Goal: Information Seeking & Learning: Check status

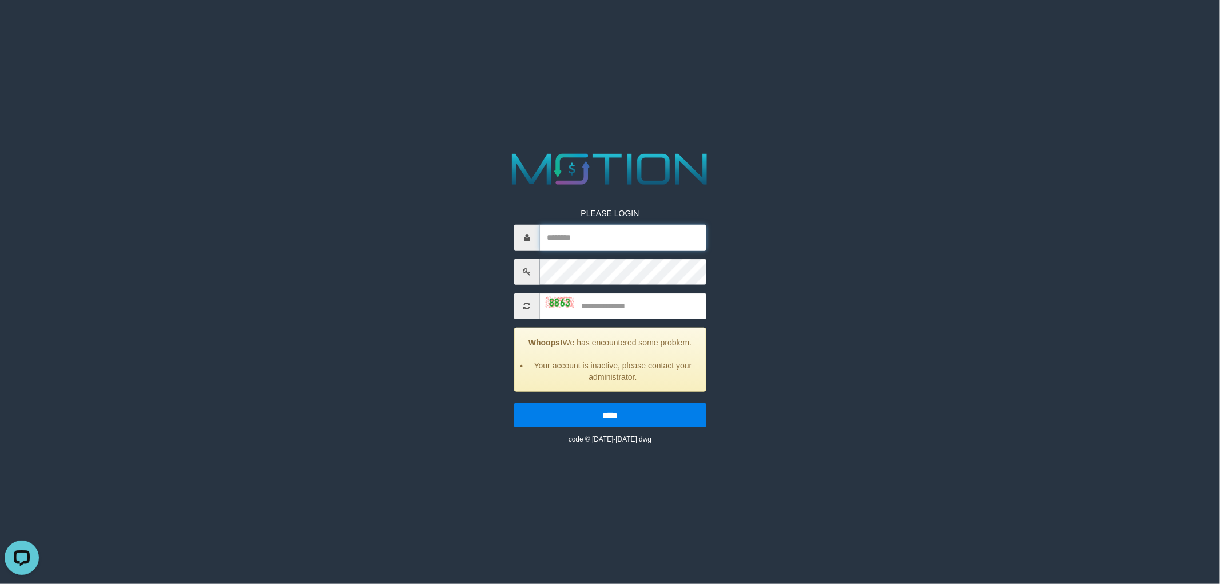
click at [608, 241] on input "text" at bounding box center [623, 237] width 166 height 26
type input "*********"
type input "****"
click at [514, 403] on input "*****" at bounding box center [610, 415] width 192 height 24
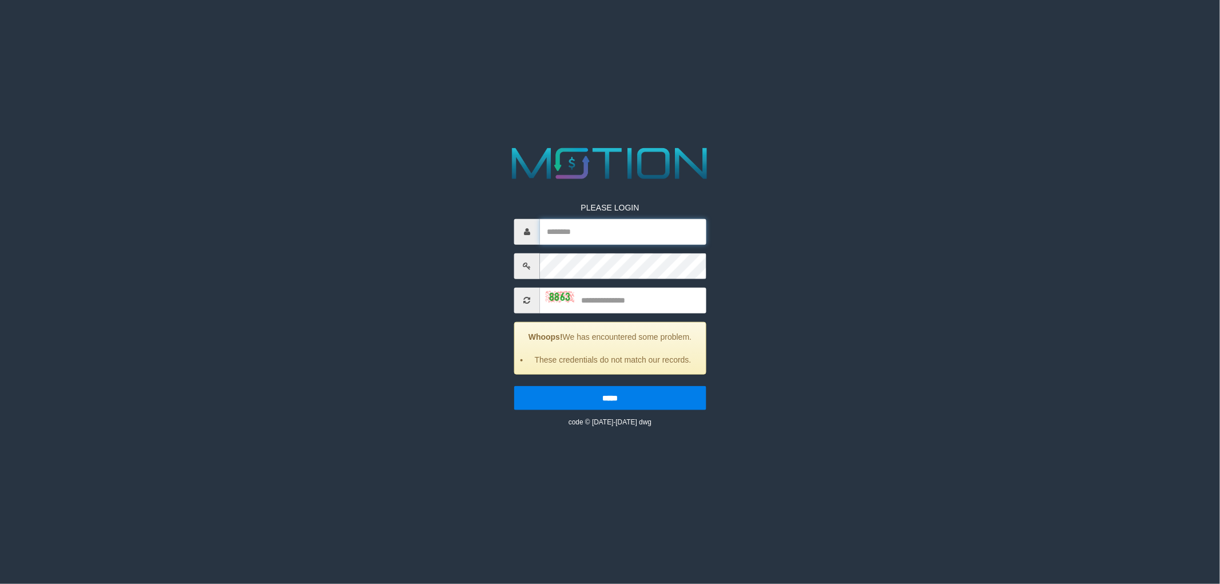
click at [633, 238] on input "text" at bounding box center [623, 232] width 166 height 26
type input "*********"
type input "****"
click at [514, 386] on input "*****" at bounding box center [610, 398] width 192 height 24
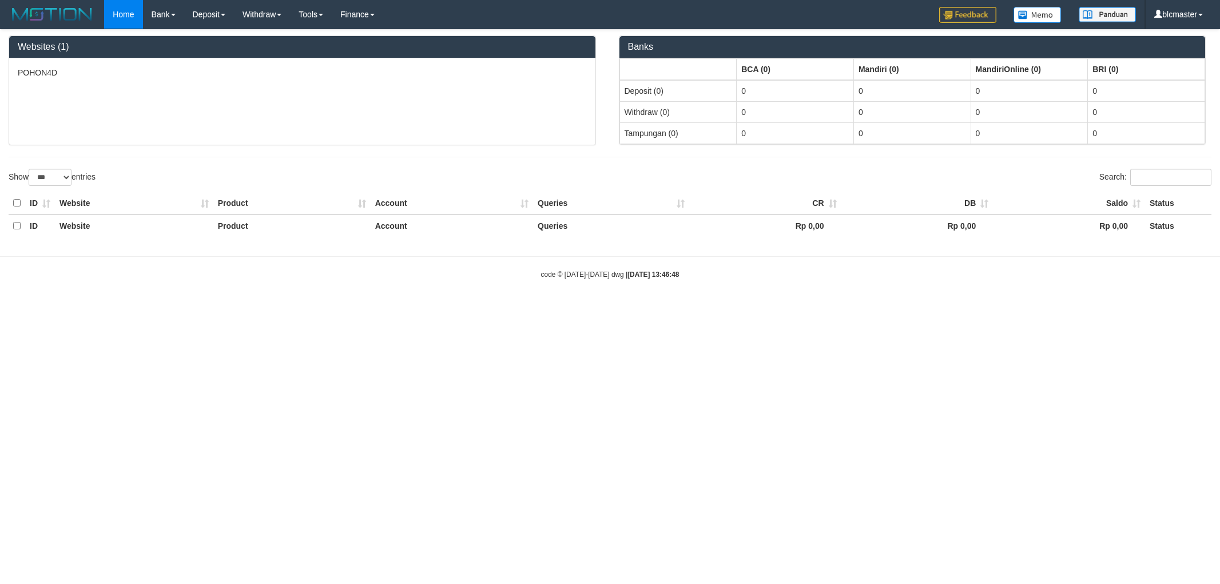
select select "***"
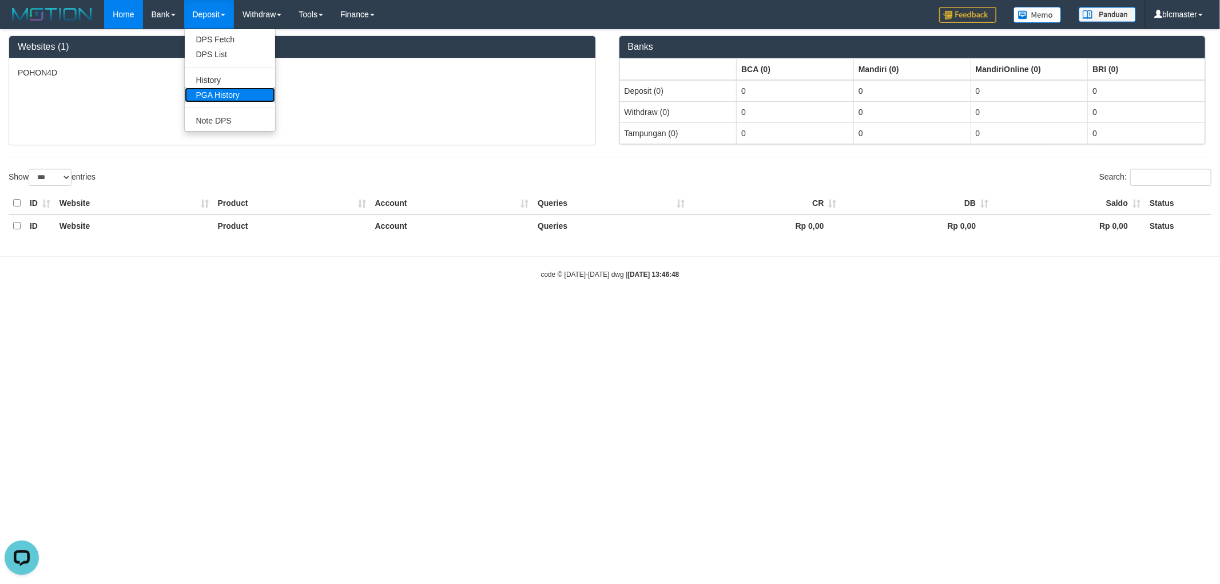
click at [260, 99] on link "PGA History" at bounding box center [230, 95] width 90 height 15
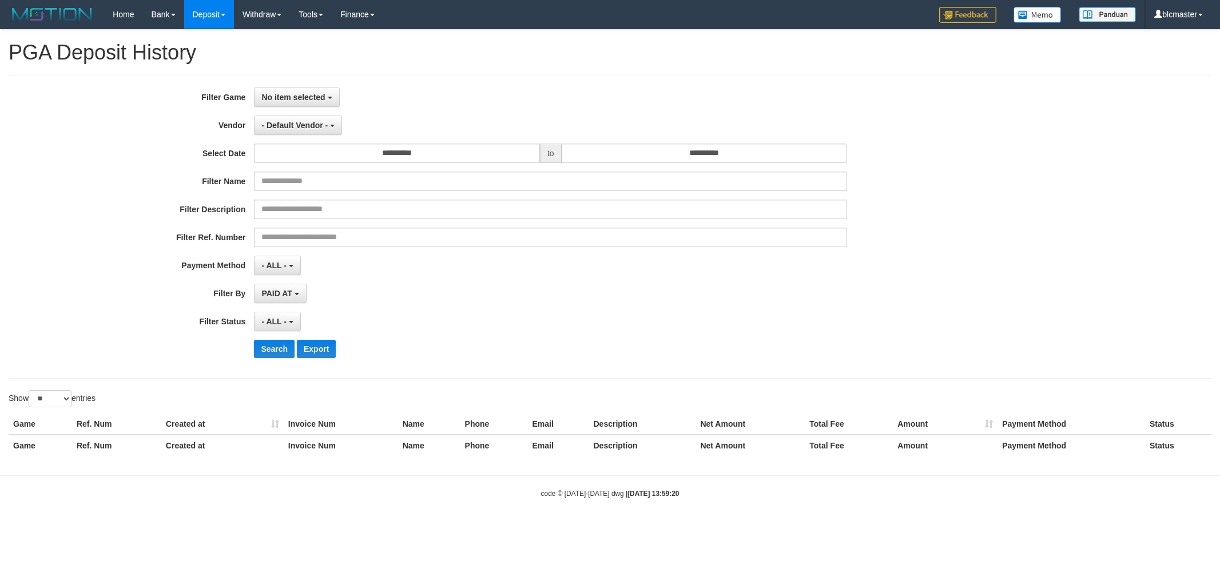
select select
select select "**"
click at [263, 98] on span "No item selected" at bounding box center [293, 97] width 64 height 9
click at [286, 160] on label "[ITOTO] POHON4D" at bounding box center [327, 156] width 145 height 17
select select "****"
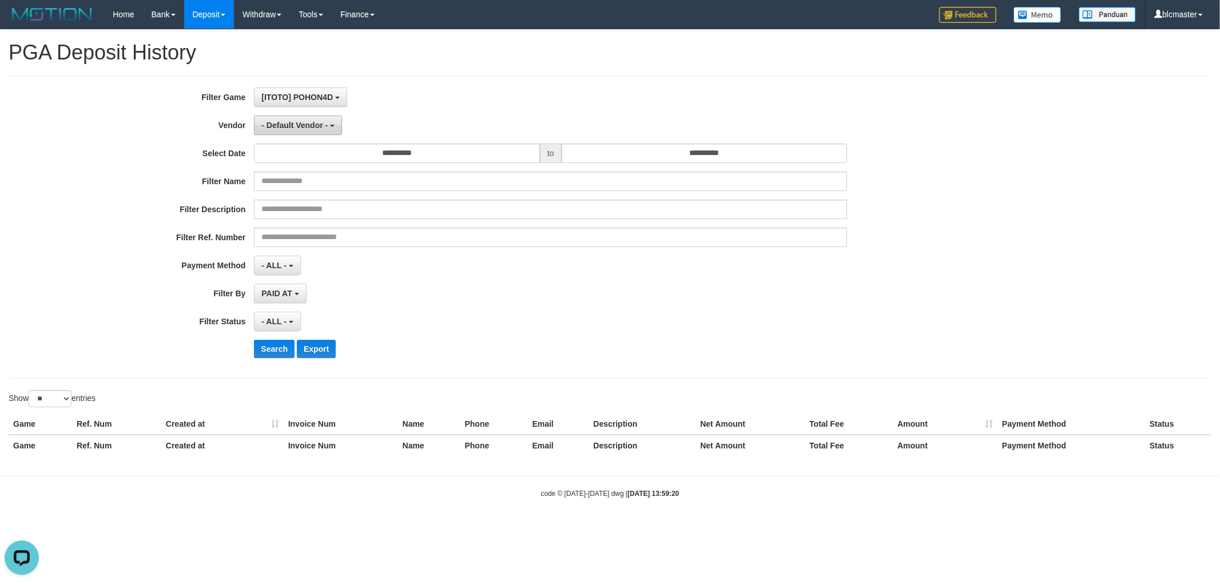
click at [318, 123] on span "- Default Vendor -" at bounding box center [294, 125] width 66 height 9
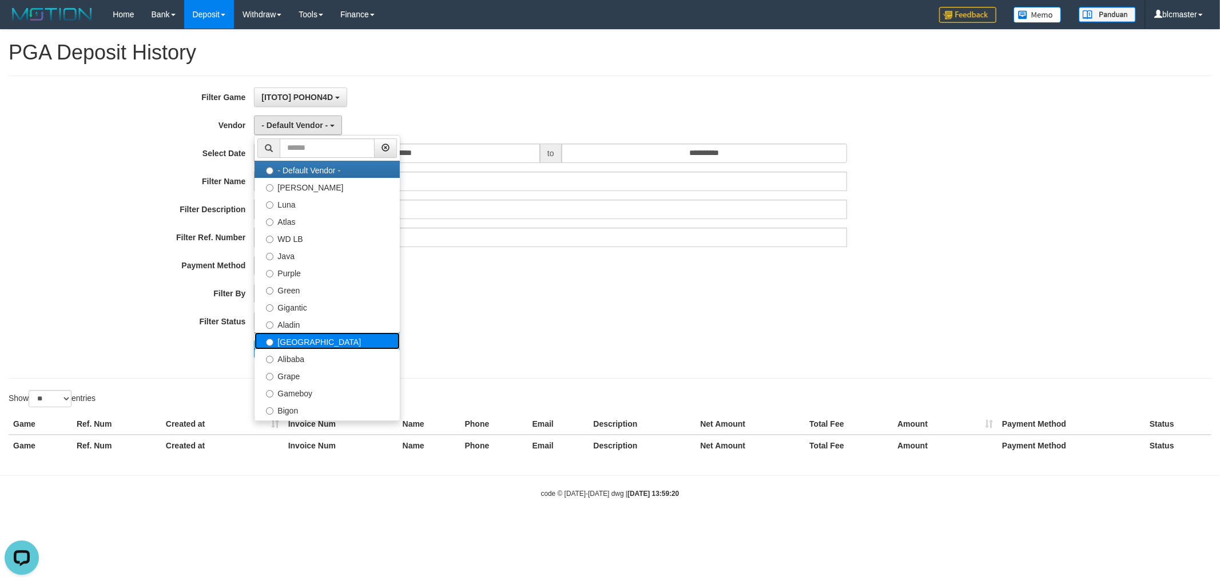
click at [330, 335] on label "[GEOGRAPHIC_DATA]" at bounding box center [327, 340] width 145 height 17
select select "**********"
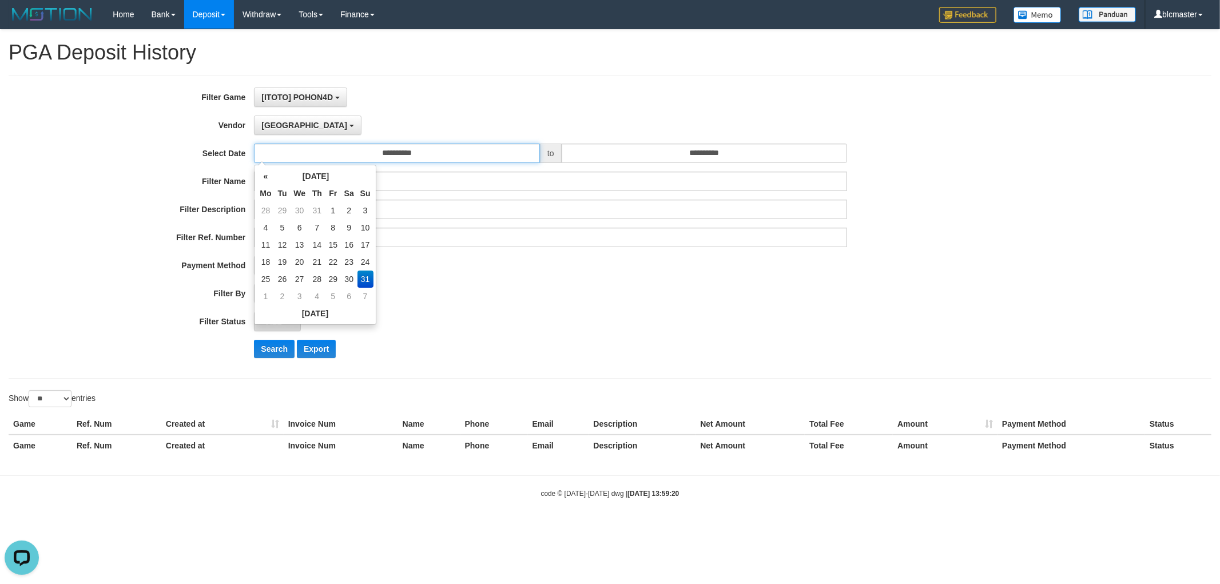
click at [405, 148] on input "**********" at bounding box center [397, 153] width 286 height 19
click at [457, 154] on input "**********" at bounding box center [397, 153] width 286 height 19
click at [311, 281] on td "28" at bounding box center [317, 279] width 17 height 17
type input "**********"
click at [740, 161] on input "**********" at bounding box center [705, 153] width 286 height 19
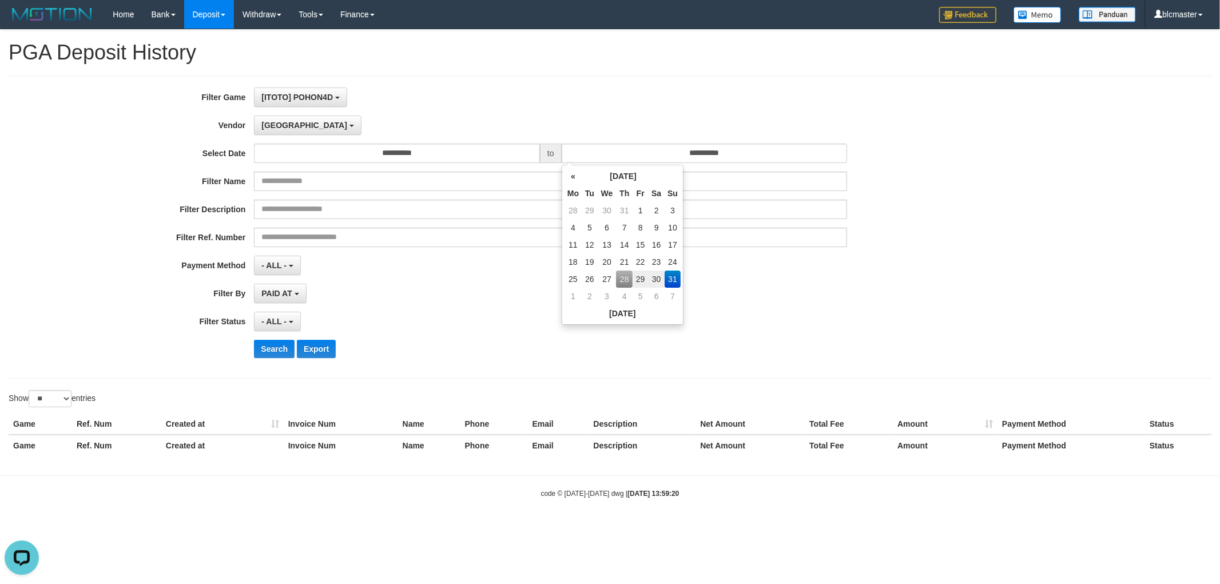
click at [618, 276] on td "28" at bounding box center [624, 279] width 17 height 17
type input "**********"
click at [458, 306] on div "**********" at bounding box center [508, 227] width 1017 height 279
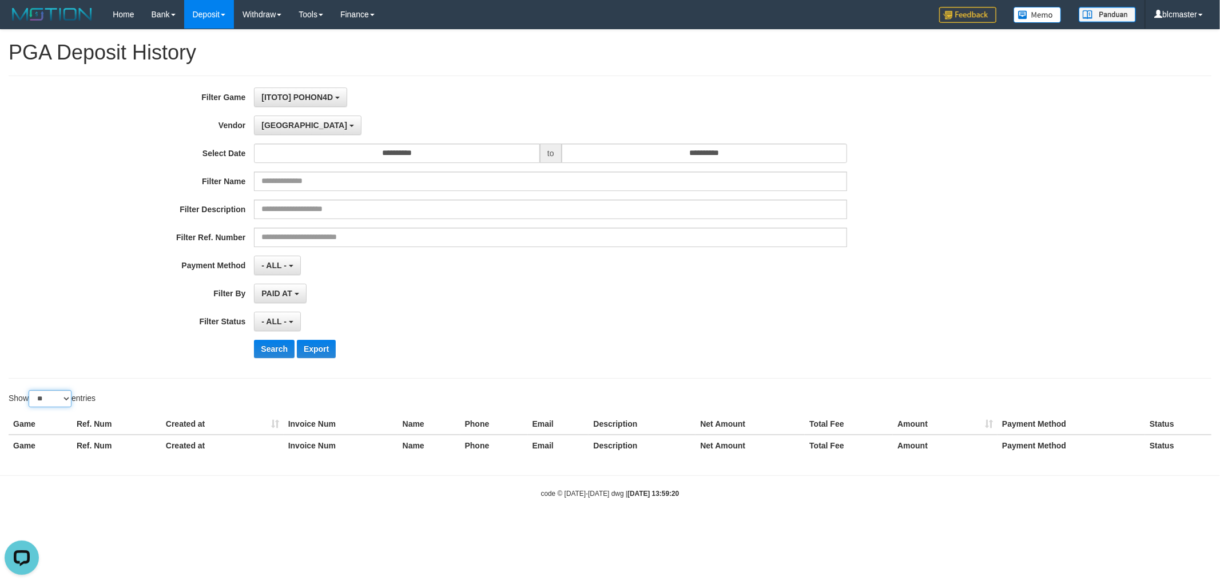
drag, startPoint x: 63, startPoint y: 396, endPoint x: 63, endPoint y: 407, distance: 10.3
click at [63, 399] on select "** ** ** ***" at bounding box center [50, 398] width 43 height 17
select select "***"
click at [30, 391] on select "** ** ** ***" at bounding box center [50, 398] width 43 height 17
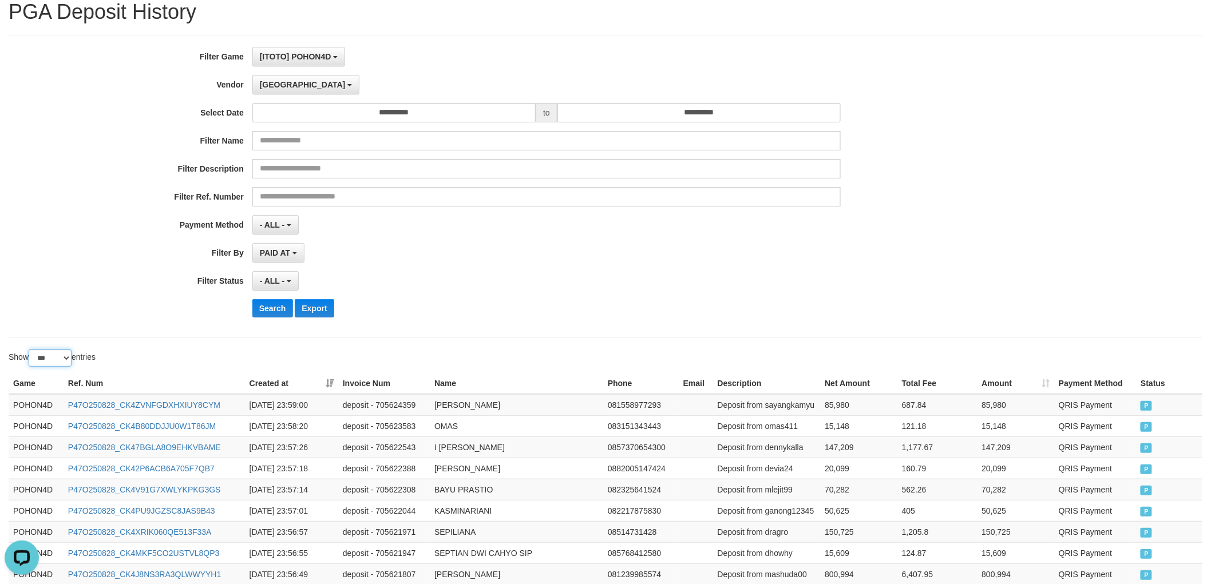
scroll to position [64, 0]
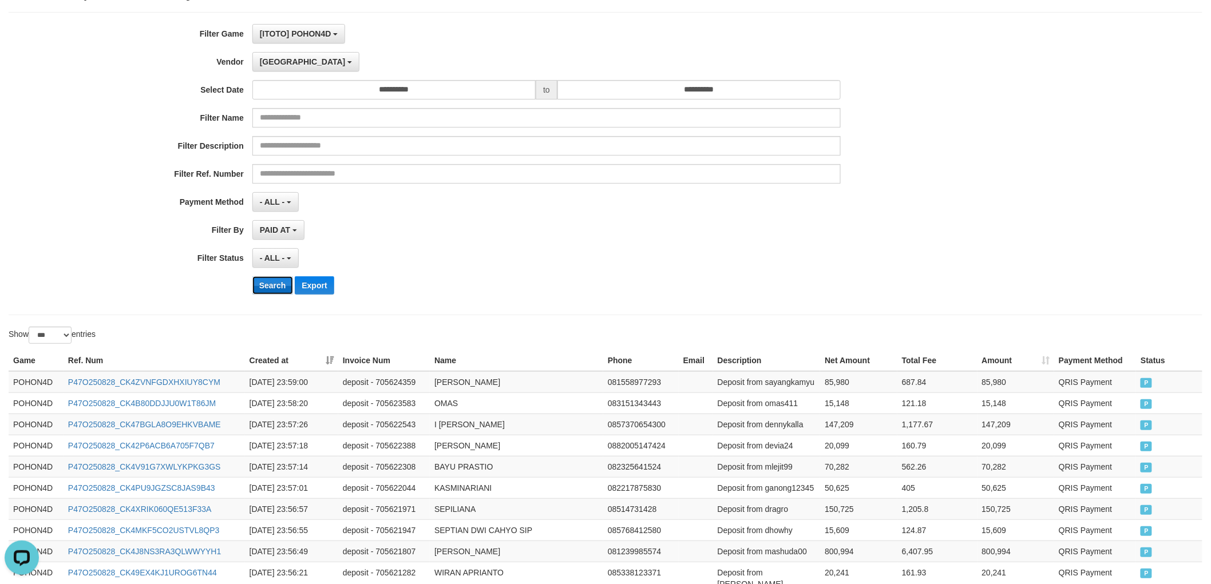
click at [259, 279] on button "Search" at bounding box center [272, 285] width 41 height 18
click at [260, 279] on button "Search" at bounding box center [272, 285] width 41 height 18
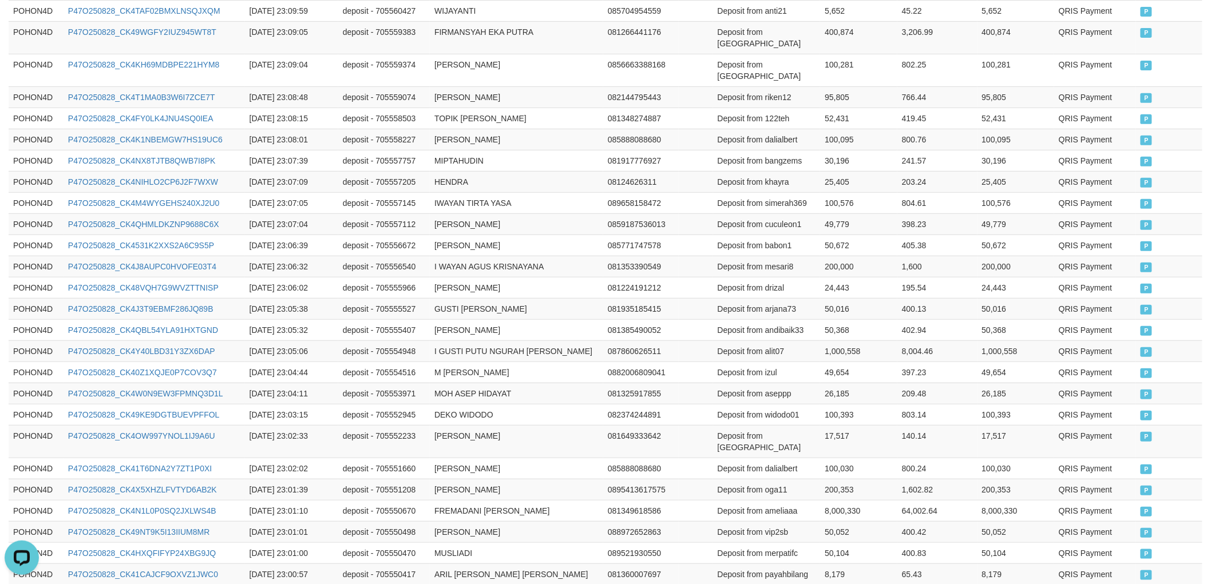
scroll to position [2085, 0]
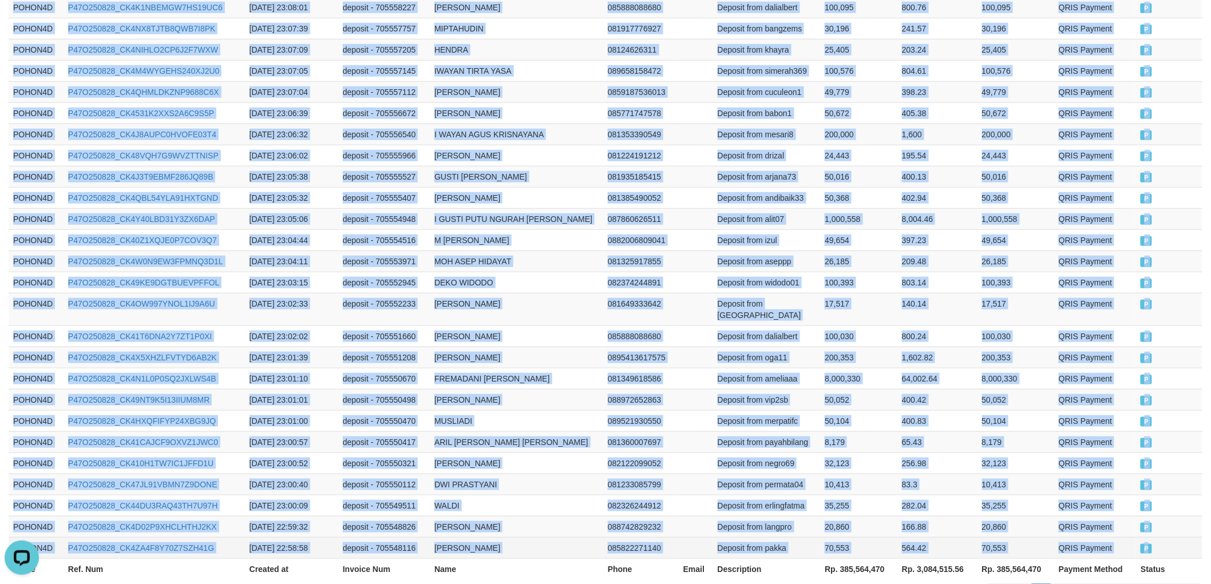
drag, startPoint x: 13, startPoint y: 316, endPoint x: 1170, endPoint y: 463, distance: 1166.7
copy tbody "POHON4D P47O250828_CK4ZVNFGDXHXIUY8CYM [DATE] 23:59:00 deposit - 705624359 WINA…"
click at [1185, 584] on link "Next" at bounding box center [1186, 593] width 31 height 19
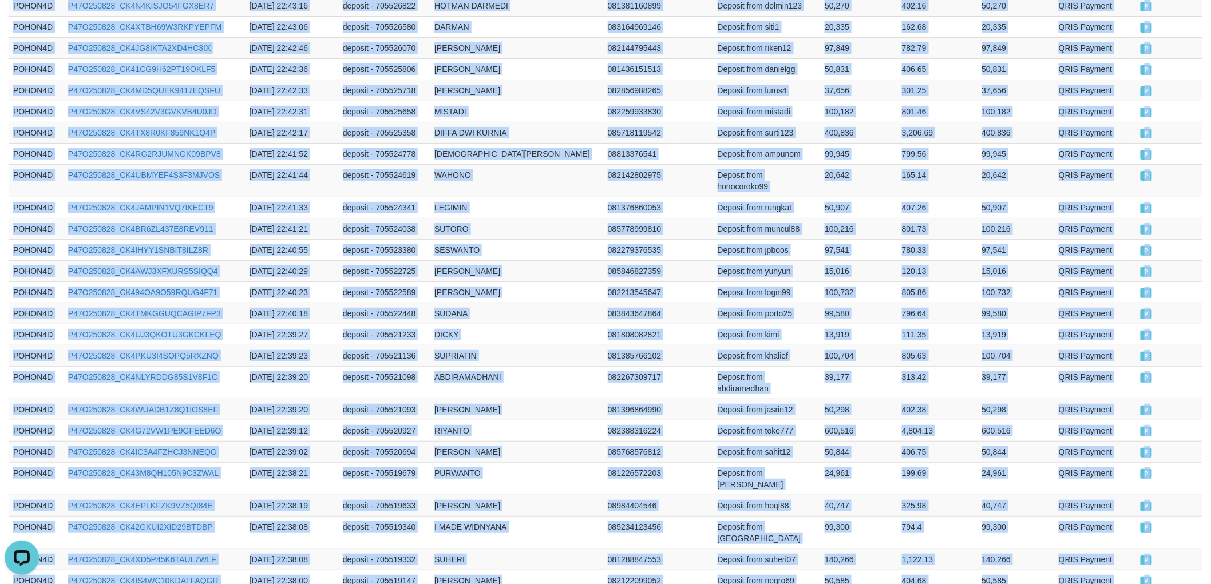
scroll to position [2131, 0]
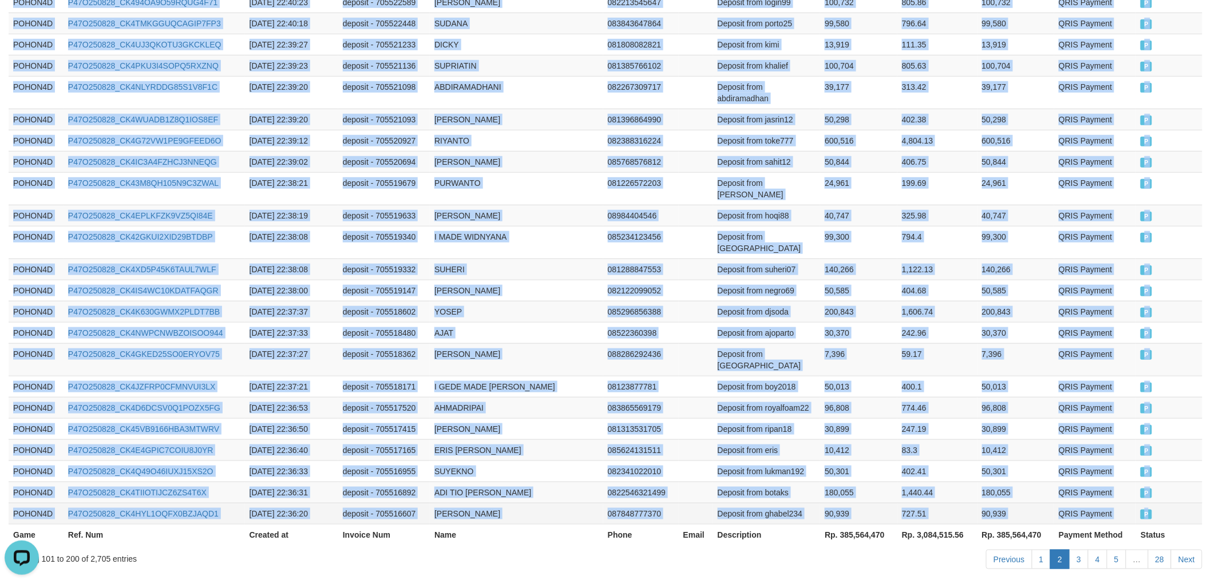
drag, startPoint x: 12, startPoint y: 189, endPoint x: 1164, endPoint y: 459, distance: 1183.4
copy tbody "POHON4D P47O250828_CK4KS8RRW5AE7YPBQBP [DATE] 22:58:56 deposit - 705548071 HENI…"
click at [758, 376] on td "Deposit from boy2018" at bounding box center [767, 386] width 108 height 21
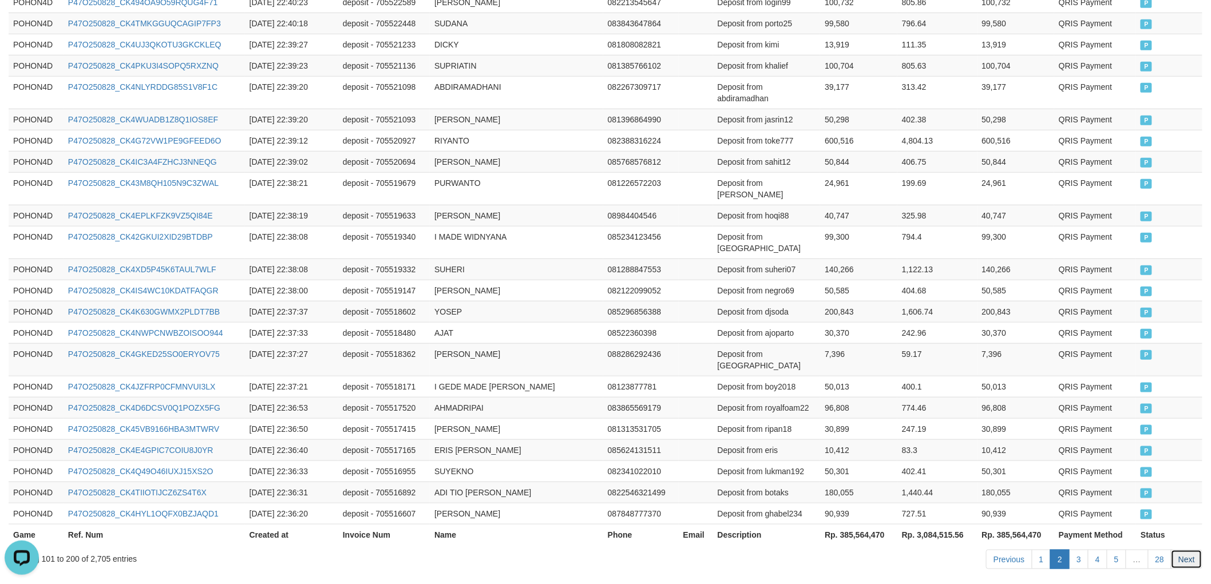
click at [1190, 550] on link "Next" at bounding box center [1186, 559] width 31 height 19
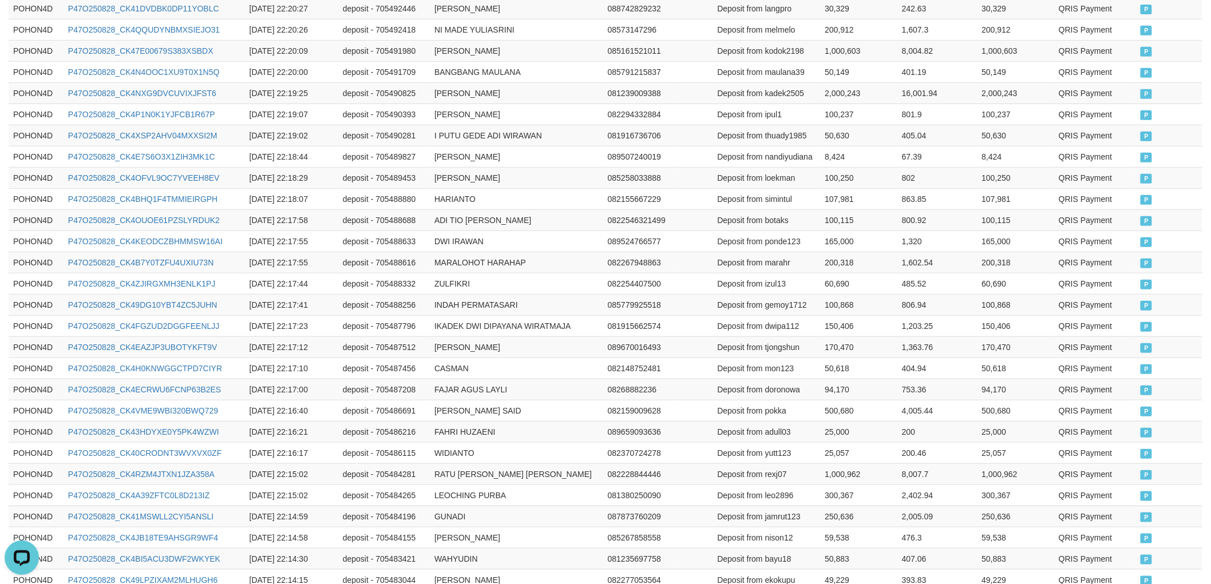
scroll to position [2108, 0]
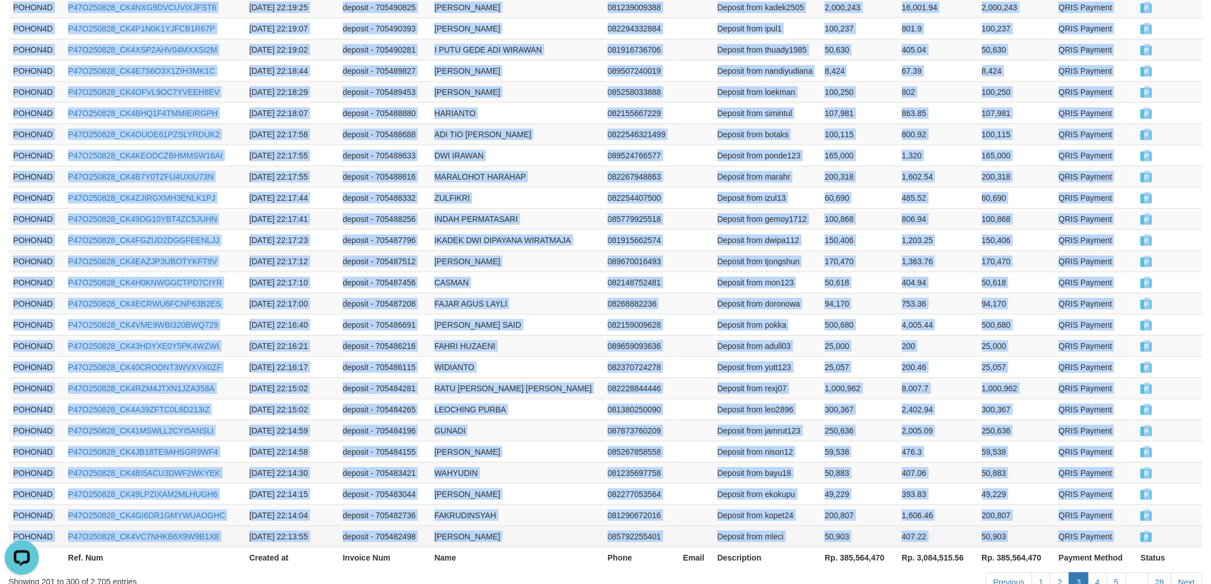
drag, startPoint x: 14, startPoint y: 252, endPoint x: 1155, endPoint y: 460, distance: 1159.5
copy tbody "POHON4D P47O250828_CK4U10HORDY7FEF47TR [DATE] 22:36:05 deposit - 705516242 SUTO…"
click at [1190, 573] on link "Next" at bounding box center [1186, 582] width 31 height 19
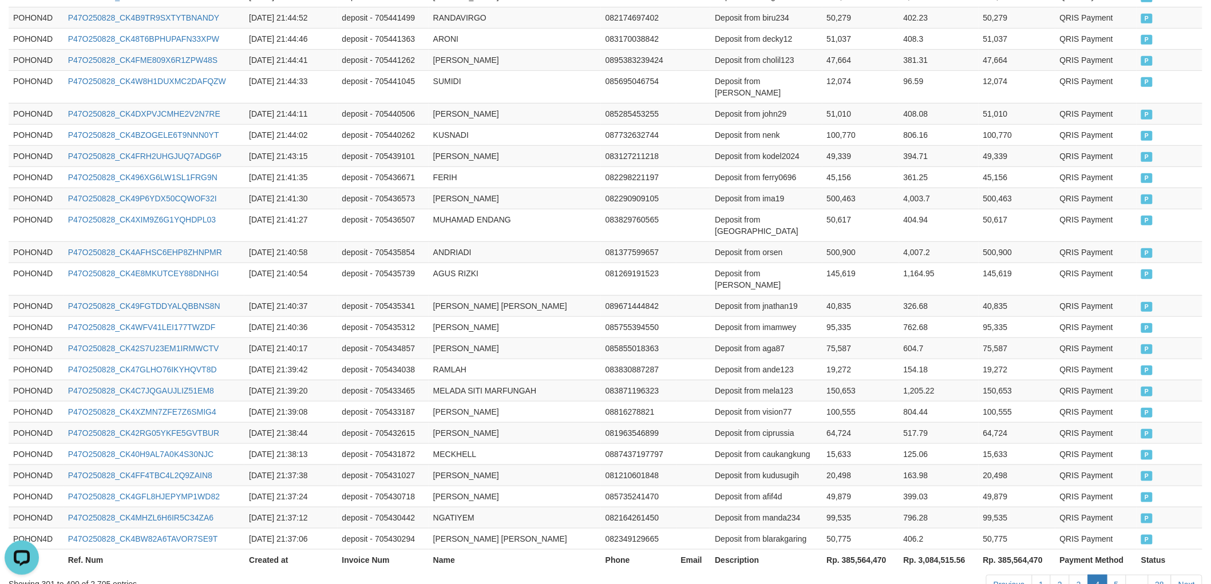
scroll to position [2096, 0]
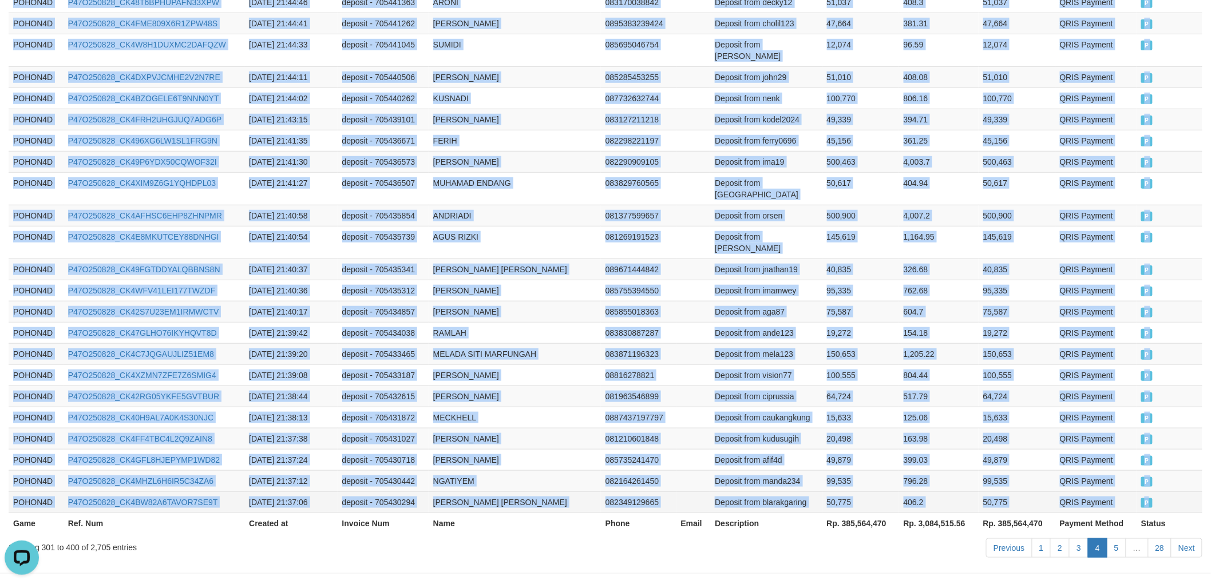
drag, startPoint x: 13, startPoint y: 252, endPoint x: 1155, endPoint y: 454, distance: 1159.6
copy tbody "POHON4D P47O250828_CK45OAURN0L9O1ED0NS [DATE] 22:13:36 deposit - 705482006 I PU…"
click at [1199, 538] on link "Next" at bounding box center [1186, 547] width 31 height 19
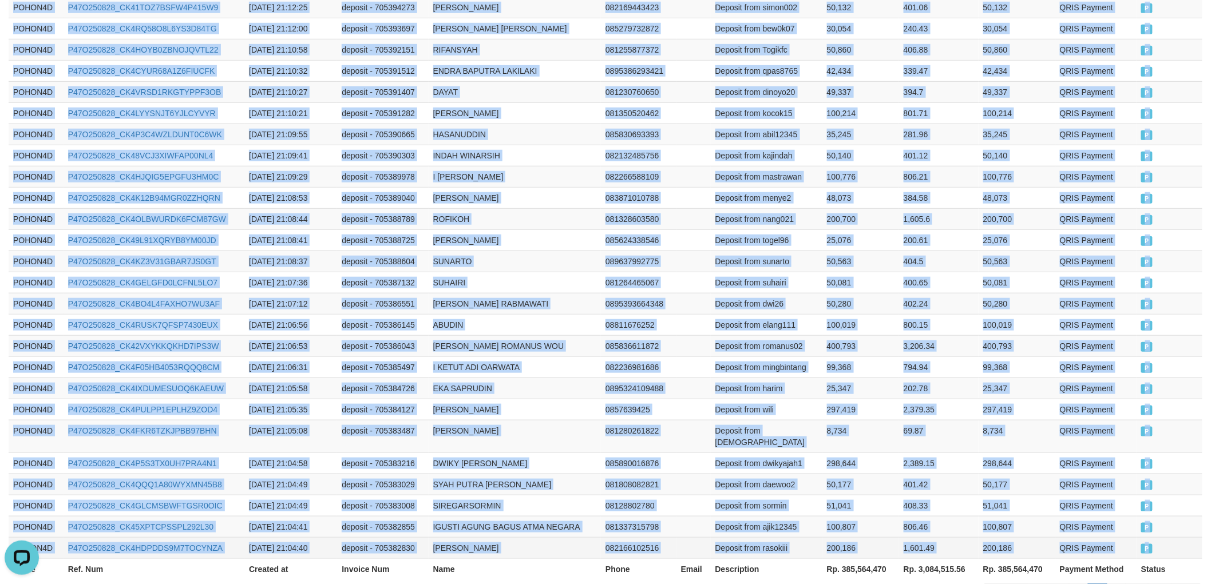
drag, startPoint x: 10, startPoint y: 251, endPoint x: 1166, endPoint y: 461, distance: 1174.7
copy tbody "POHON4D P47O250828_CK4Z1MVAO0GCIBUKWPT [DATE] 21:37:02 deposit - 705430189 [PER…"
click at [1190, 584] on link "Next" at bounding box center [1186, 593] width 31 height 19
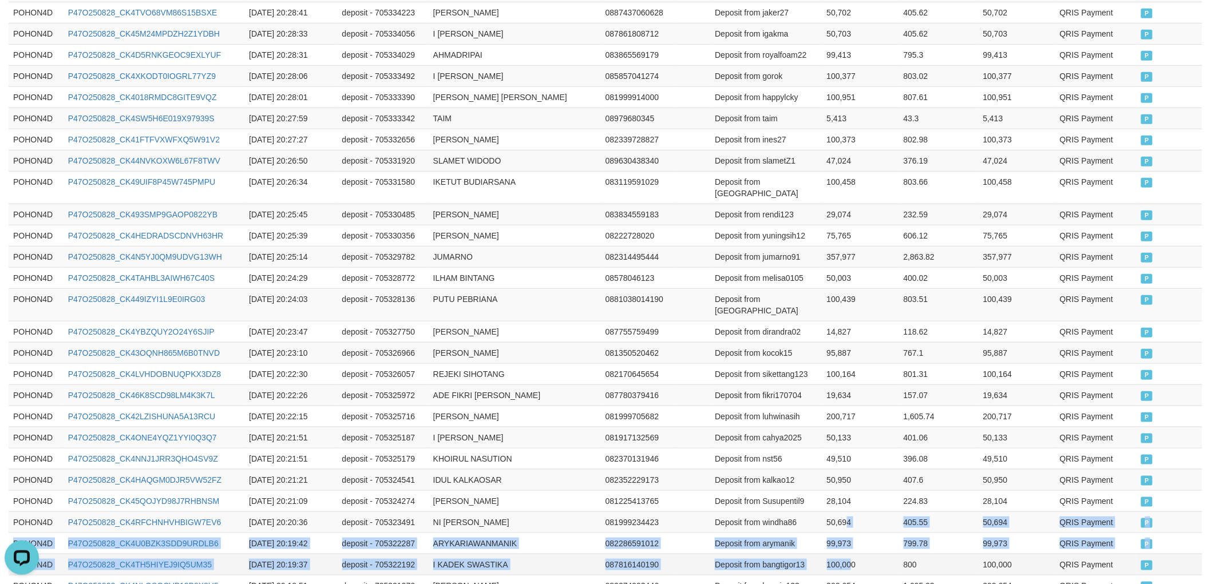
drag, startPoint x: 843, startPoint y: 359, endPoint x: 848, endPoint y: 398, distance: 39.2
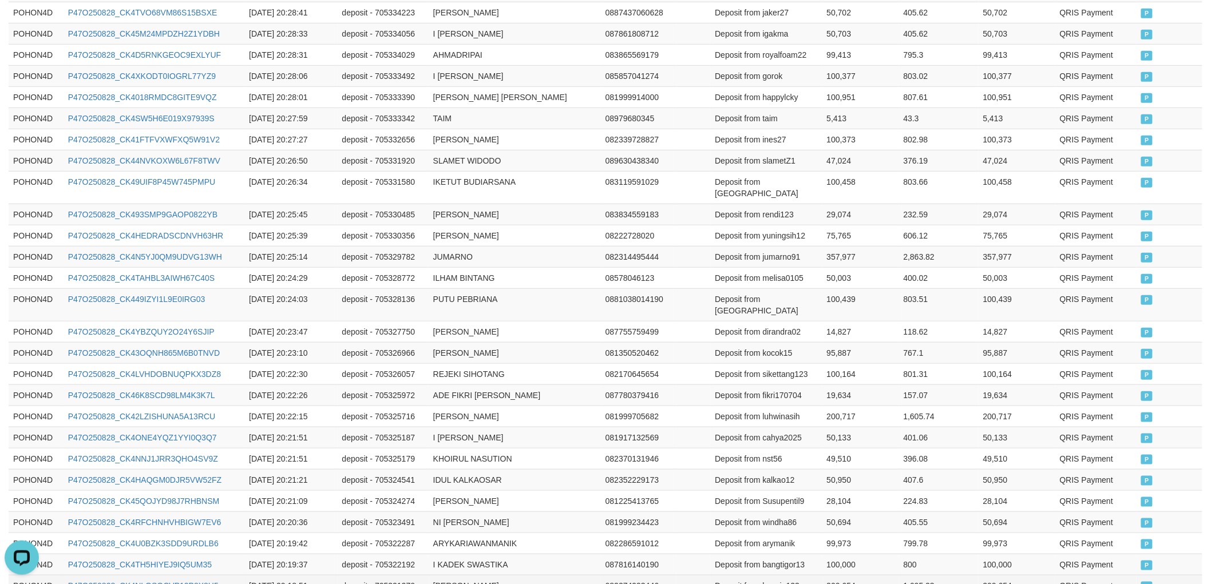
click at [842, 575] on td "200,654" at bounding box center [860, 585] width 77 height 21
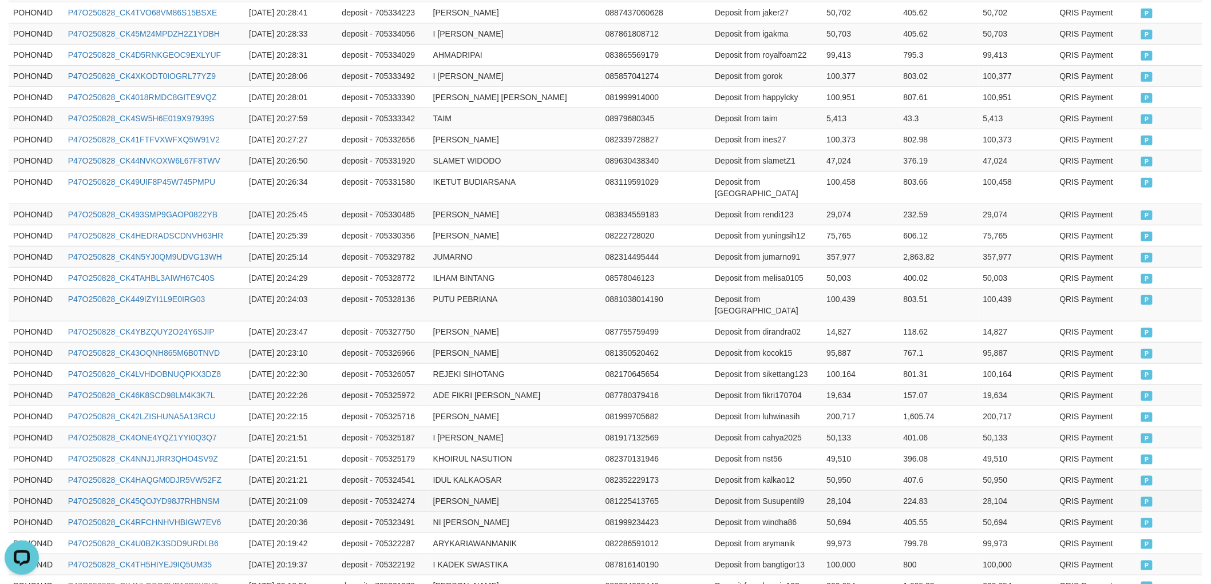
click at [707, 490] on td at bounding box center [693, 500] width 34 height 21
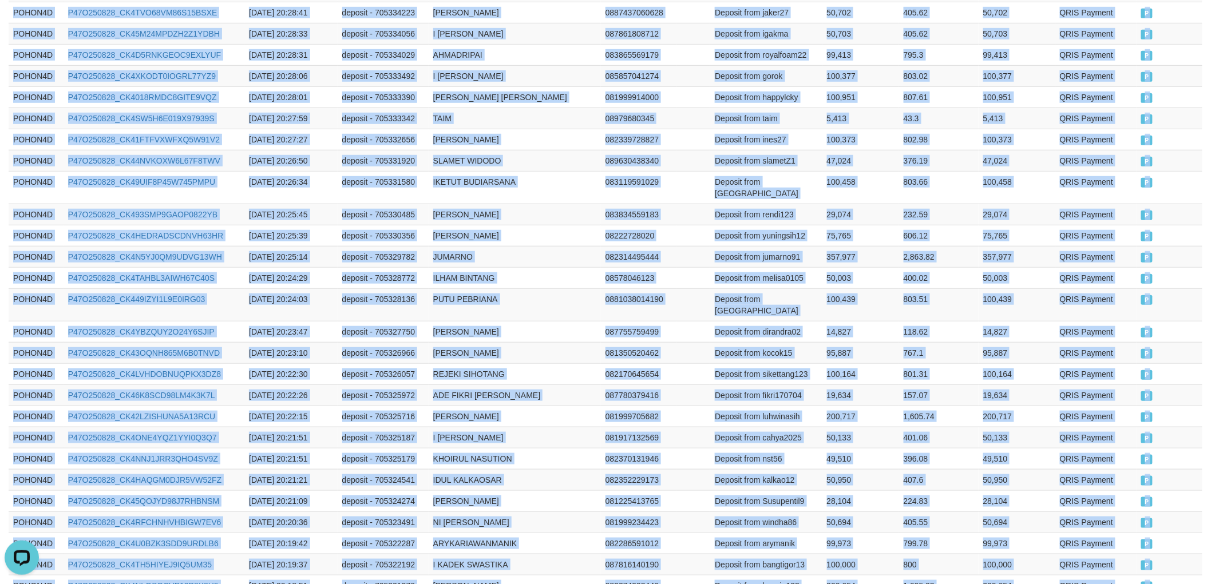
drag, startPoint x: 11, startPoint y: 255, endPoint x: 1156, endPoint y: 462, distance: 1162.9
copy tbody "POHON4D P47O250828_CK4JLHR3TRNEOLSDW68 [DATE] 21:04:05 deposit - 705381934 [PER…"
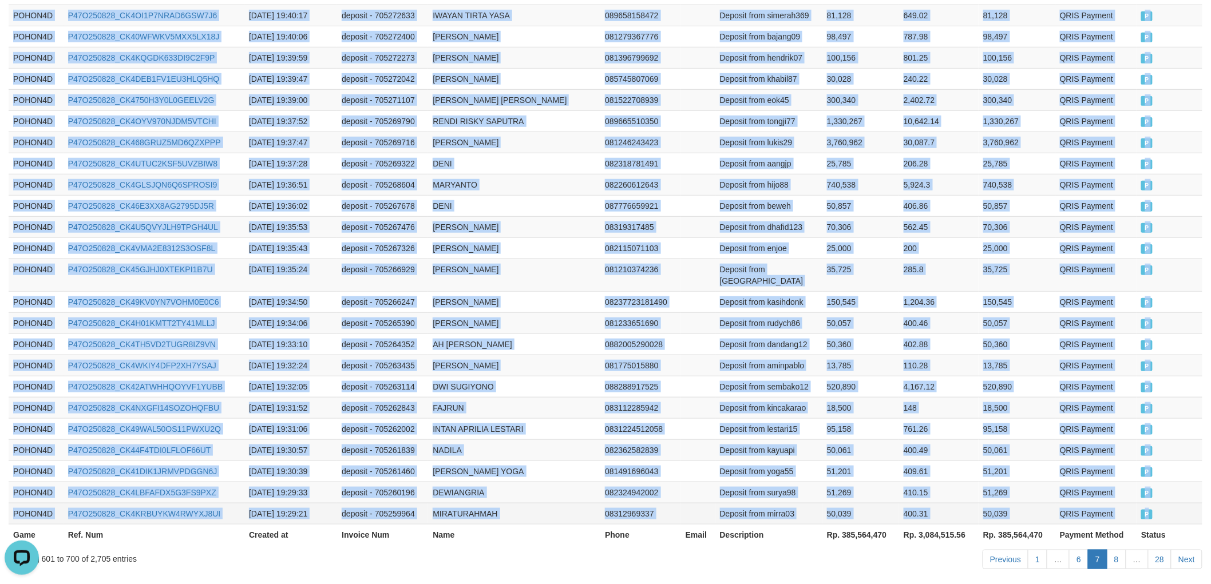
drag, startPoint x: 12, startPoint y: 252, endPoint x: 1171, endPoint y: 455, distance: 1176.1
copy tbody "POHON4D P47O250828_CK45QK478BR9V0DDU59 [DATE] 20:18:34 deposit - 705320919 IRSA…"
click at [1193, 550] on link "Next" at bounding box center [1186, 559] width 31 height 19
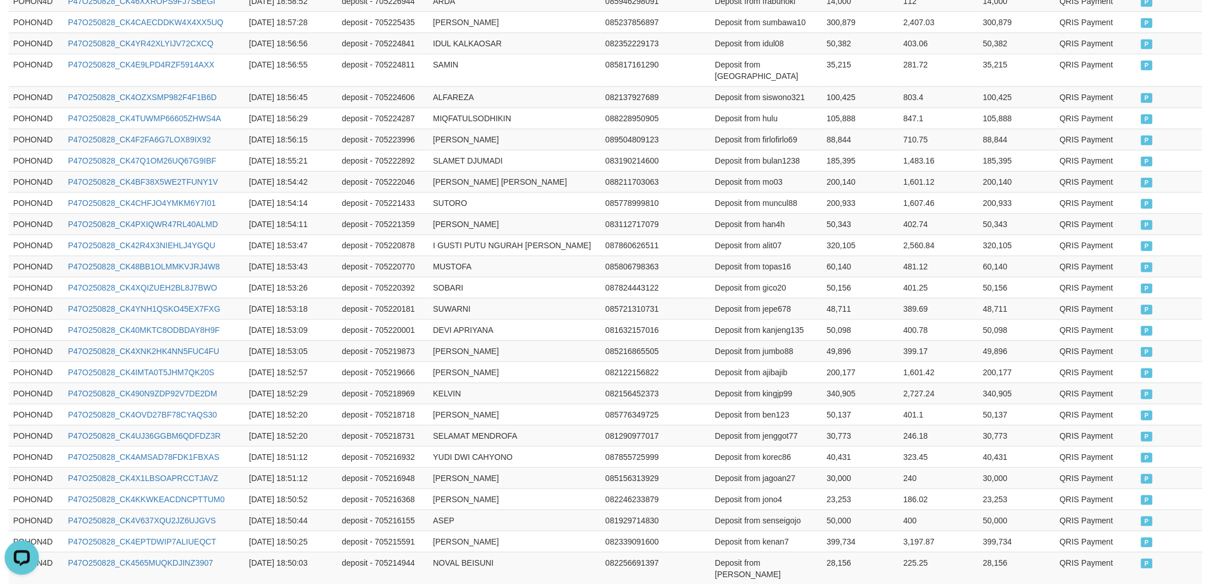
scroll to position [2096, 0]
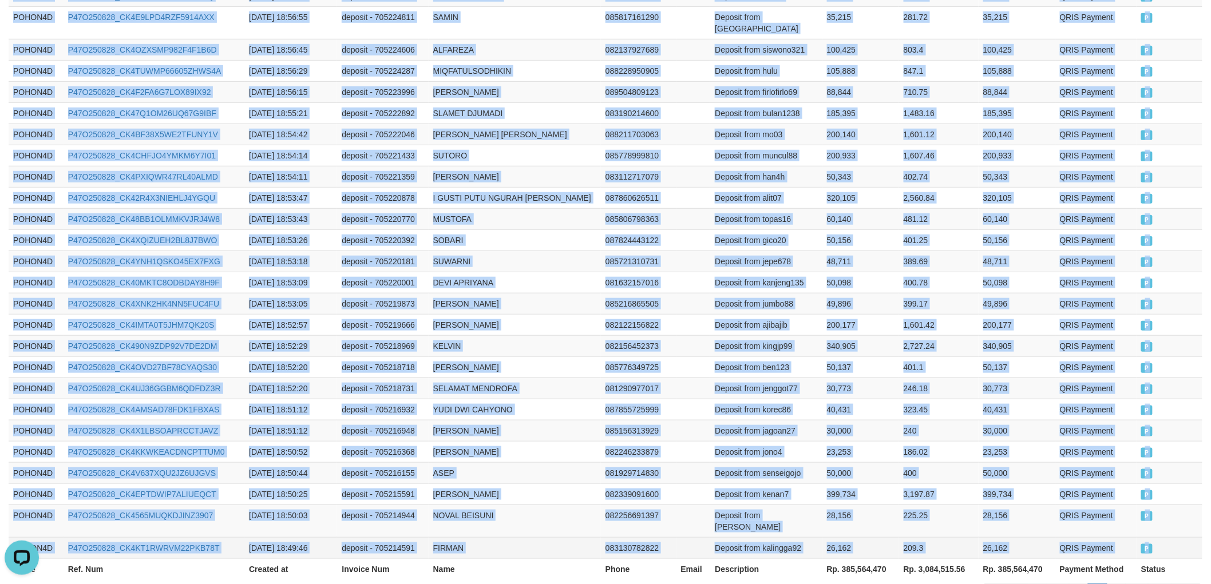
drag, startPoint x: 11, startPoint y: 253, endPoint x: 1163, endPoint y: 454, distance: 1168.4
copy tbody "POHON4D P47O250828_CK4456KP5P4G7D6P2TY [DATE] 19:29:15 deposit - 705259838 NUR …"
click at [1187, 584] on link "Next" at bounding box center [1186, 593] width 31 height 19
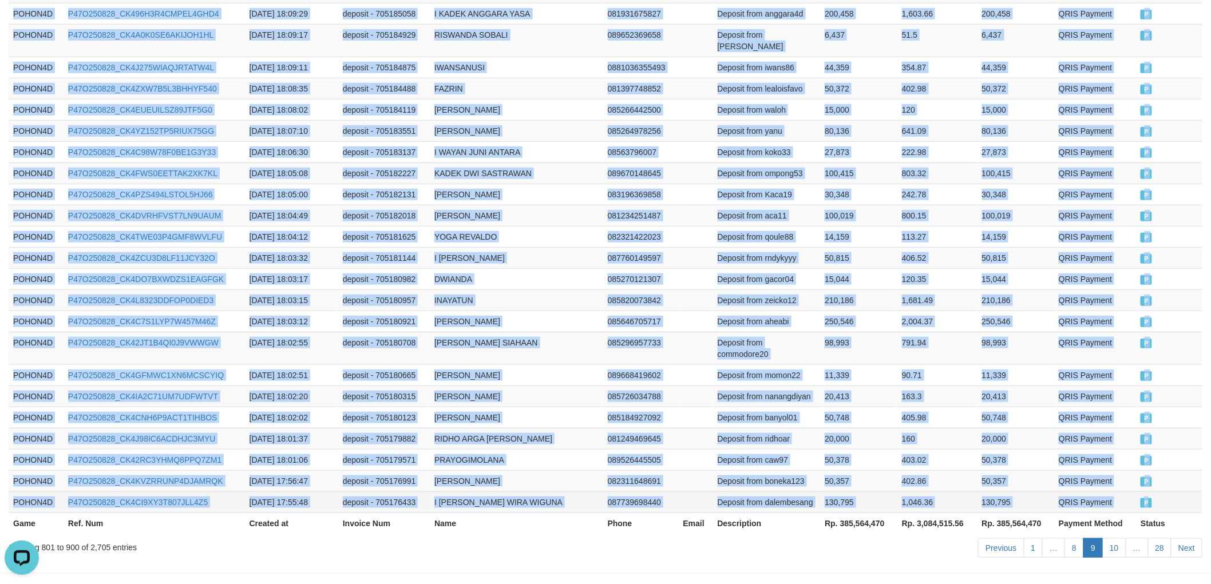
drag, startPoint x: 10, startPoint y: 189, endPoint x: 1166, endPoint y: 462, distance: 1188.0
copy tbody "POHON4D P47O250828_CK4C8CUTGFAVRIMQ861 [DATE] 18:49:46 deposit - 705214596 BAMB…"
click at [1188, 538] on link "Next" at bounding box center [1186, 547] width 31 height 19
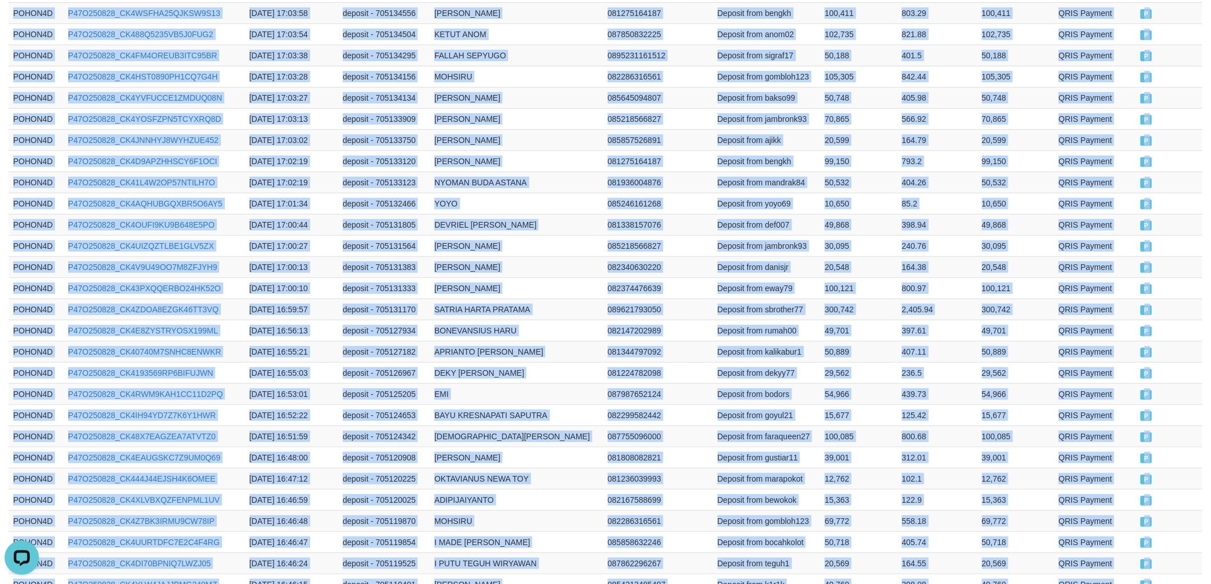
scroll to position [2085, 0]
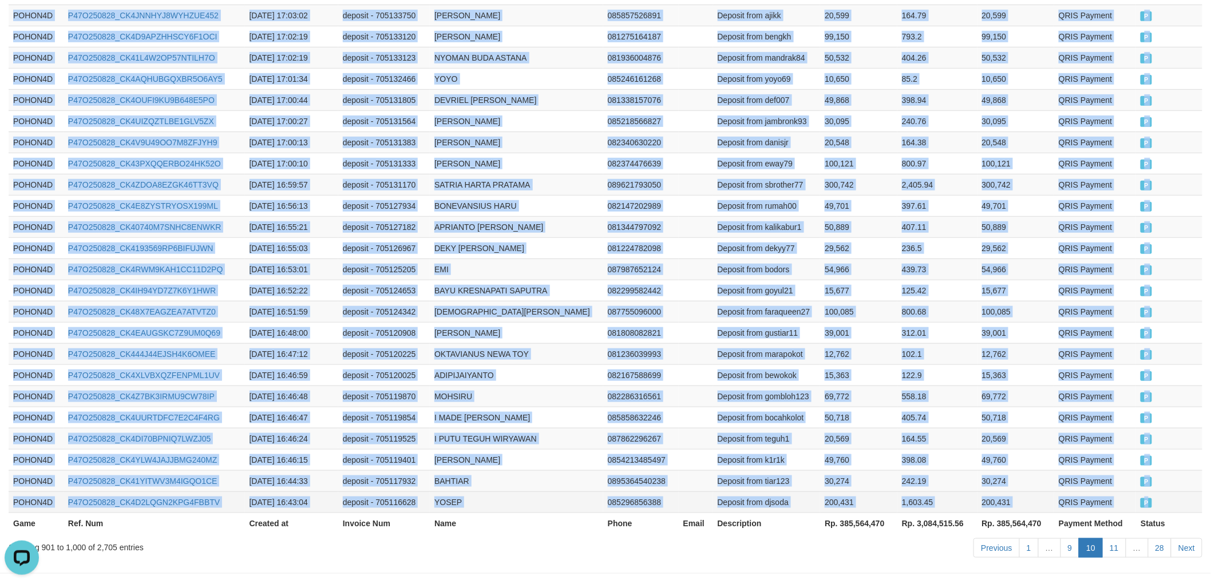
drag, startPoint x: 10, startPoint y: 189, endPoint x: 1168, endPoint y: 463, distance: 1190.1
copy tbody "POHON4D P47O250828_CK4ODKGAY0US03KP9CI [DATE] 17:54:53 deposit - 705175871 I KE…"
click at [1183, 538] on link "Next" at bounding box center [1186, 547] width 31 height 19
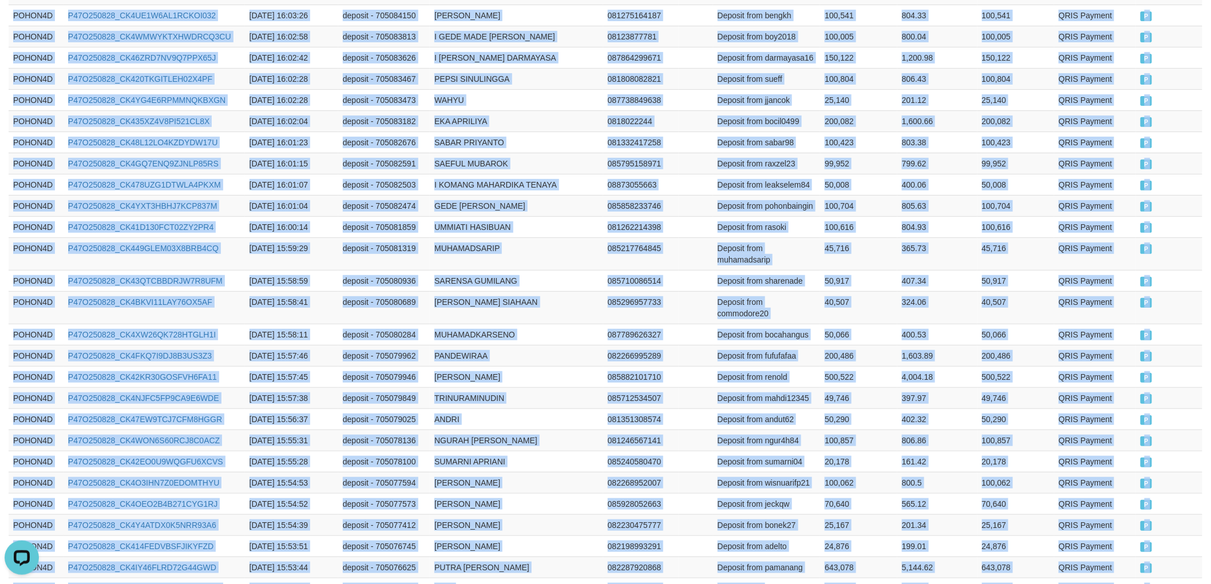
scroll to position [2131, 0]
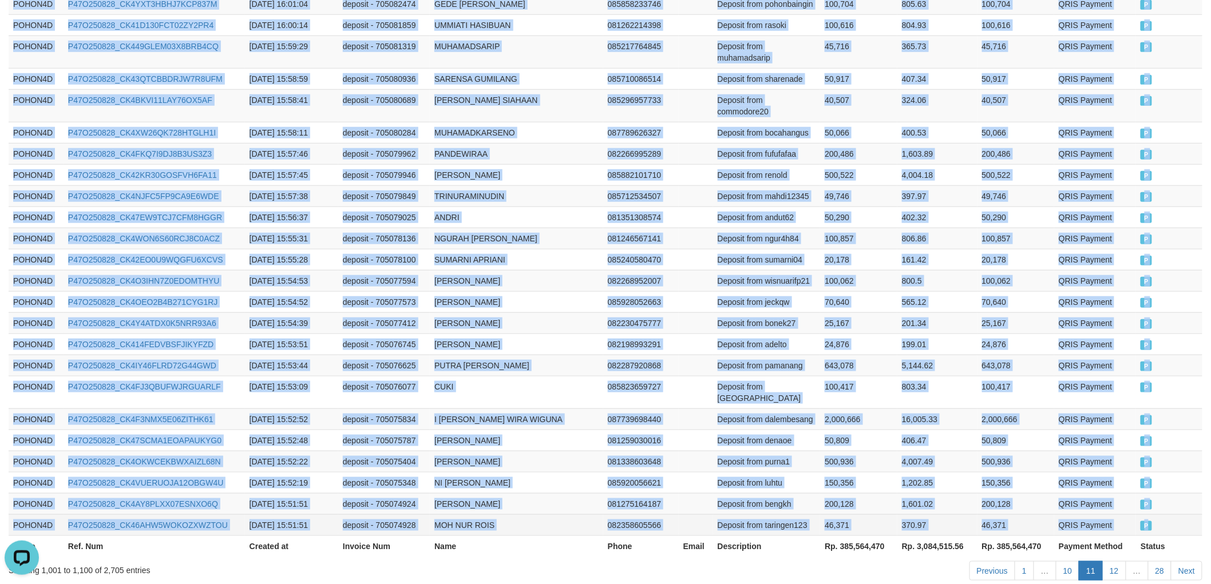
drag, startPoint x: 11, startPoint y: 318, endPoint x: 1156, endPoint y: 459, distance: 1152.9
click at [1187, 561] on link "Next" at bounding box center [1186, 570] width 31 height 19
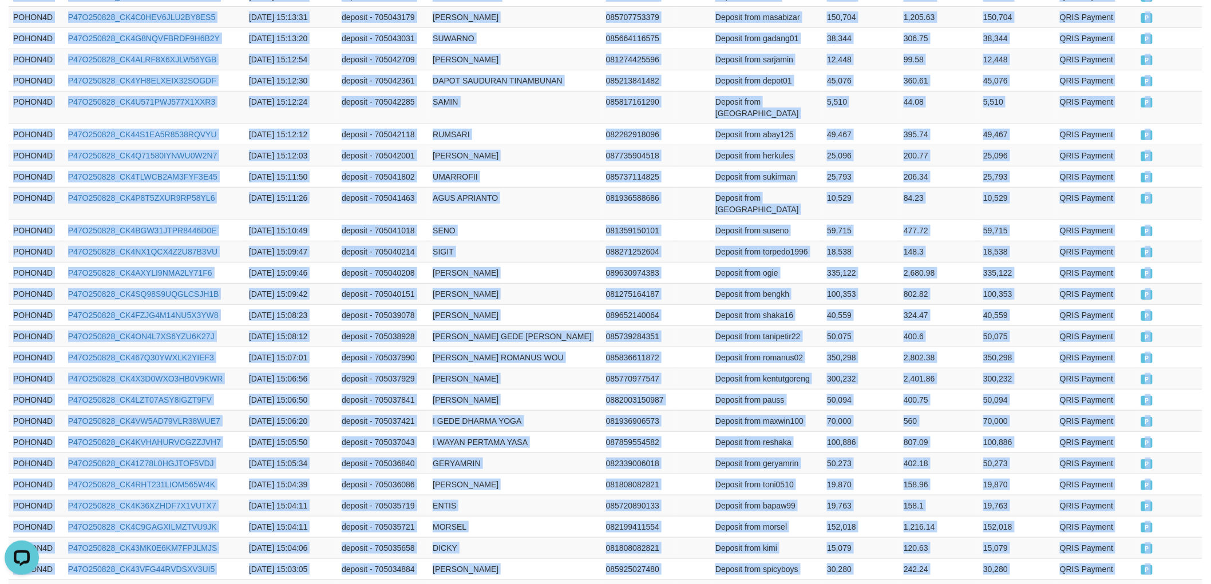
scroll to position [2119, 0]
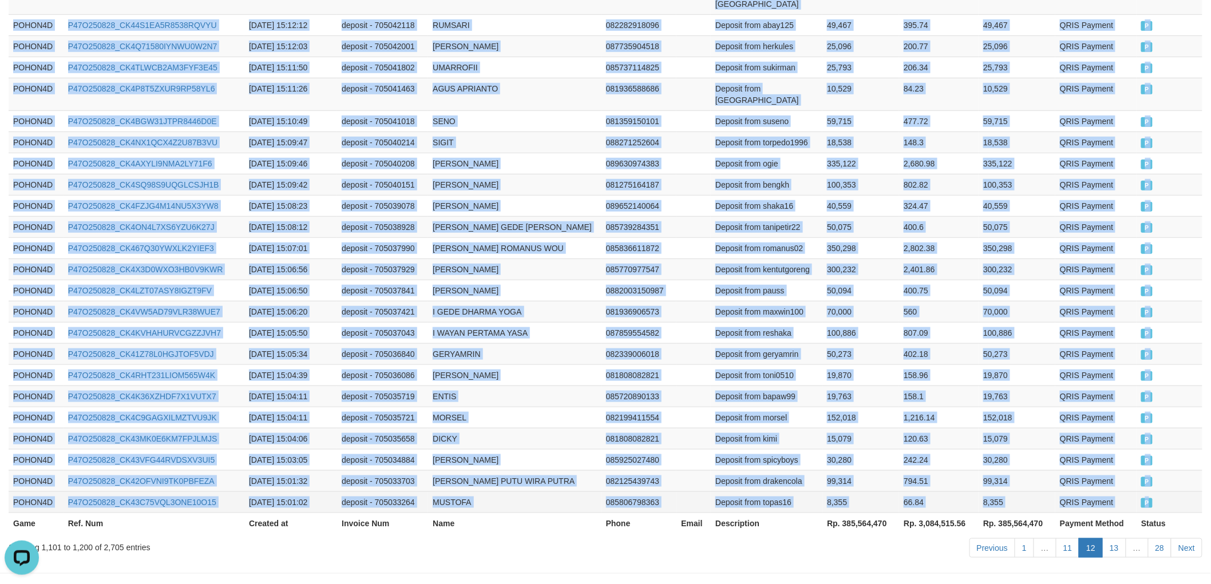
drag, startPoint x: 13, startPoint y: 255, endPoint x: 1165, endPoint y: 455, distance: 1170.0
click at [1182, 538] on link "Next" at bounding box center [1186, 547] width 31 height 19
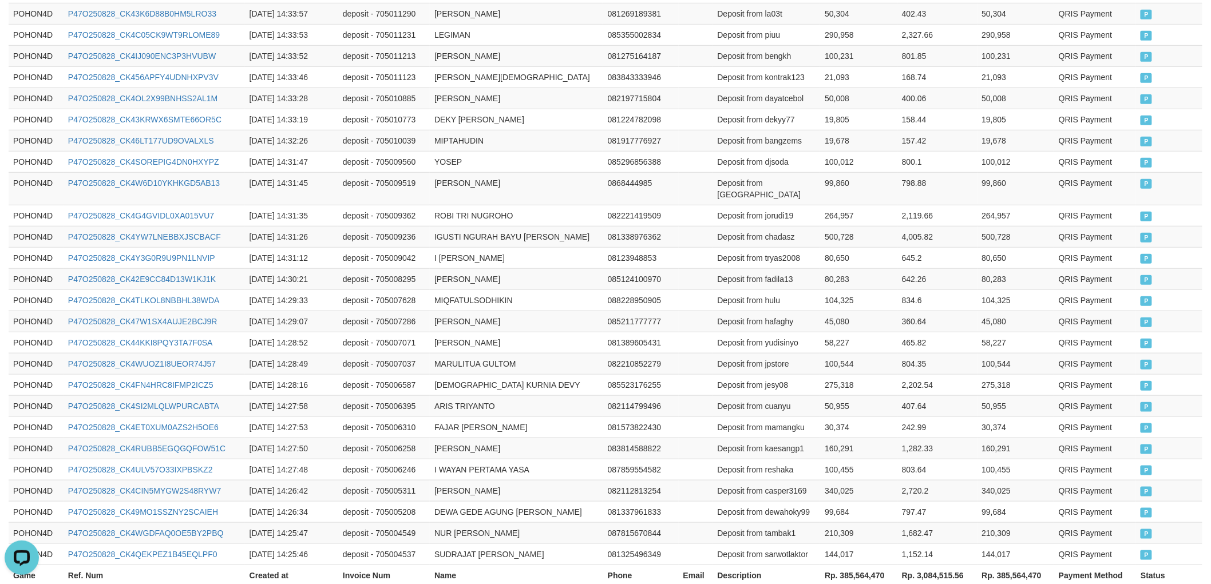
scroll to position [2096, 0]
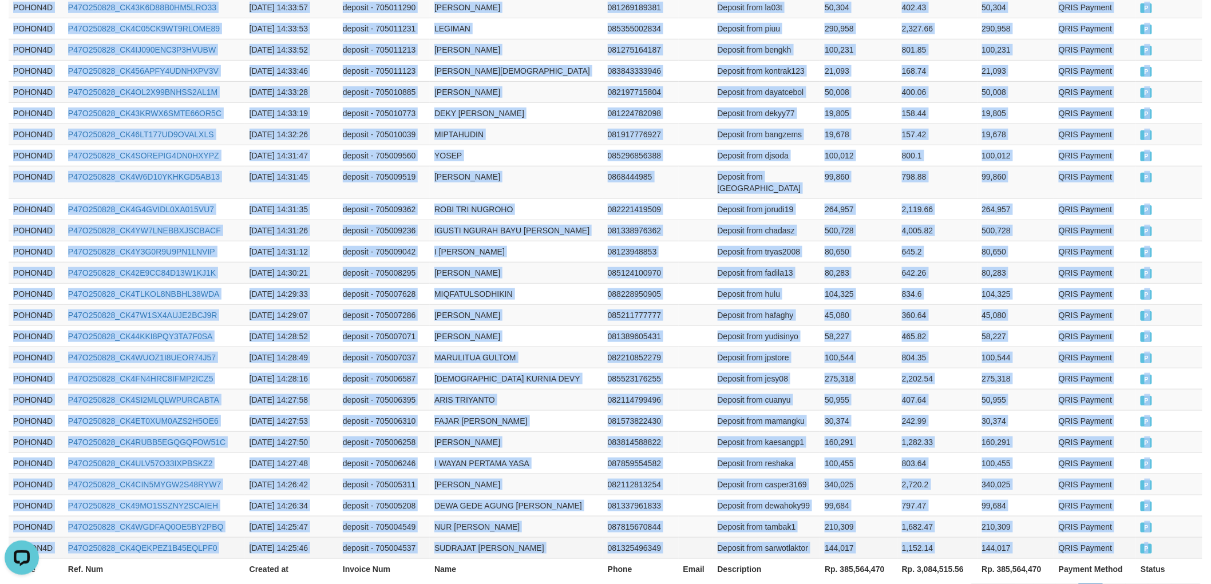
drag, startPoint x: 13, startPoint y: 189, endPoint x: 1164, endPoint y: 462, distance: 1182.3
click at [1187, 584] on link "Next" at bounding box center [1186, 593] width 31 height 19
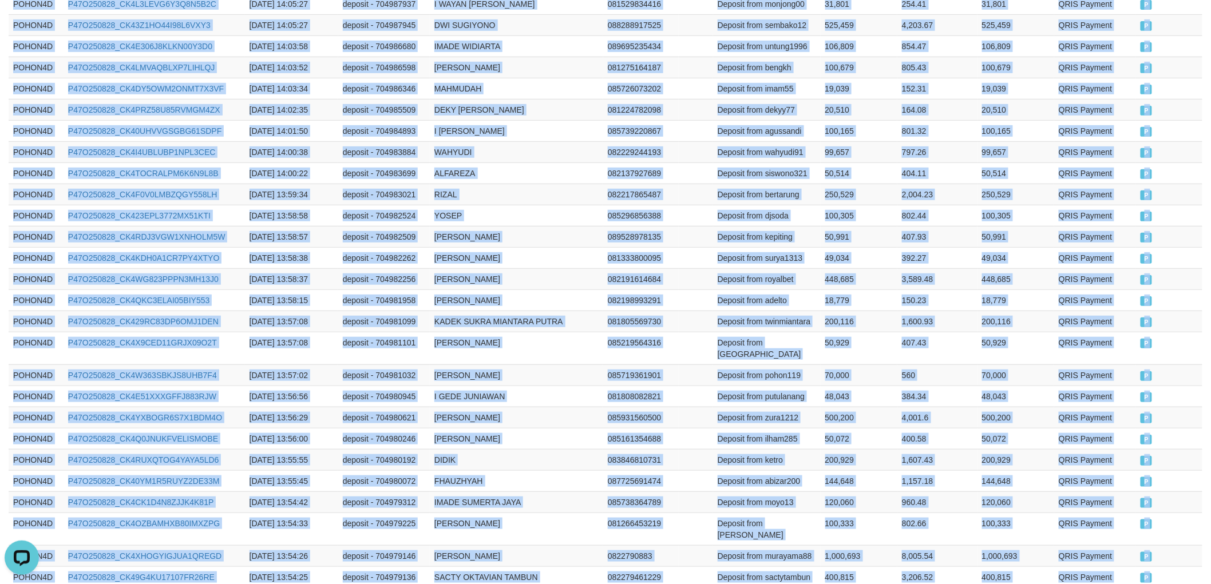
scroll to position [2085, 0]
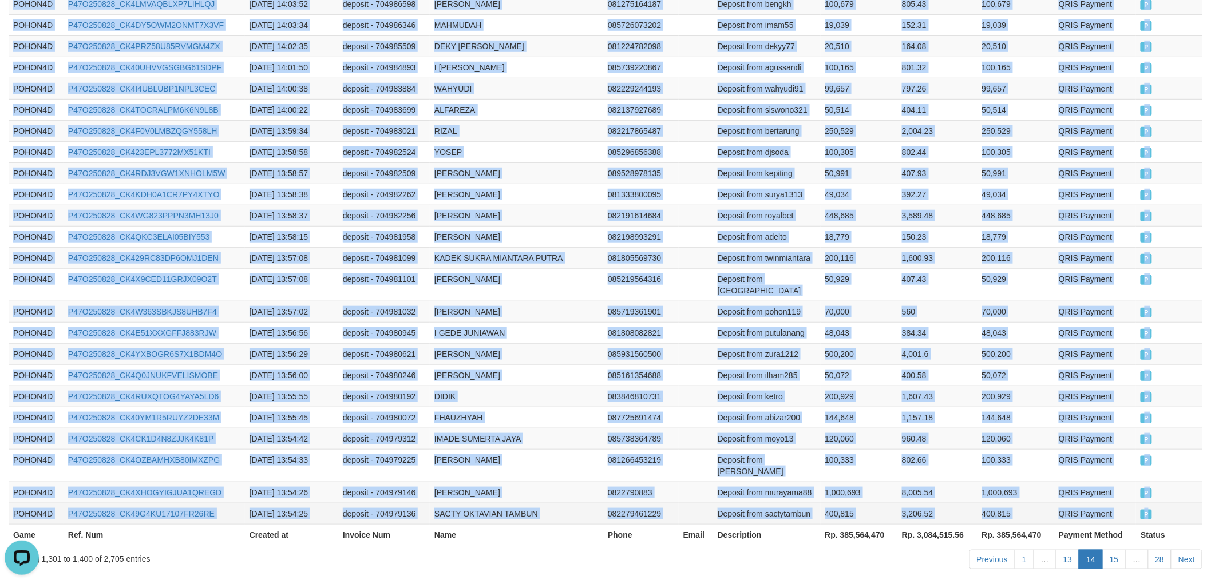
drag, startPoint x: 8, startPoint y: 189, endPoint x: 1163, endPoint y: 455, distance: 1185.3
click at [1187, 550] on link "Next" at bounding box center [1186, 559] width 31 height 19
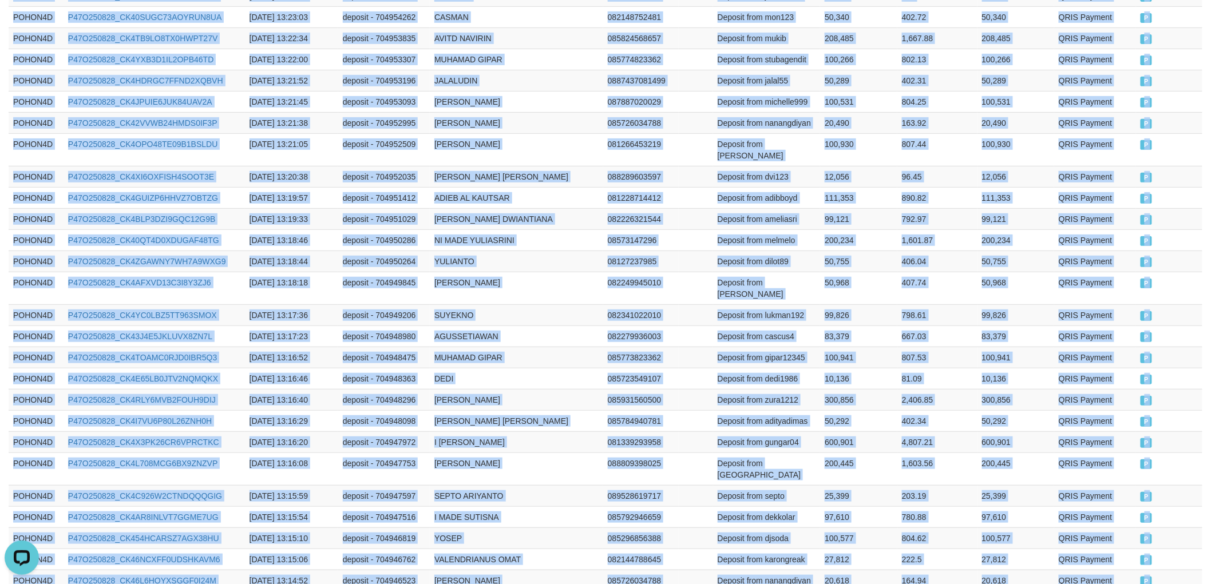
scroll to position [2096, 0]
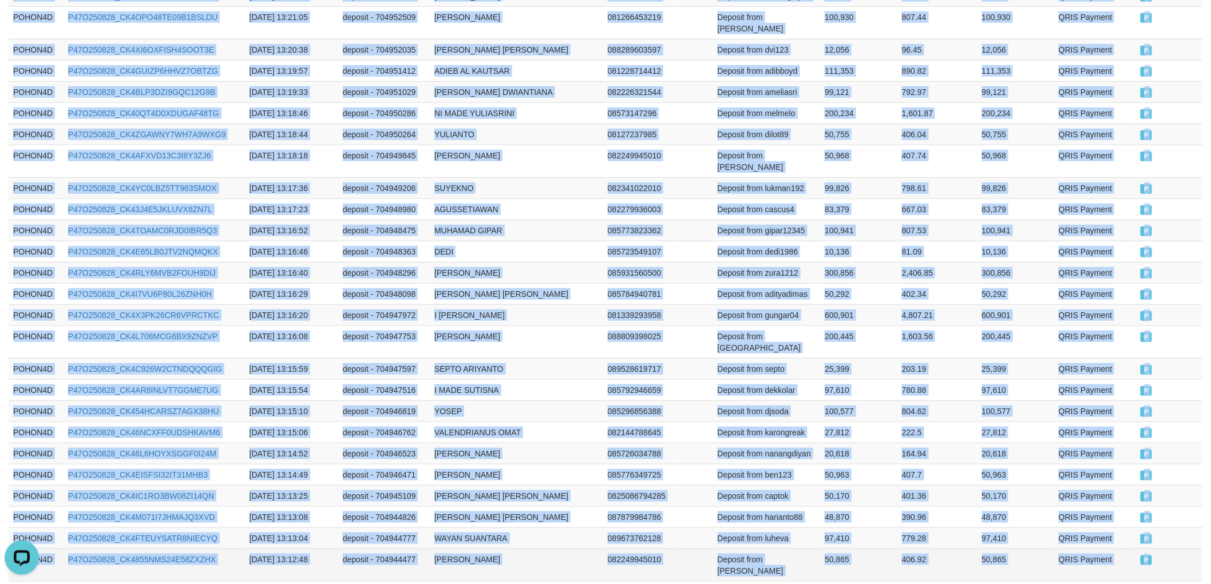
drag, startPoint x: 11, startPoint y: 315, endPoint x: 1164, endPoint y: 469, distance: 1163.0
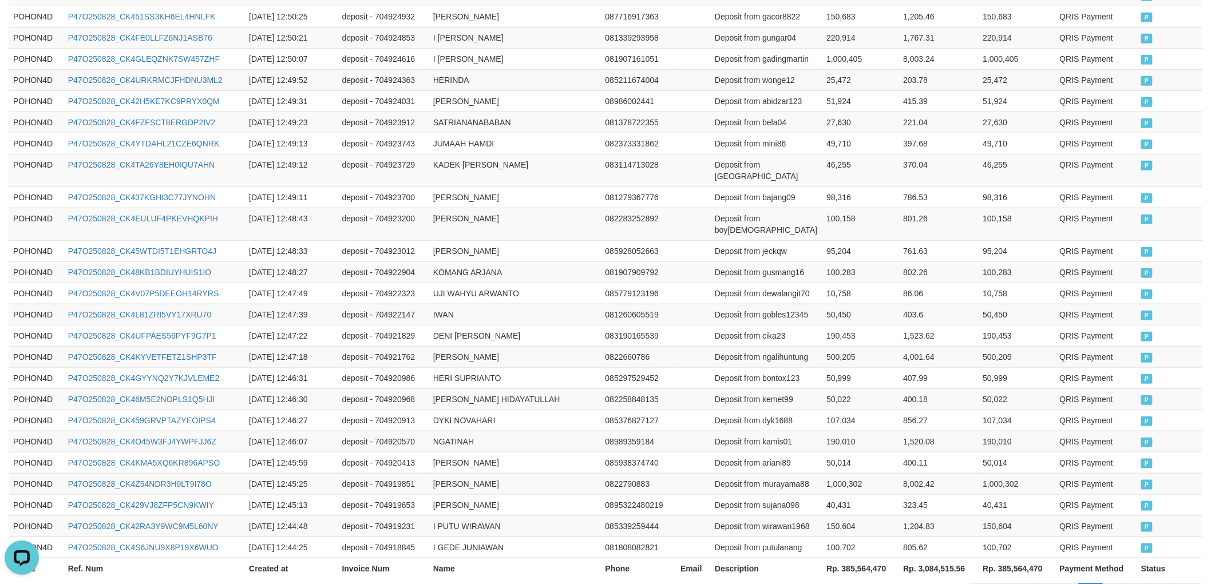
scroll to position [2108, 0]
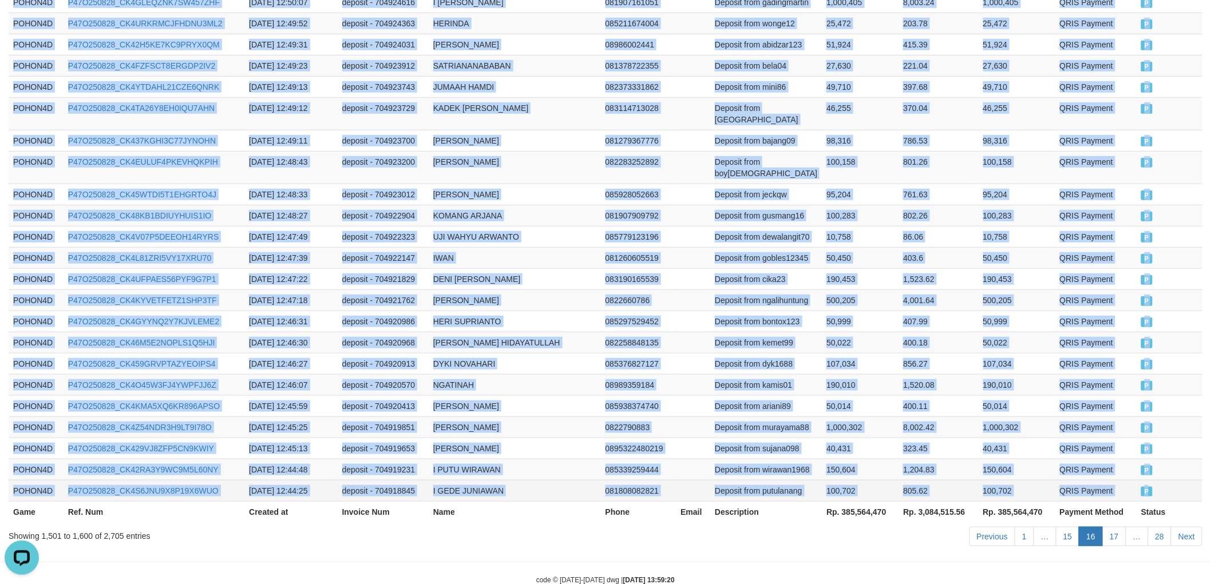
drag, startPoint x: 11, startPoint y: 255, endPoint x: 1179, endPoint y: 458, distance: 1185.2
click at [1195, 527] on link "Next" at bounding box center [1186, 536] width 31 height 19
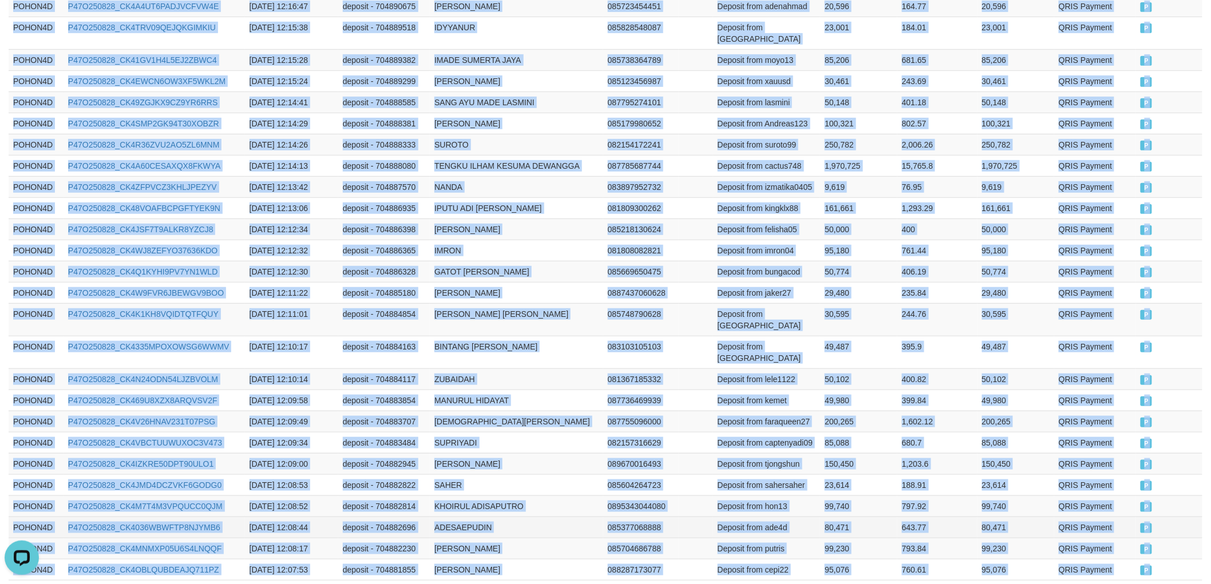
scroll to position [2096, 0]
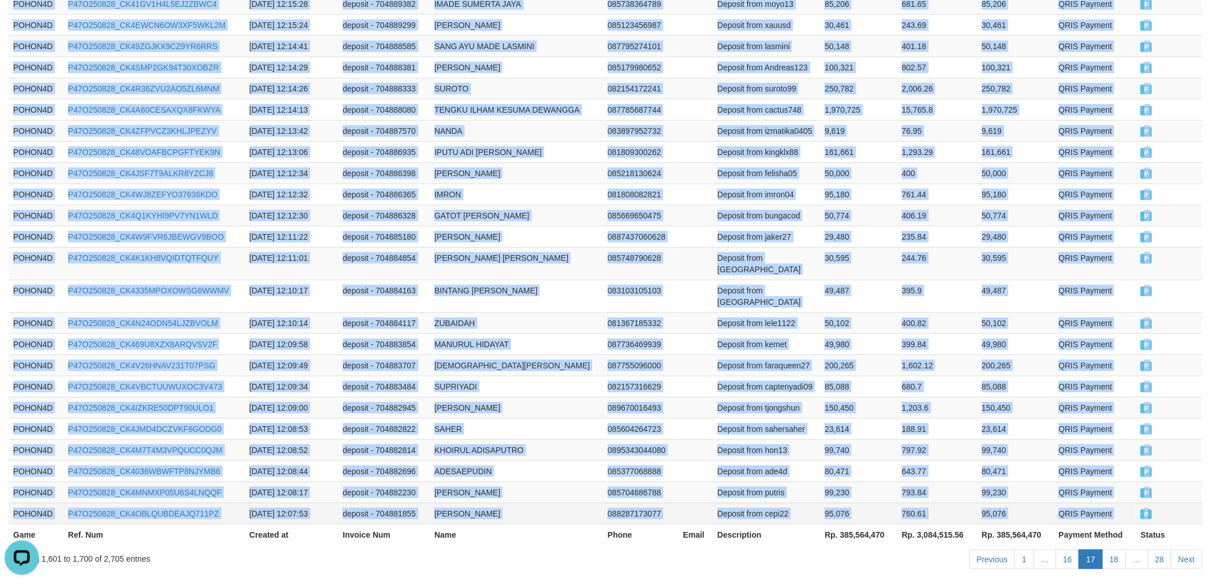
drag, startPoint x: 12, startPoint y: 255, endPoint x: 1154, endPoint y: 454, distance: 1159.1
click at [1202, 550] on link "Next" at bounding box center [1186, 559] width 31 height 19
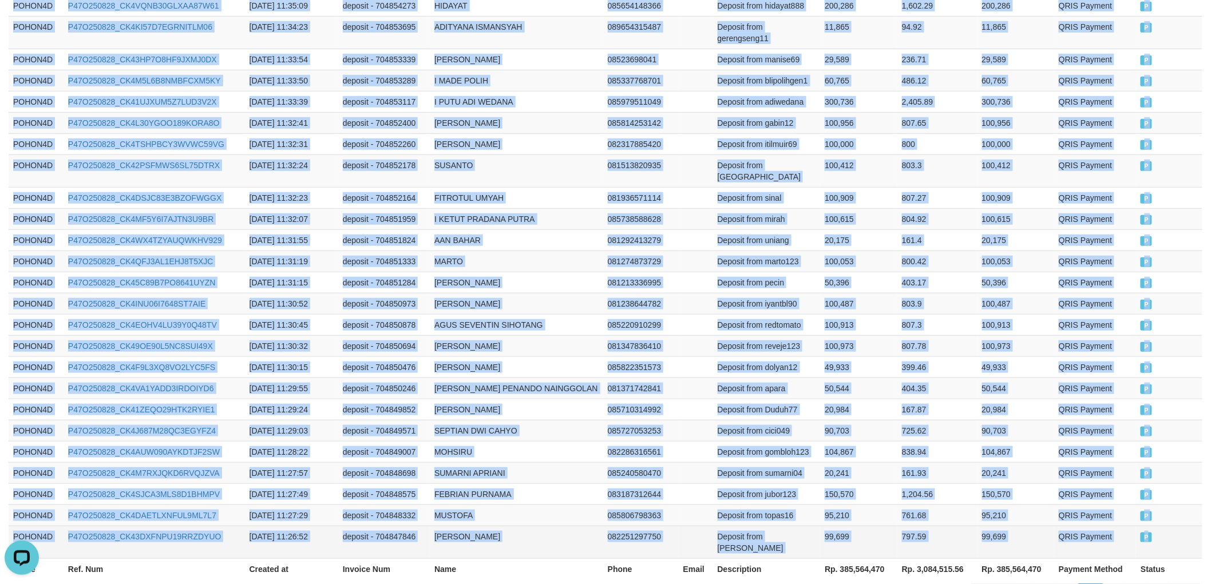
drag, startPoint x: 13, startPoint y: 187, endPoint x: 1157, endPoint y: 465, distance: 1177.4
click at [1197, 584] on link "Next" at bounding box center [1186, 593] width 31 height 19
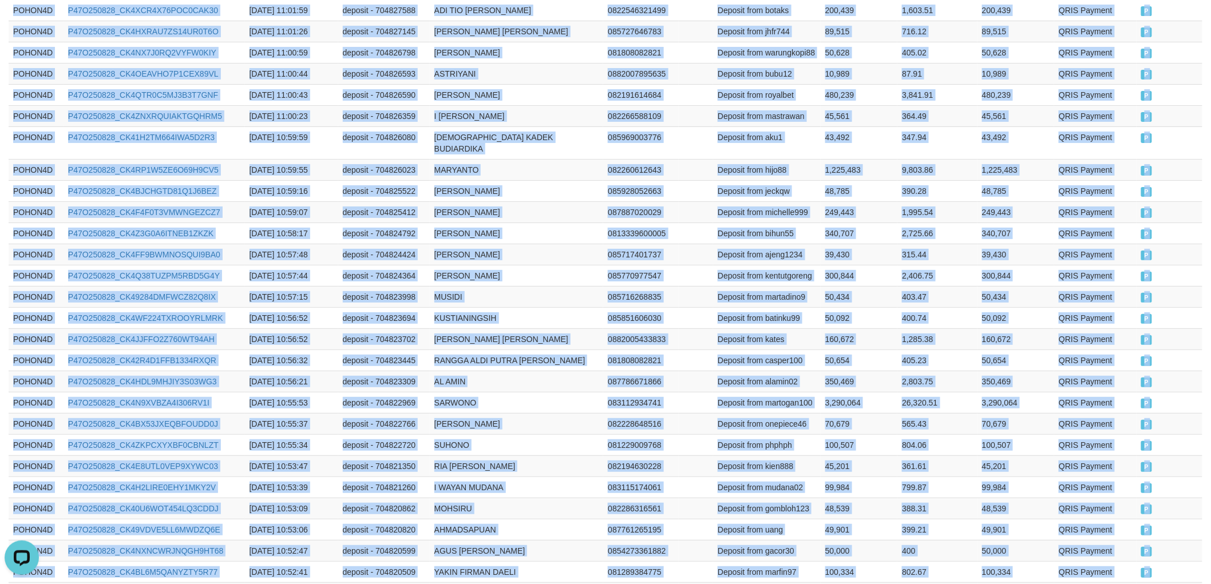
scroll to position [2085, 0]
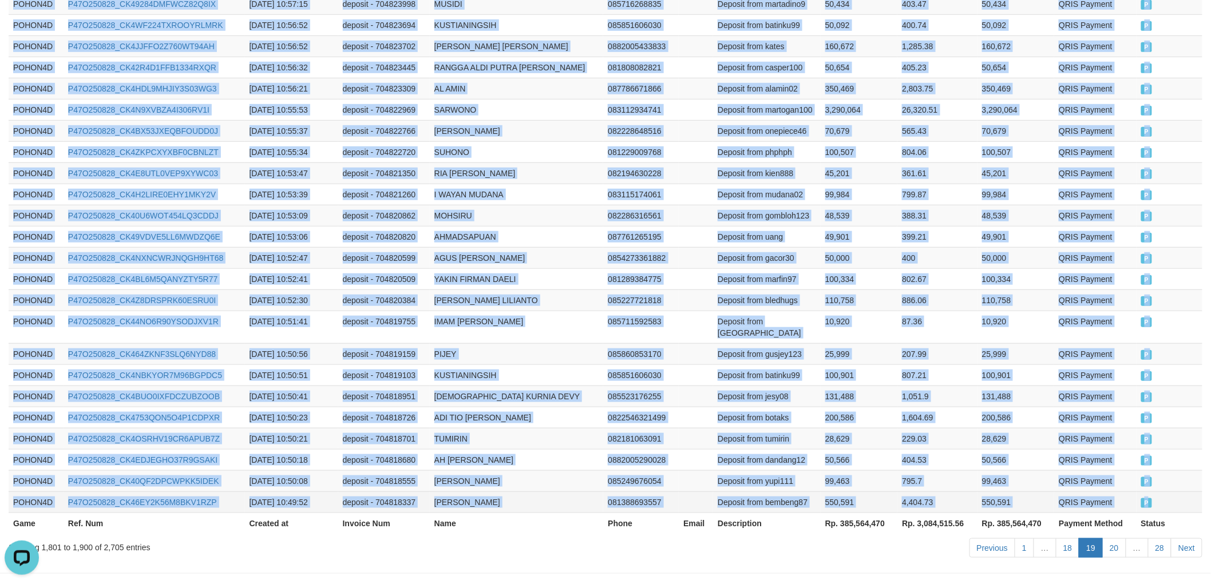
drag, startPoint x: 13, startPoint y: 253, endPoint x: 1169, endPoint y: 455, distance: 1173.7
click at [1192, 538] on link "Next" at bounding box center [1186, 547] width 31 height 19
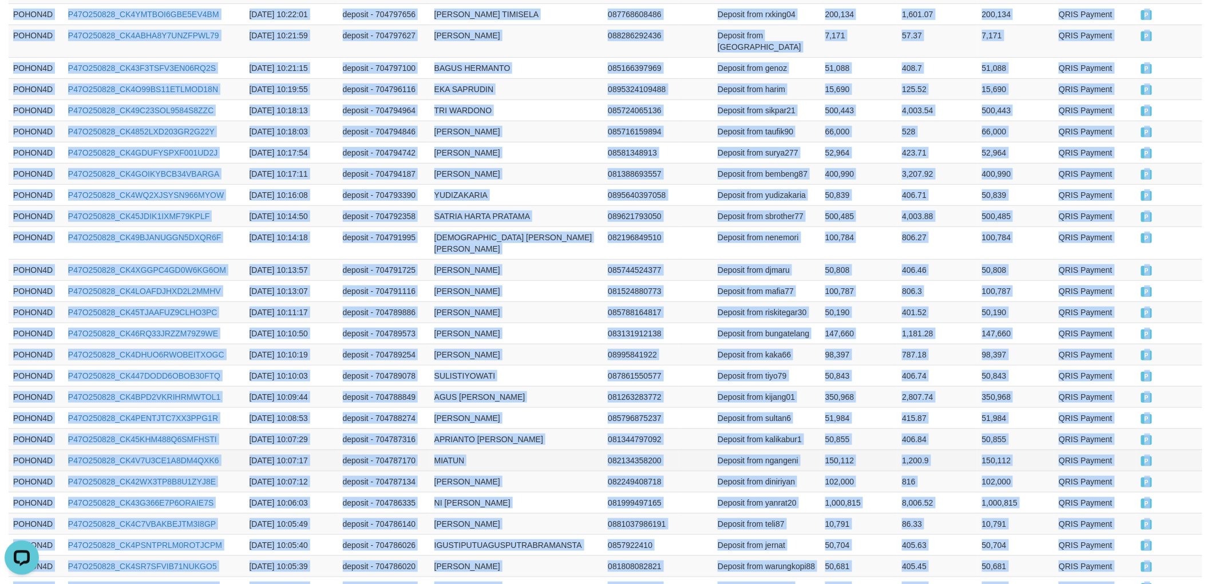
scroll to position [2058, 0]
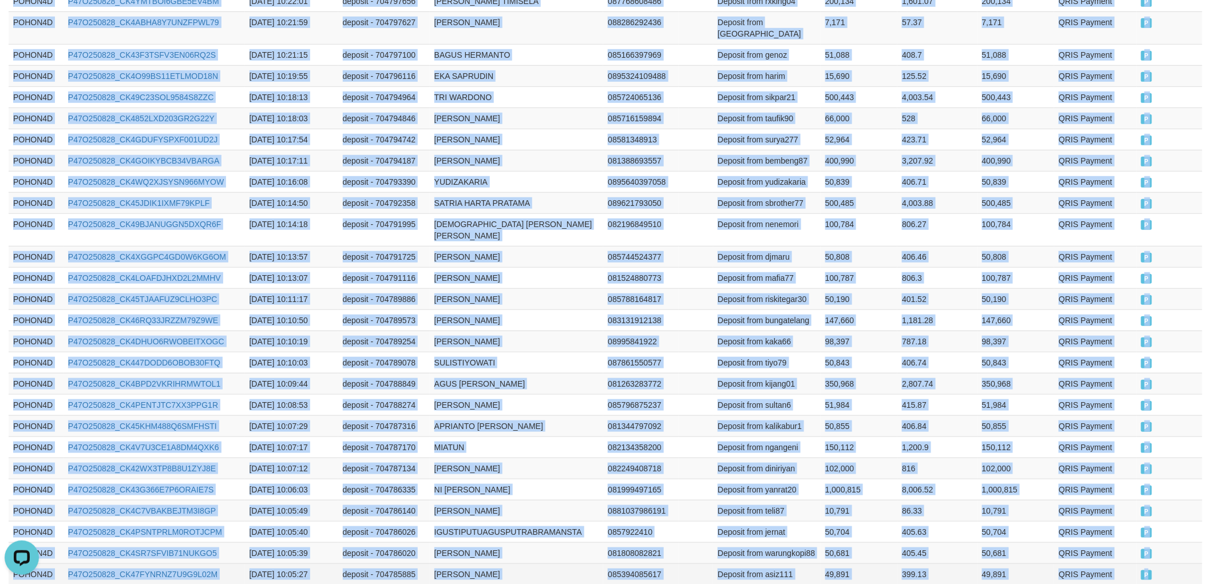
drag, startPoint x: 16, startPoint y: 193, endPoint x: 1177, endPoint y: 487, distance: 1197.9
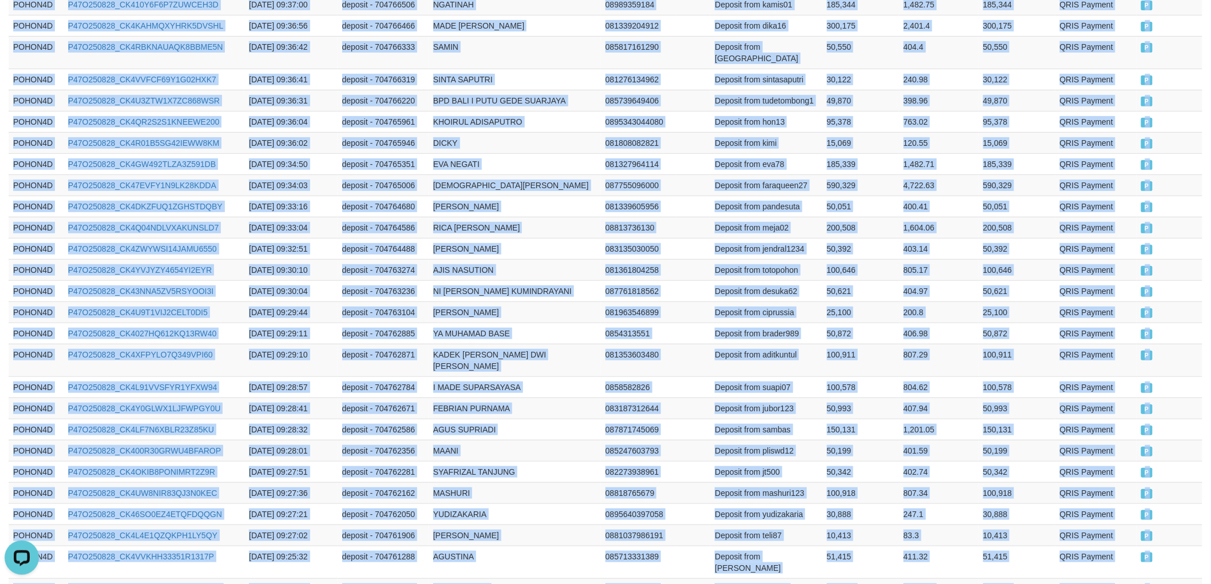
scroll to position [2108, 0]
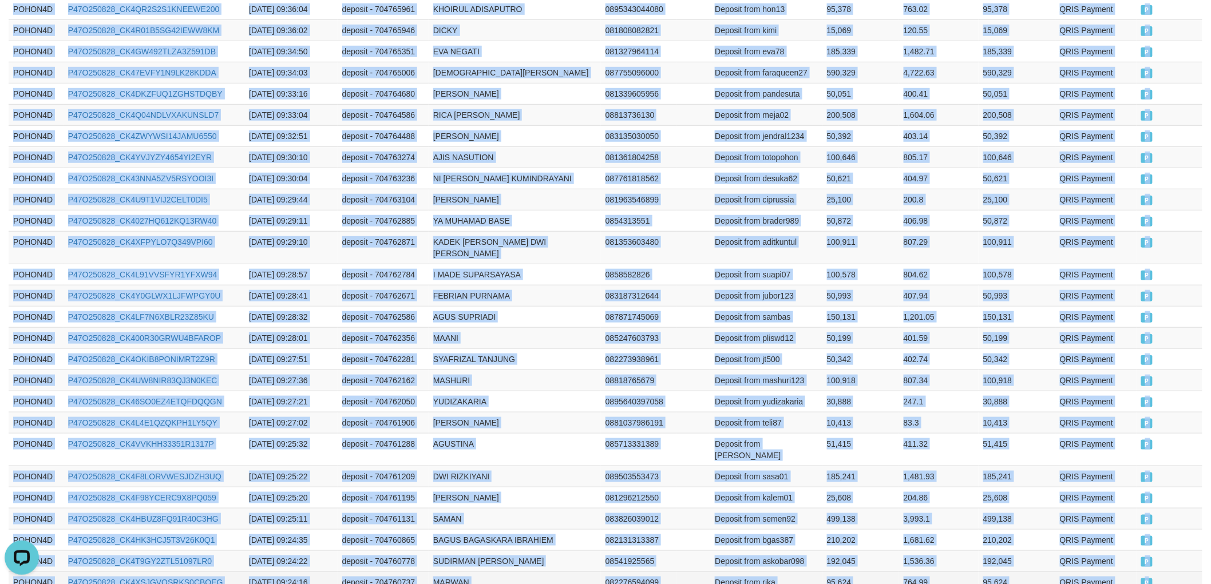
drag, startPoint x: 13, startPoint y: 252, endPoint x: 1172, endPoint y: 462, distance: 1177.4
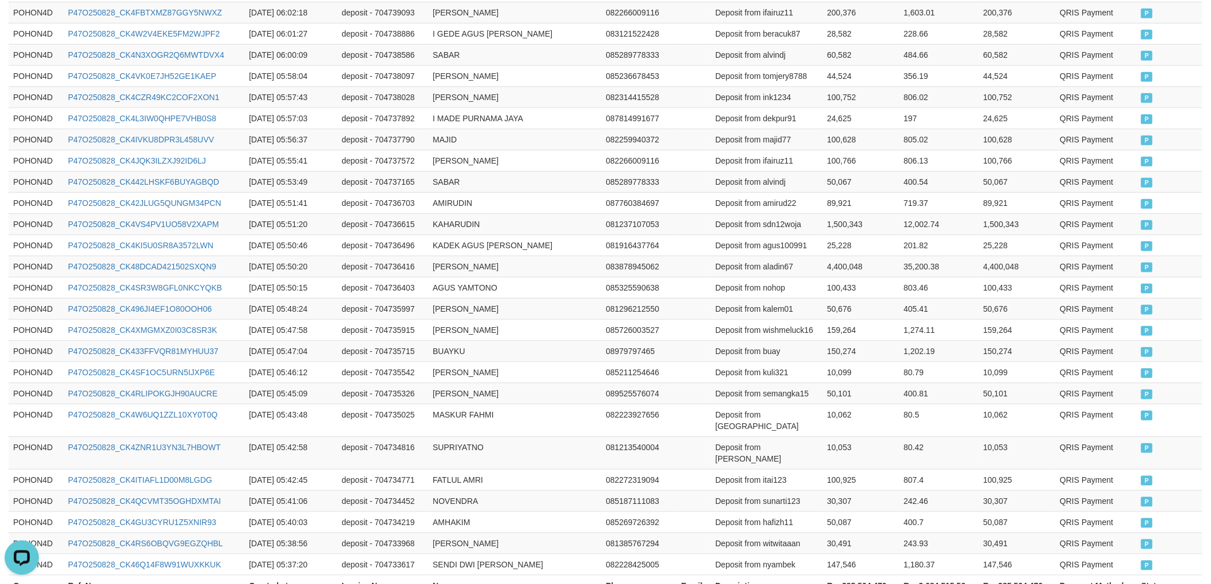
scroll to position [2085, 0]
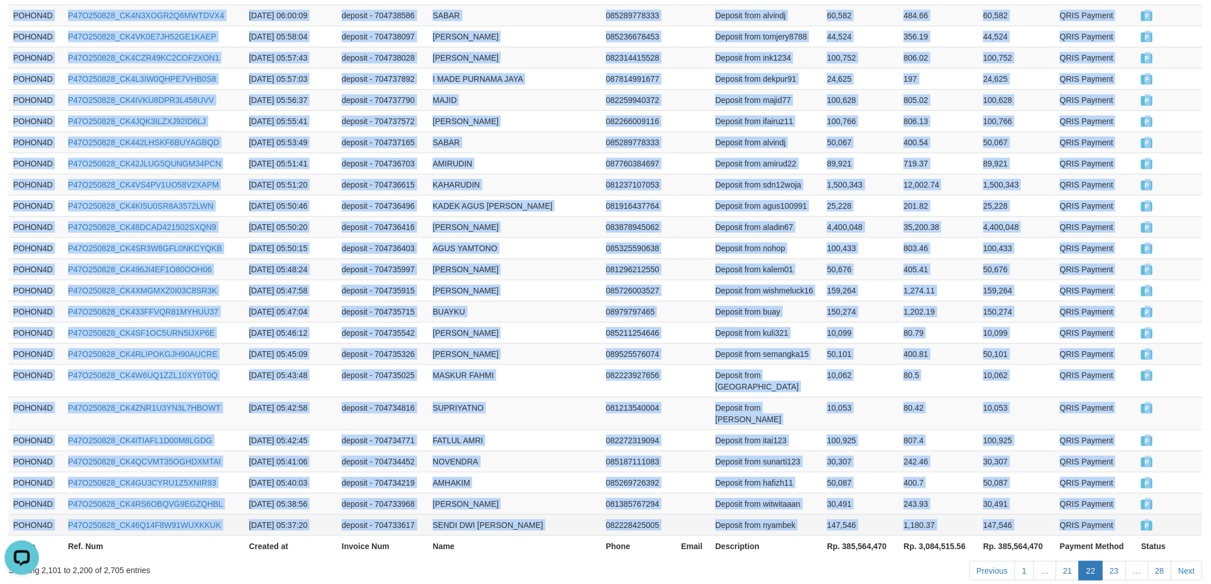
drag, startPoint x: 9, startPoint y: 252, endPoint x: 1179, endPoint y: 466, distance: 1189.5
click at [1188, 561] on link "Next" at bounding box center [1186, 570] width 31 height 19
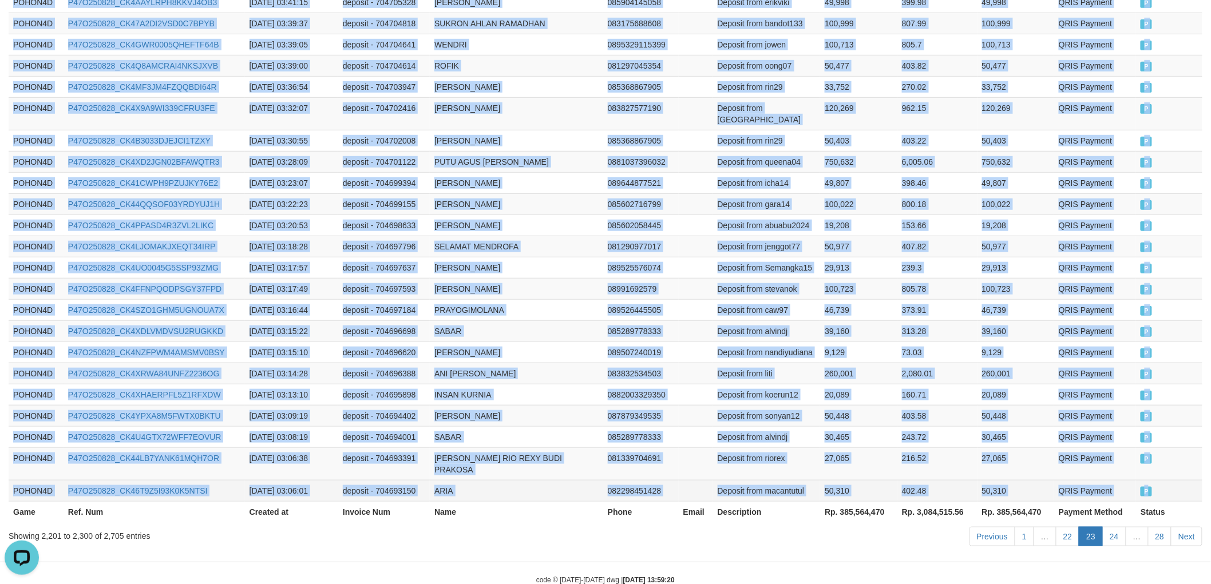
drag, startPoint x: 9, startPoint y: 252, endPoint x: 1165, endPoint y: 459, distance: 1174.2
click at [1181, 527] on link "Next" at bounding box center [1186, 536] width 31 height 19
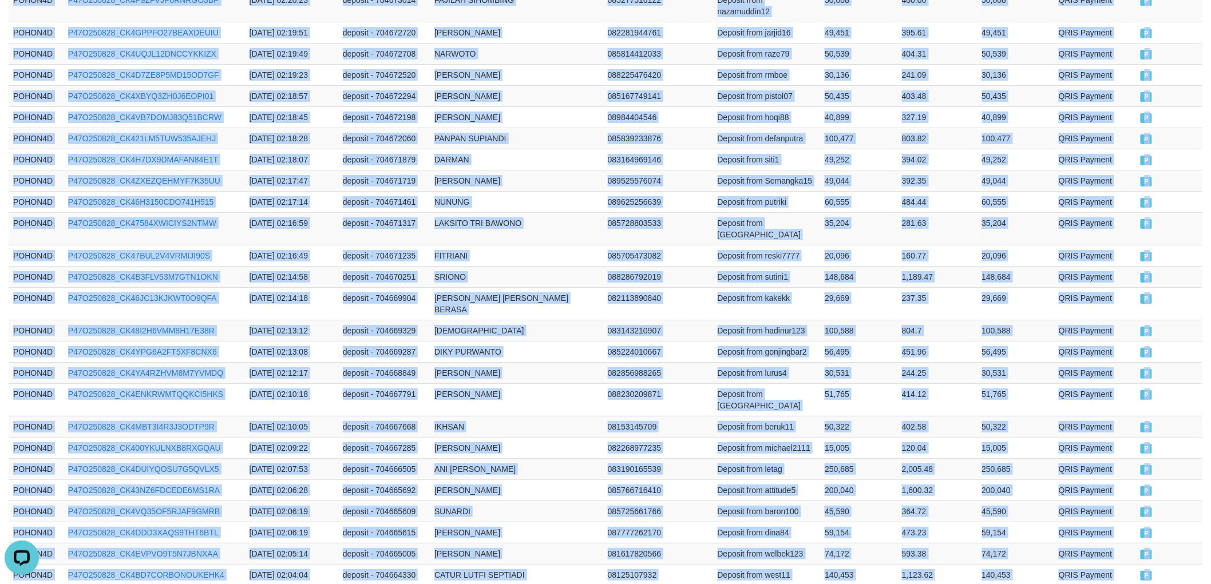
scroll to position [2096, 0]
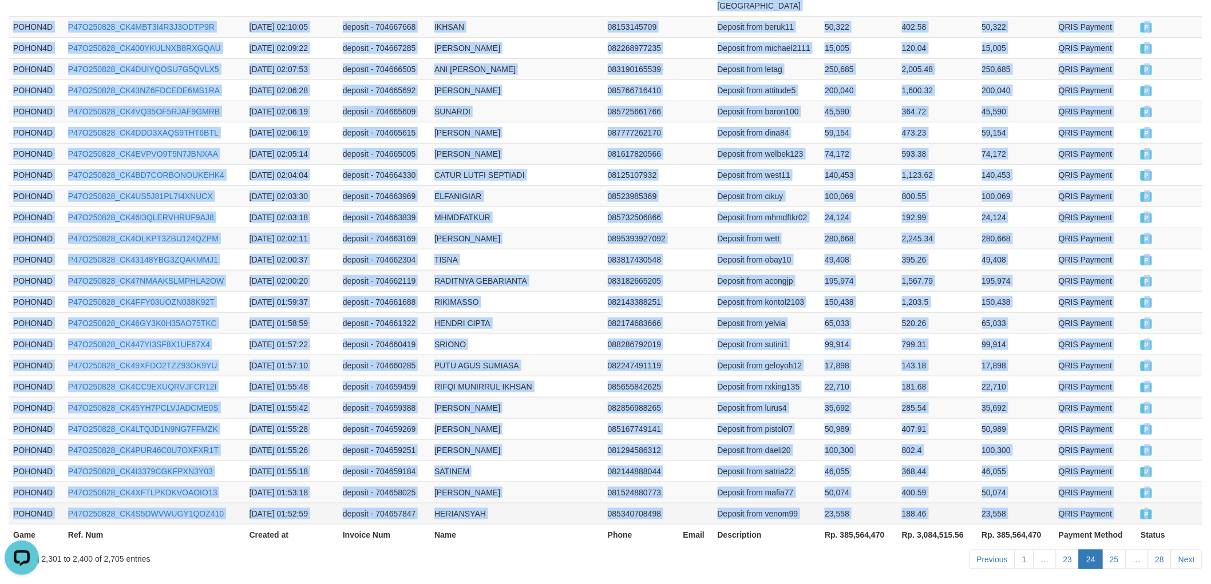
drag, startPoint x: 13, startPoint y: 251, endPoint x: 1170, endPoint y: 467, distance: 1177.5
click at [1187, 550] on link "Next" at bounding box center [1186, 559] width 31 height 19
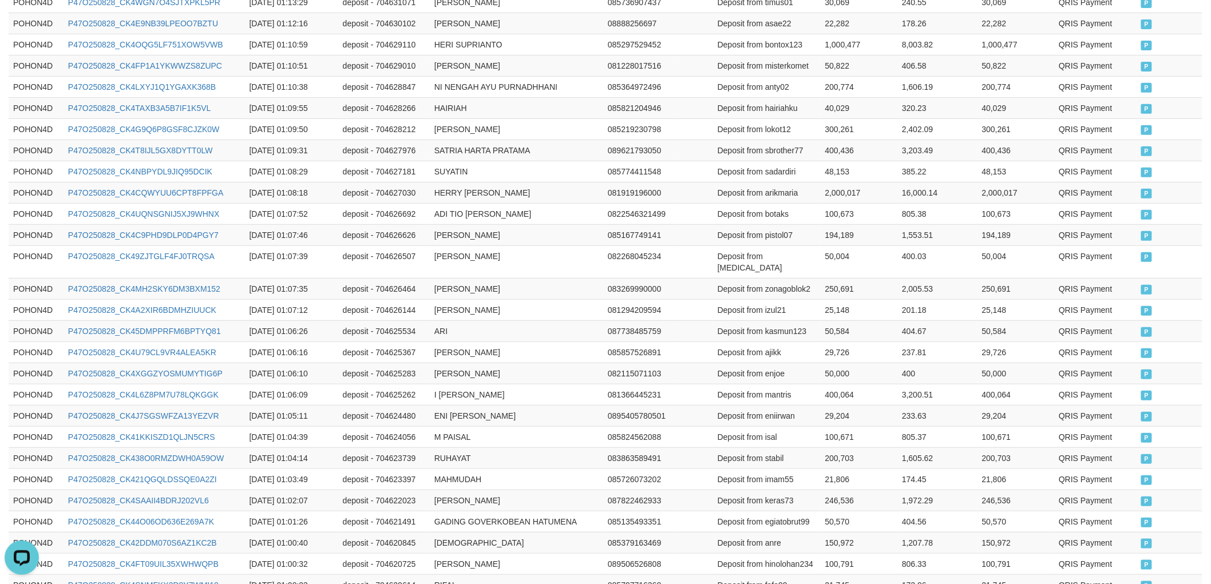
scroll to position [2085, 0]
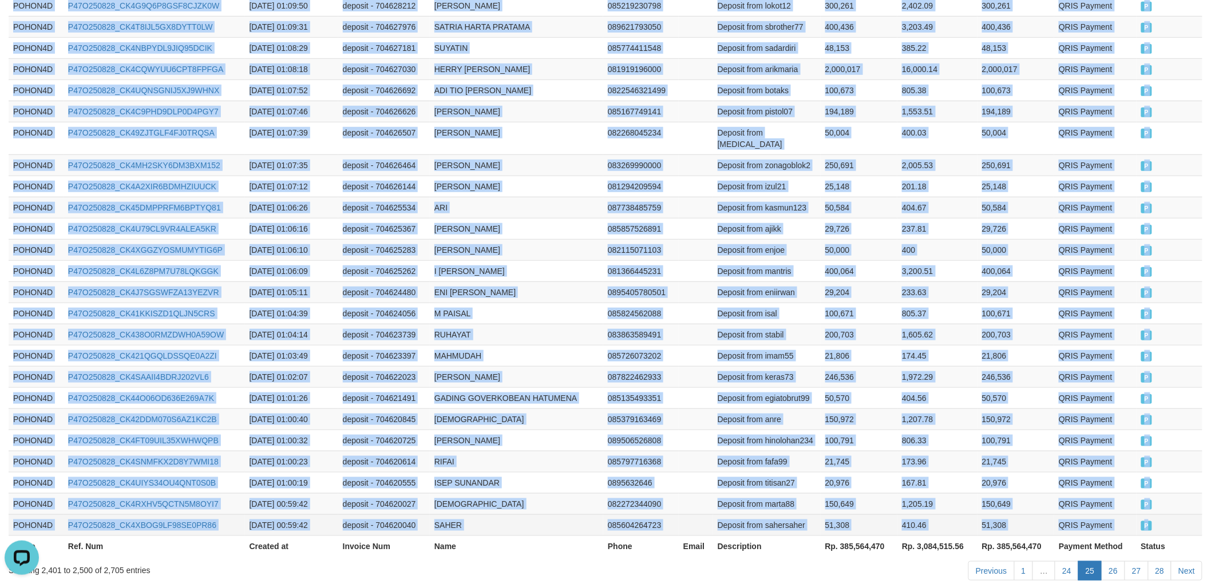
drag, startPoint x: 10, startPoint y: 252, endPoint x: 1175, endPoint y: 461, distance: 1182.9
click at [1186, 561] on link "Next" at bounding box center [1186, 570] width 31 height 19
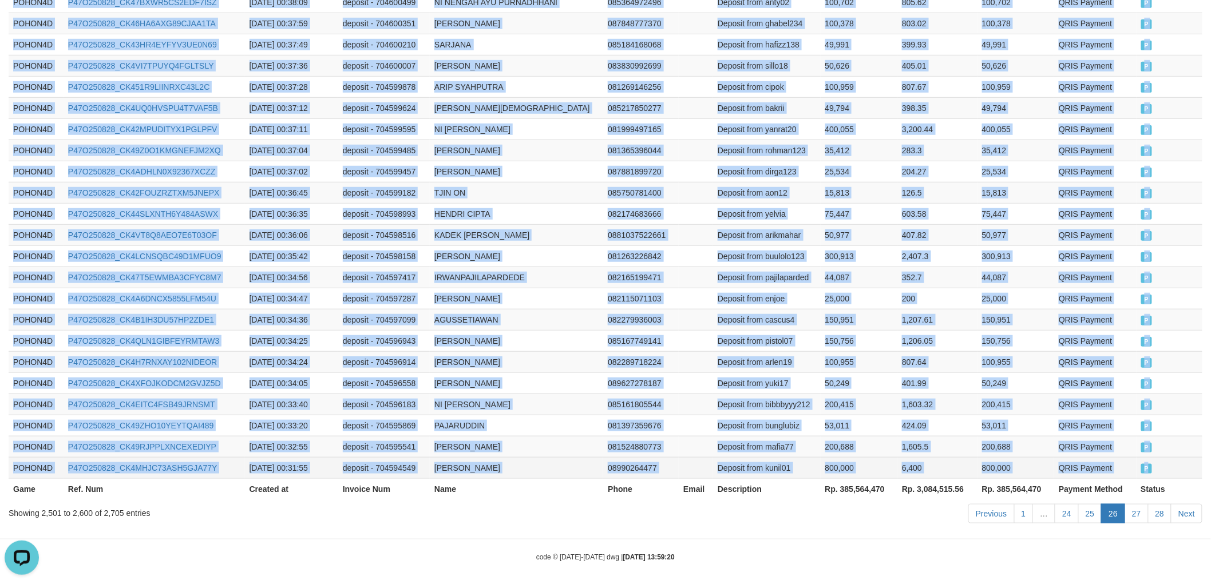
drag, startPoint x: 10, startPoint y: 190, endPoint x: 1163, endPoint y: 460, distance: 1183.4
click at [1181, 509] on link "Next" at bounding box center [1186, 513] width 31 height 19
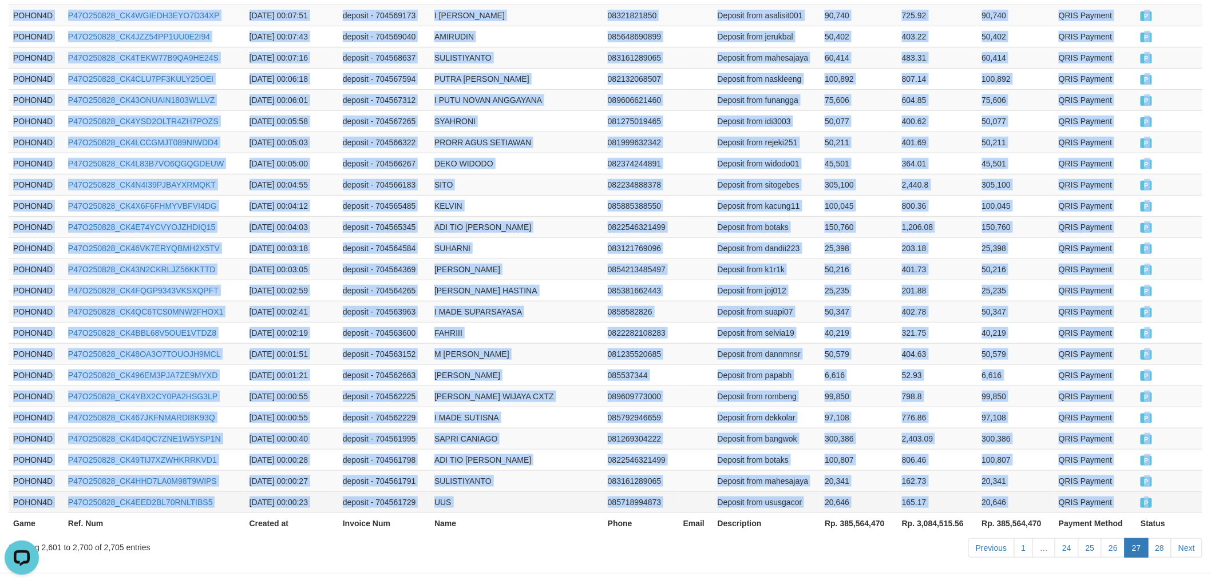
drag, startPoint x: 9, startPoint y: 189, endPoint x: 1169, endPoint y: 459, distance: 1190.8
click at [1183, 538] on link "Next" at bounding box center [1186, 547] width 31 height 19
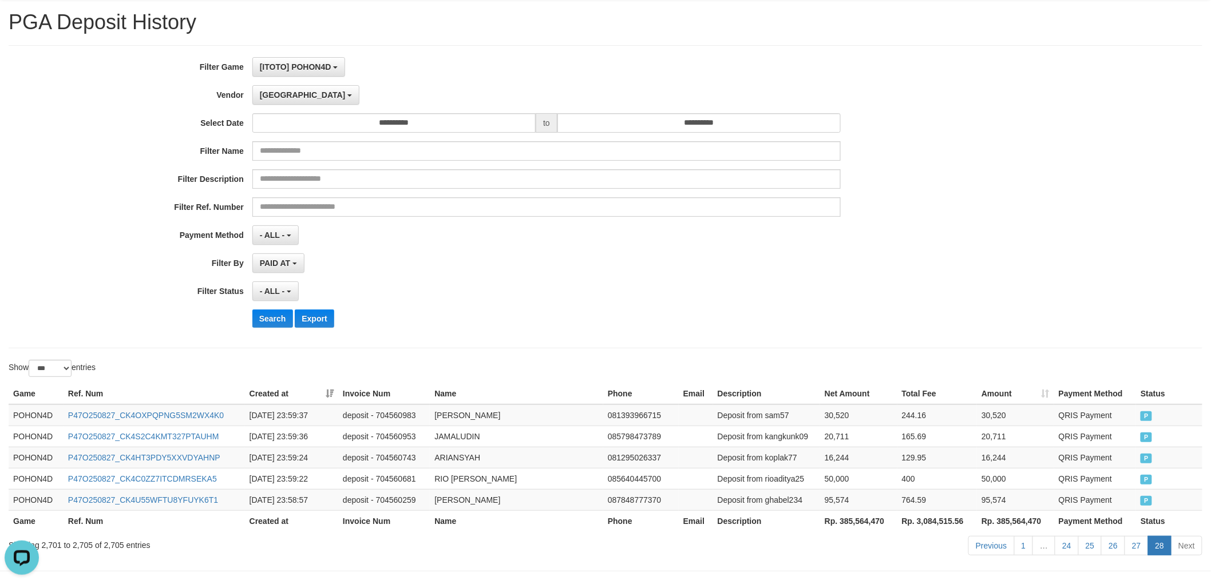
scroll to position [70, 0]
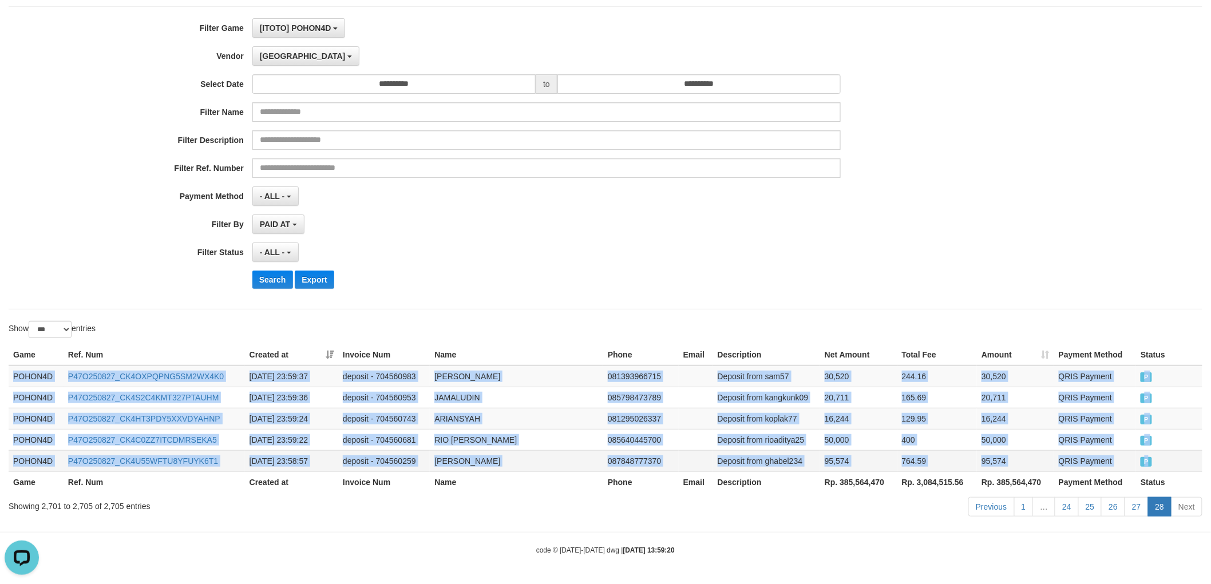
drag, startPoint x: 10, startPoint y: 374, endPoint x: 1165, endPoint y: 463, distance: 1158.6
click at [1165, 463] on tbody "POHON4D P47O250827_CK4OXPQPNG5SM2WX4K0 [DATE] 23:59:37 deposit - 704560983 [PER…" at bounding box center [605, 419] width 1193 height 106
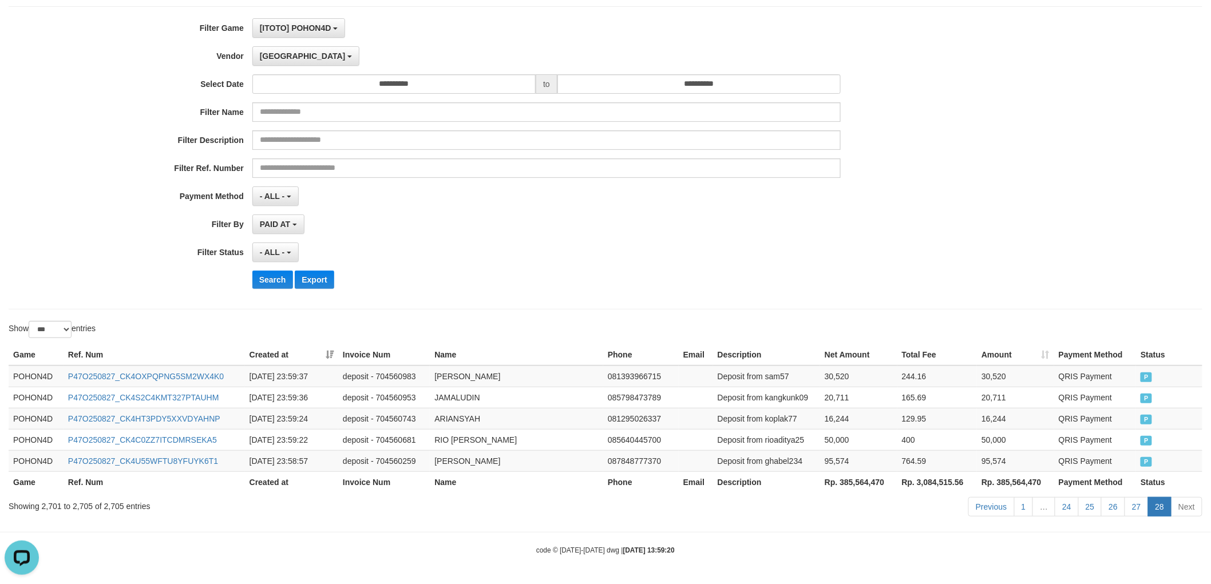
click at [598, 263] on div "**********" at bounding box center [504, 157] width 1009 height 279
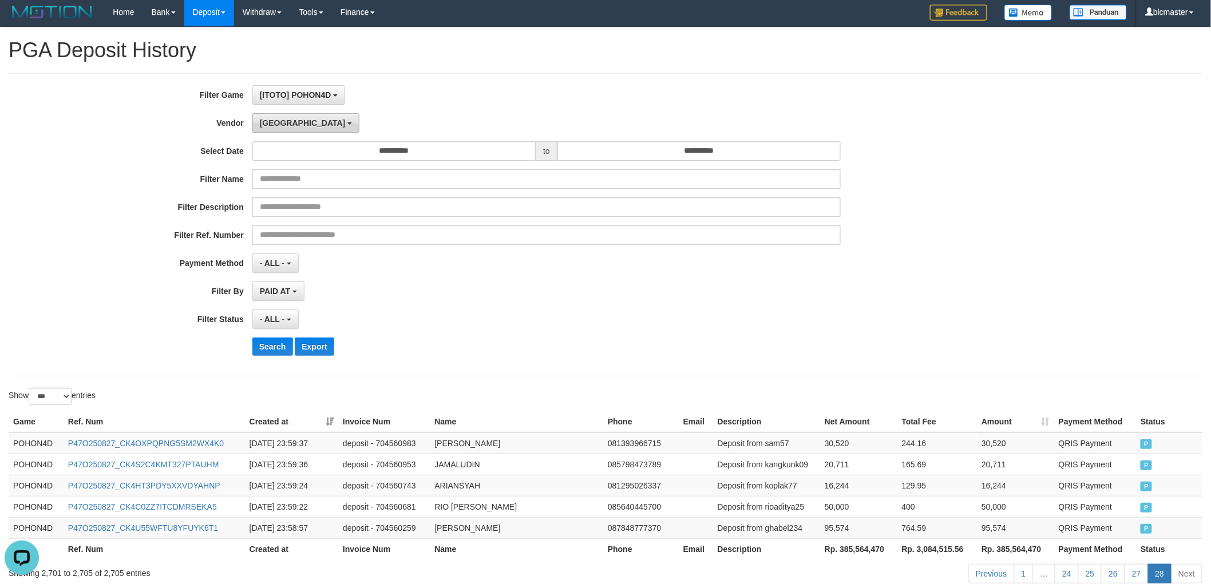
scroll to position [0, 0]
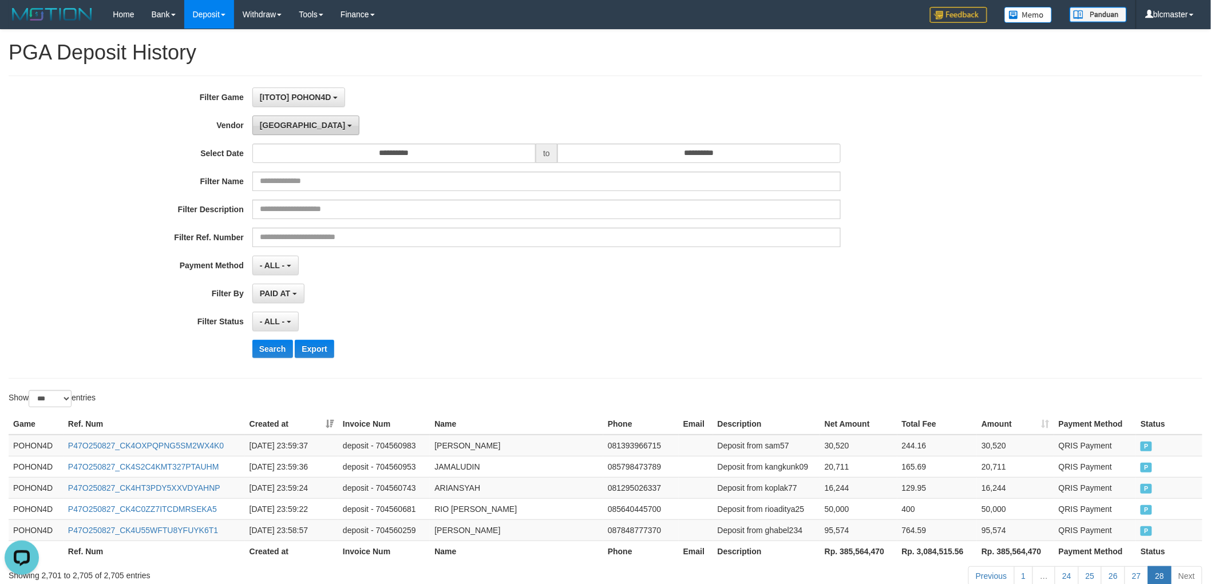
click at [277, 121] on span "[GEOGRAPHIC_DATA]" at bounding box center [303, 125] width 86 height 9
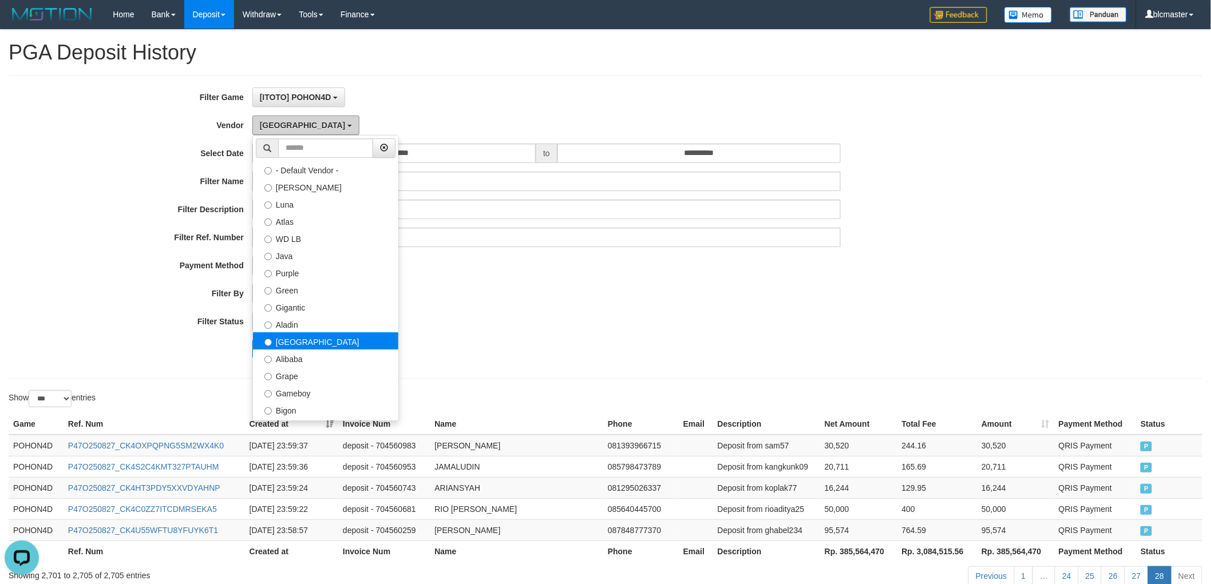
scroll to position [64, 0]
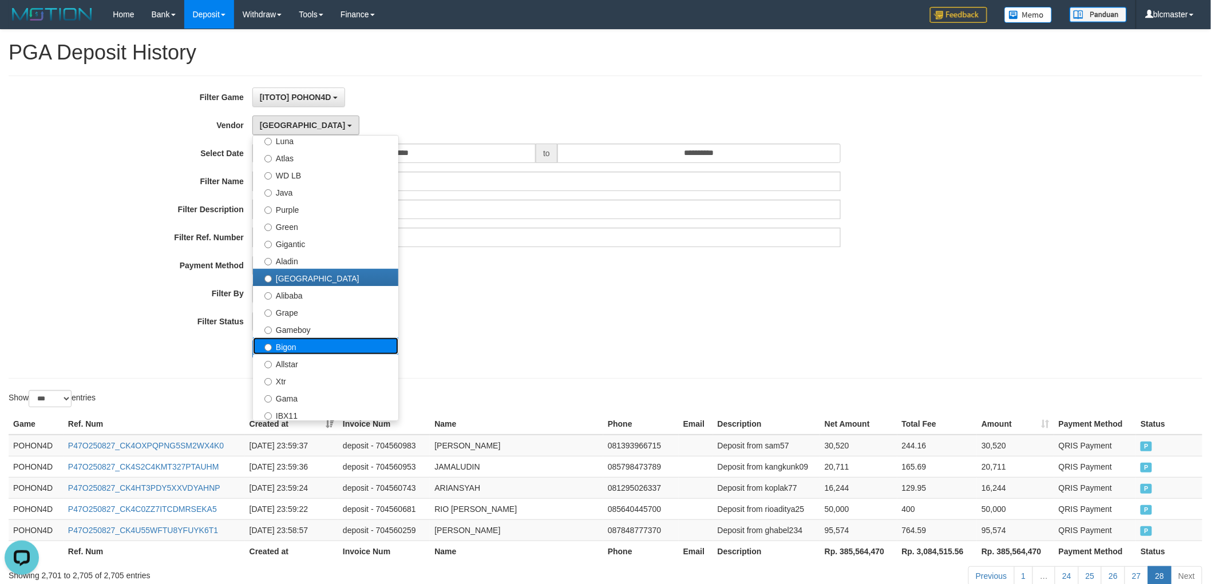
click at [323, 352] on label "Bigon" at bounding box center [325, 346] width 145 height 17
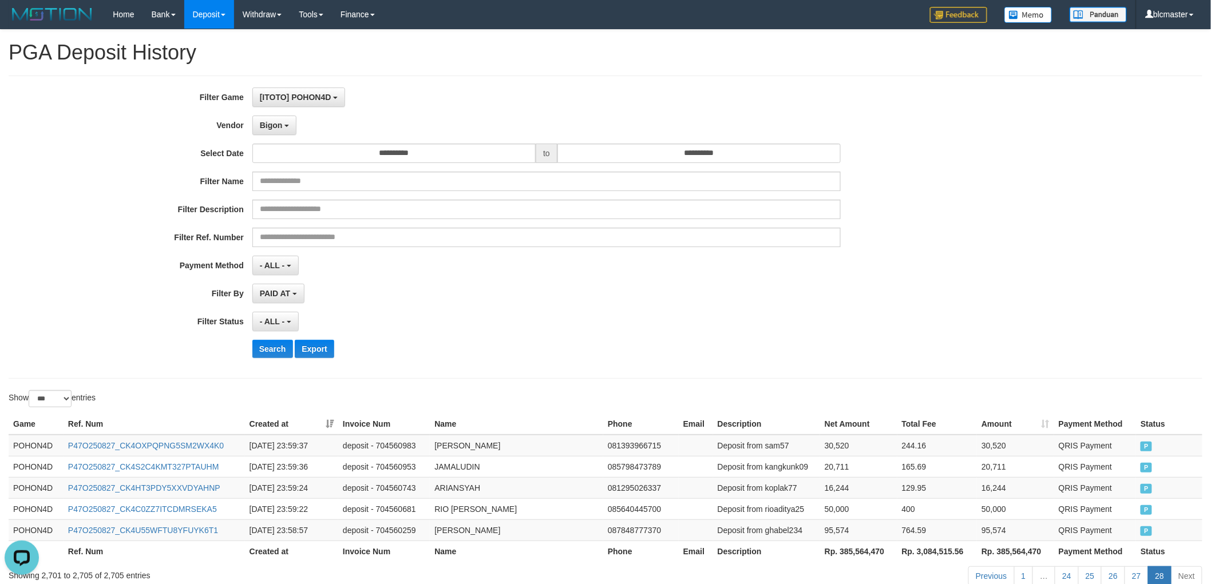
click at [367, 304] on div "**********" at bounding box center [504, 227] width 1009 height 279
click at [275, 350] on button "Search" at bounding box center [272, 349] width 41 height 18
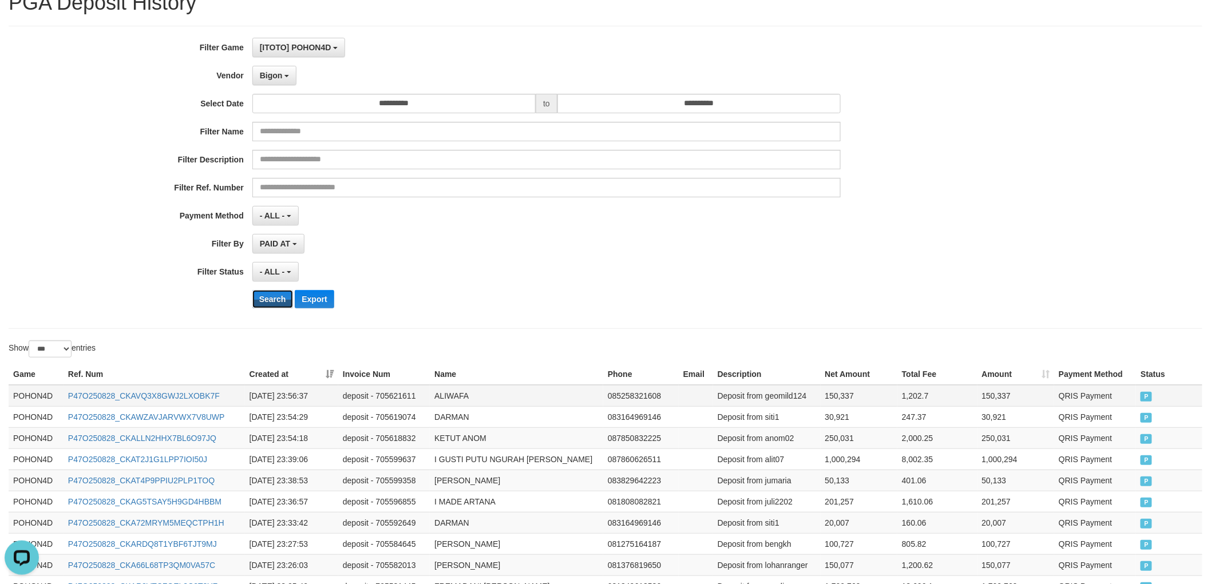
scroll to position [127, 0]
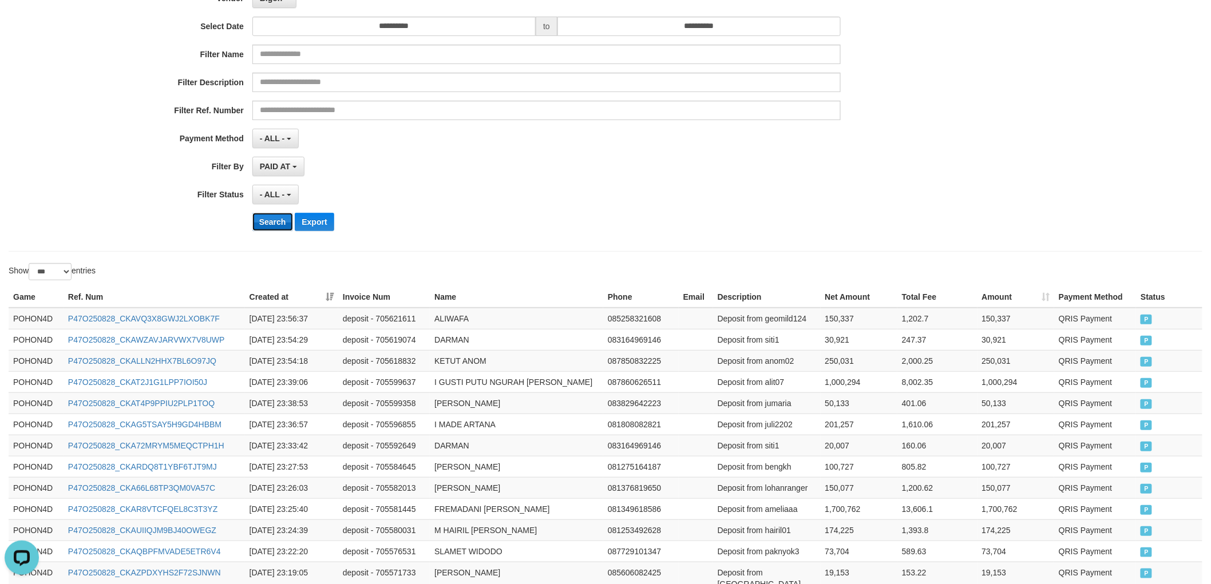
click at [268, 225] on button "Search" at bounding box center [272, 222] width 41 height 18
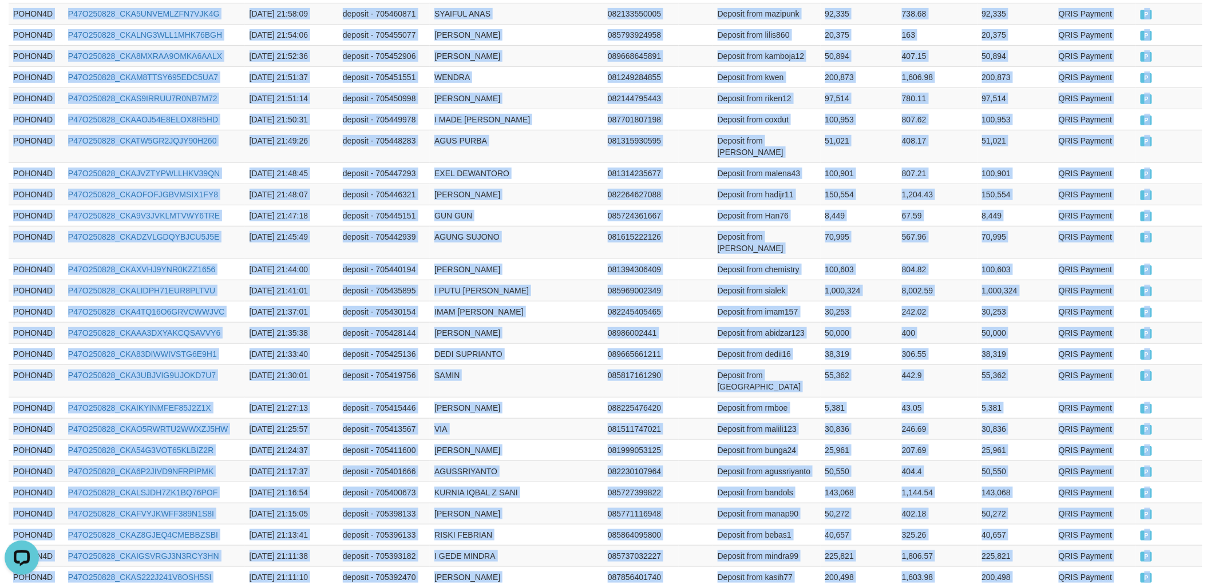
scroll to position [2096, 0]
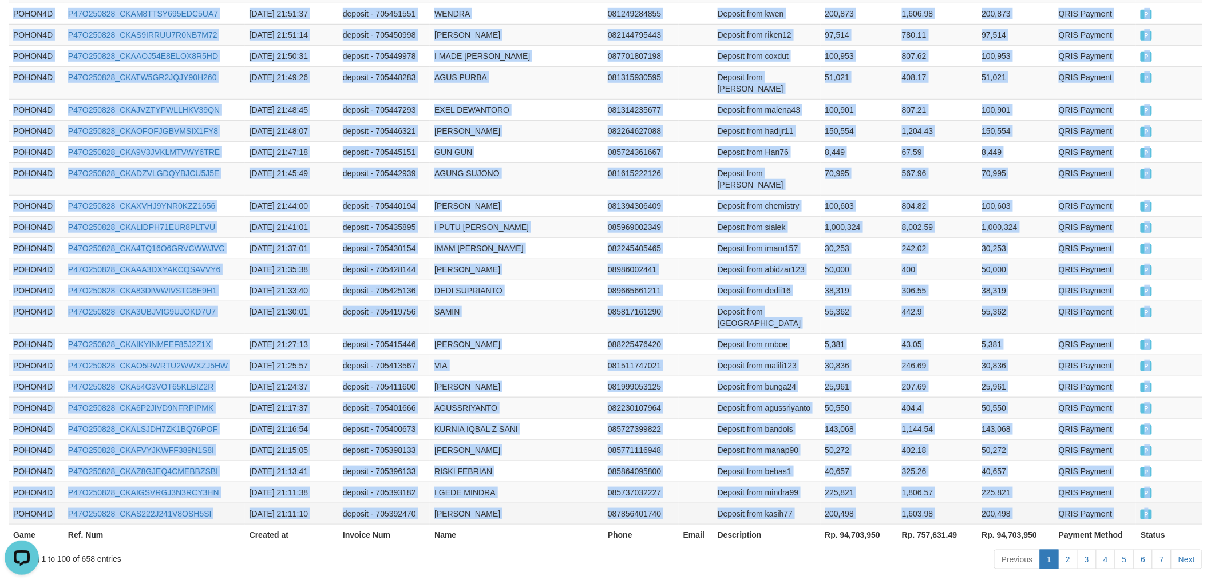
drag, startPoint x: 13, startPoint y: 316, endPoint x: 1169, endPoint y: 458, distance: 1164.9
click at [1187, 550] on link "Next" at bounding box center [1186, 559] width 31 height 19
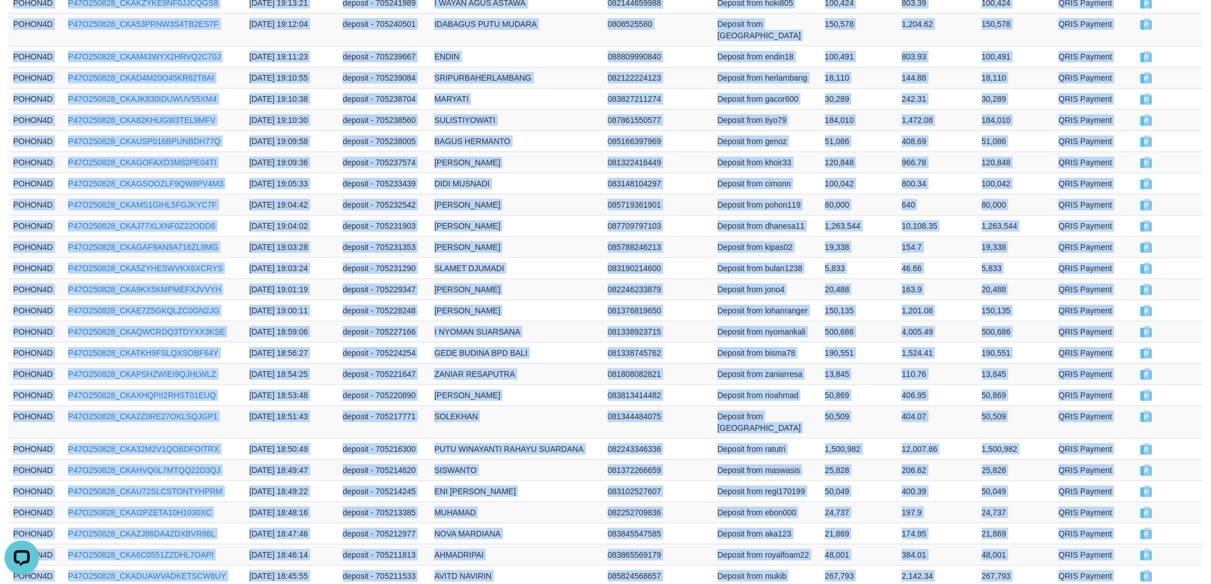
scroll to position [2085, 0]
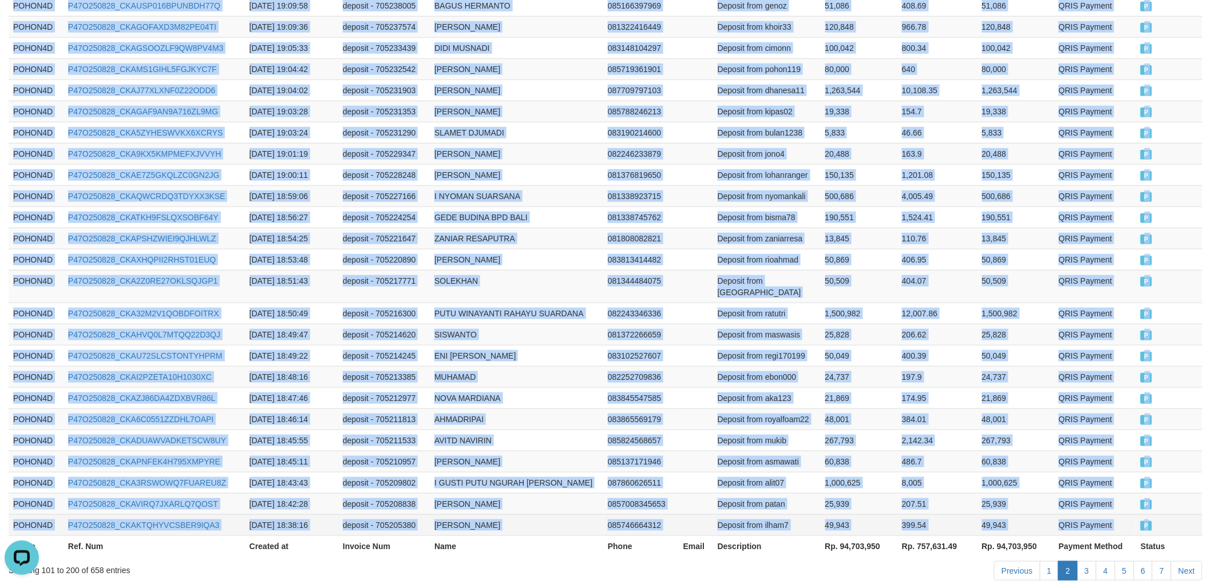
drag, startPoint x: 10, startPoint y: 316, endPoint x: 1160, endPoint y: 465, distance: 1159.5
click at [1192, 561] on link "Next" at bounding box center [1186, 570] width 31 height 19
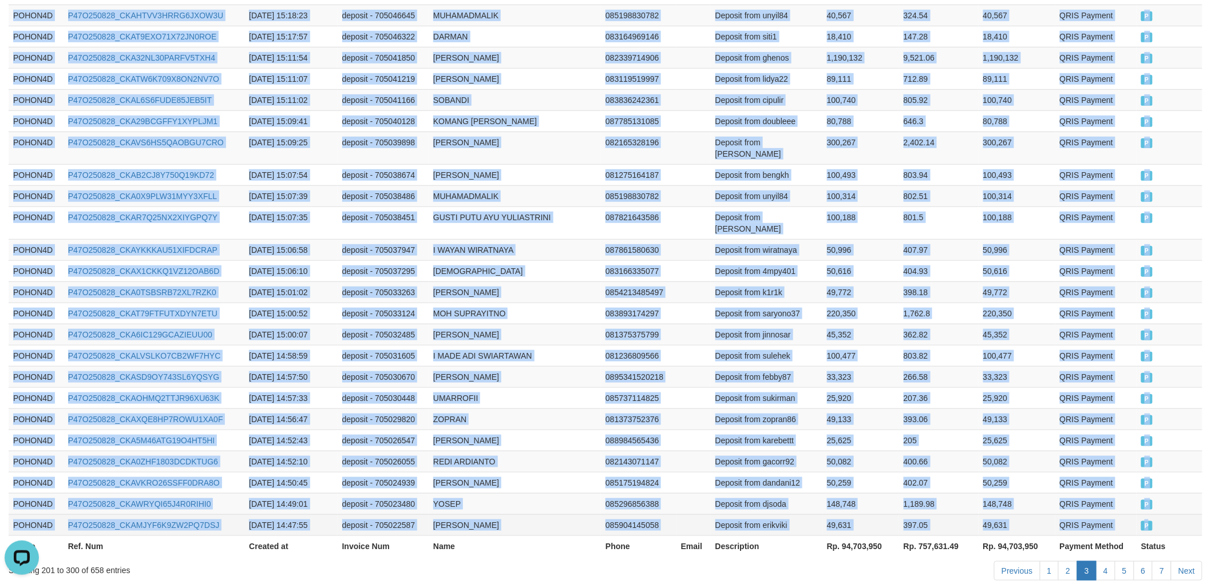
drag, startPoint x: 14, startPoint y: 191, endPoint x: 1159, endPoint y: 460, distance: 1176.6
click at [1195, 561] on link "Next" at bounding box center [1186, 570] width 31 height 19
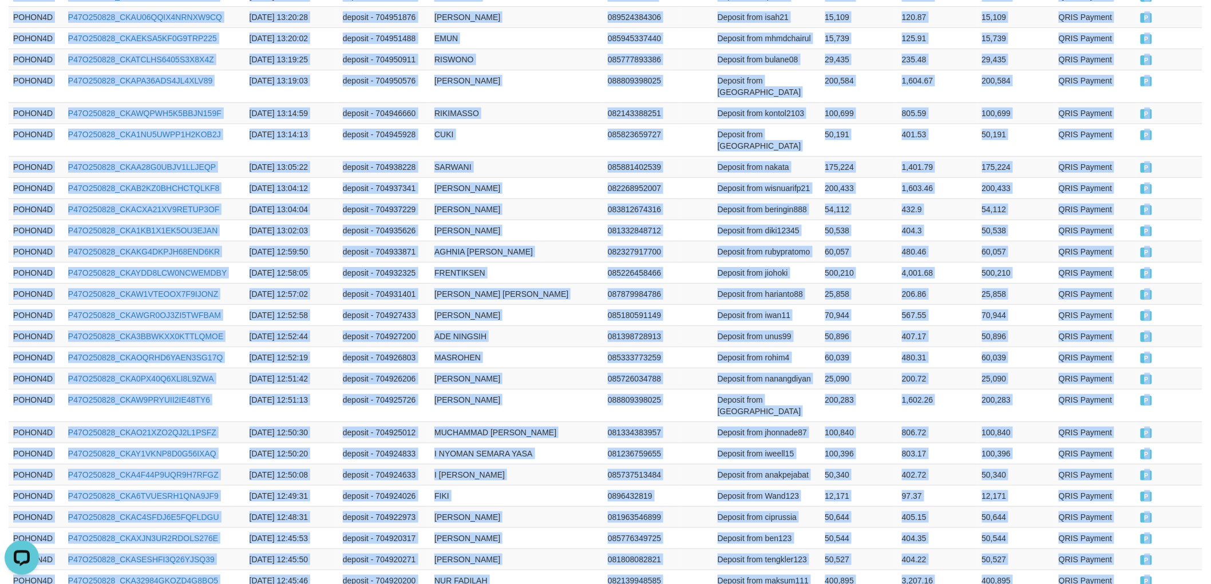
scroll to position [2096, 0]
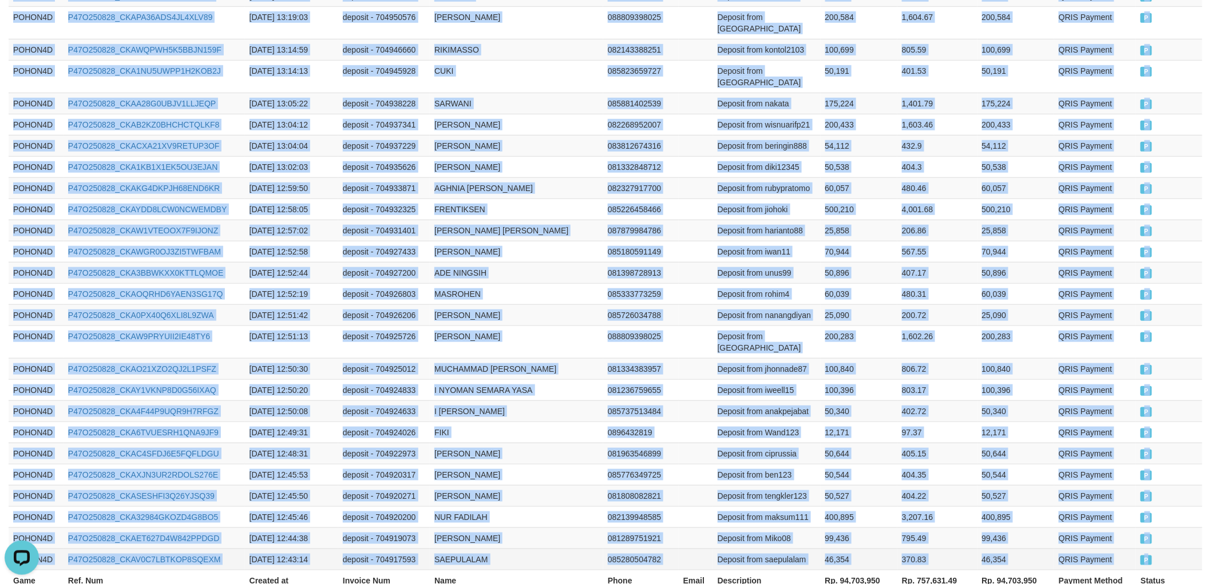
drag, startPoint x: 15, startPoint y: 253, endPoint x: 1159, endPoint y: 457, distance: 1161.5
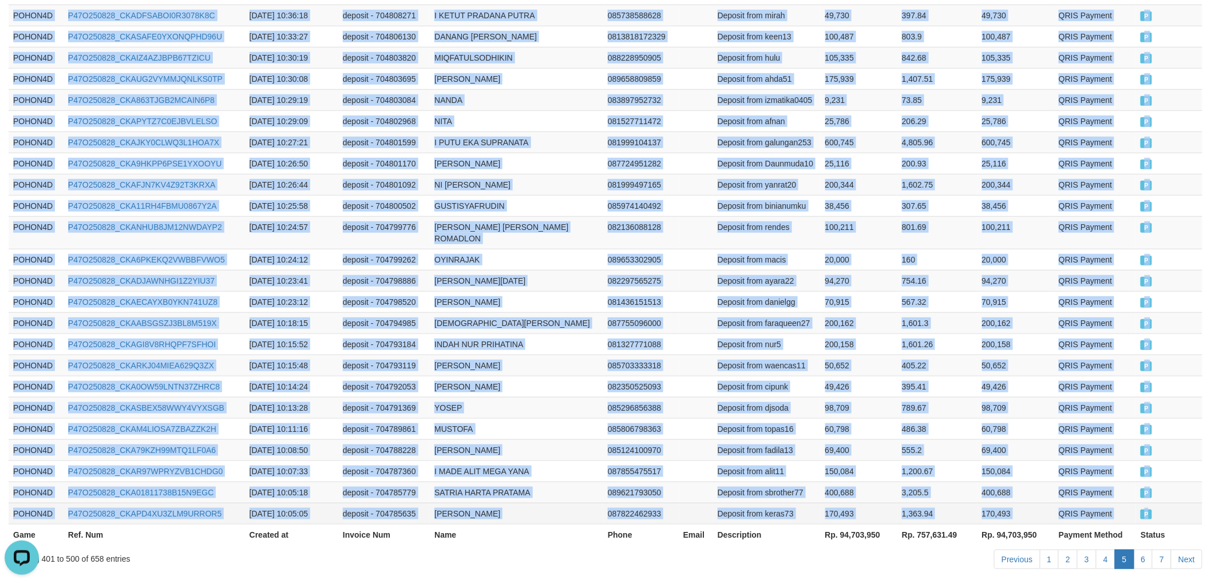
drag, startPoint x: 12, startPoint y: 382, endPoint x: 1164, endPoint y: 467, distance: 1155.3
click at [1181, 550] on link "Next" at bounding box center [1186, 559] width 31 height 19
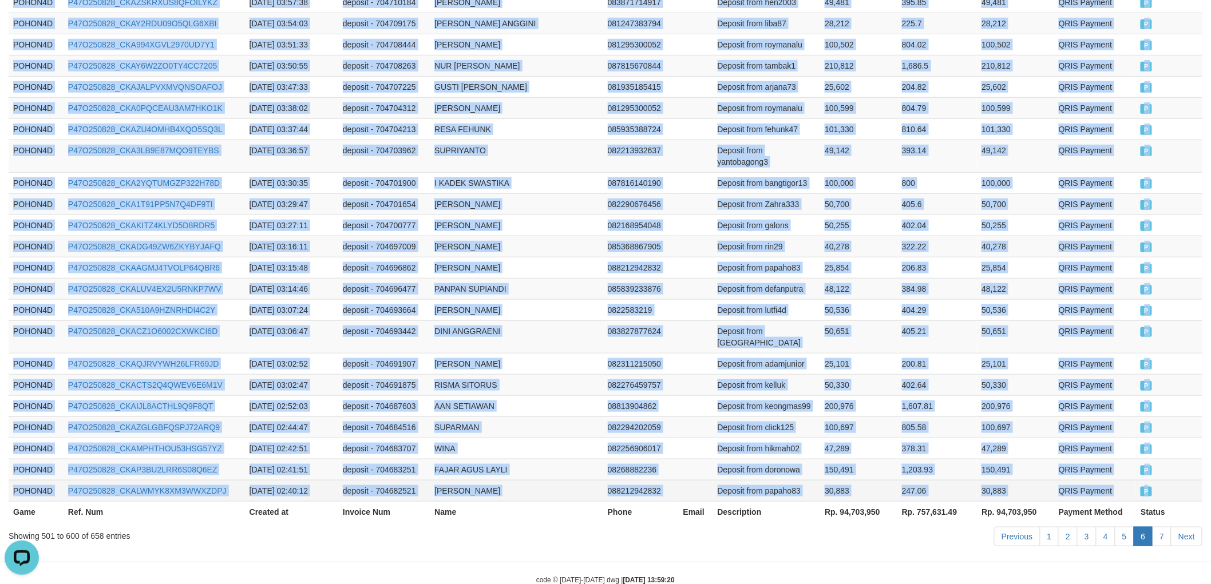
drag, startPoint x: 14, startPoint y: 187, endPoint x: 1165, endPoint y: 465, distance: 1184.2
click at [1180, 527] on link "Next" at bounding box center [1186, 536] width 31 height 19
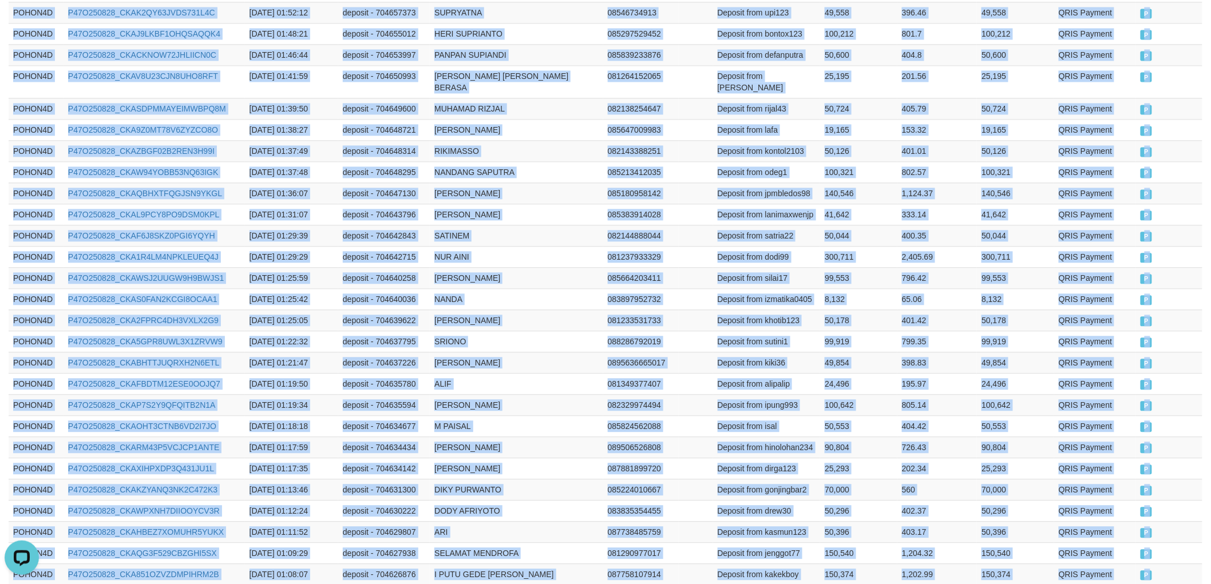
scroll to position [1194, 0]
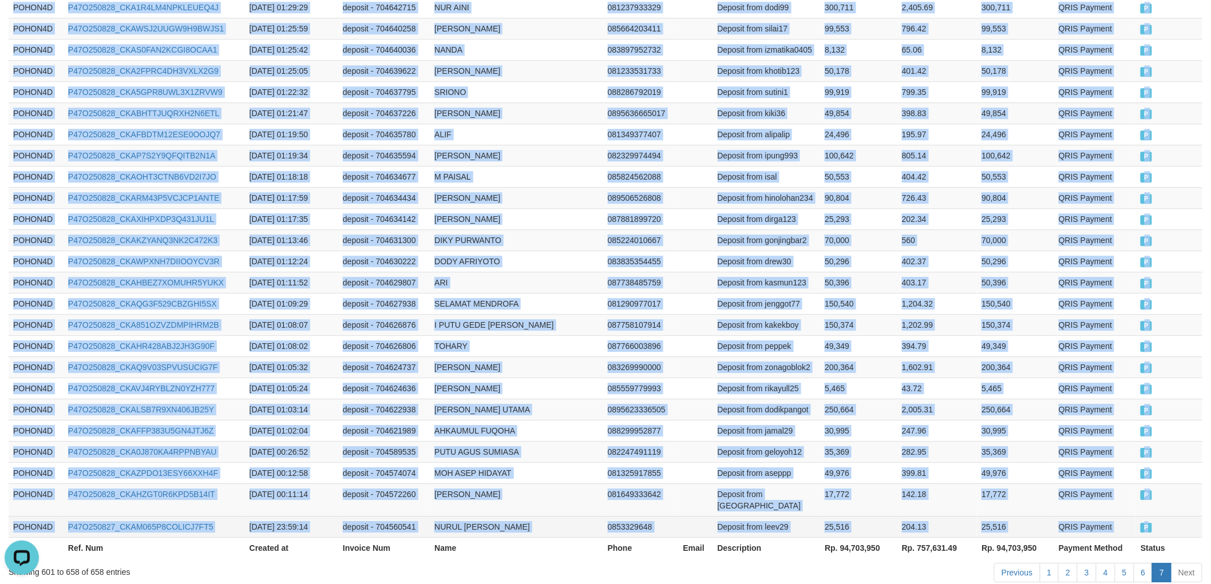
drag, startPoint x: 13, startPoint y: 253, endPoint x: 1170, endPoint y: 458, distance: 1175.3
click at [720, 378] on td "Deposit from rikayull25" at bounding box center [767, 388] width 108 height 21
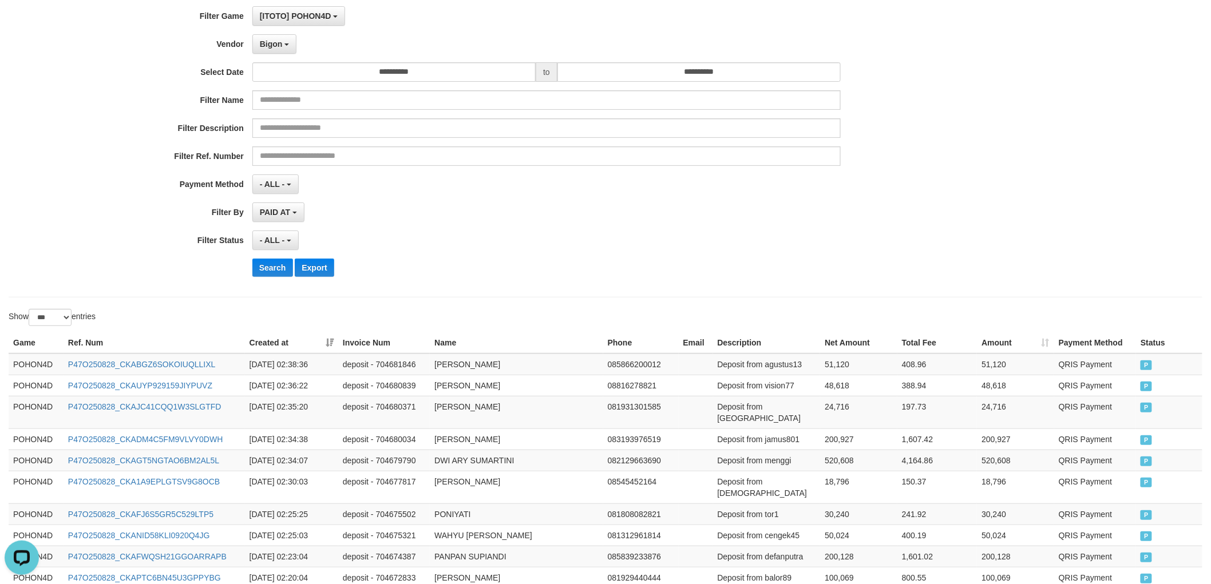
scroll to position [0, 0]
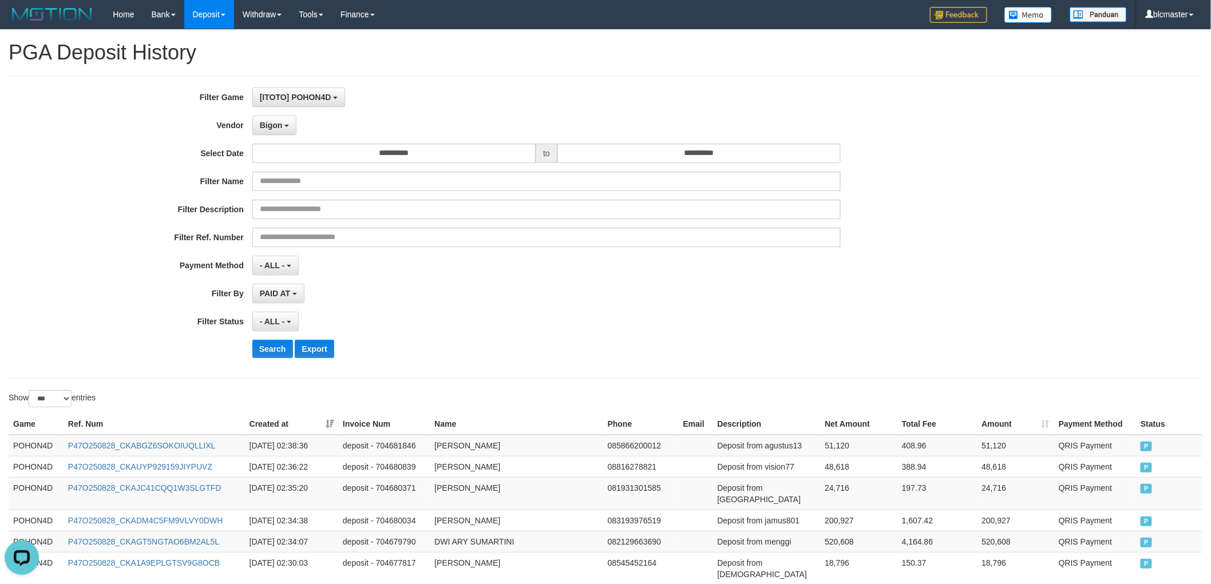
click at [270, 115] on div "**********" at bounding box center [504, 227] width 1009 height 279
click at [271, 121] on span "Bigon" at bounding box center [271, 125] width 23 height 9
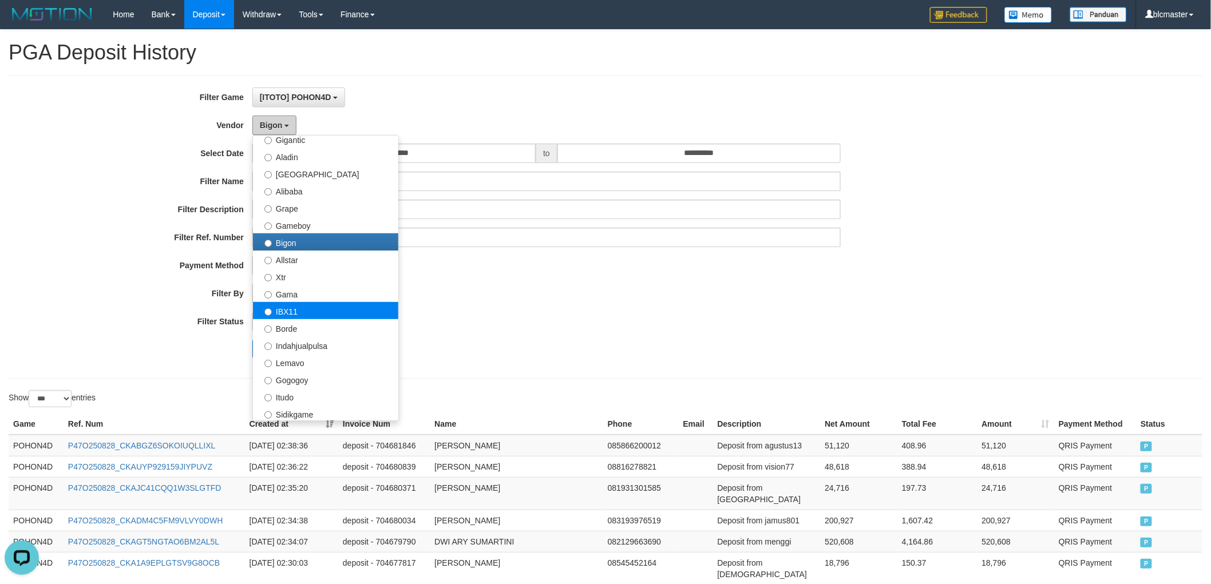
scroll to position [191, 0]
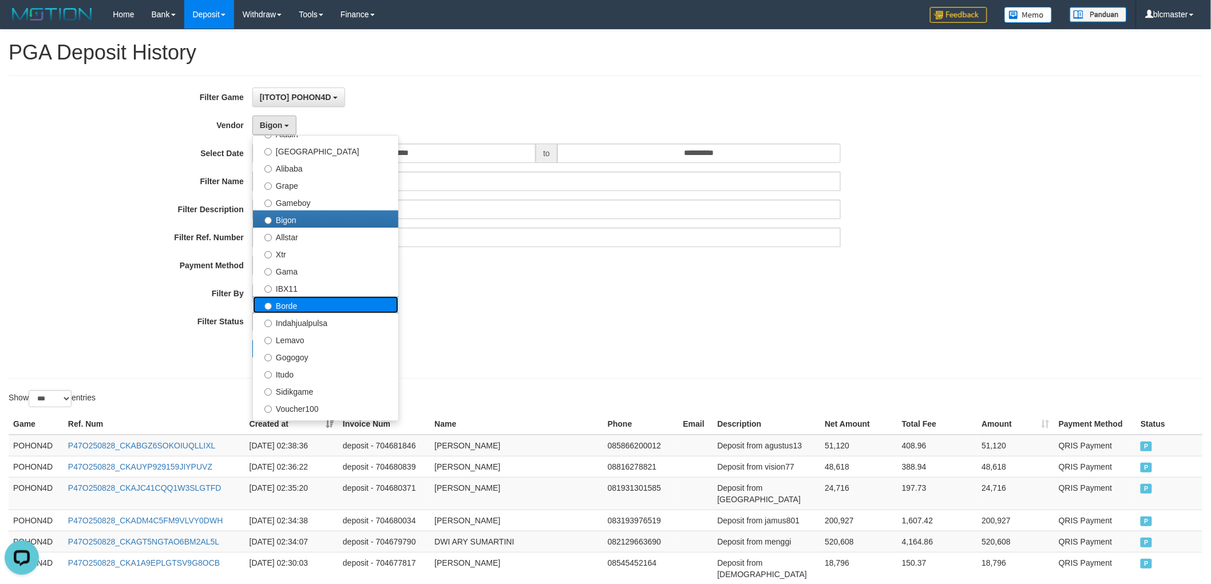
click at [310, 308] on label "Borde" at bounding box center [325, 304] width 145 height 17
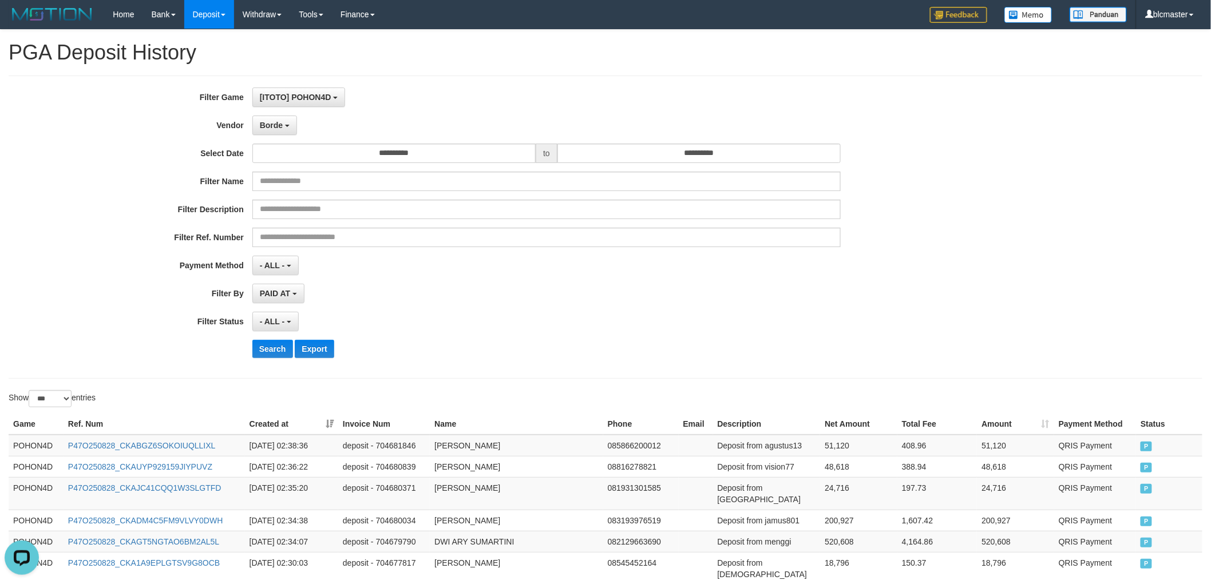
click at [270, 359] on div "**********" at bounding box center [504, 227] width 1009 height 279
click at [272, 350] on button "Search" at bounding box center [272, 349] width 41 height 18
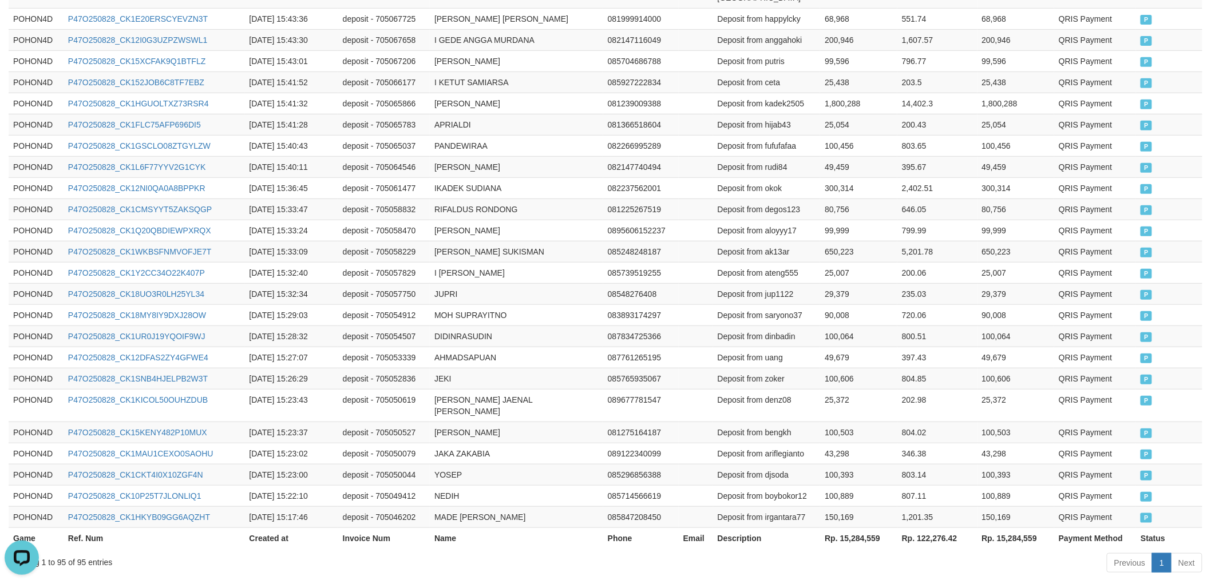
scroll to position [1990, 0]
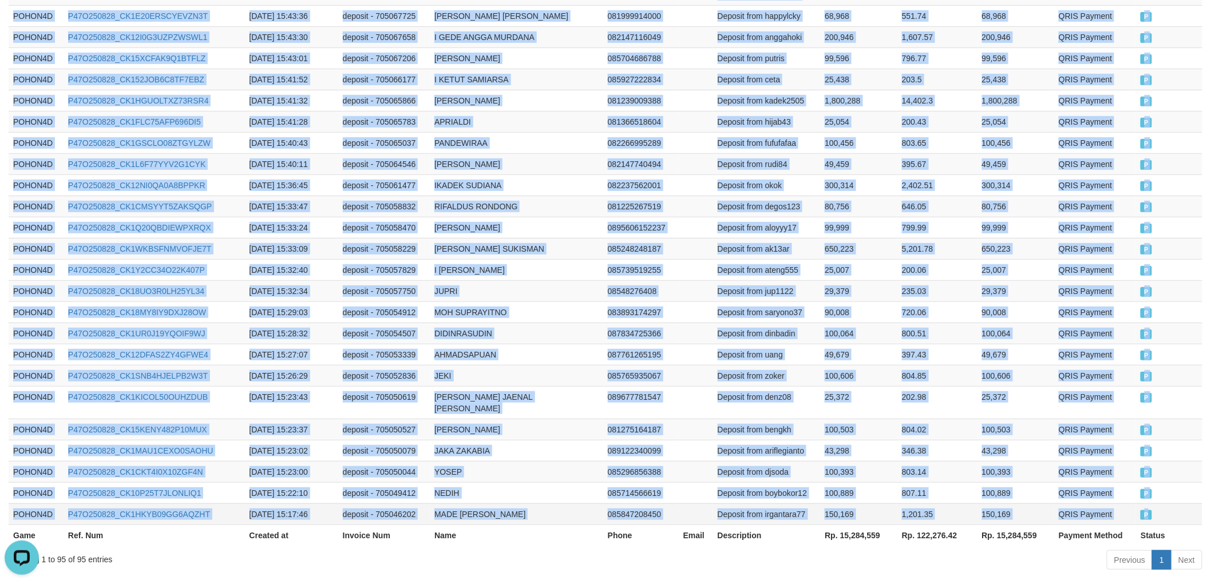
drag, startPoint x: 12, startPoint y: 250, endPoint x: 1164, endPoint y: 461, distance: 1171.4
click at [998, 440] on td "43,298" at bounding box center [1015, 450] width 77 height 21
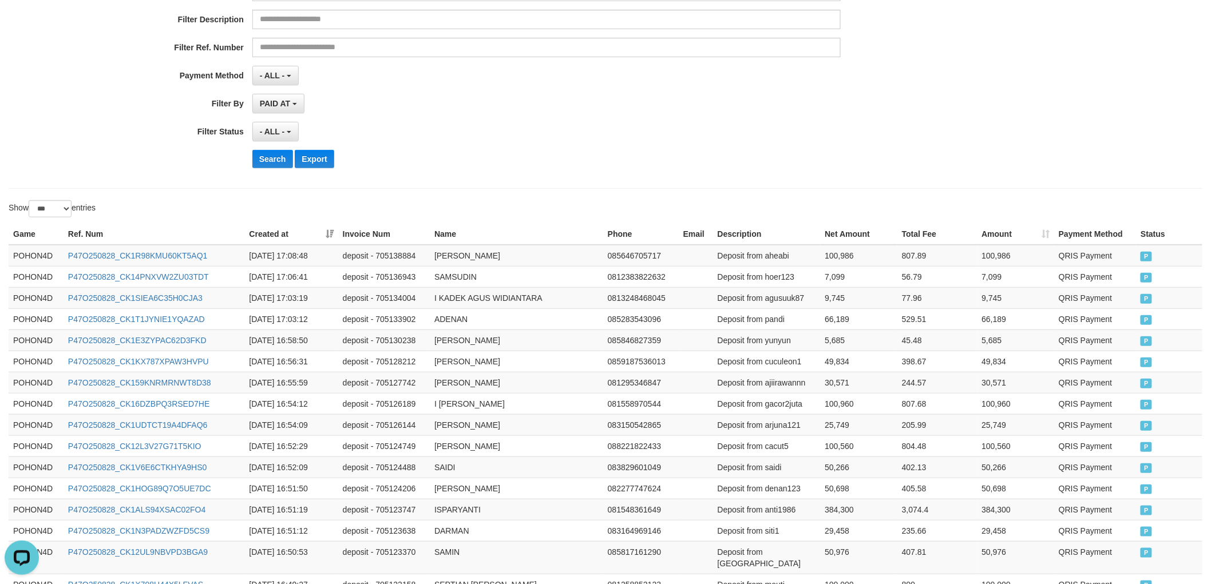
scroll to position [0, 0]
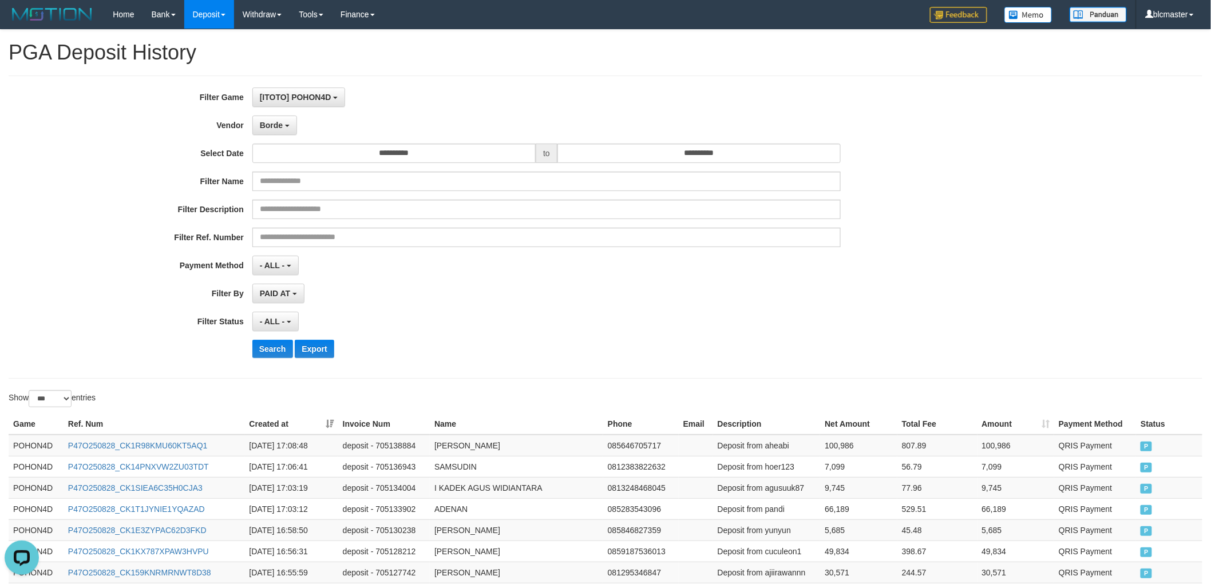
click at [288, 139] on div "**********" at bounding box center [504, 227] width 1009 height 279
click at [284, 134] on button "Borde" at bounding box center [274, 125] width 45 height 19
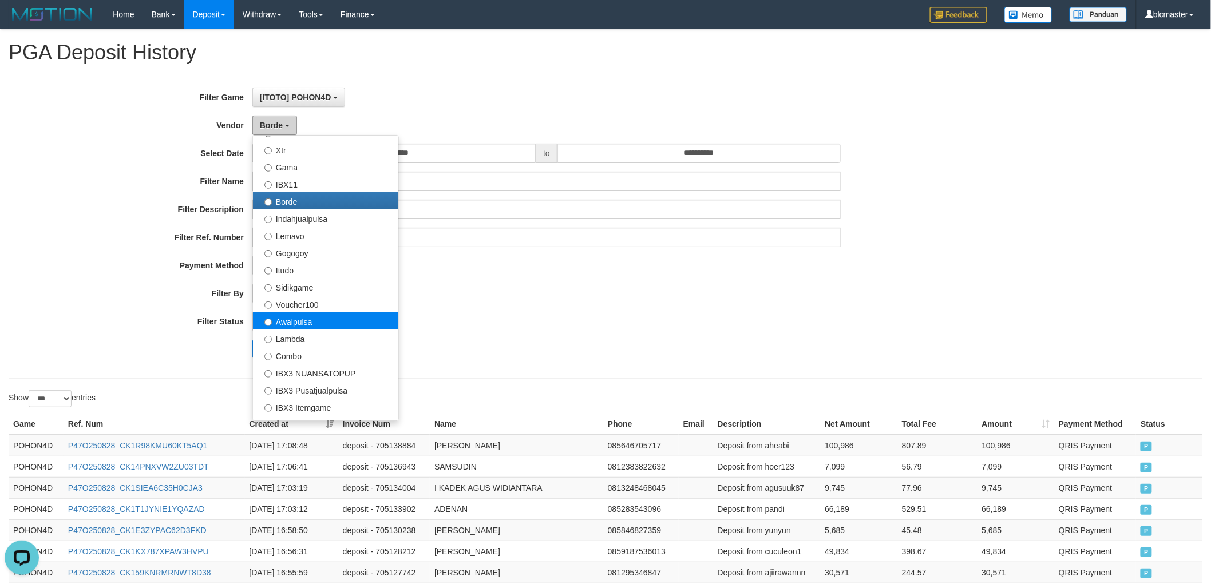
scroll to position [318, 0]
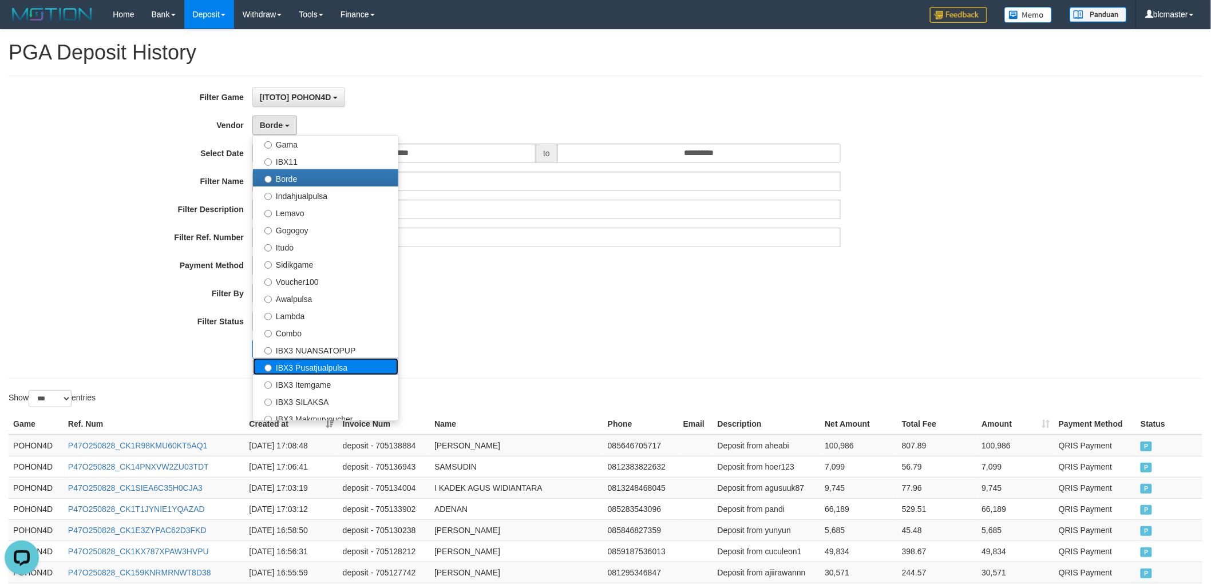
click at [342, 368] on label "IBX3 Pusatjualpulsa" at bounding box center [325, 366] width 145 height 17
select select "**********"
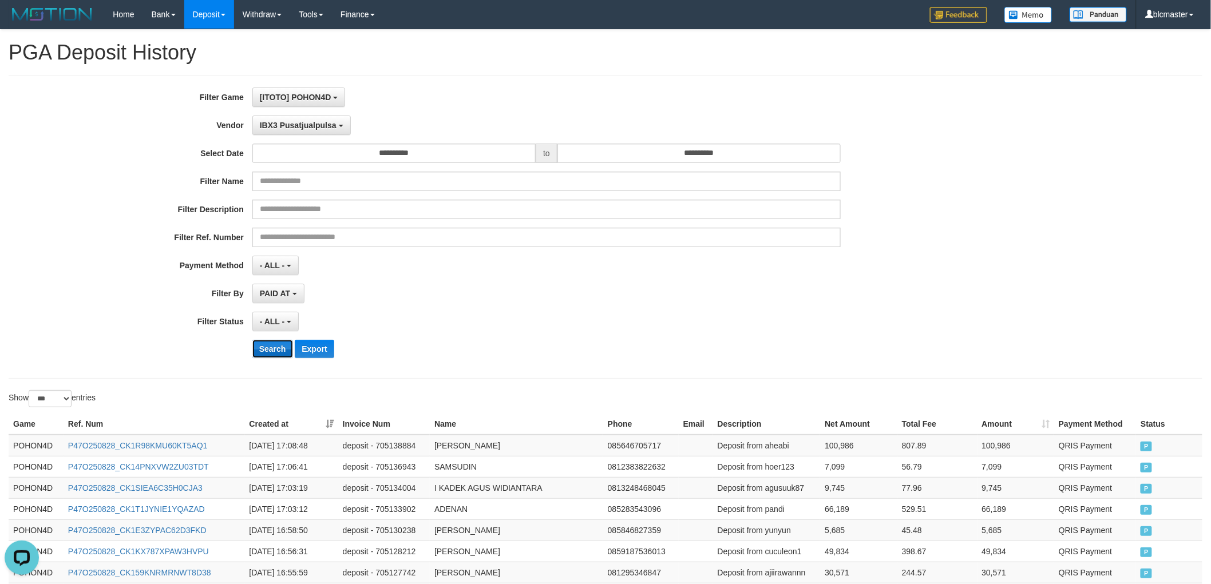
click at [272, 356] on button "Search" at bounding box center [272, 349] width 41 height 18
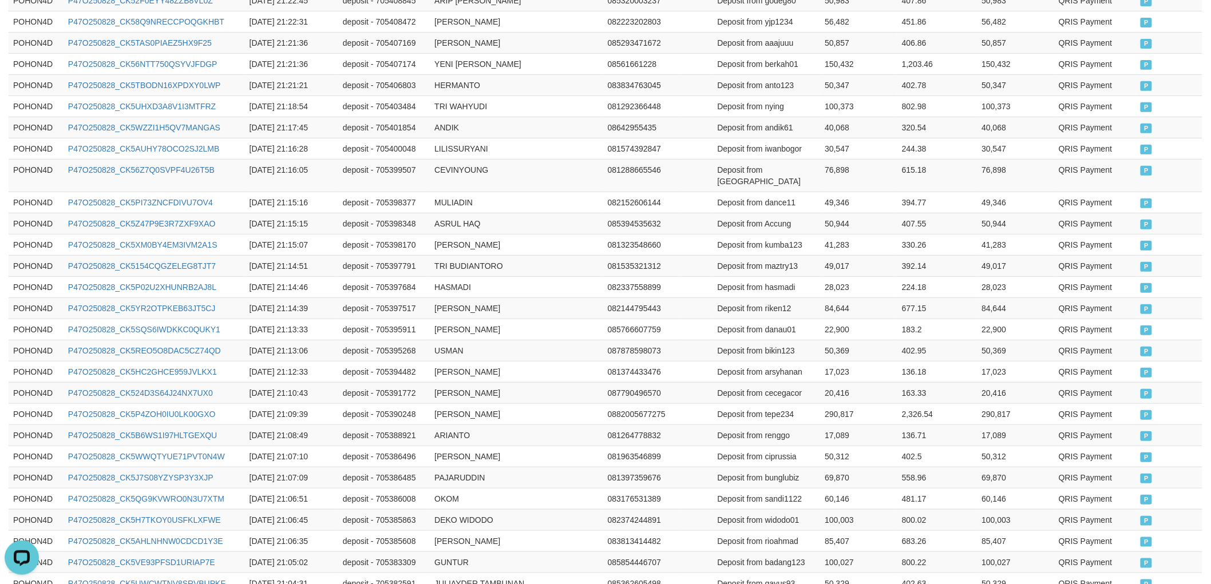
scroll to position [2085, 0]
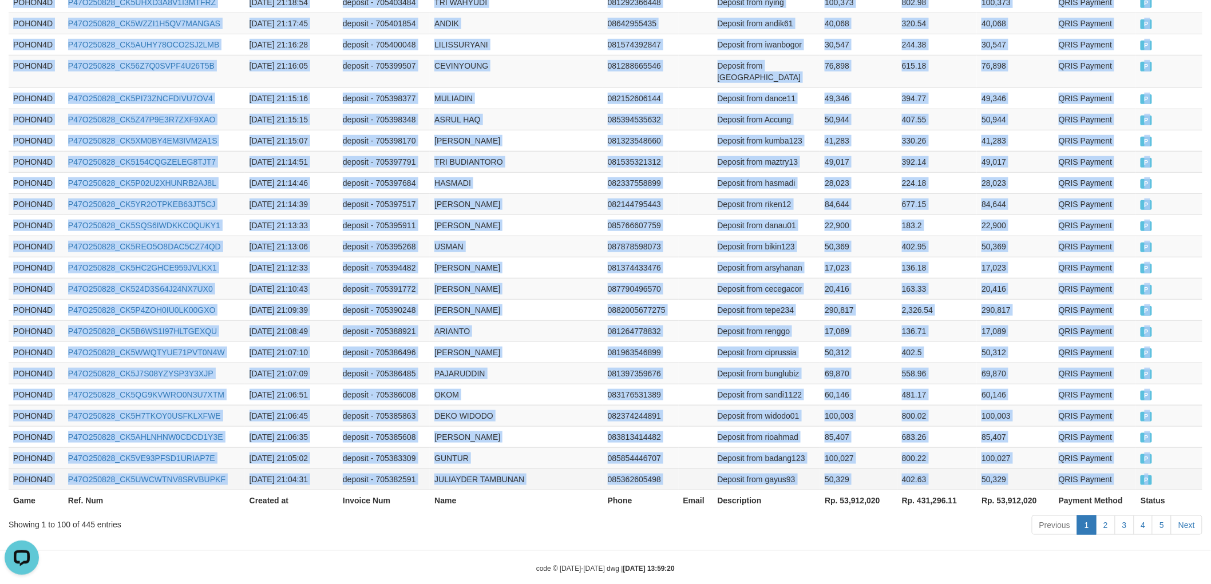
drag, startPoint x: 13, startPoint y: 316, endPoint x: 1157, endPoint y: 458, distance: 1153.5
click at [1192, 515] on link "Next" at bounding box center [1186, 524] width 31 height 19
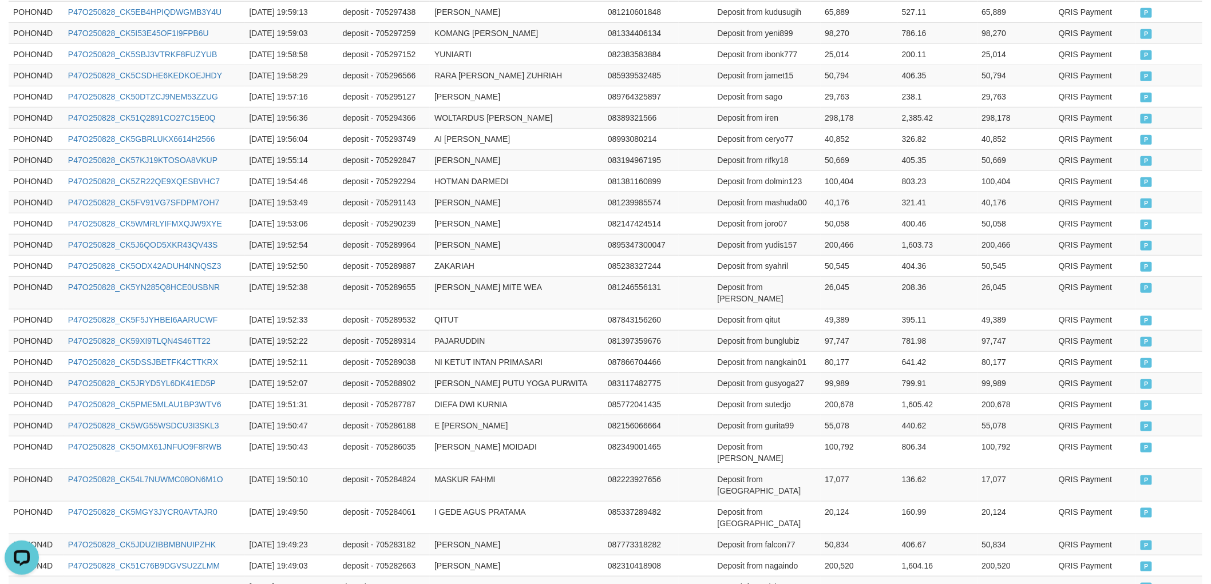
scroll to position [2119, 0]
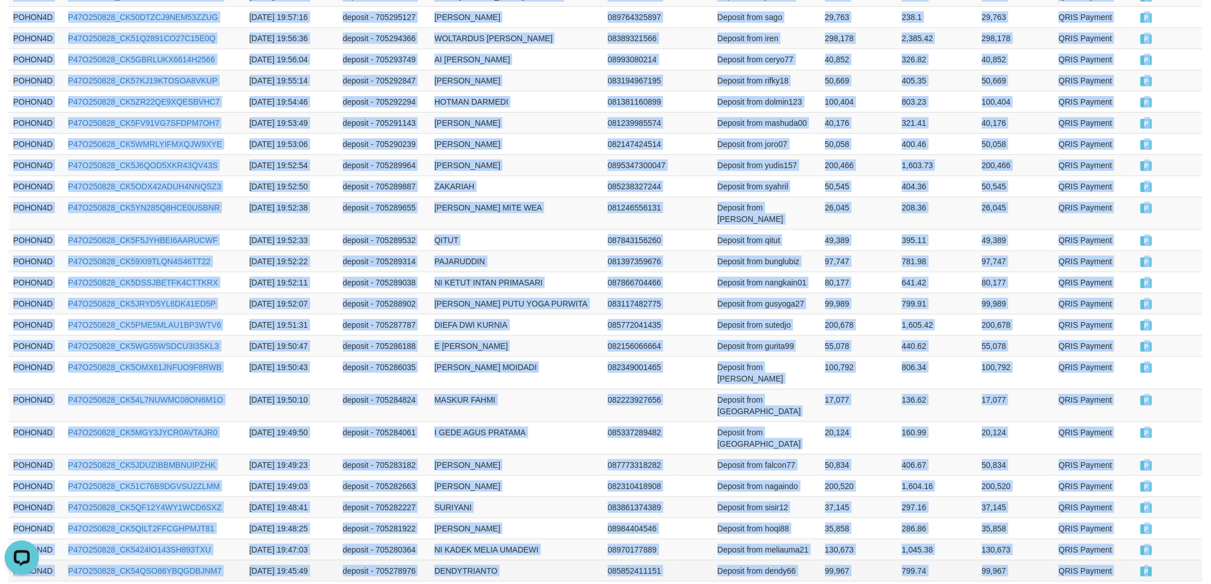
drag, startPoint x: 10, startPoint y: 253, endPoint x: 1173, endPoint y: 457, distance: 1180.1
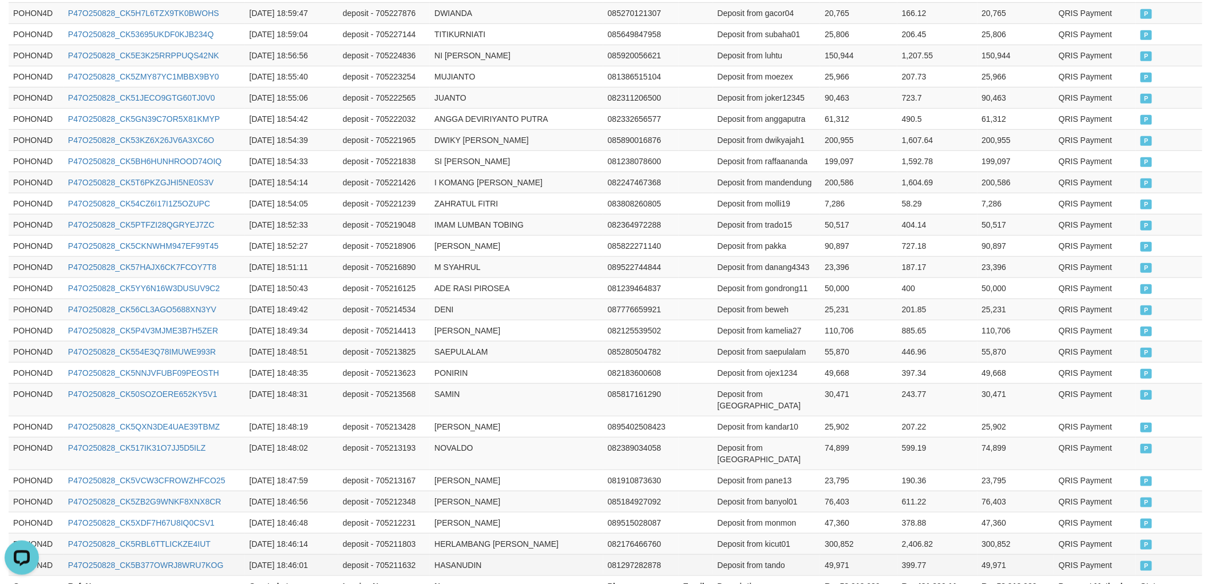
scroll to position [2096, 0]
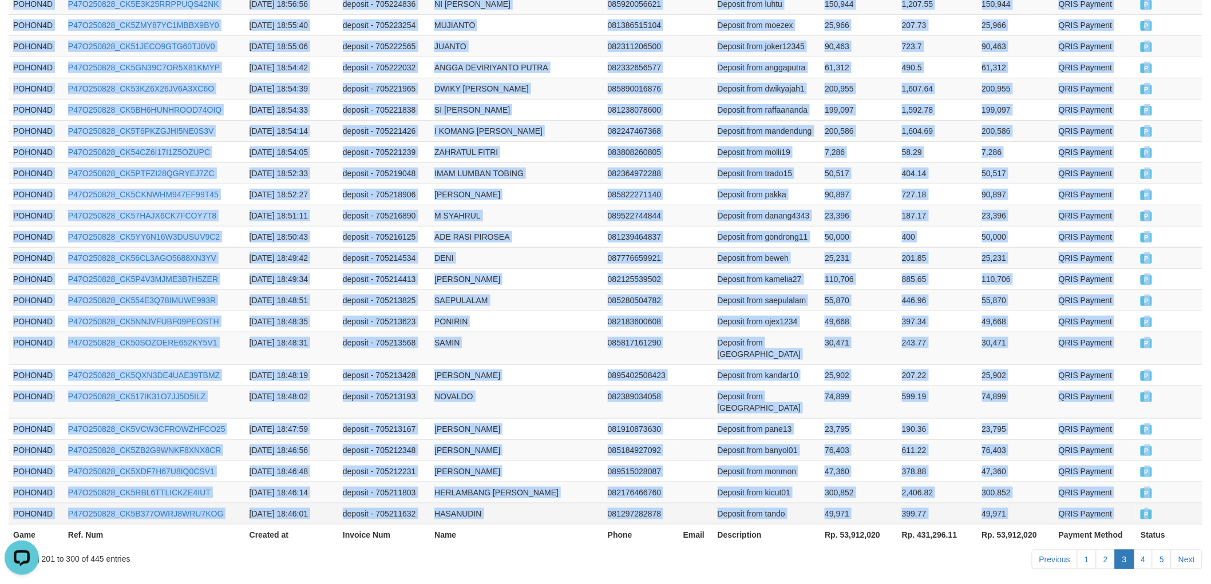
drag, startPoint x: 13, startPoint y: 255, endPoint x: 1175, endPoint y: 458, distance: 1179.5
click at [1183, 550] on link "Next" at bounding box center [1186, 559] width 31 height 19
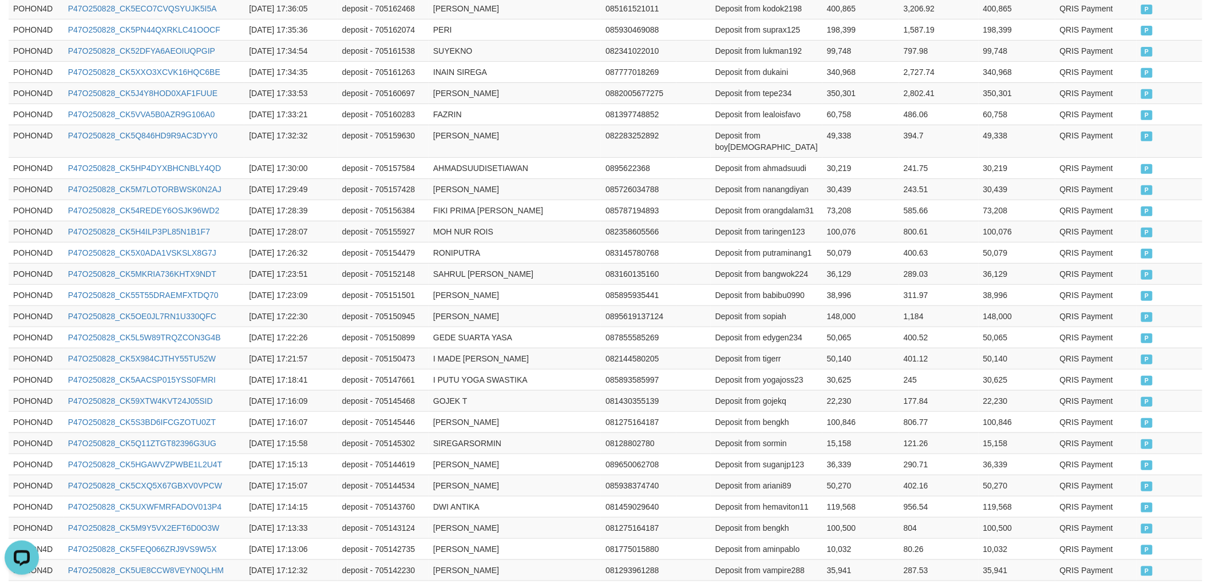
scroll to position [2108, 0]
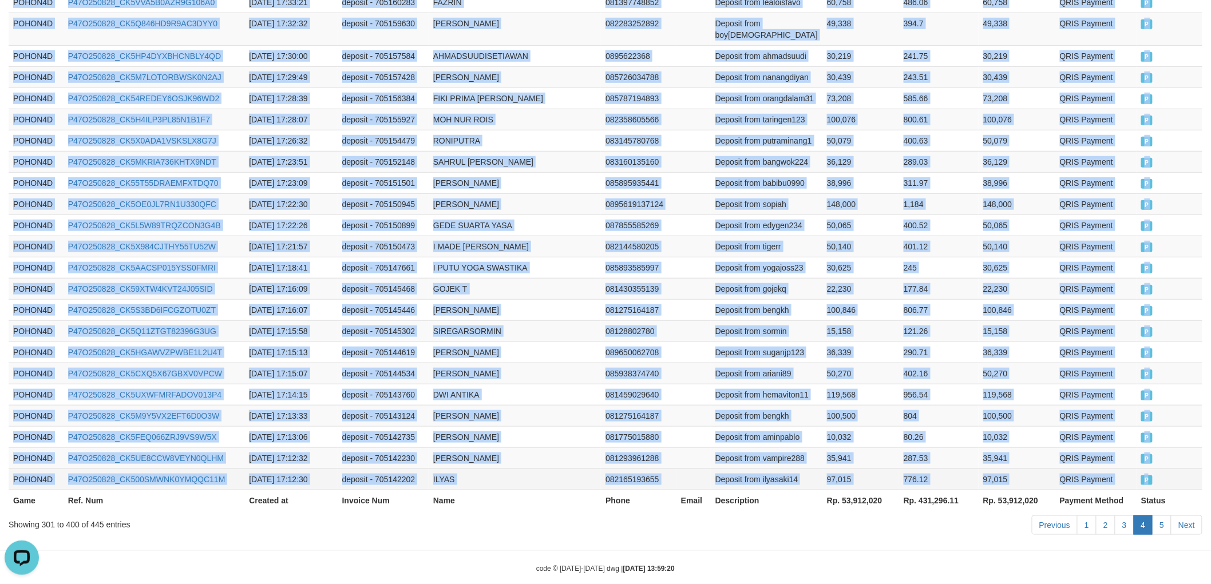
drag, startPoint x: 13, startPoint y: 252, endPoint x: 1171, endPoint y: 458, distance: 1175.4
click at [1195, 515] on link "Next" at bounding box center [1186, 524] width 31 height 19
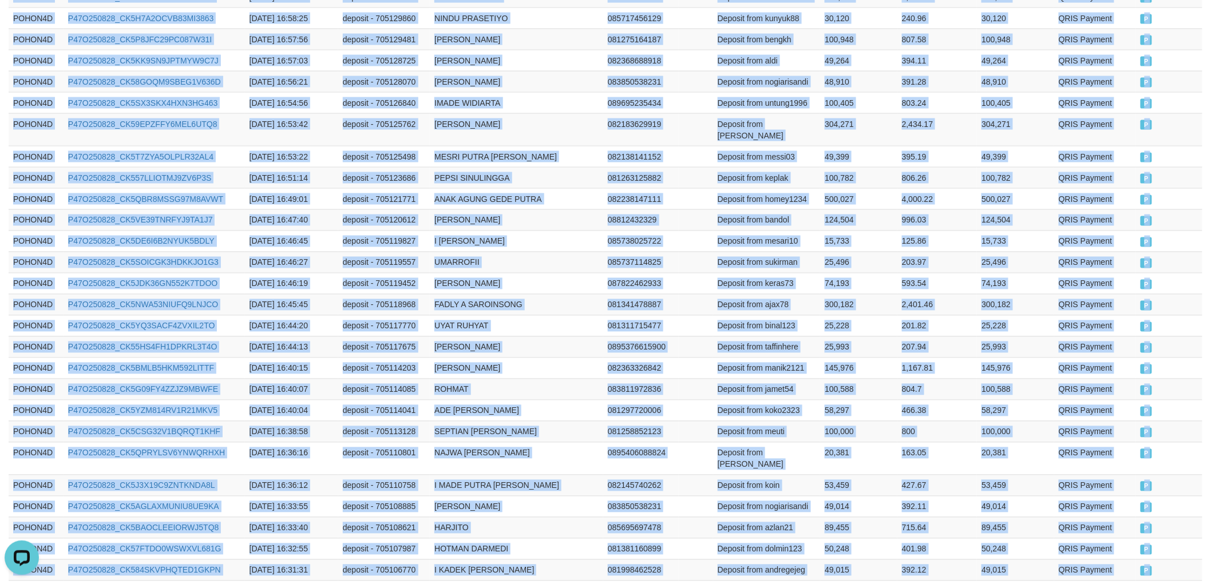
scroll to position [918, 0]
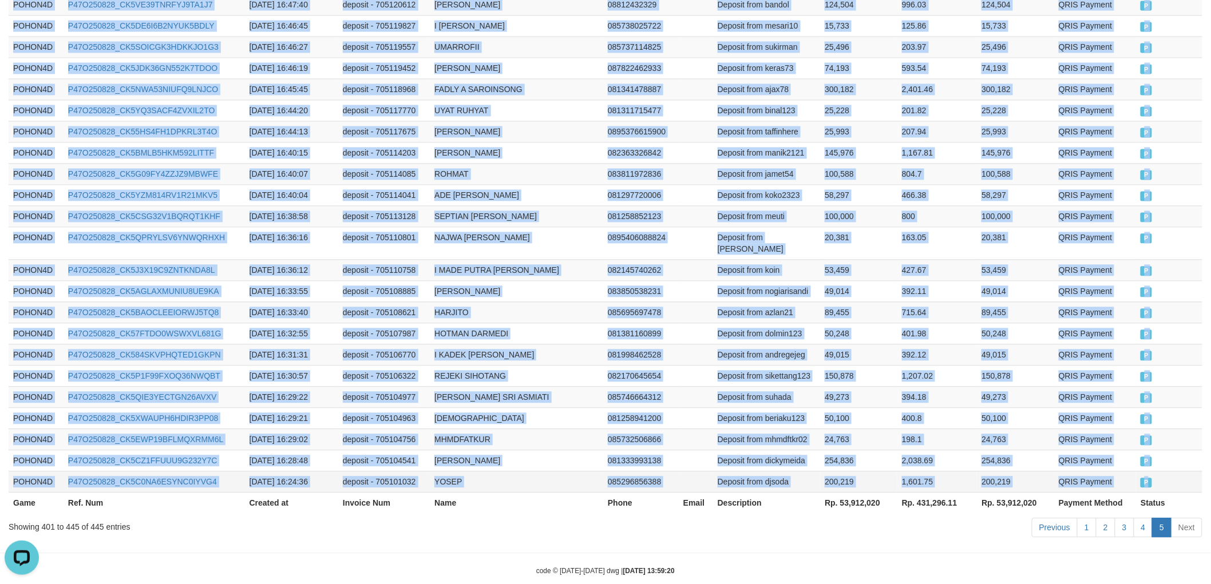
drag, startPoint x: 13, startPoint y: 189, endPoint x: 1173, endPoint y: 457, distance: 1191.1
click at [1173, 457] on tbody "POHON4D P47O250828_CK5EARBITNNL19G1872 [DATE] 17:11:47 deposit - 705141556 SELA…" at bounding box center [605, 5] width 1193 height 976
click at [683, 259] on td at bounding box center [696, 269] width 34 height 21
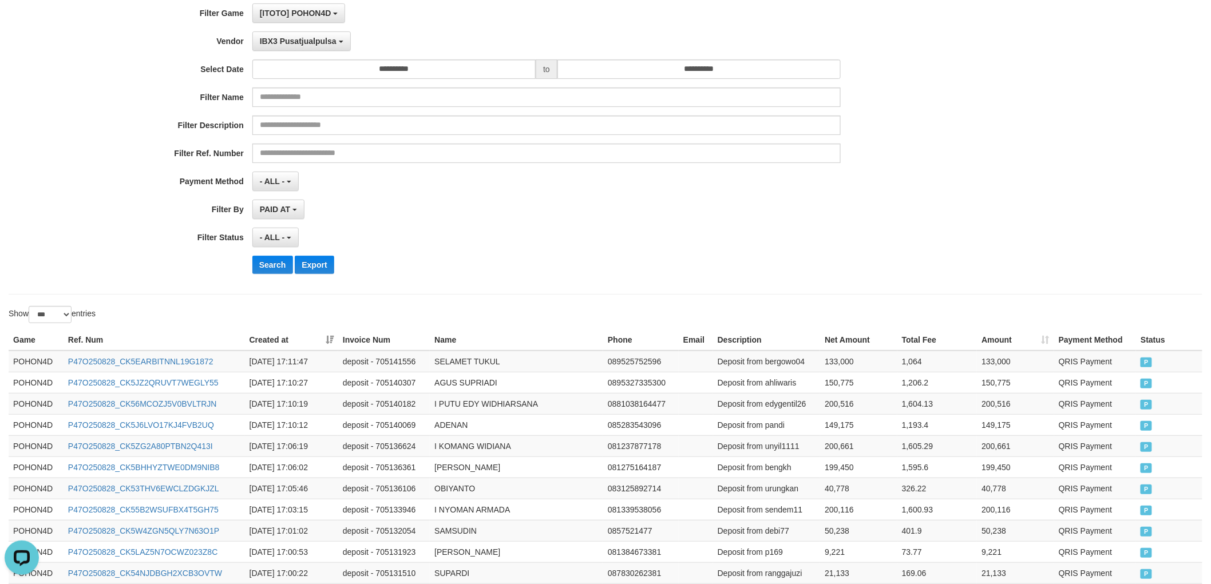
scroll to position [0, 0]
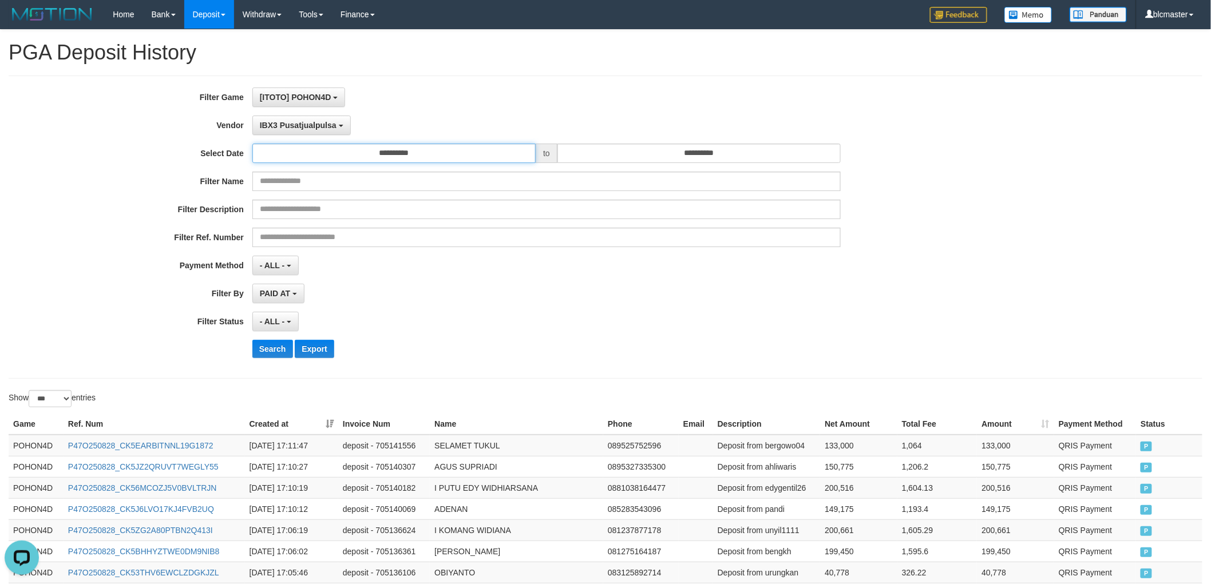
click at [372, 148] on input "**********" at bounding box center [393, 153] width 283 height 19
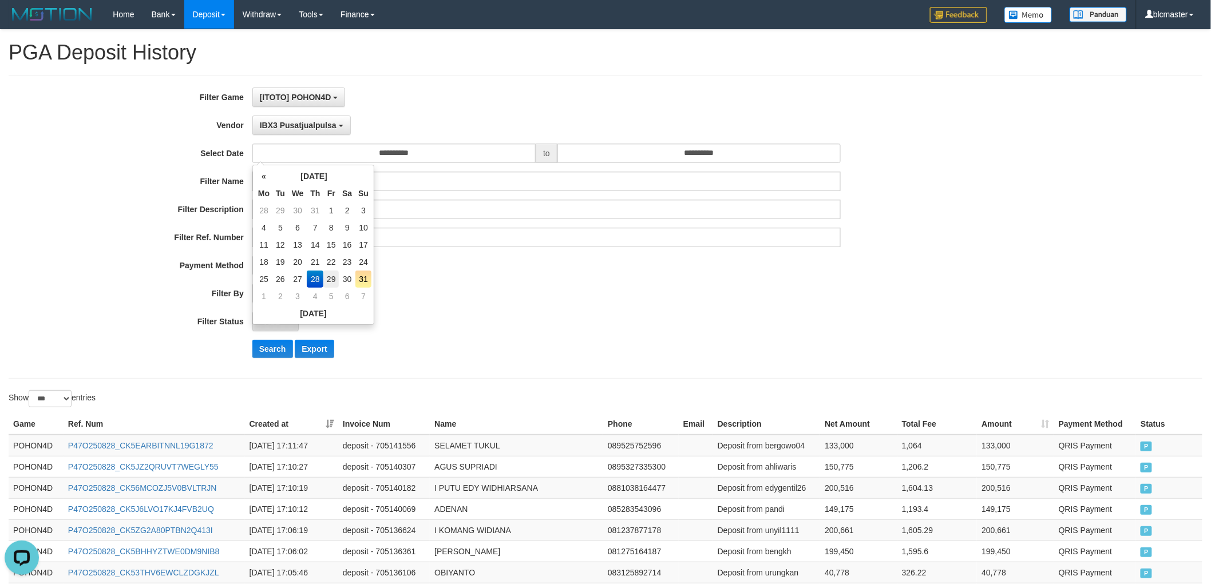
click at [335, 273] on tr "25 26 27 28 29 30 31" at bounding box center [313, 279] width 116 height 17
click at [335, 273] on td "29" at bounding box center [330, 279] width 15 height 17
type input "**********"
click at [502, 304] on div "**********" at bounding box center [504, 227] width 1009 height 279
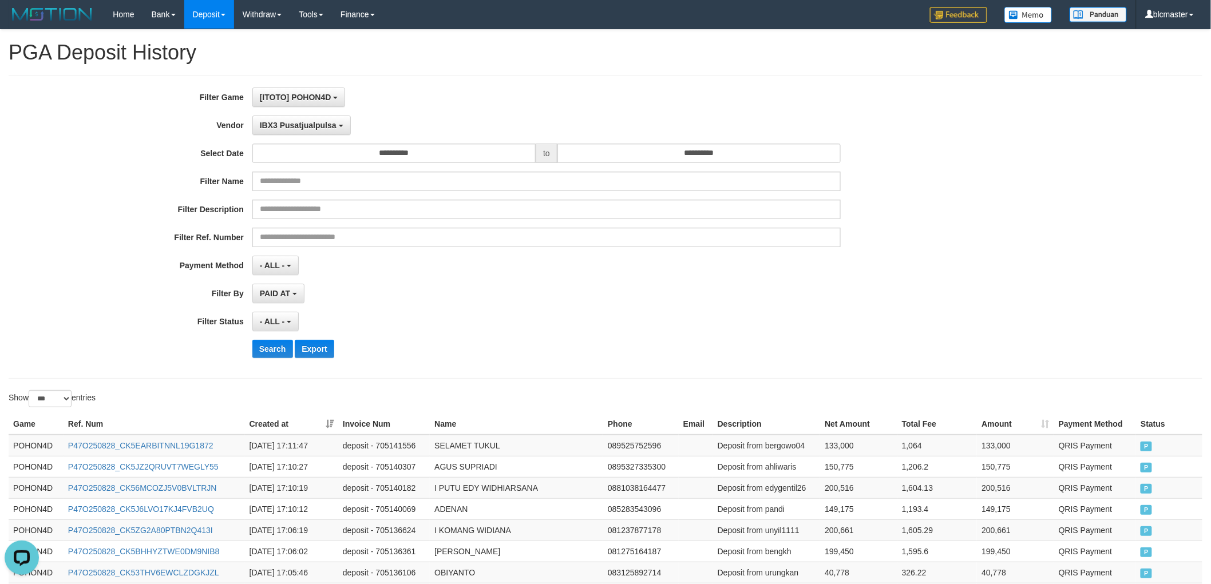
click at [333, 138] on div "**********" at bounding box center [504, 227] width 1009 height 279
click at [333, 128] on span "IBX3 Pusatjualpulsa" at bounding box center [298, 125] width 77 height 9
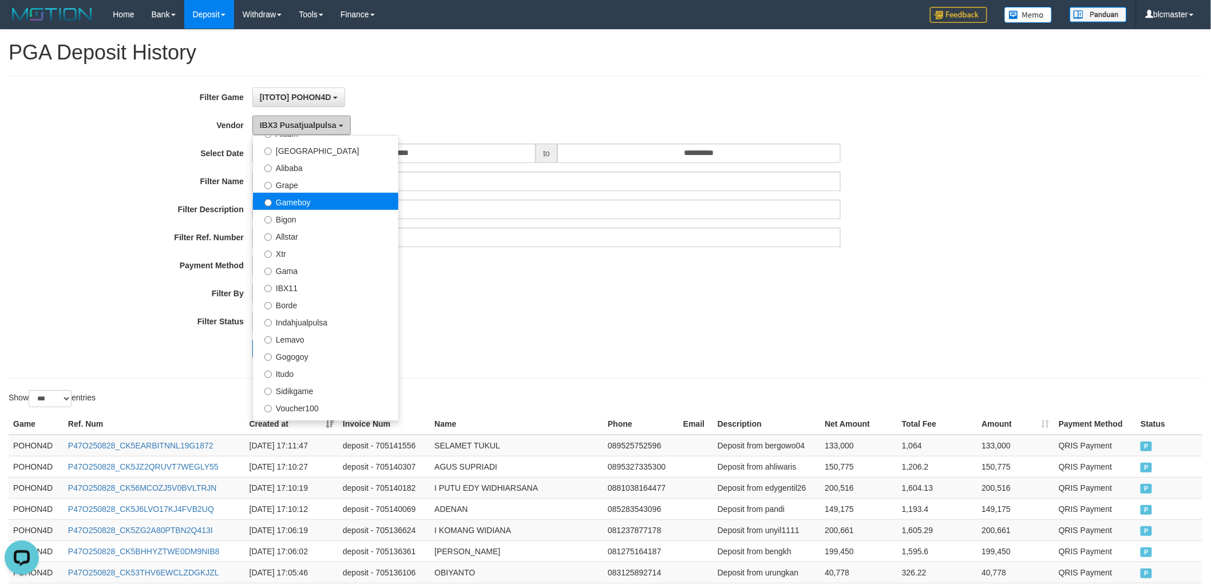
scroll to position [191, 0]
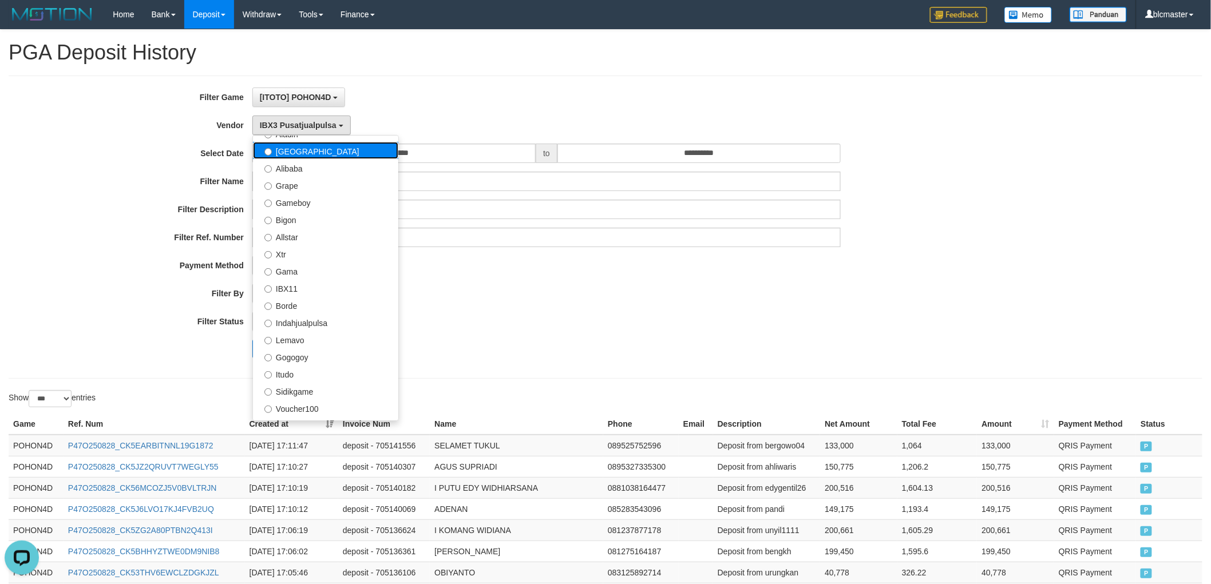
click at [328, 156] on label "[GEOGRAPHIC_DATA]" at bounding box center [325, 150] width 145 height 17
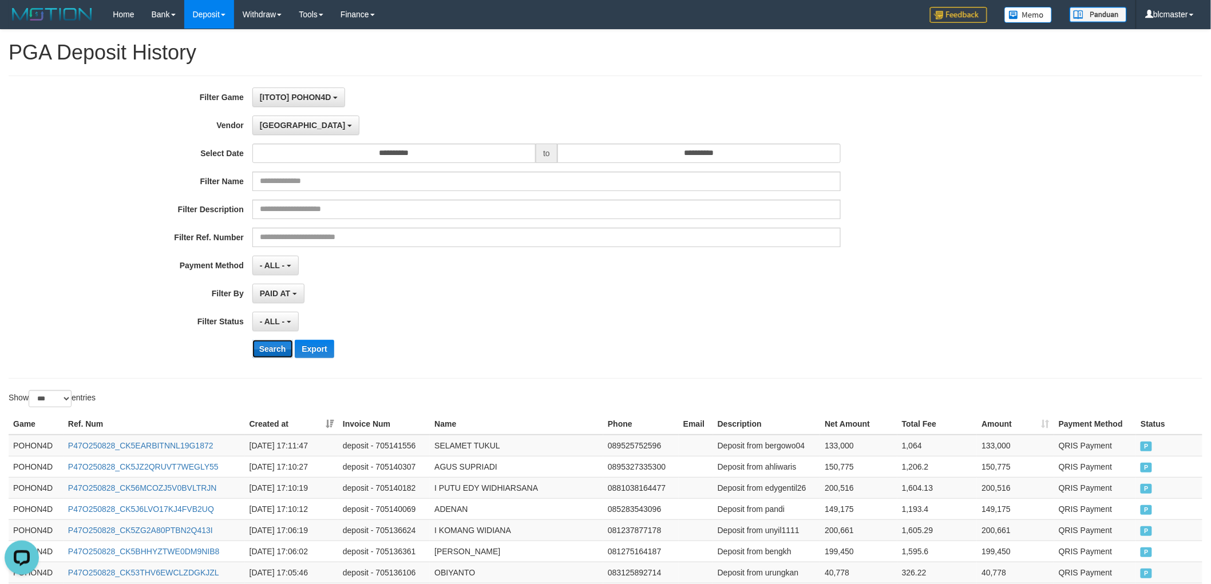
click at [284, 346] on button "Search" at bounding box center [272, 349] width 41 height 18
click at [279, 346] on button "Search" at bounding box center [272, 349] width 41 height 18
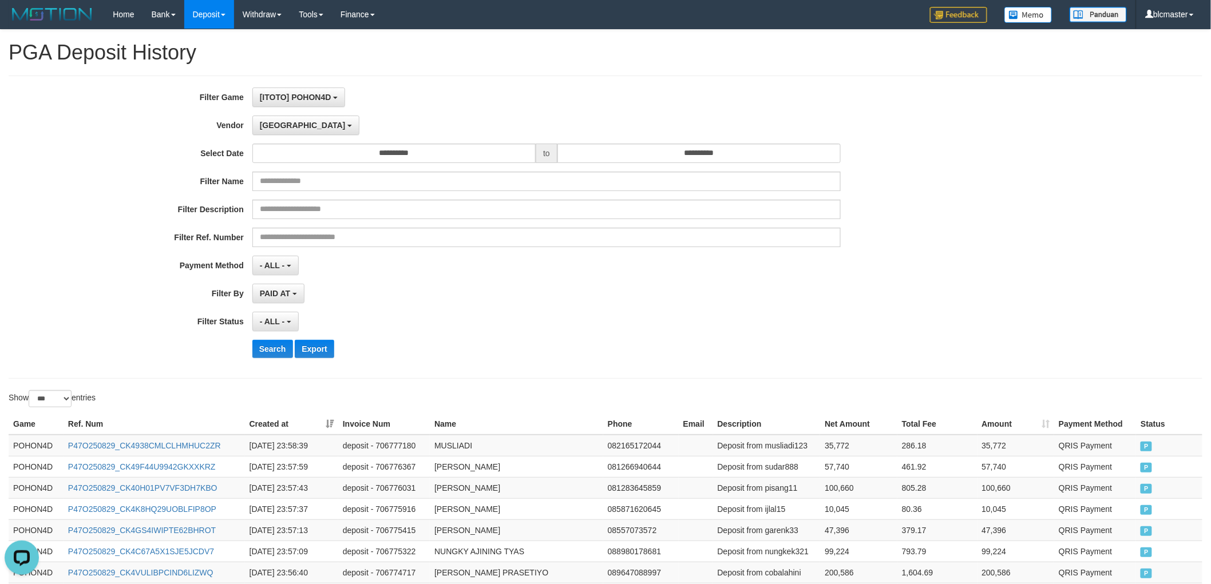
click at [427, 300] on div "PAID AT PAID AT CREATED AT" at bounding box center [546, 293] width 589 height 19
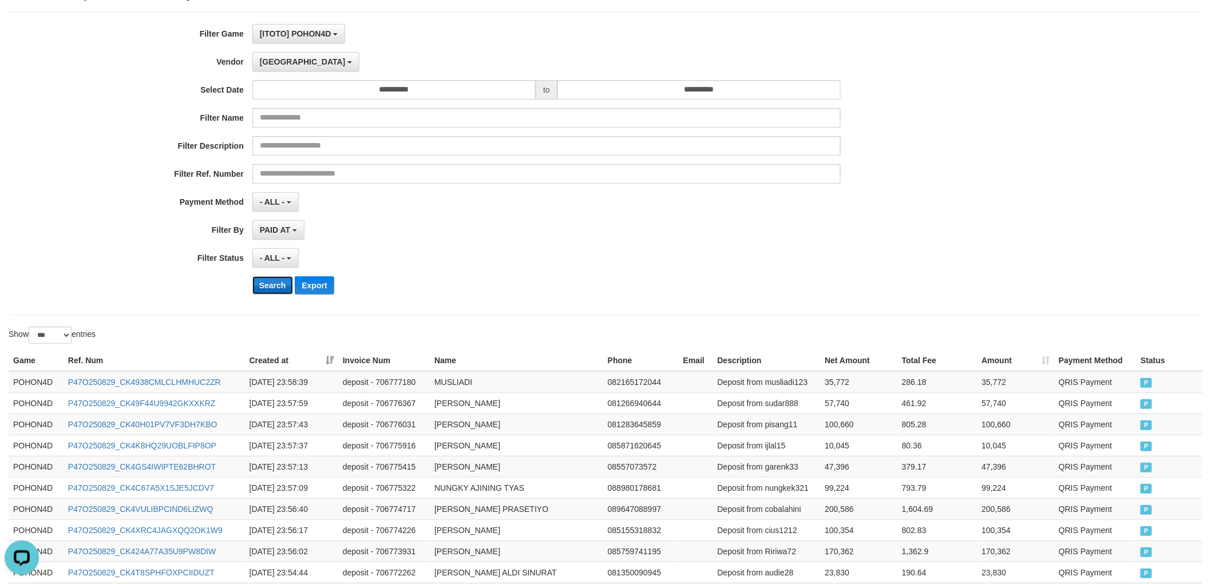
click at [284, 288] on button "Search" at bounding box center [272, 285] width 41 height 18
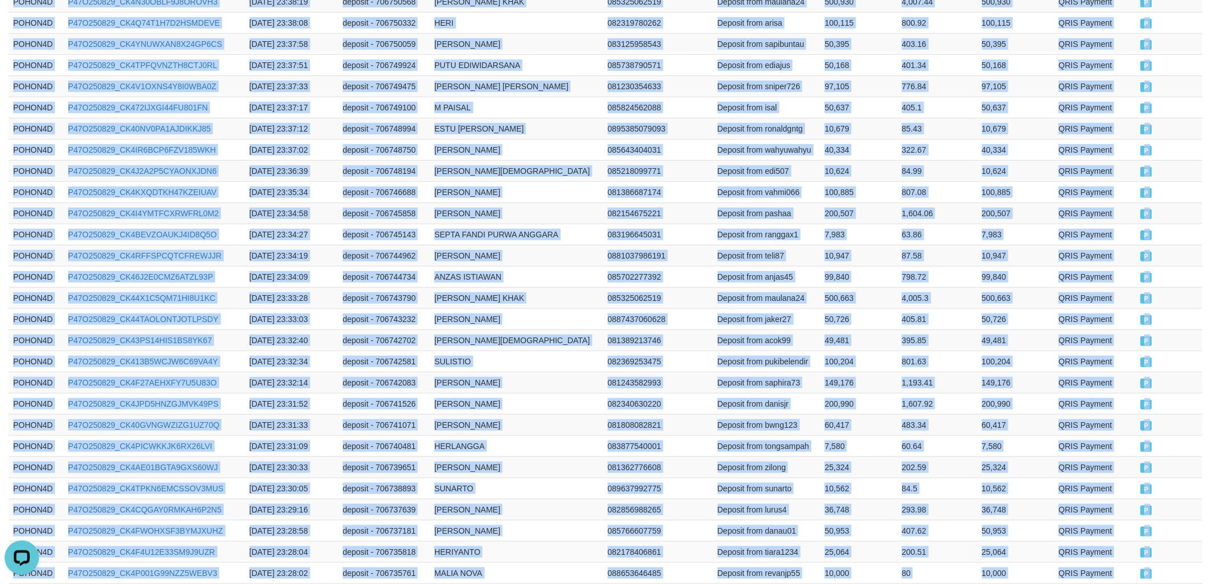
scroll to position [2096, 0]
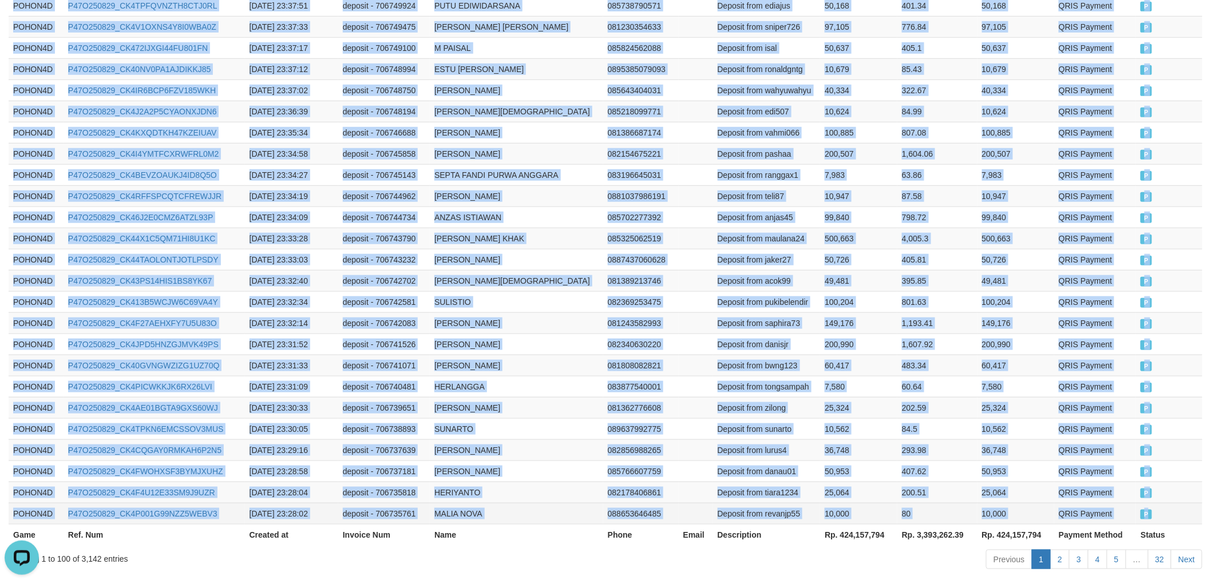
drag, startPoint x: 10, startPoint y: 252, endPoint x: 1175, endPoint y: 456, distance: 1182.0
click at [1189, 550] on link "Next" at bounding box center [1186, 559] width 31 height 19
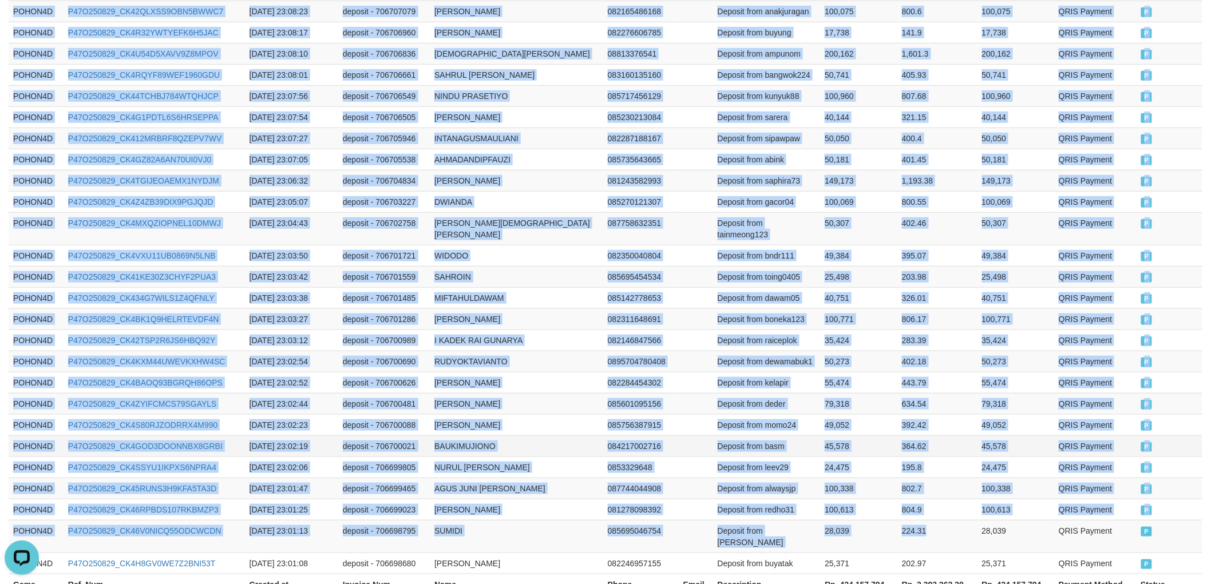
scroll to position [2062, 0]
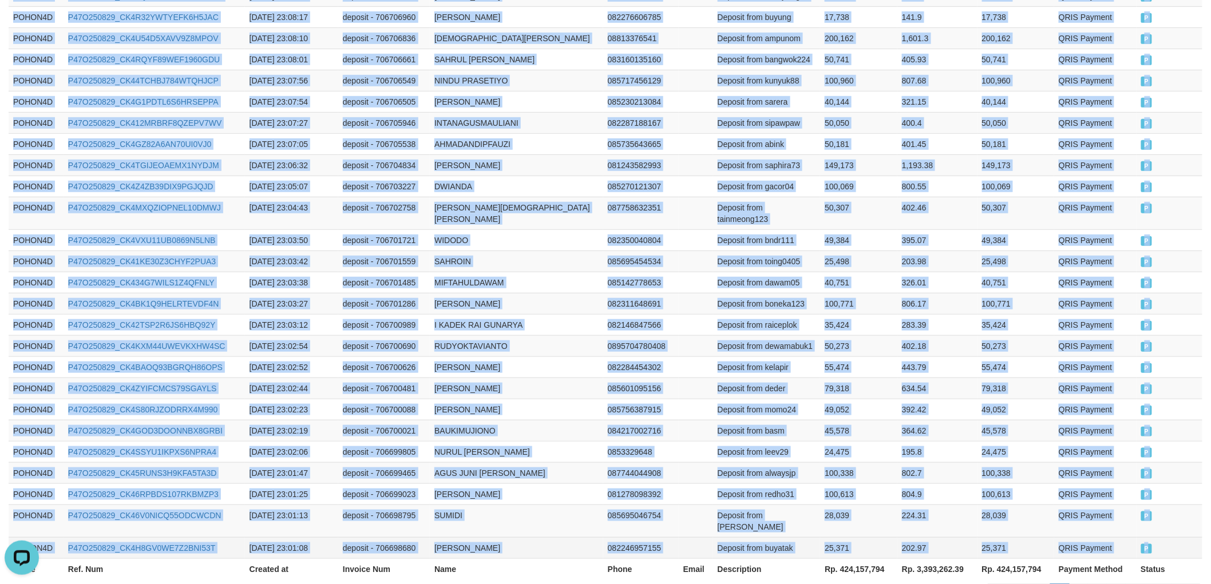
drag, startPoint x: 13, startPoint y: 252, endPoint x: 1183, endPoint y: 487, distance: 1193.5
click at [1191, 584] on link "Next" at bounding box center [1186, 593] width 31 height 19
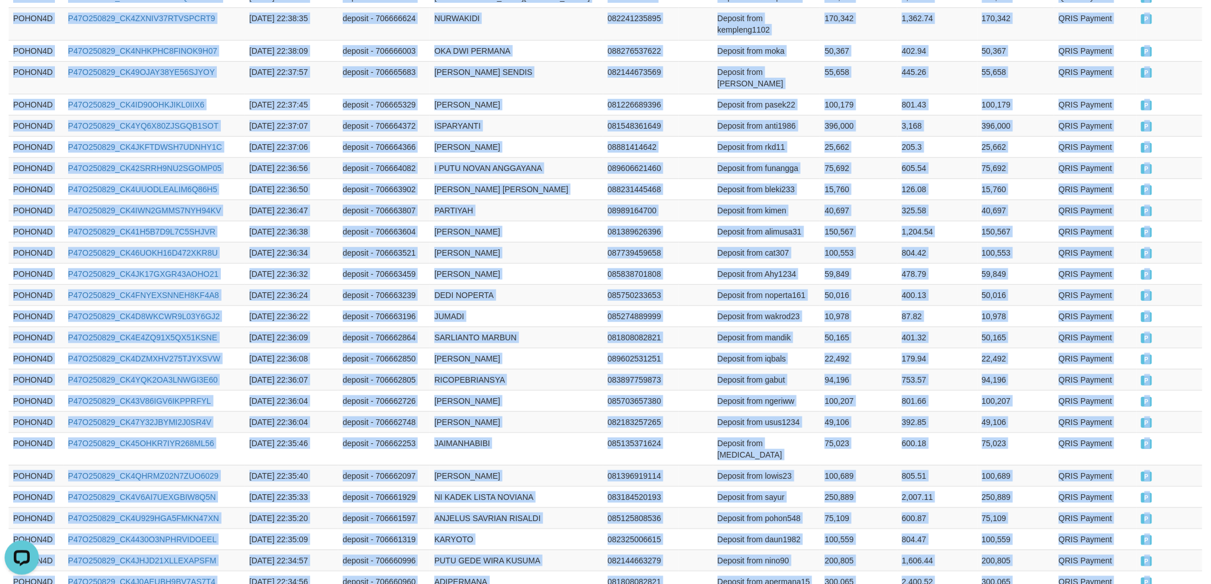
scroll to position [2108, 0]
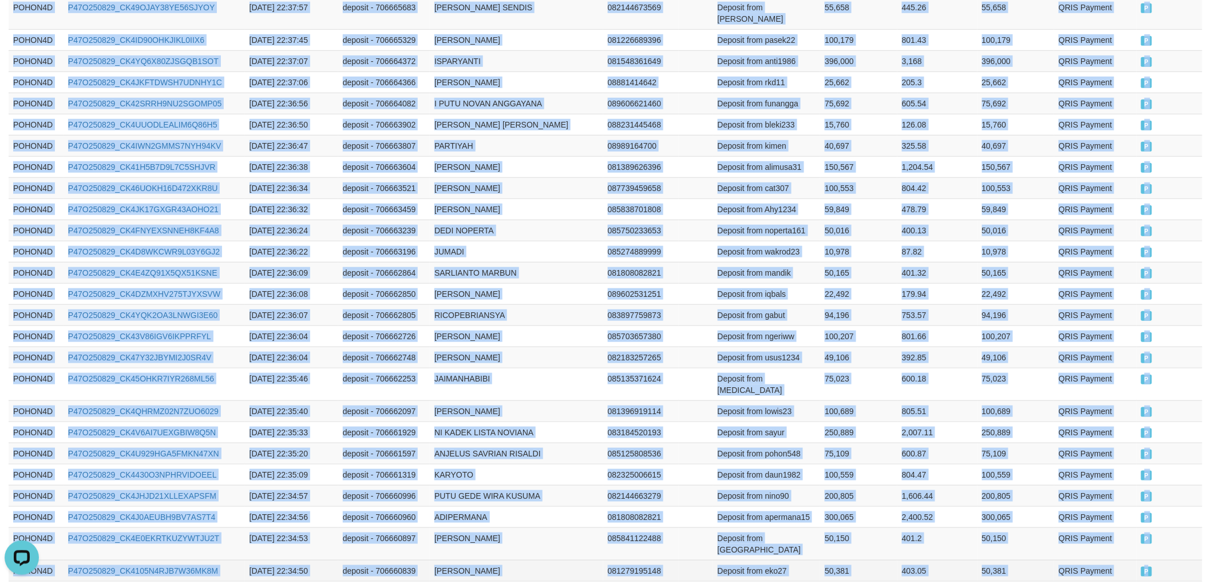
drag, startPoint x: 10, startPoint y: 189, endPoint x: 1165, endPoint y: 456, distance: 1184.9
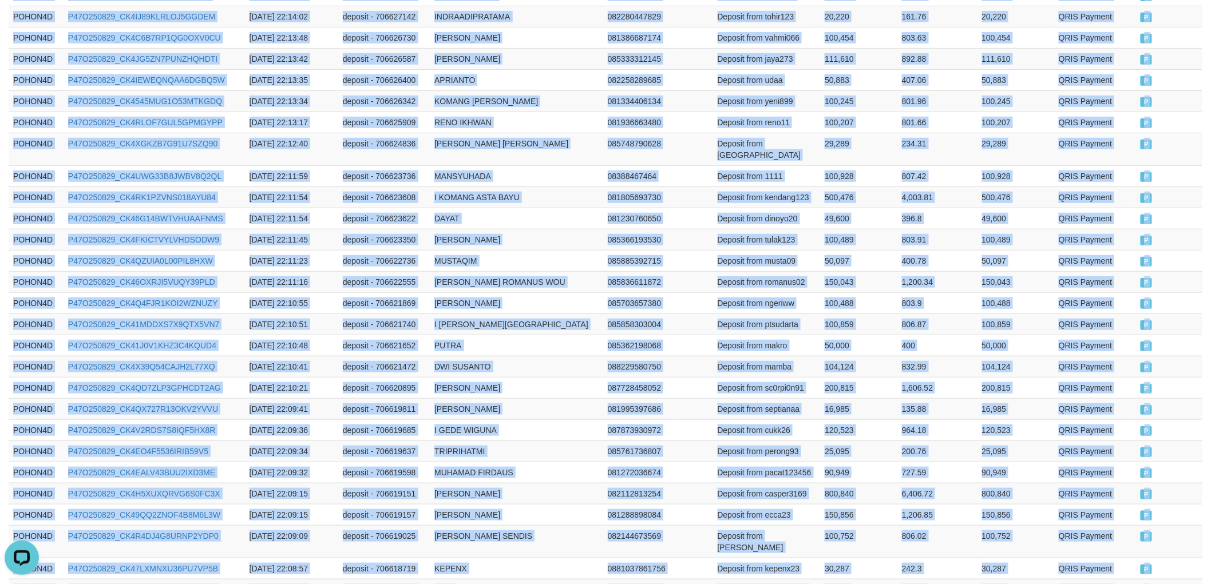
scroll to position [2096, 0]
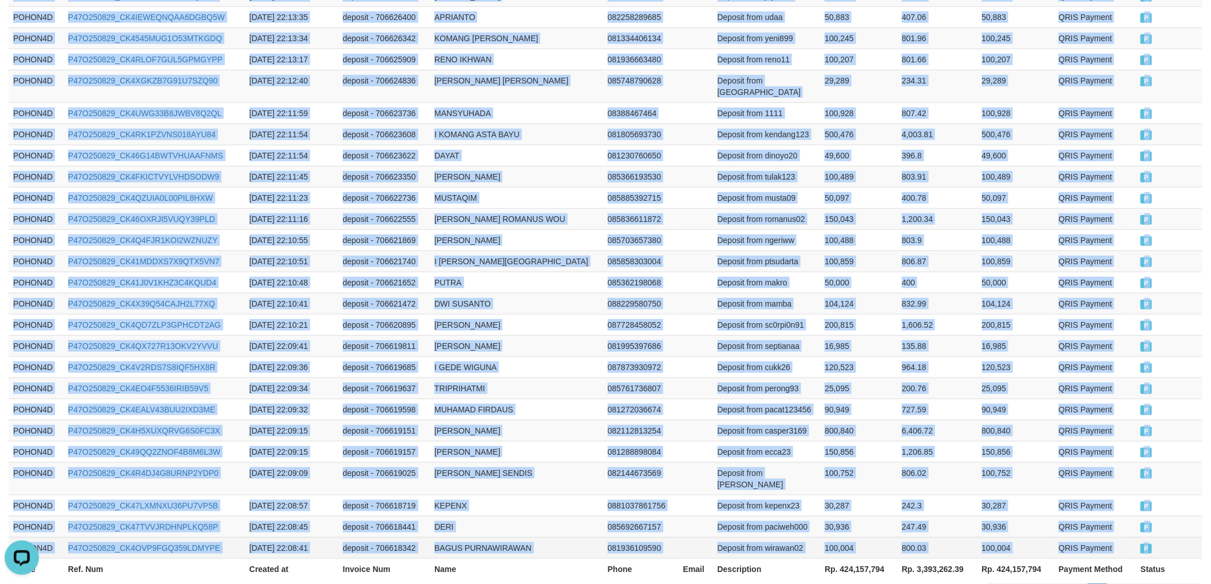
drag, startPoint x: 9, startPoint y: 255, endPoint x: 1174, endPoint y: 464, distance: 1183.5
click at [1176, 584] on link "Next" at bounding box center [1186, 593] width 31 height 19
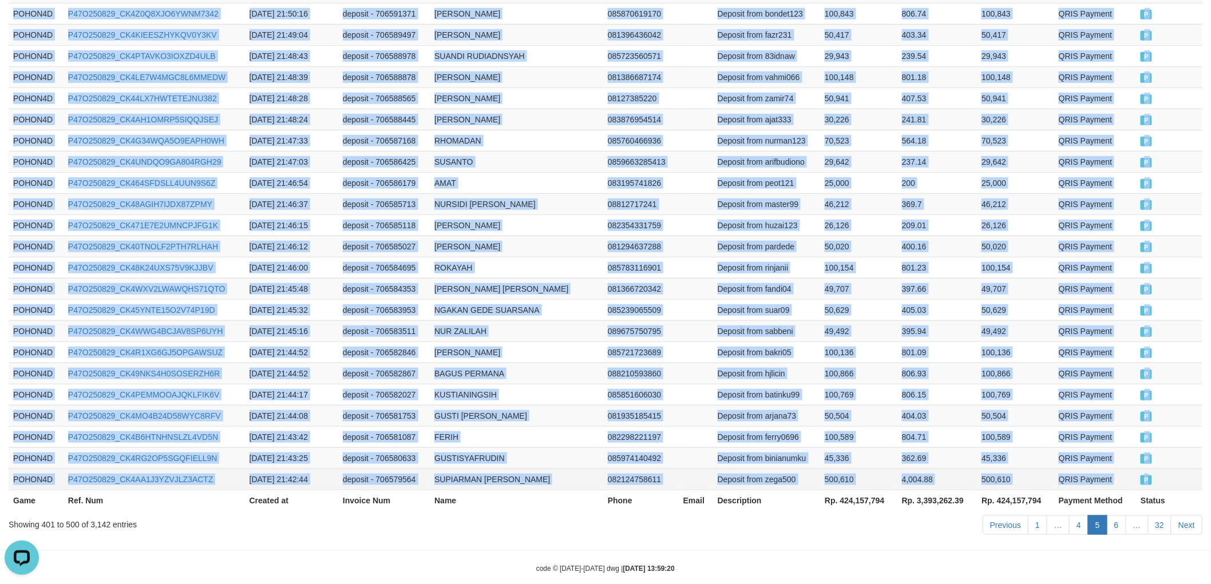
drag, startPoint x: 13, startPoint y: 188, endPoint x: 1181, endPoint y: 459, distance: 1199.9
click at [1192, 515] on link "Next" at bounding box center [1186, 524] width 31 height 19
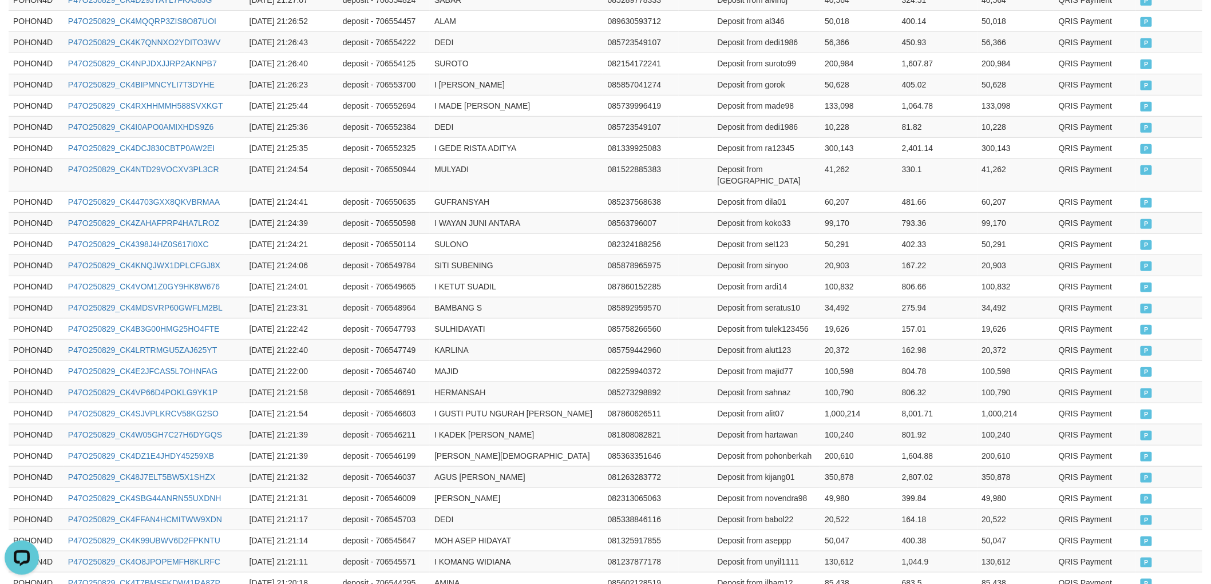
scroll to position [2085, 0]
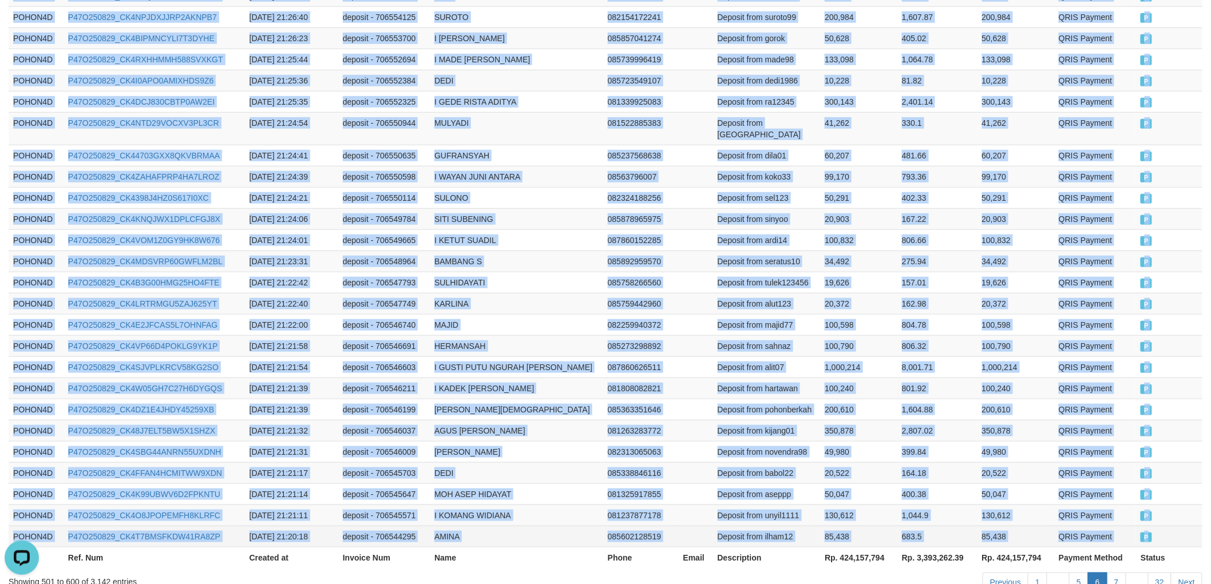
drag, startPoint x: 11, startPoint y: 188, endPoint x: 1166, endPoint y: 461, distance: 1186.4
click at [1182, 573] on link "Next" at bounding box center [1186, 582] width 31 height 19
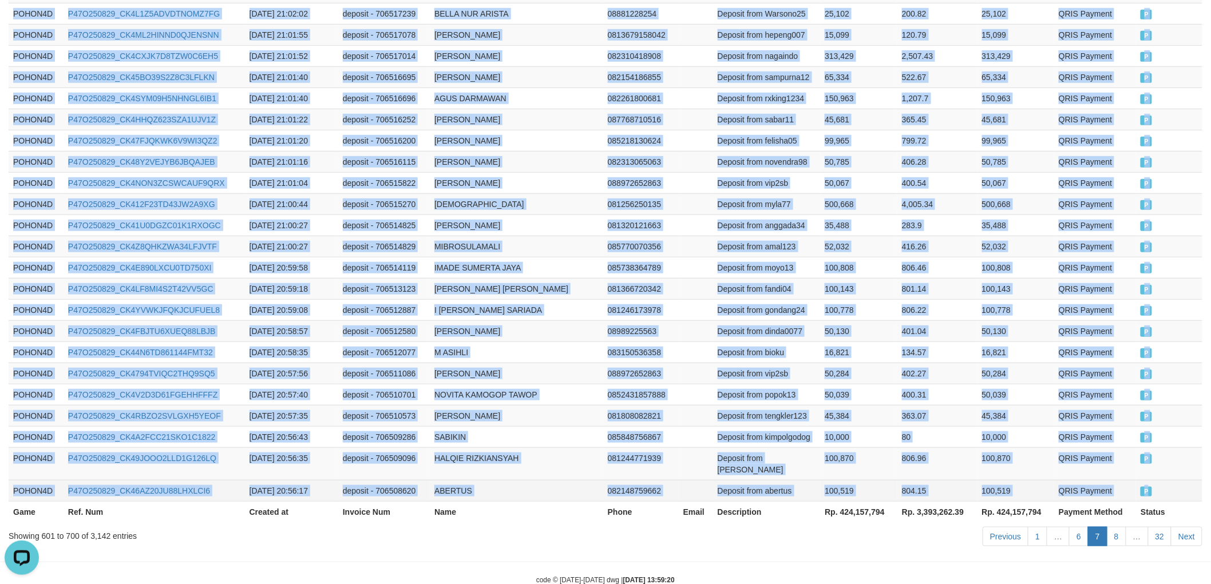
drag, startPoint x: 13, startPoint y: 189, endPoint x: 1171, endPoint y: 464, distance: 1190.1
click at [1199, 527] on link "Next" at bounding box center [1186, 536] width 31 height 19
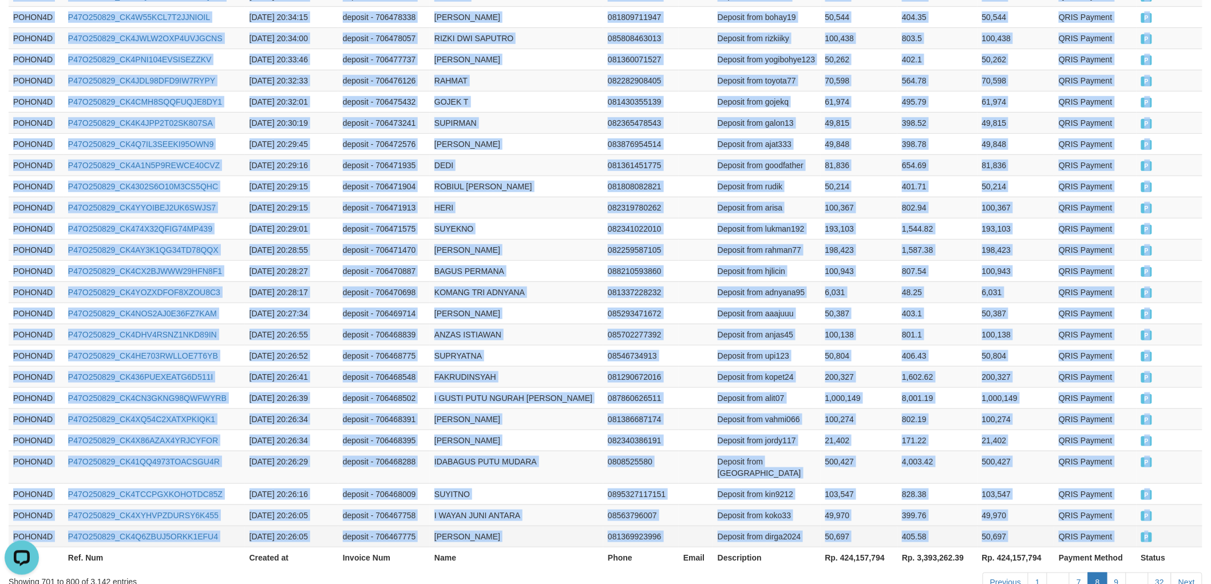
drag, startPoint x: 9, startPoint y: 188, endPoint x: 1159, endPoint y: 463, distance: 1182.5
click at [1188, 573] on link "Next" at bounding box center [1186, 582] width 31 height 19
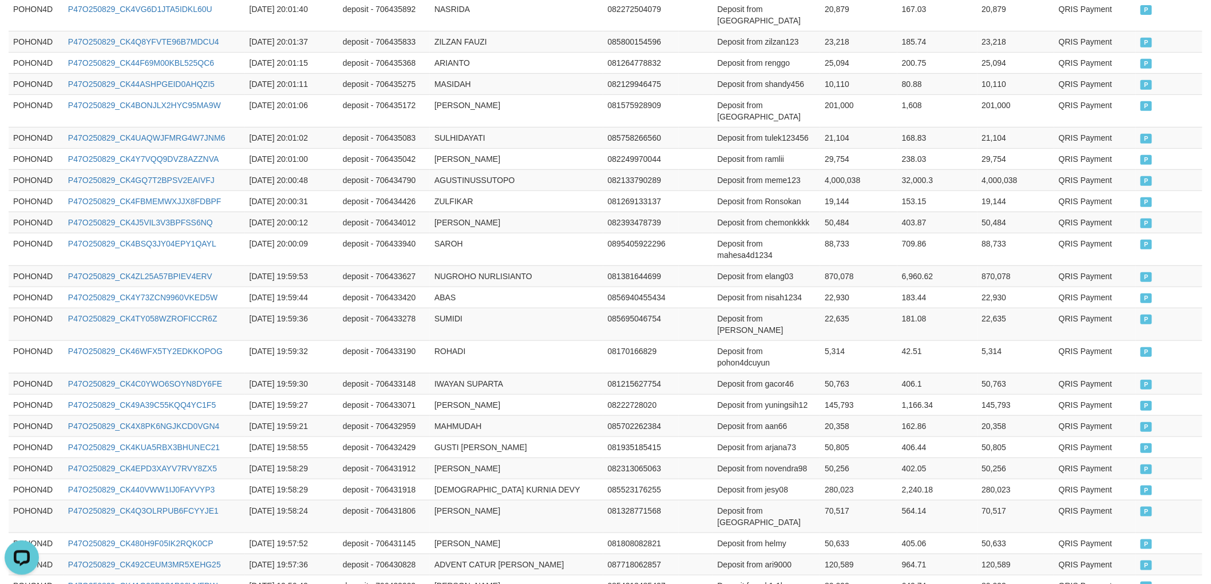
scroll to position [2108, 0]
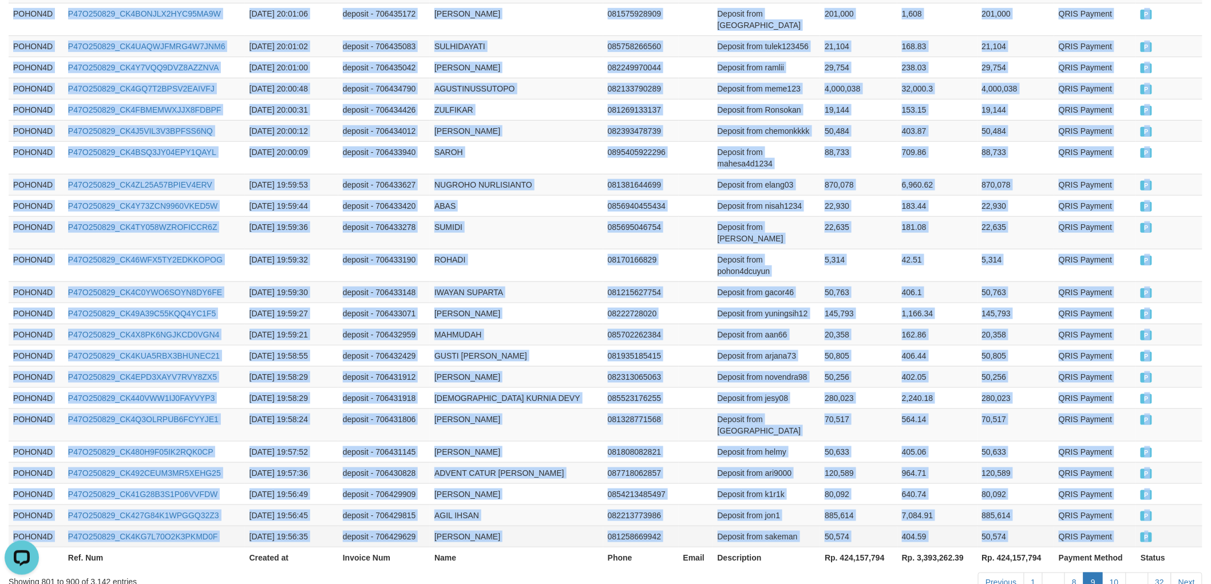
drag, startPoint x: 9, startPoint y: 253, endPoint x: 1173, endPoint y: 461, distance: 1182.0
click at [1179, 573] on link "Next" at bounding box center [1186, 582] width 31 height 19
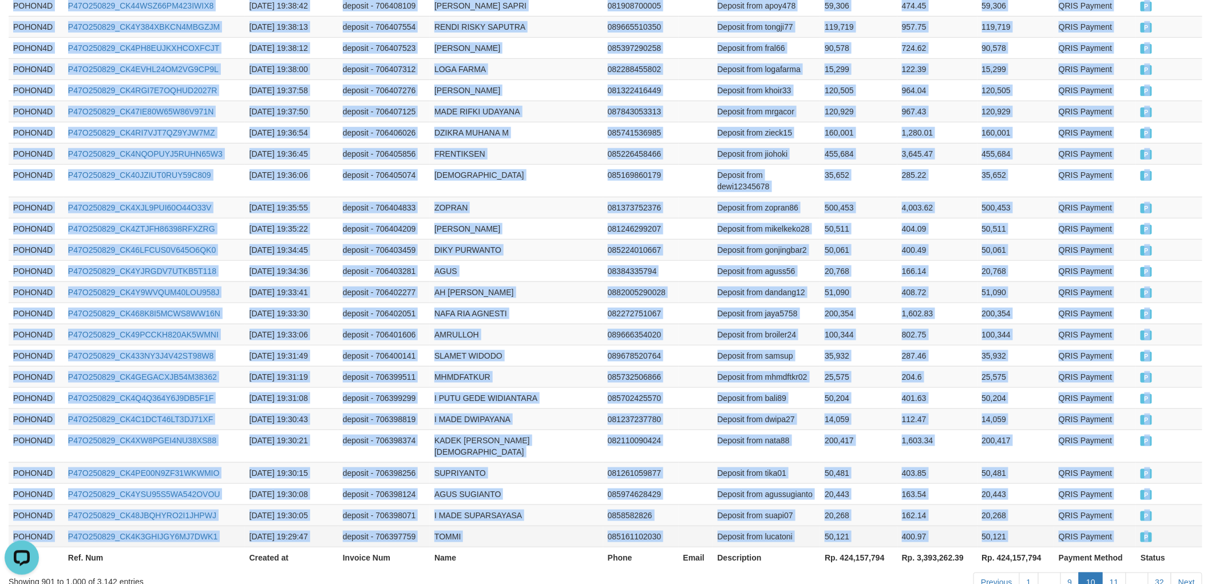
drag, startPoint x: 12, startPoint y: 188, endPoint x: 1163, endPoint y: 452, distance: 1181.0
click at [1183, 573] on link "Next" at bounding box center [1186, 582] width 31 height 19
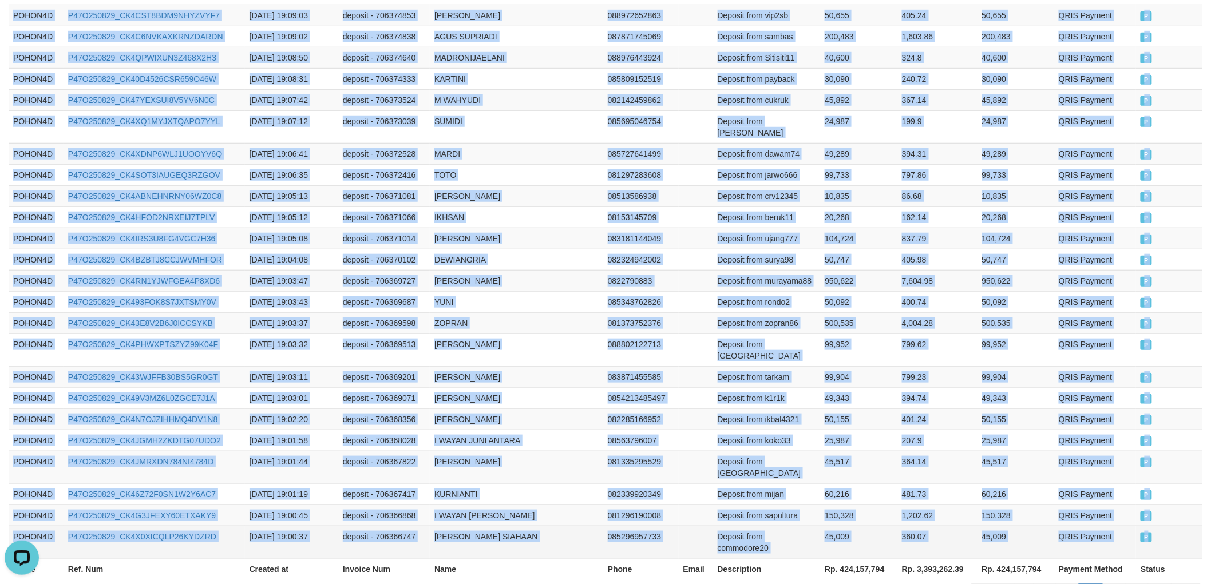
drag, startPoint x: 10, startPoint y: 319, endPoint x: 1158, endPoint y: 459, distance: 1156.2
click at [1196, 584] on link "Next" at bounding box center [1186, 593] width 31 height 19
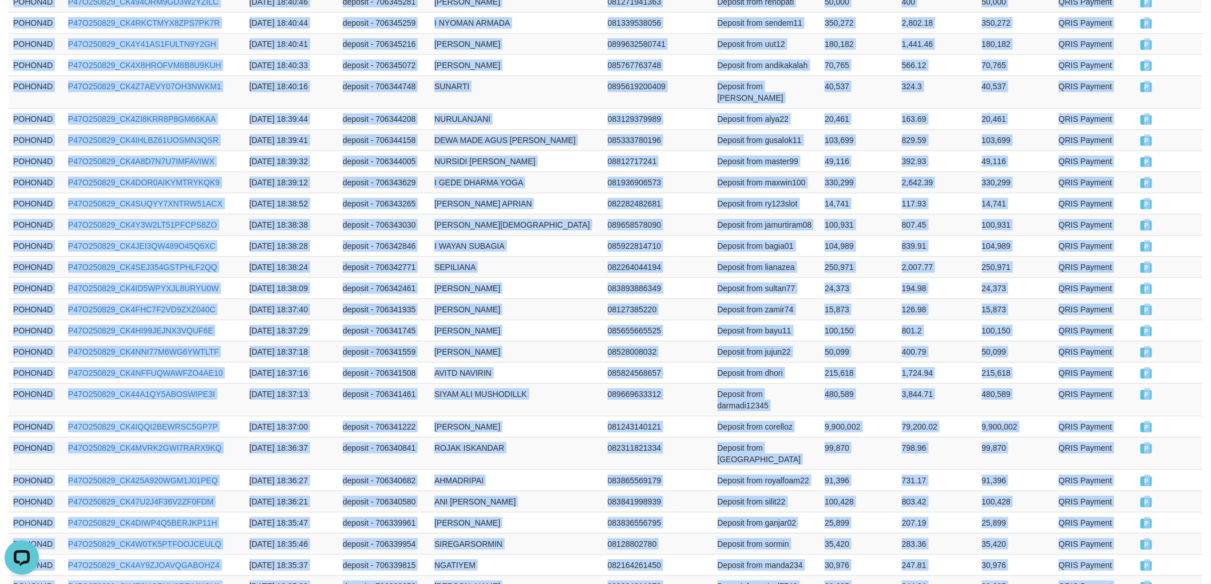
scroll to position [2119, 0]
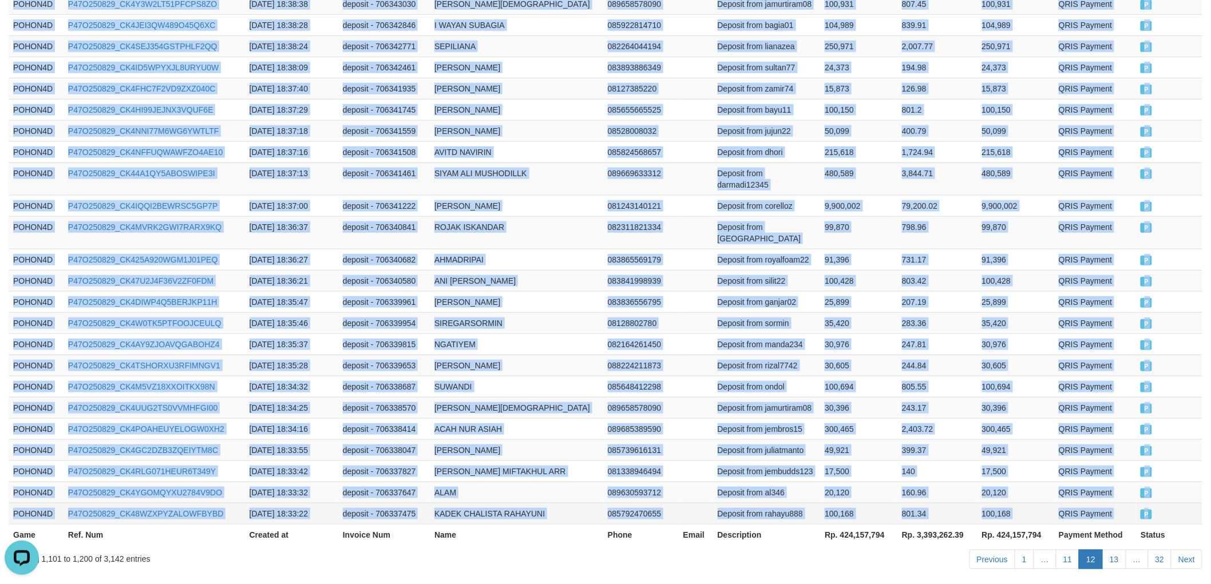
drag, startPoint x: 10, startPoint y: 382, endPoint x: 1165, endPoint y: 455, distance: 1156.8
click at [1181, 550] on link "Next" at bounding box center [1186, 559] width 31 height 19
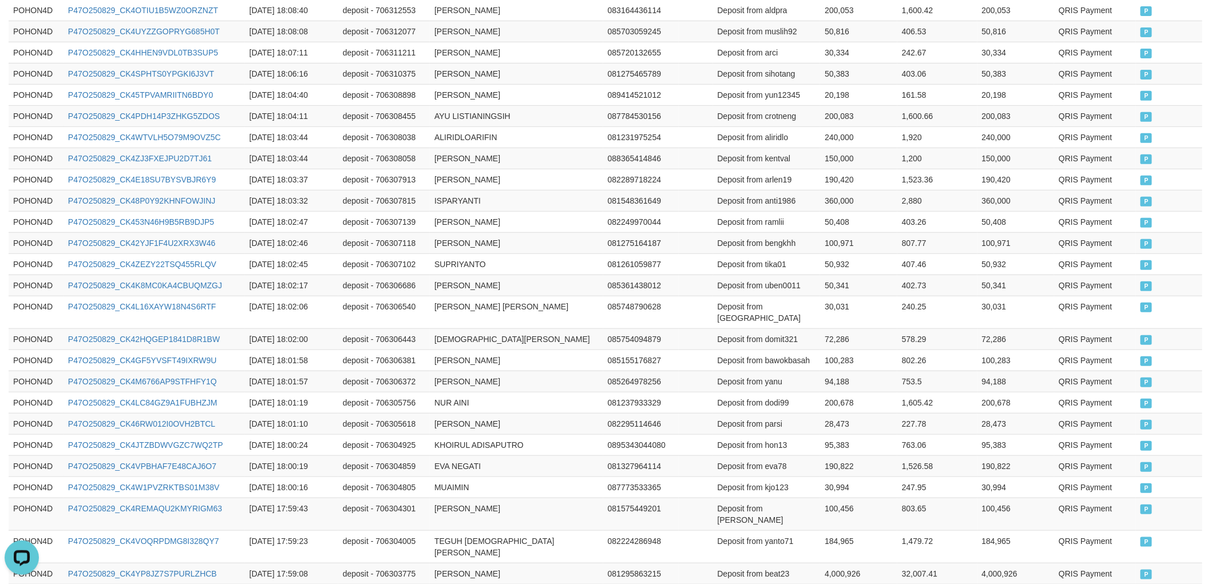
scroll to position [2096, 0]
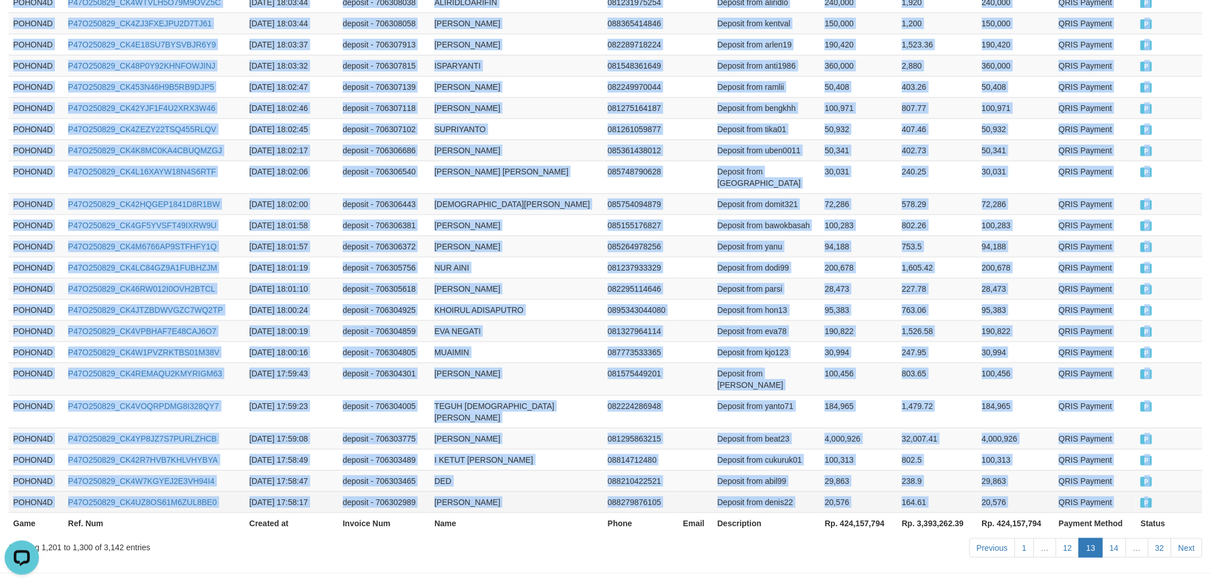
drag, startPoint x: 14, startPoint y: 253, endPoint x: 1181, endPoint y: 459, distance: 1185.1
click at [1181, 538] on link "Next" at bounding box center [1186, 547] width 31 height 19
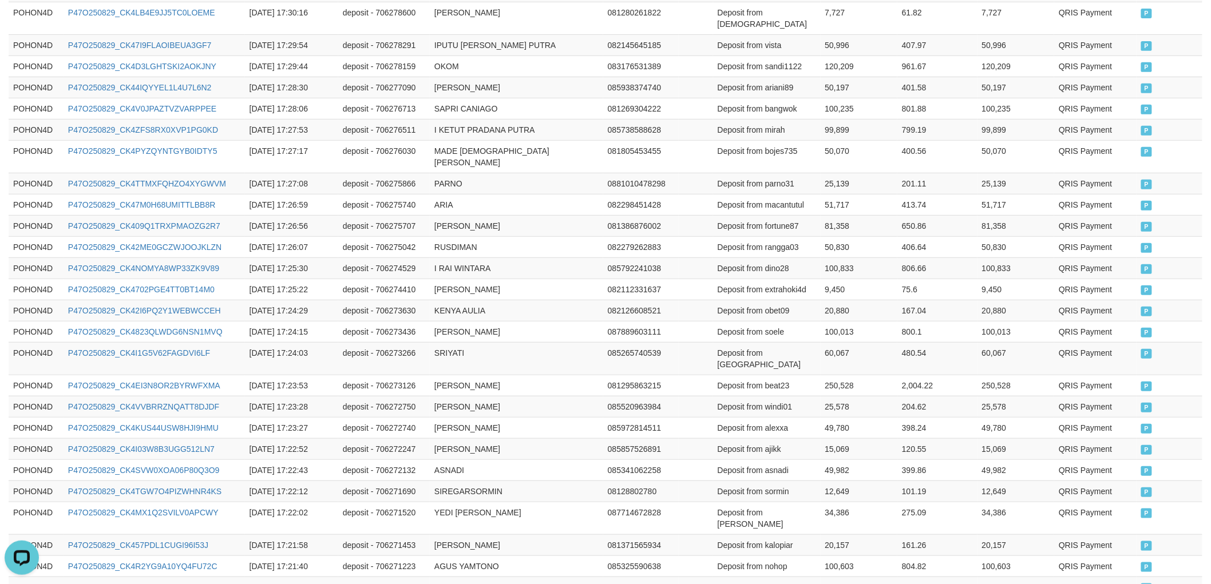
scroll to position [2085, 0]
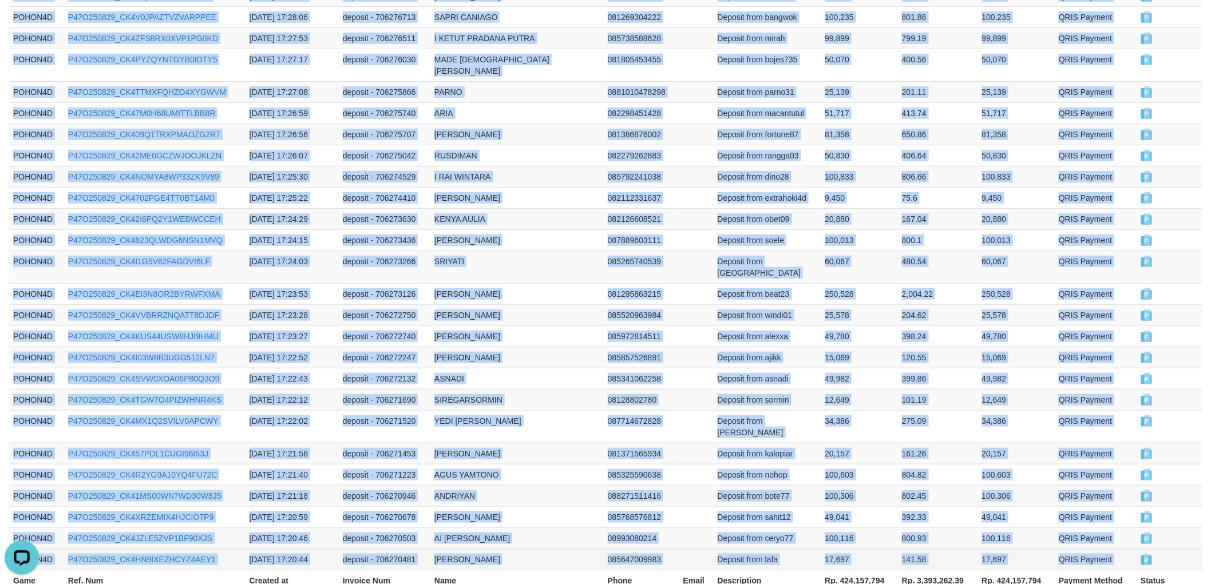
drag, startPoint x: 12, startPoint y: 189, endPoint x: 1163, endPoint y: 457, distance: 1181.2
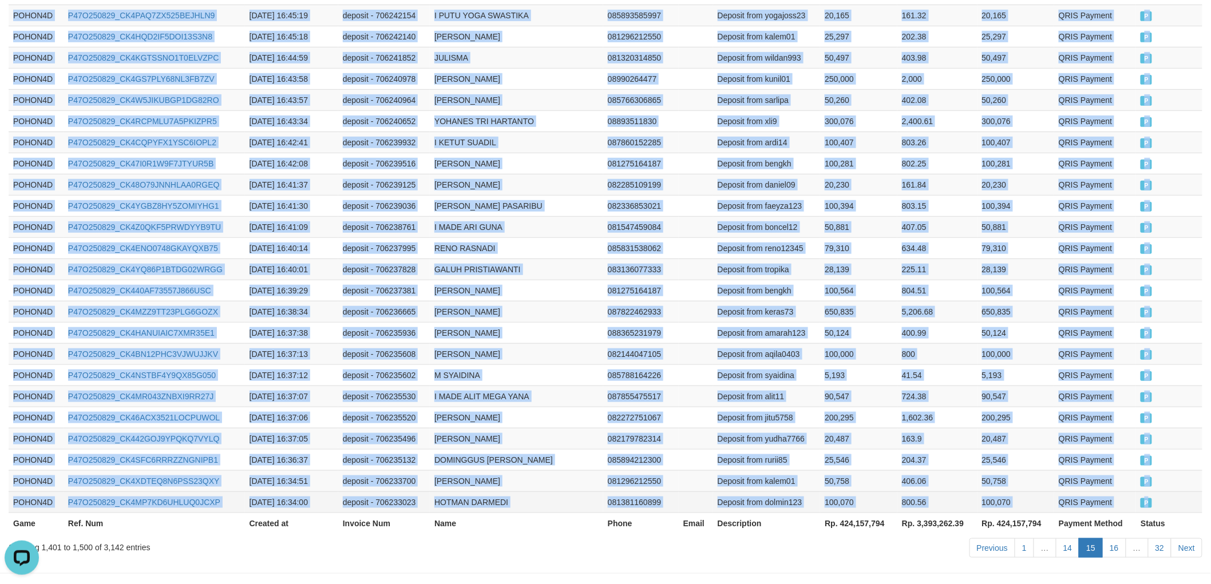
drag, startPoint x: 8, startPoint y: 189, endPoint x: 1168, endPoint y: 465, distance: 1191.9
click at [1188, 538] on link "Next" at bounding box center [1186, 547] width 31 height 19
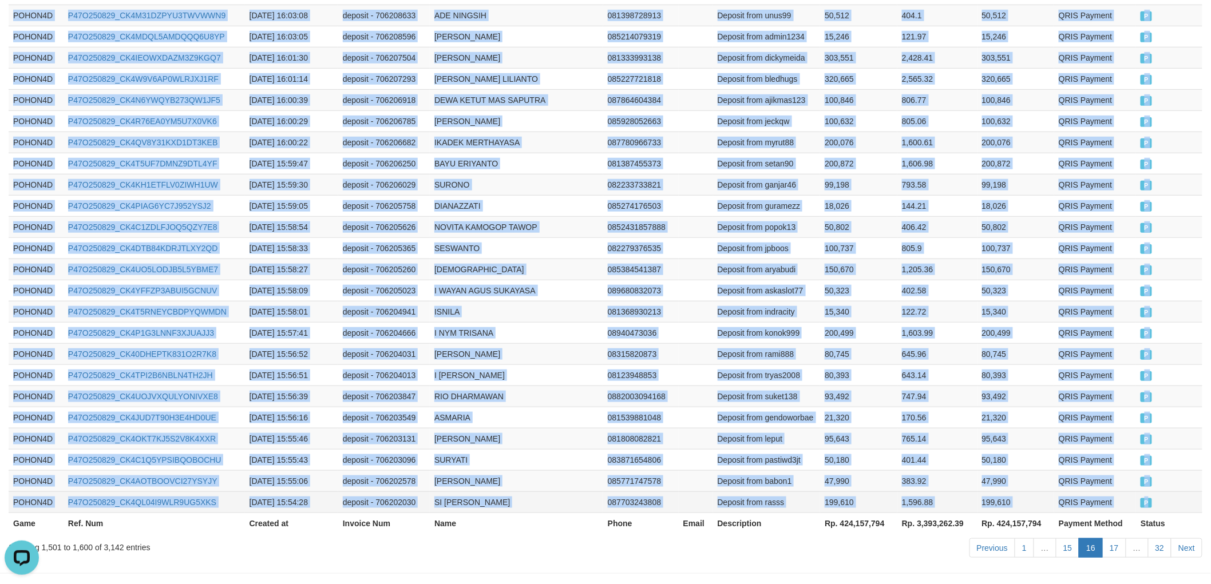
drag, startPoint x: 14, startPoint y: 317, endPoint x: 1173, endPoint y: 465, distance: 1168.5
click at [1177, 538] on link "Next" at bounding box center [1186, 547] width 31 height 19
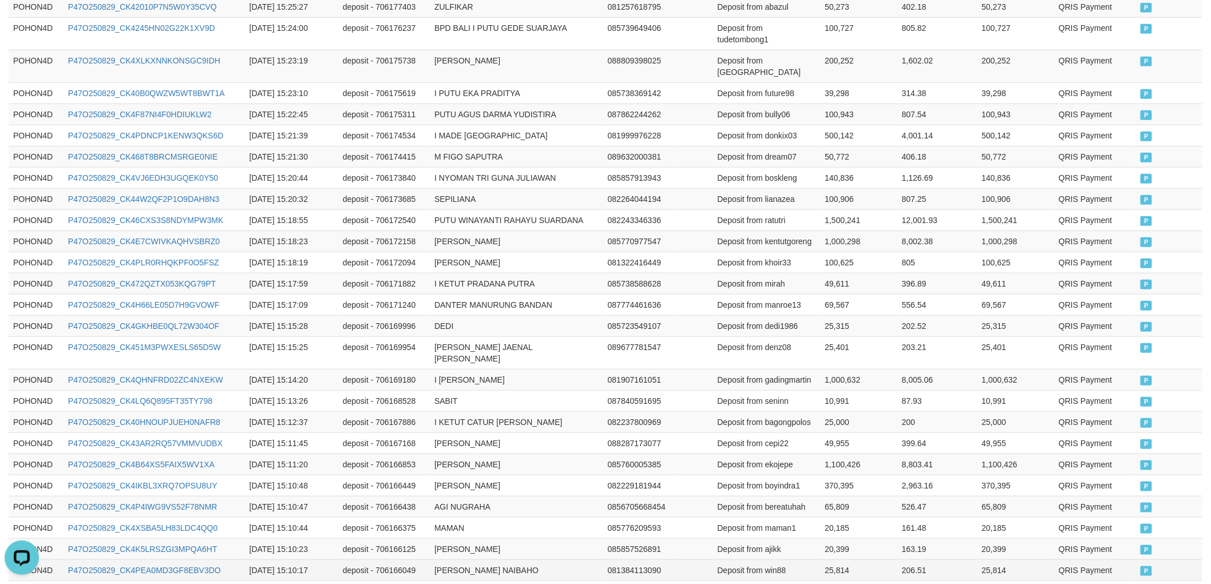
scroll to position [2108, 0]
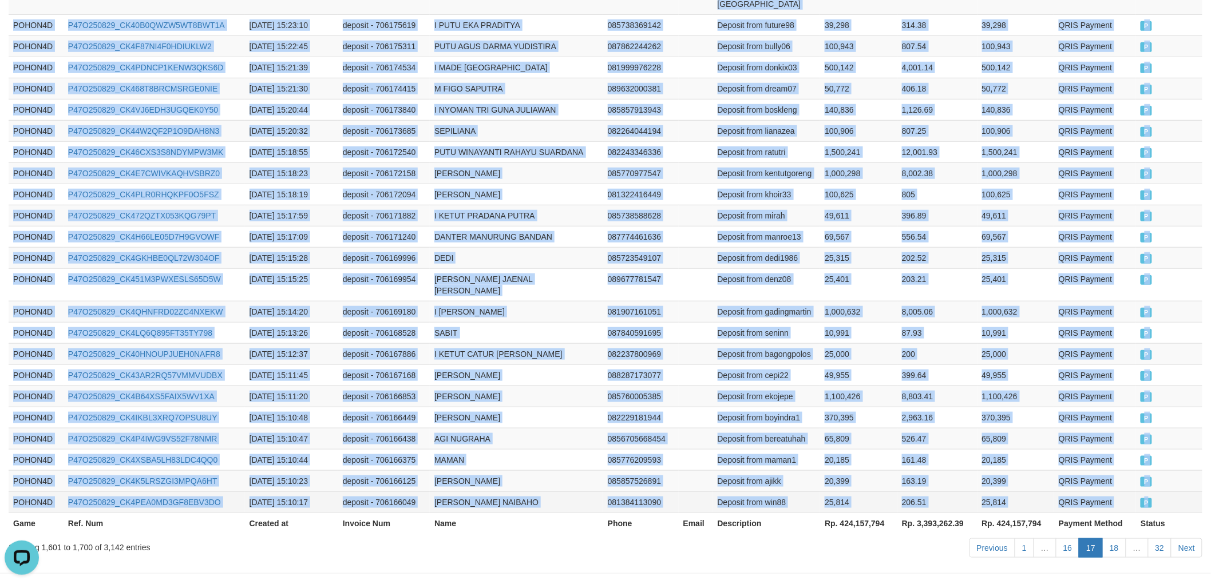
drag, startPoint x: 10, startPoint y: 188, endPoint x: 1163, endPoint y: 462, distance: 1185.5
click at [1190, 538] on link "Next" at bounding box center [1186, 547] width 31 height 19
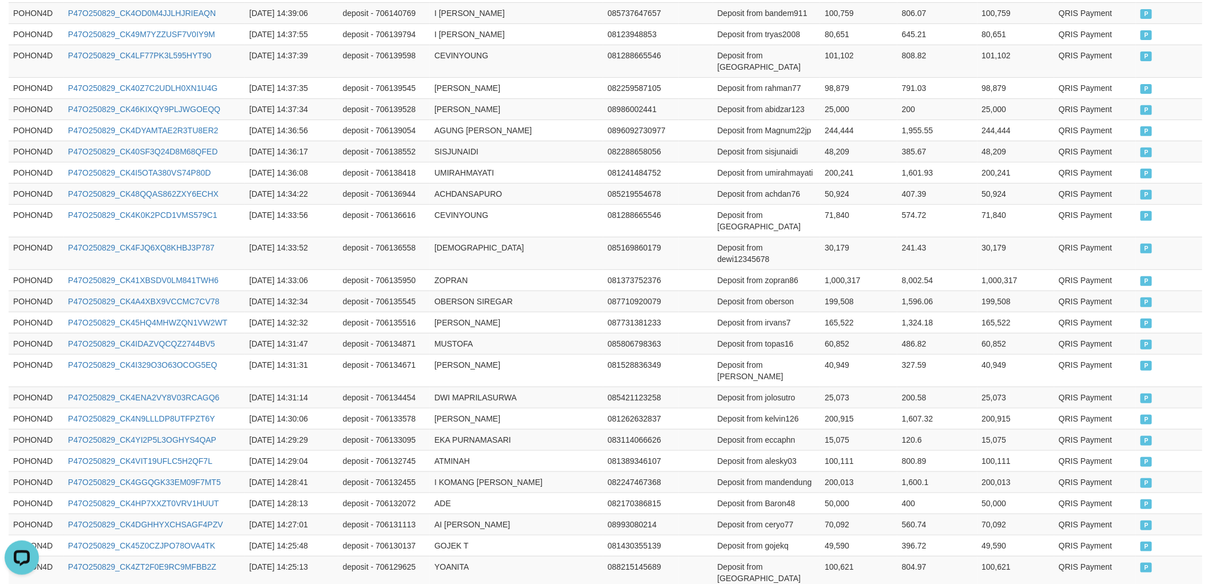
scroll to position [2119, 0]
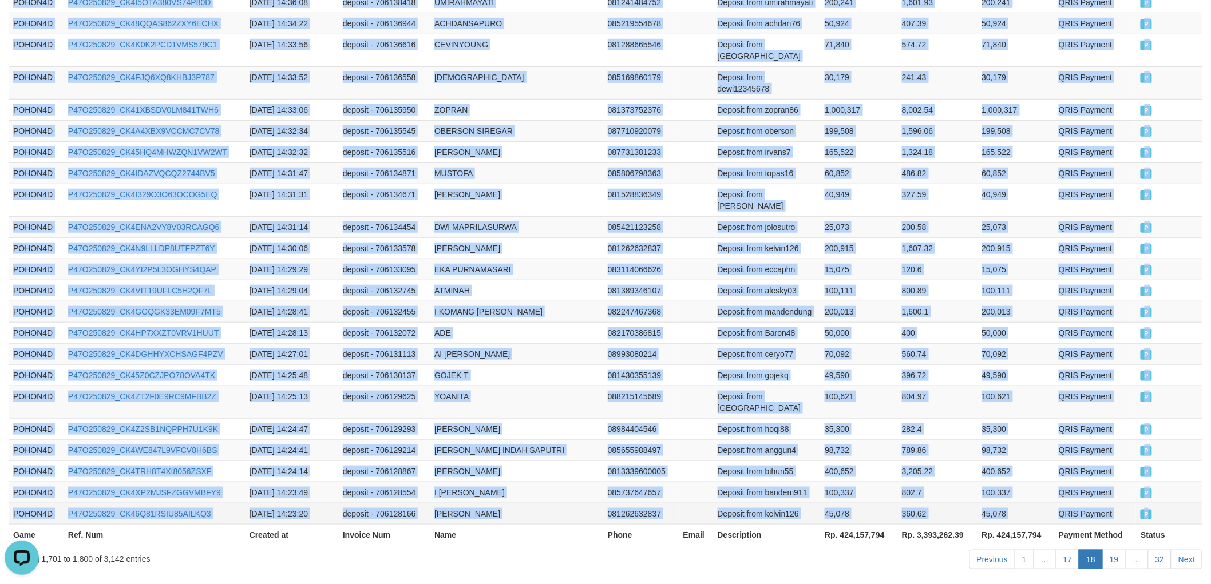
drag, startPoint x: 13, startPoint y: 253, endPoint x: 1165, endPoint y: 461, distance: 1171.4
click at [1188, 550] on link "Next" at bounding box center [1186, 559] width 31 height 19
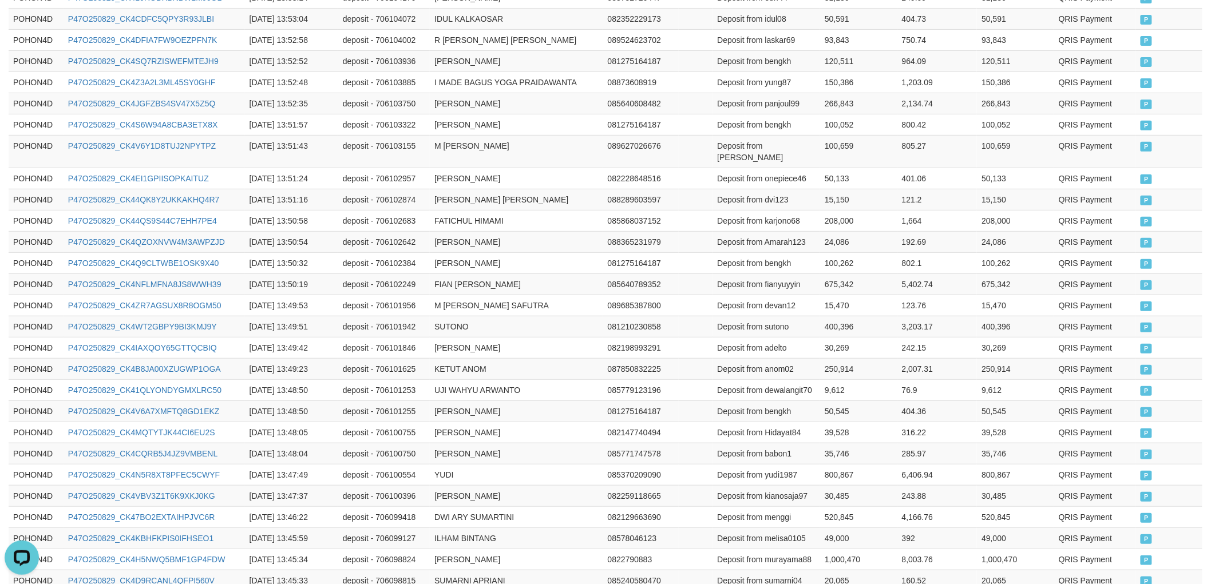
scroll to position [2096, 0]
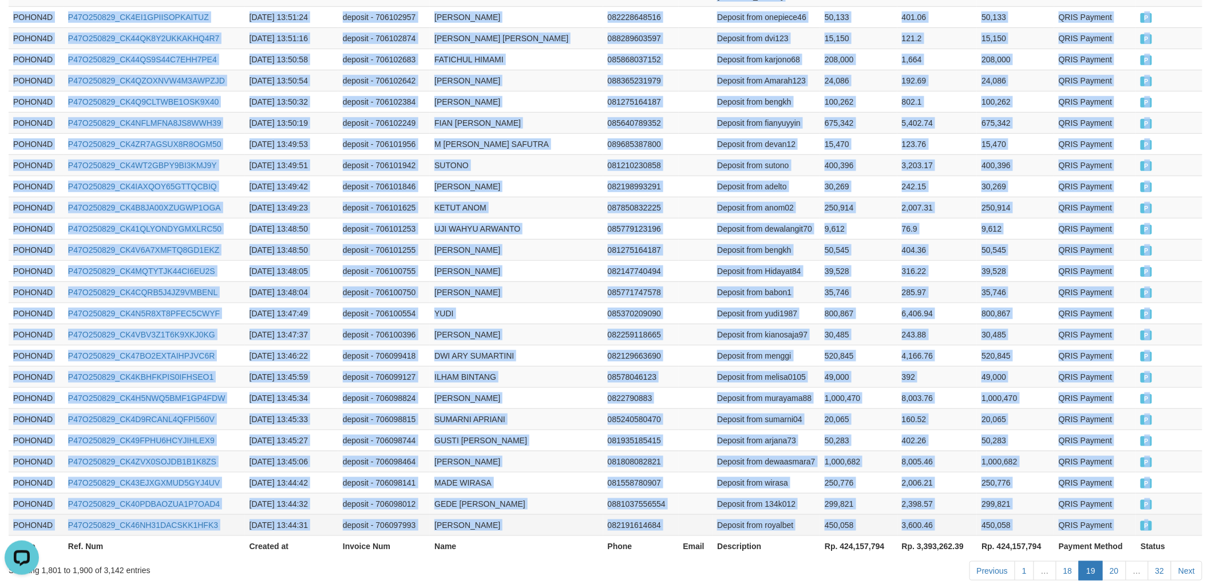
drag, startPoint x: 13, startPoint y: 251, endPoint x: 1164, endPoint y: 459, distance: 1169.8
click at [1183, 561] on link "Next" at bounding box center [1186, 570] width 31 height 19
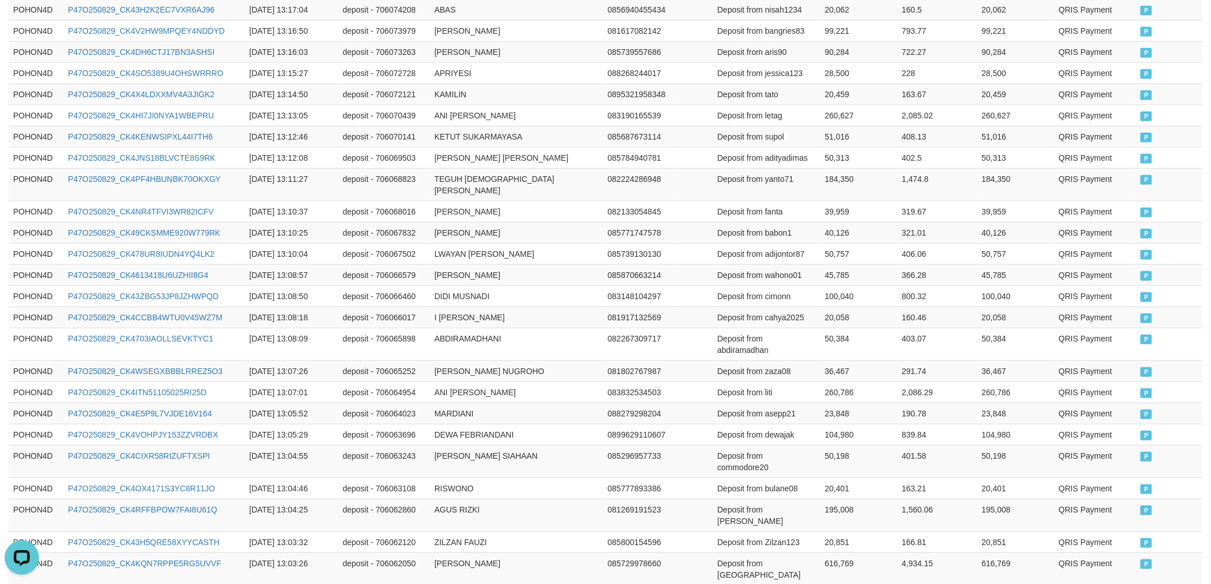
scroll to position [2119, 0]
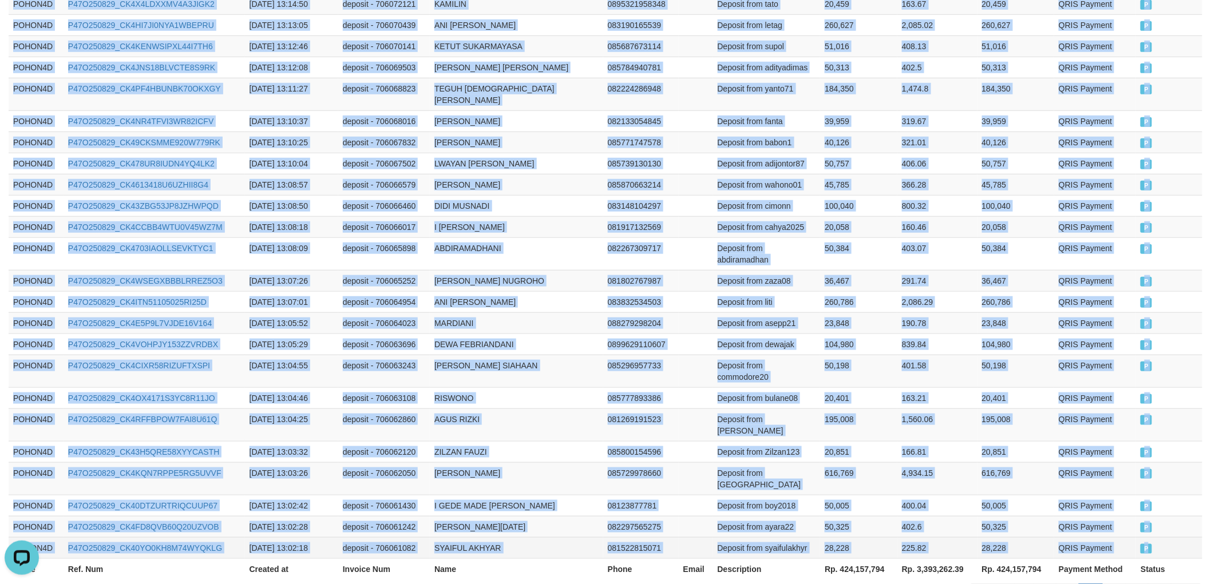
drag, startPoint x: 10, startPoint y: 189, endPoint x: 1175, endPoint y: 461, distance: 1196.6
click at [1193, 584] on link "Next" at bounding box center [1186, 593] width 31 height 19
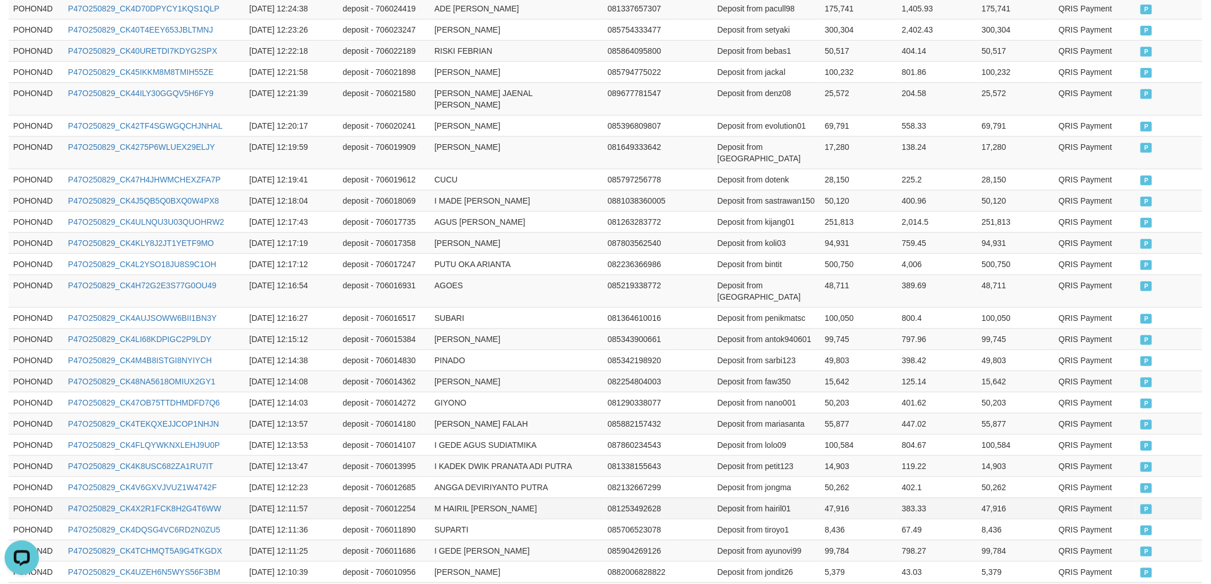
scroll to position [2002, 0]
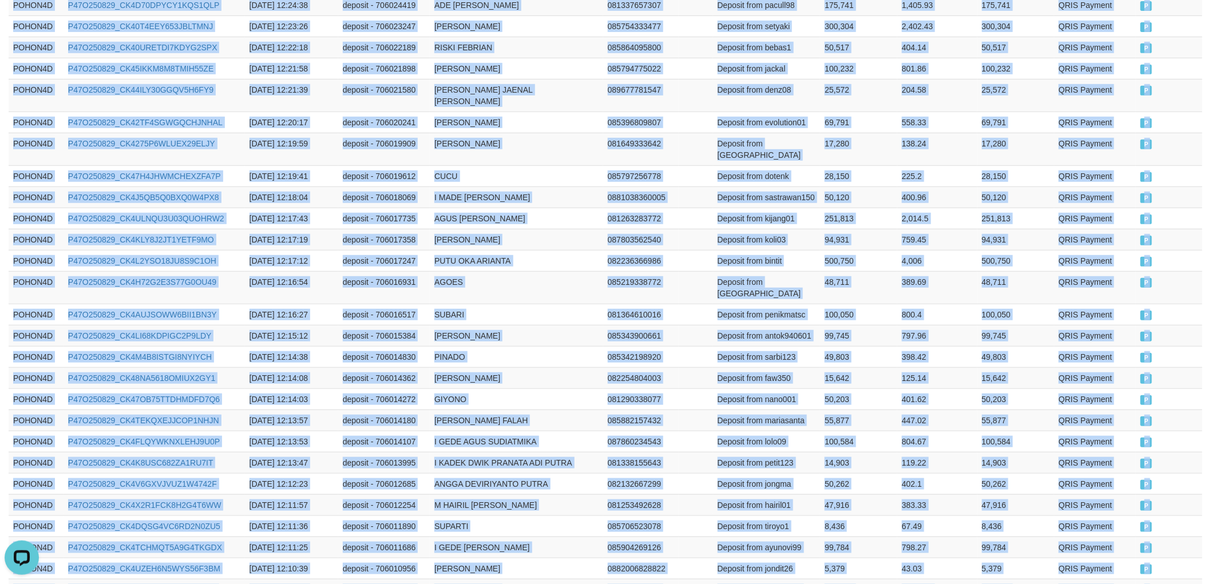
drag, startPoint x: 11, startPoint y: 192, endPoint x: 1155, endPoint y: 552, distance: 1198.5
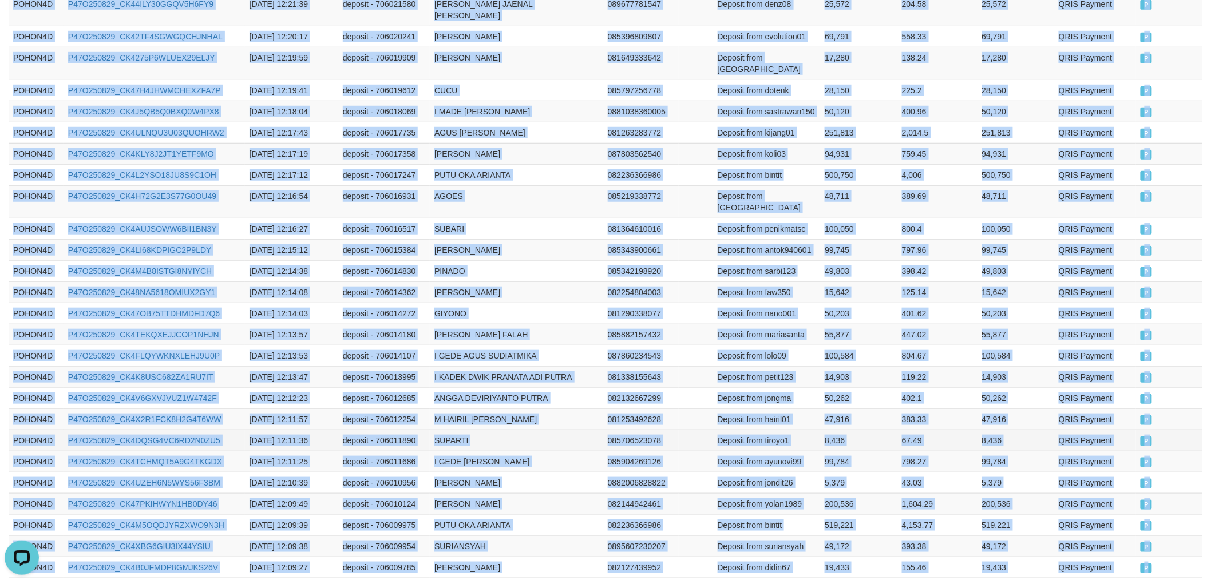
scroll to position [2096, 0]
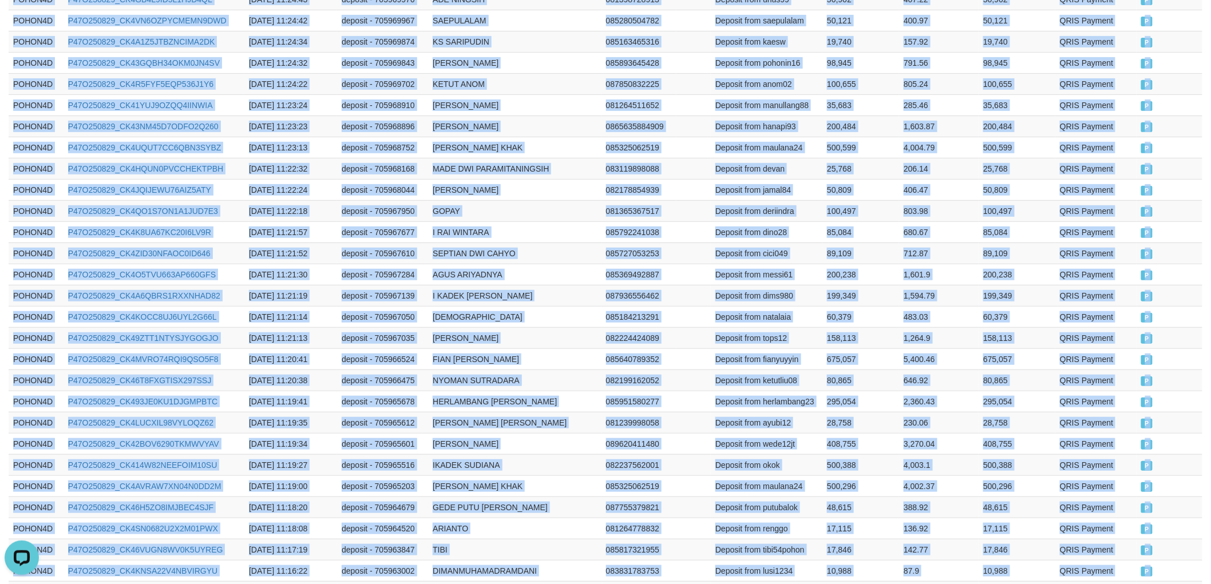
scroll to position [2108, 0]
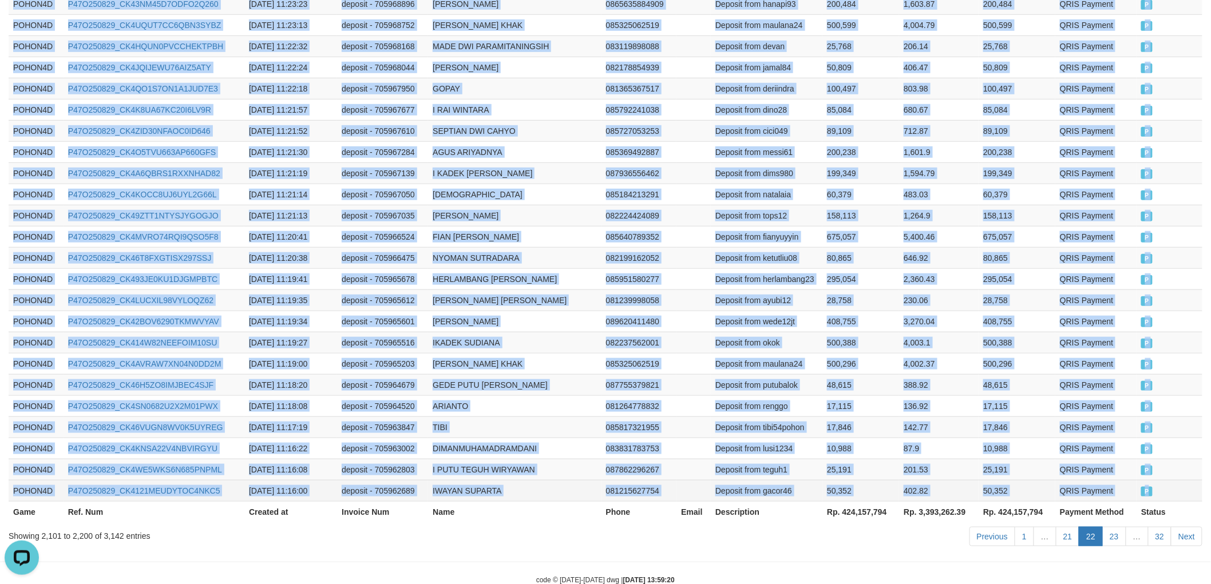
drag, startPoint x: 11, startPoint y: 189, endPoint x: 1153, endPoint y: 458, distance: 1173.1
click at [1191, 527] on link "Next" at bounding box center [1186, 536] width 31 height 19
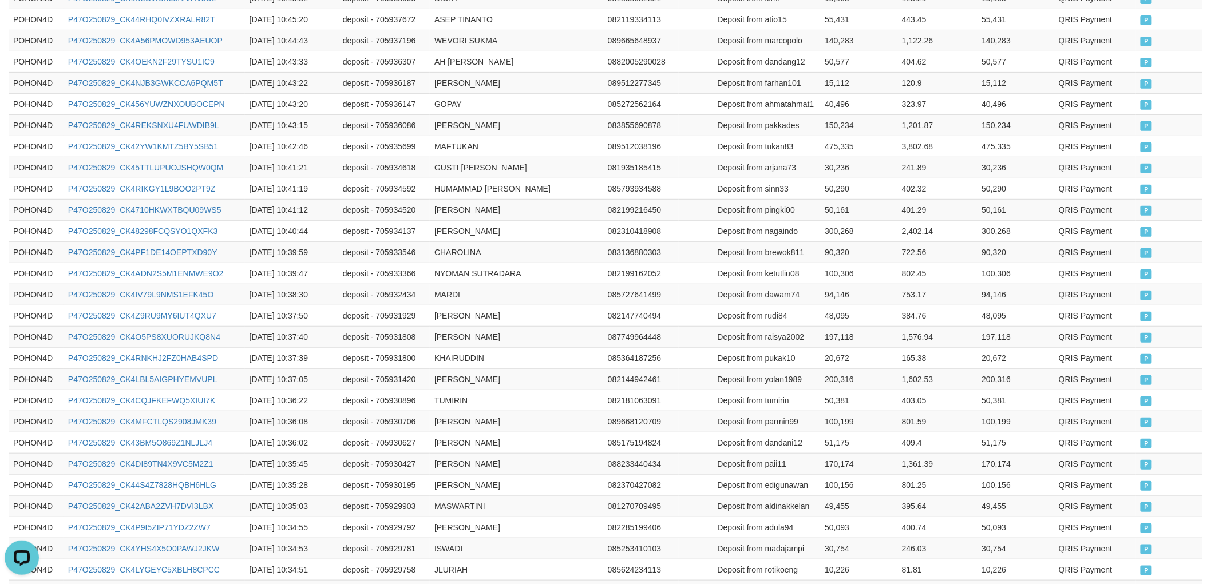
scroll to position [2085, 0]
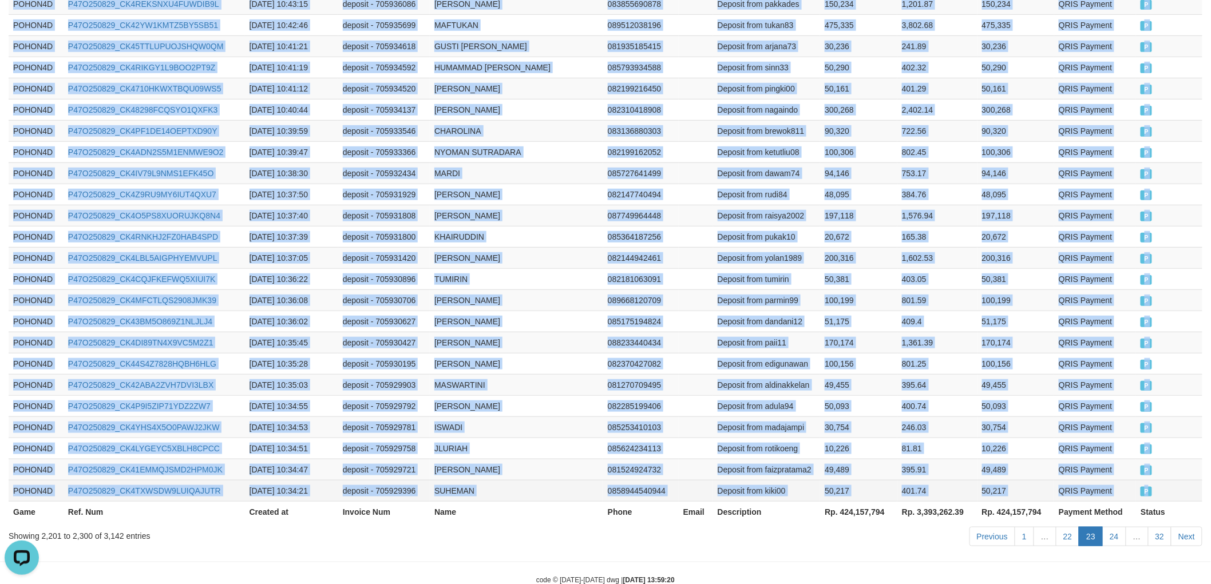
drag, startPoint x: 11, startPoint y: 253, endPoint x: 1168, endPoint y: 457, distance: 1173.9
click at [1192, 527] on link "Next" at bounding box center [1186, 536] width 31 height 19
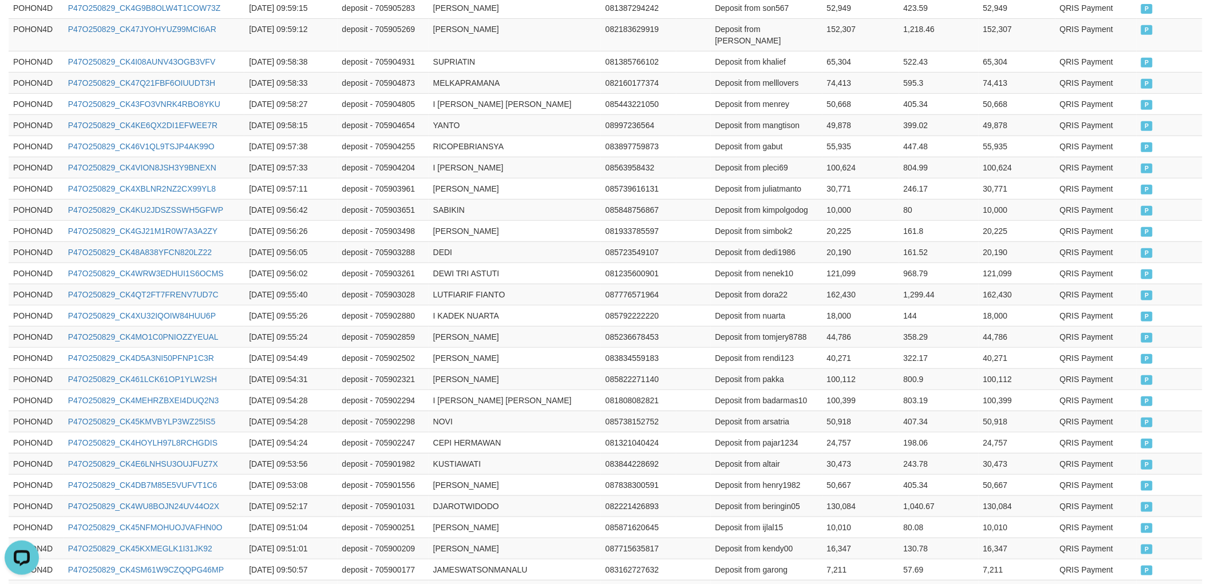
scroll to position [2108, 0]
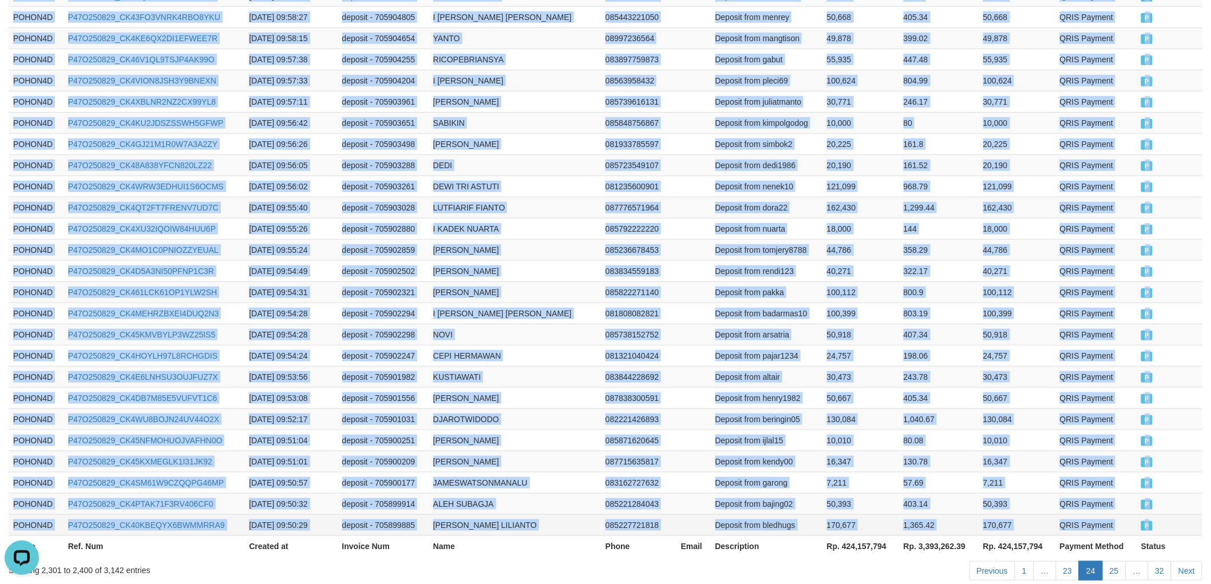
drag, startPoint x: 9, startPoint y: 192, endPoint x: 1167, endPoint y: 466, distance: 1190.1
click at [1193, 561] on link "Next" at bounding box center [1186, 570] width 31 height 19
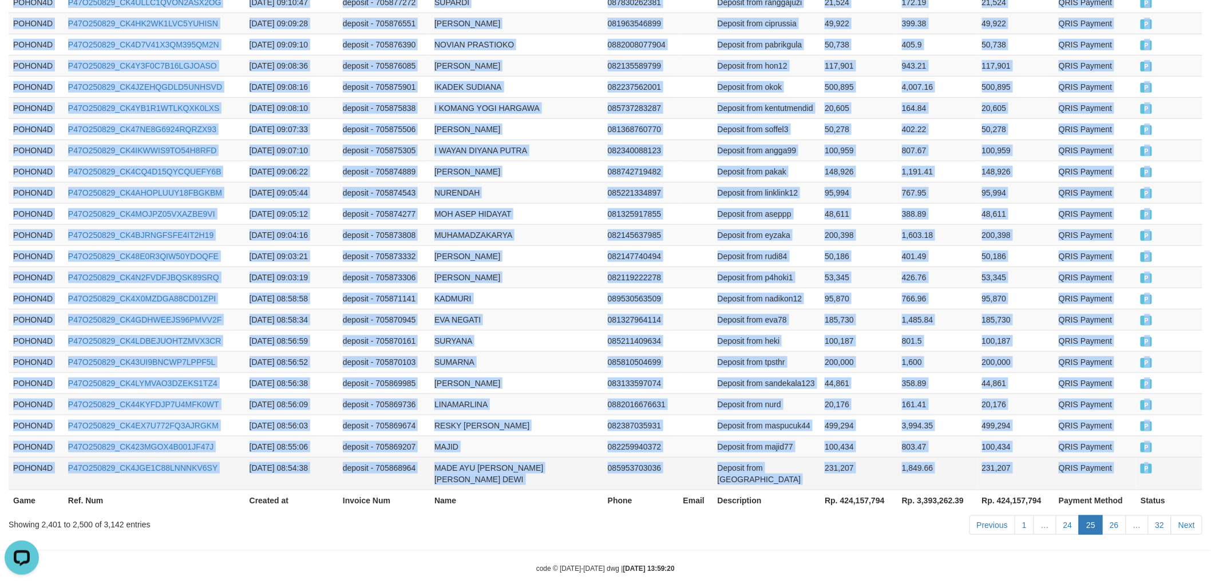
drag, startPoint x: 10, startPoint y: 251, endPoint x: 1175, endPoint y: 458, distance: 1183.6
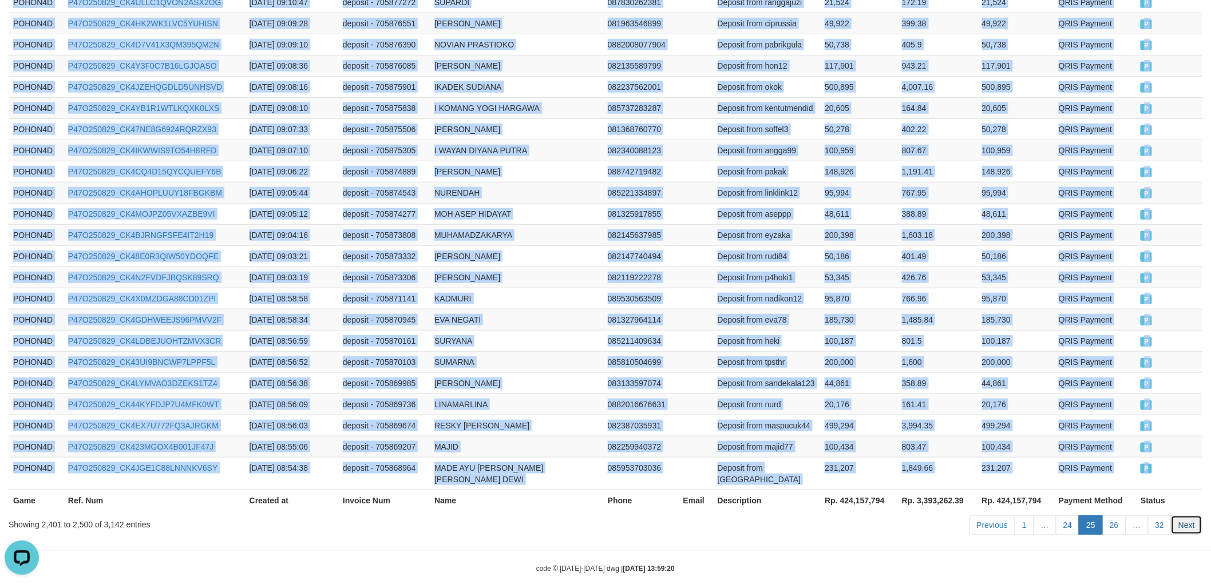
click at [1186, 515] on link "Next" at bounding box center [1186, 524] width 31 height 19
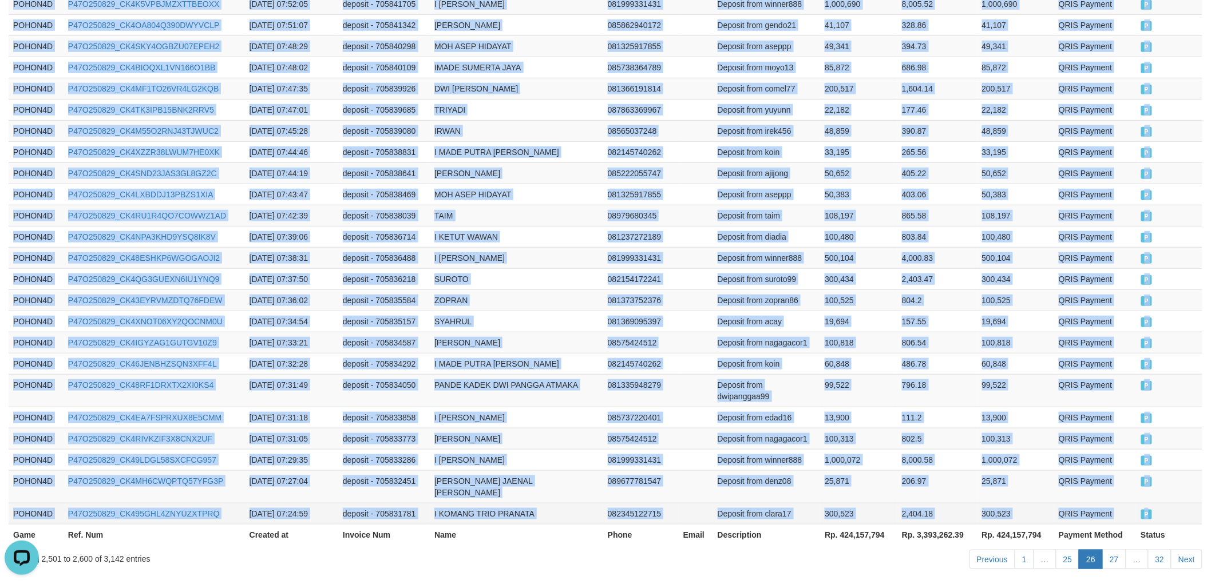
drag, startPoint x: 13, startPoint y: 192, endPoint x: 1169, endPoint y: 458, distance: 1186.4
click at [1193, 550] on link "Next" at bounding box center [1186, 559] width 31 height 19
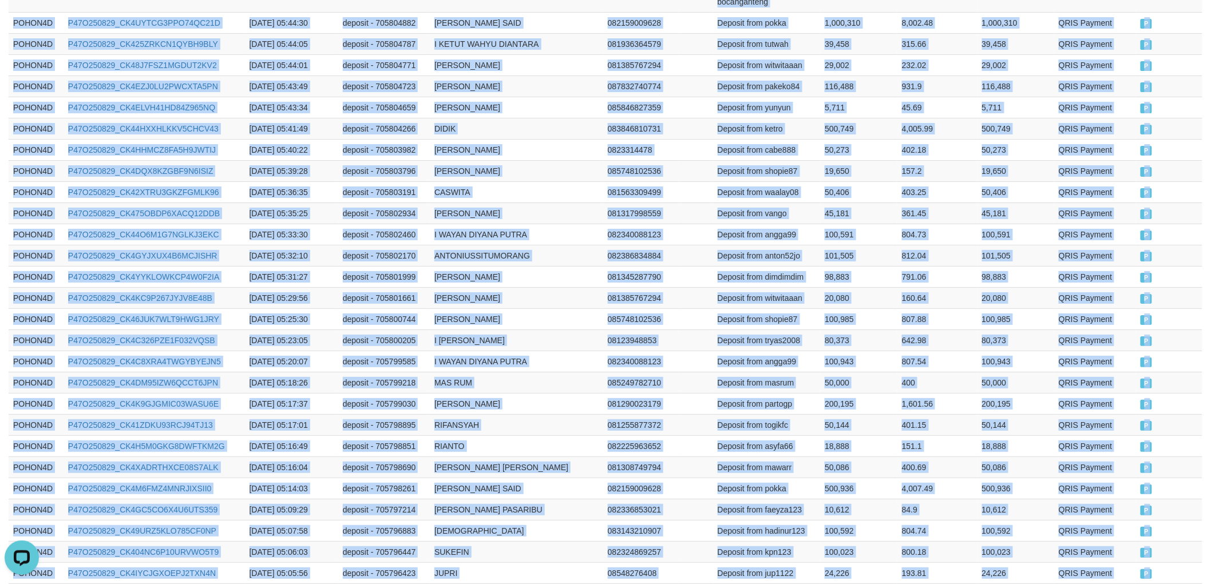
scroll to position [2131, 0]
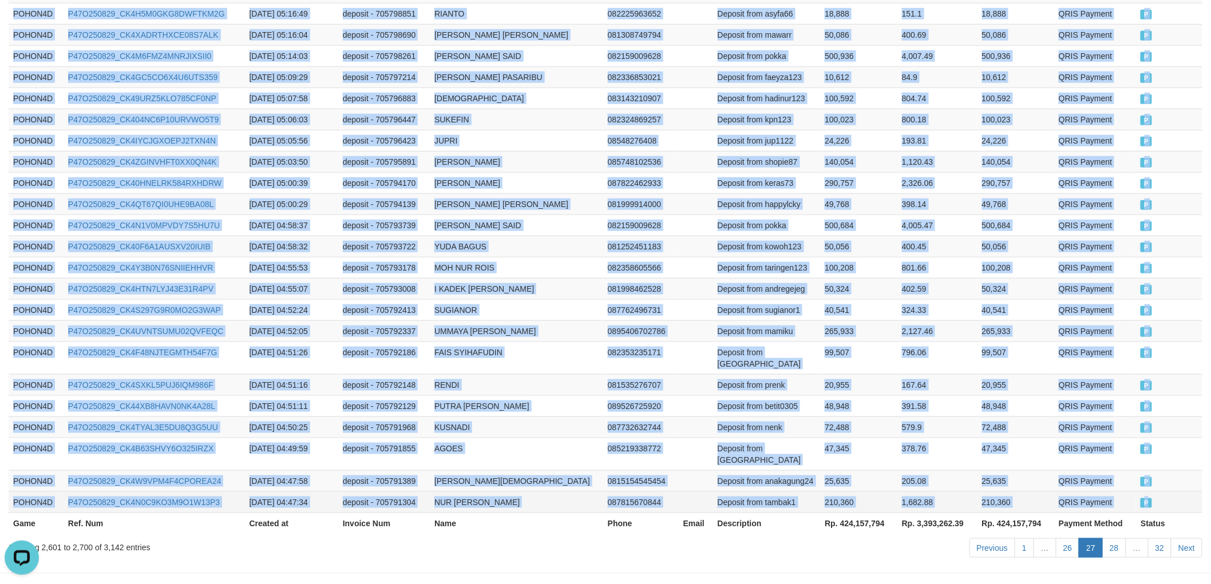
drag, startPoint x: 11, startPoint y: 253, endPoint x: 1159, endPoint y: 458, distance: 1165.3
click at [1181, 538] on link "Next" at bounding box center [1186, 547] width 31 height 19
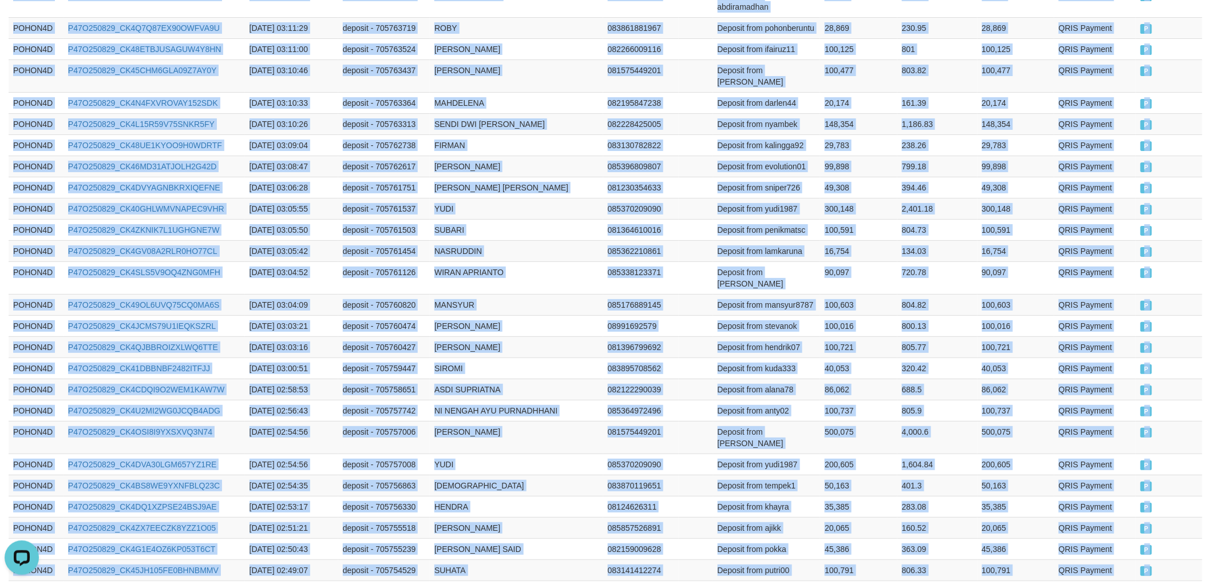
scroll to position [2108, 0]
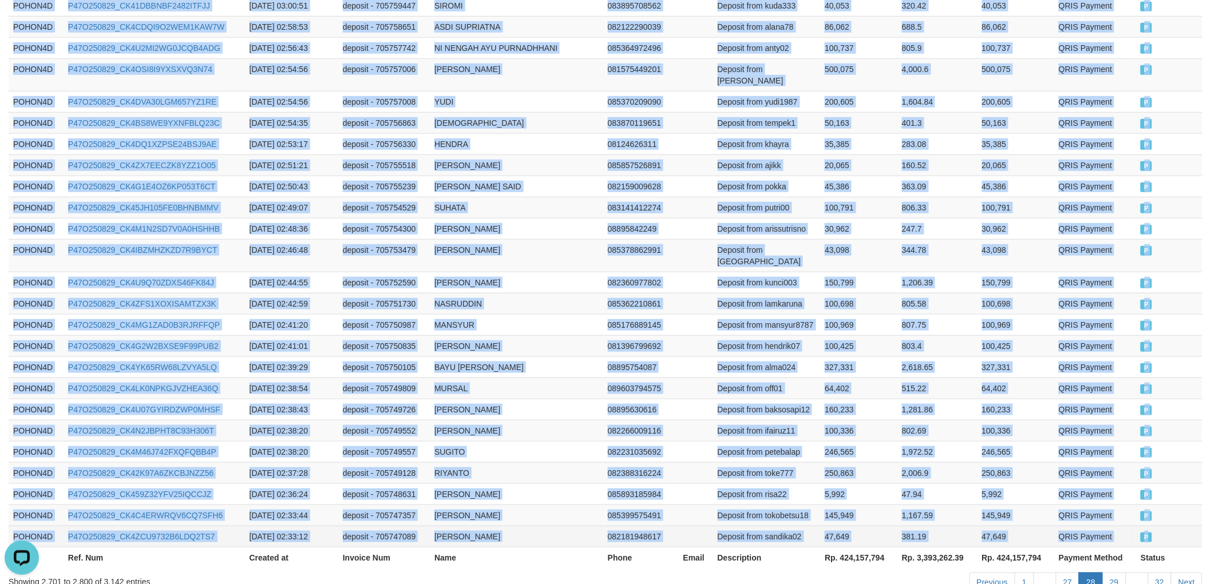
drag, startPoint x: 14, startPoint y: 189, endPoint x: 1160, endPoint y: 462, distance: 1178.5
click at [1193, 573] on link "Next" at bounding box center [1186, 582] width 31 height 19
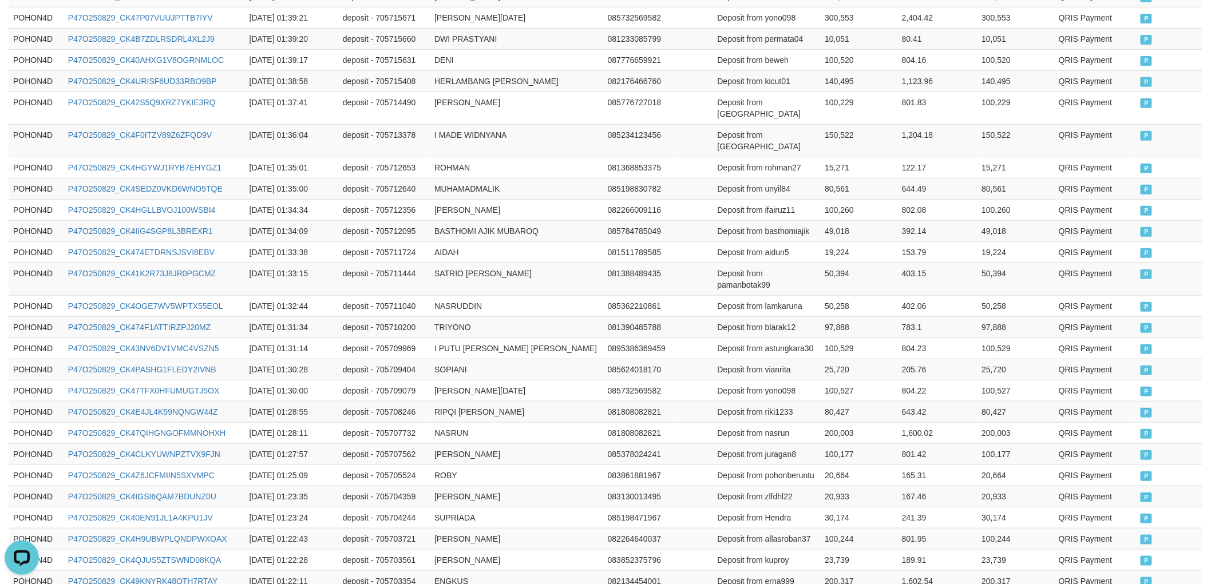
scroll to position [2119, 0]
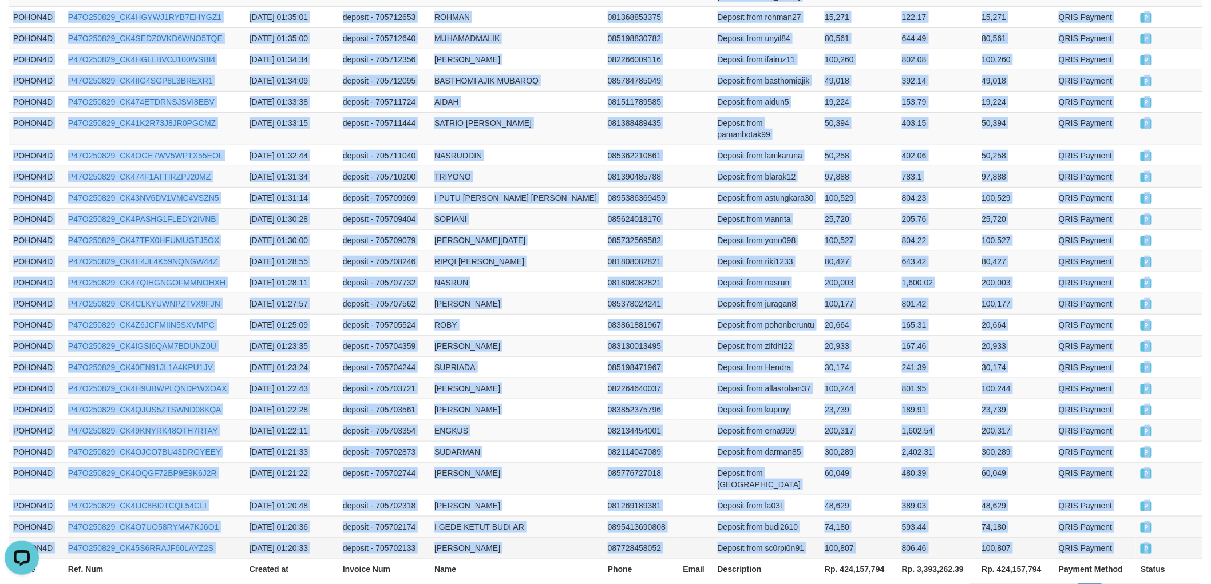
drag, startPoint x: 13, startPoint y: 253, endPoint x: 1160, endPoint y: 459, distance: 1165.4
click at [1194, 584] on link "Next" at bounding box center [1186, 593] width 31 height 19
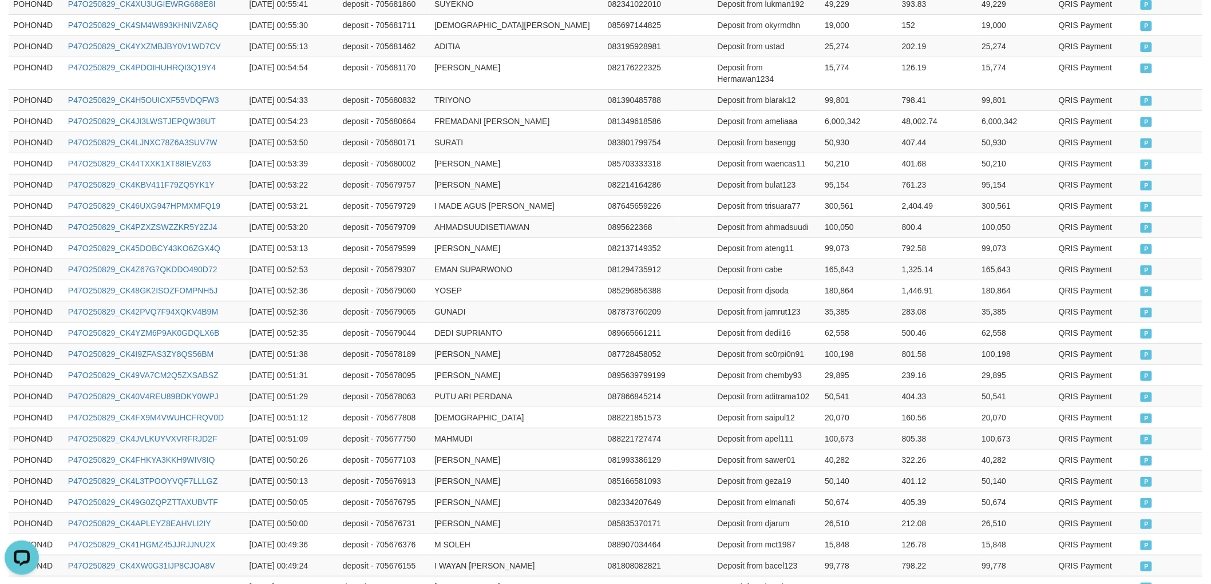
scroll to position [2108, 0]
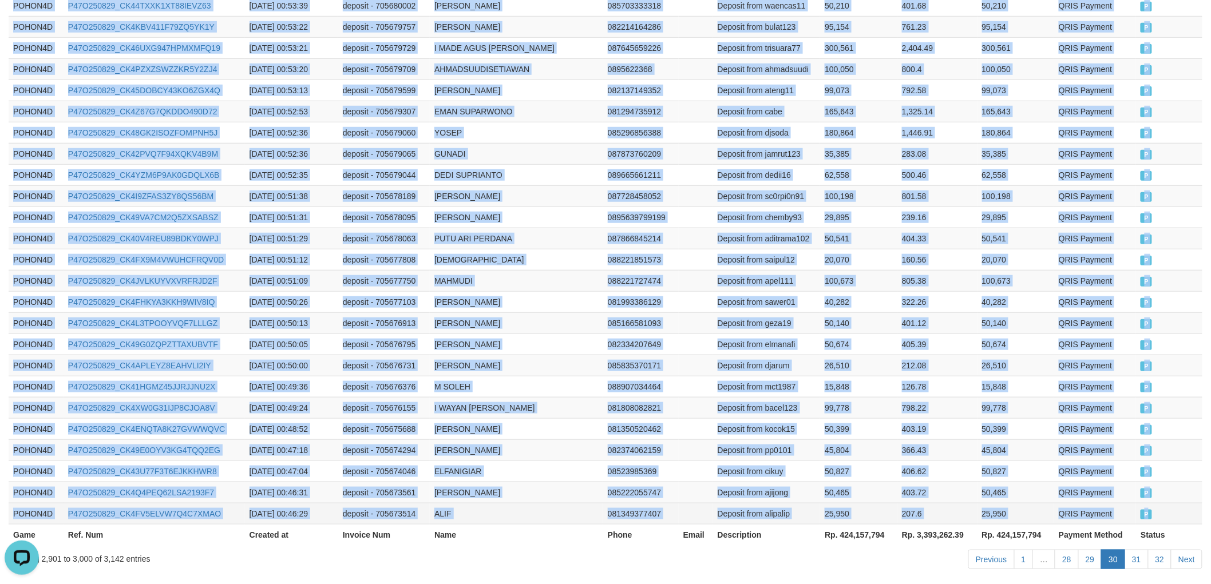
drag, startPoint x: 10, startPoint y: 253, endPoint x: 1159, endPoint y: 457, distance: 1166.0
click at [1197, 550] on link "Next" at bounding box center [1186, 559] width 31 height 19
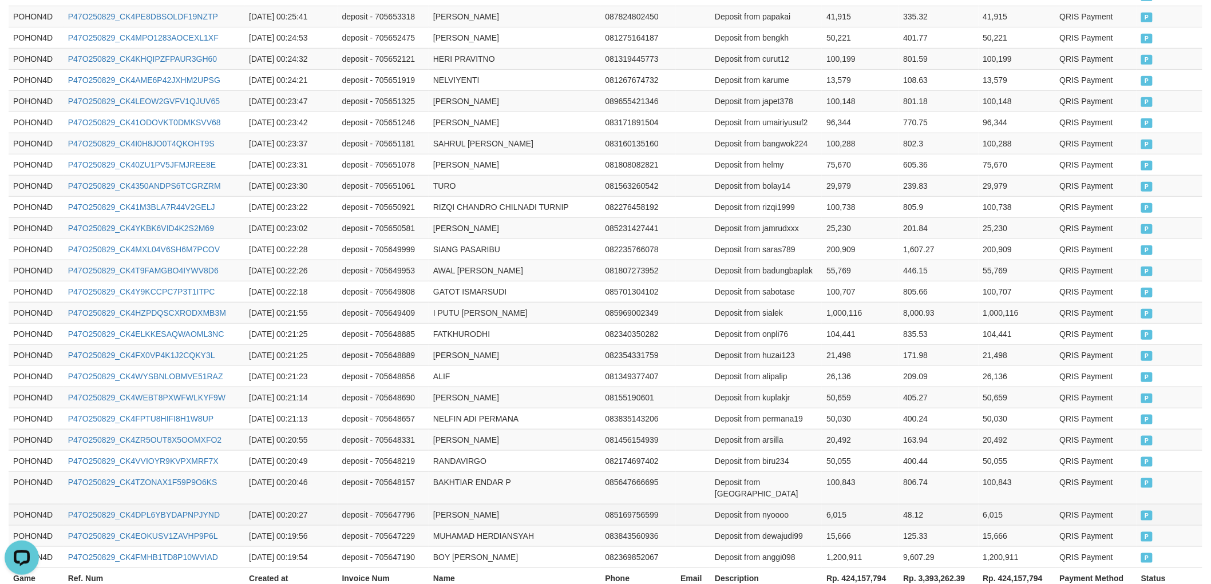
scroll to position [2119, 0]
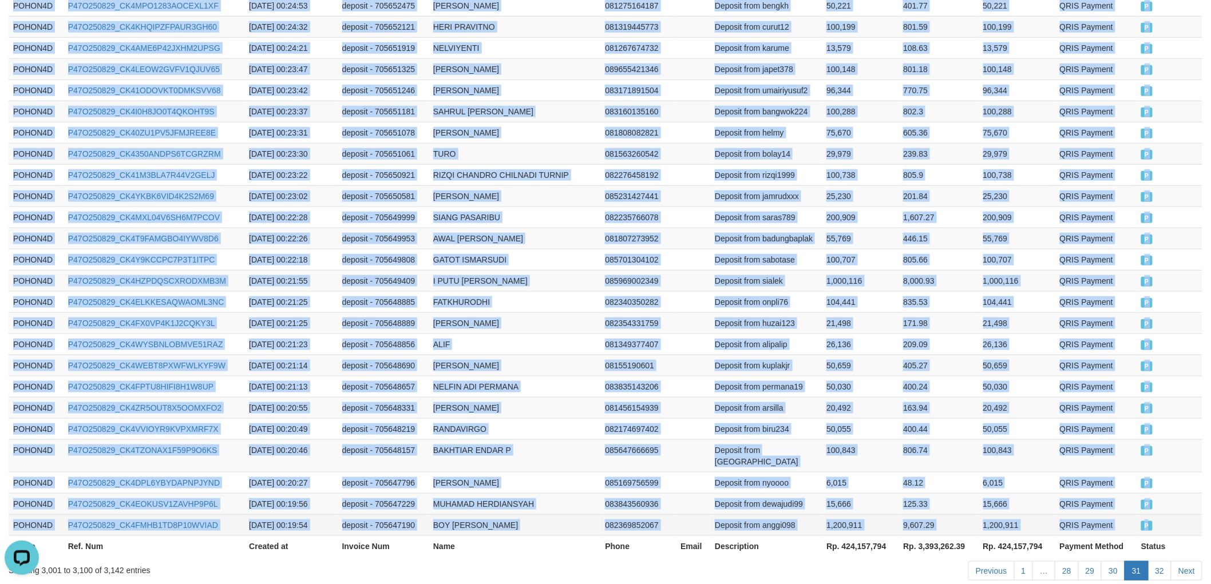
drag, startPoint x: 14, startPoint y: 128, endPoint x: 1157, endPoint y: 462, distance: 1191.3
click at [1190, 561] on link "Next" at bounding box center [1186, 570] width 31 height 19
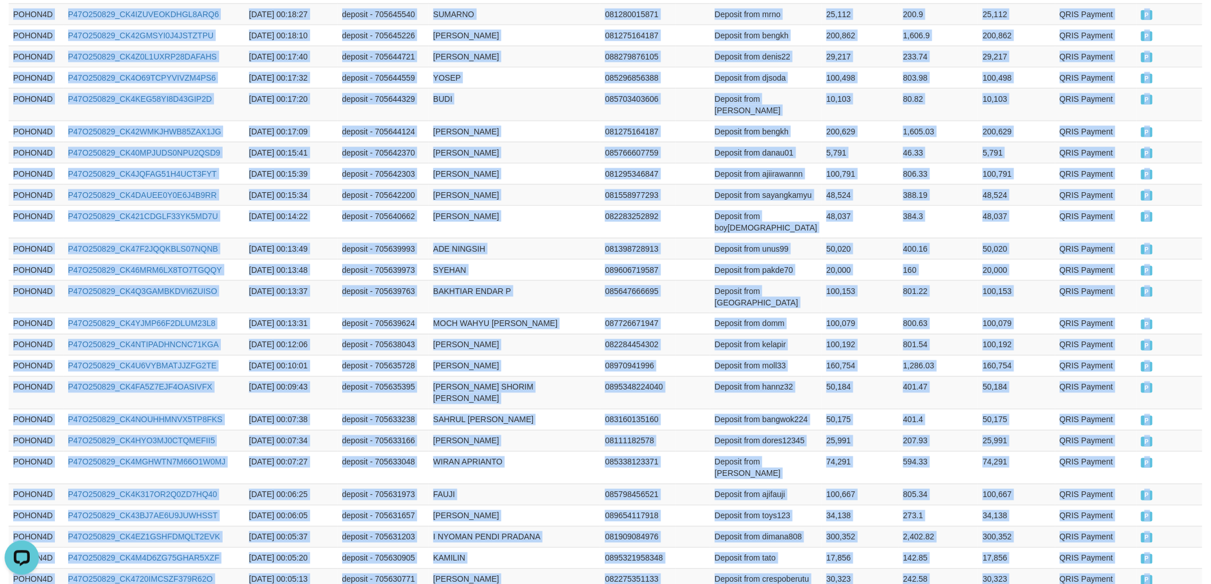
scroll to position [855, 0]
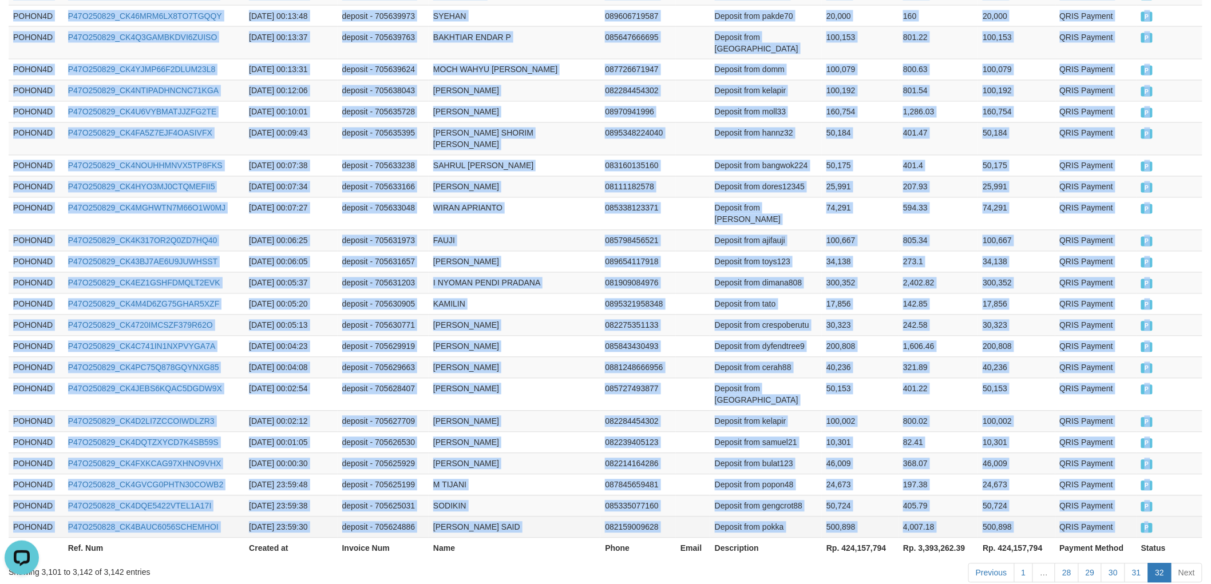
drag, startPoint x: 10, startPoint y: 188, endPoint x: 1162, endPoint y: 459, distance: 1183.1
click at [1163, 460] on tbody "POHON4D P47O250829_CK4V8HP8O68ZW2N3OMO [DATE] 00:19:46 deposit - 705647019 HERI…" at bounding box center [605, 59] width 1193 height 958
click at [944, 315] on td "242.58" at bounding box center [938, 325] width 80 height 21
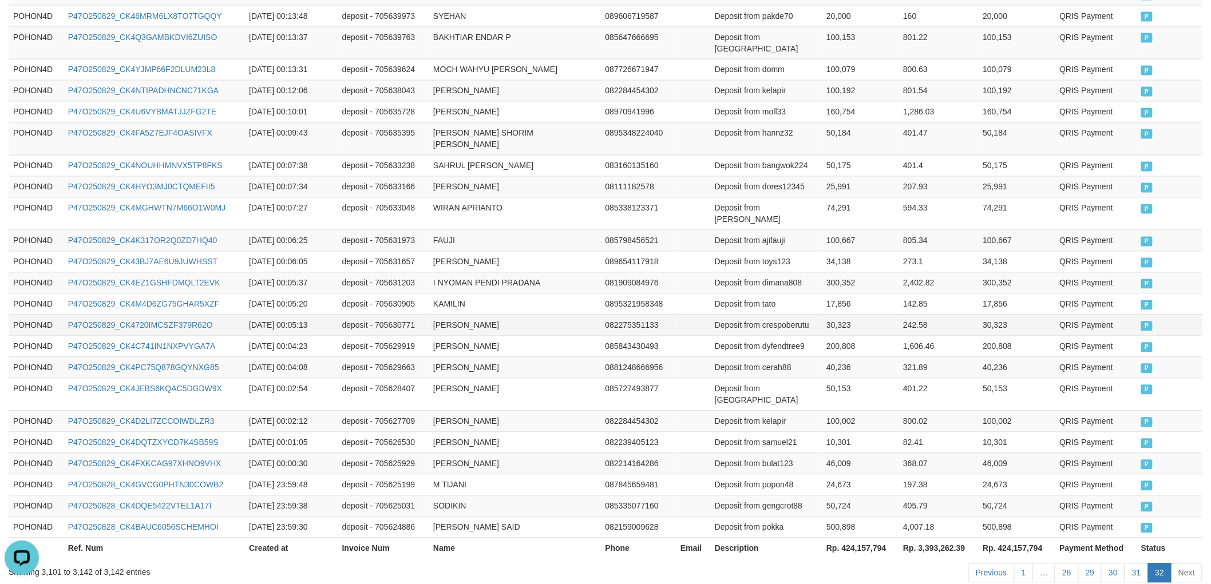
scroll to position [0, 0]
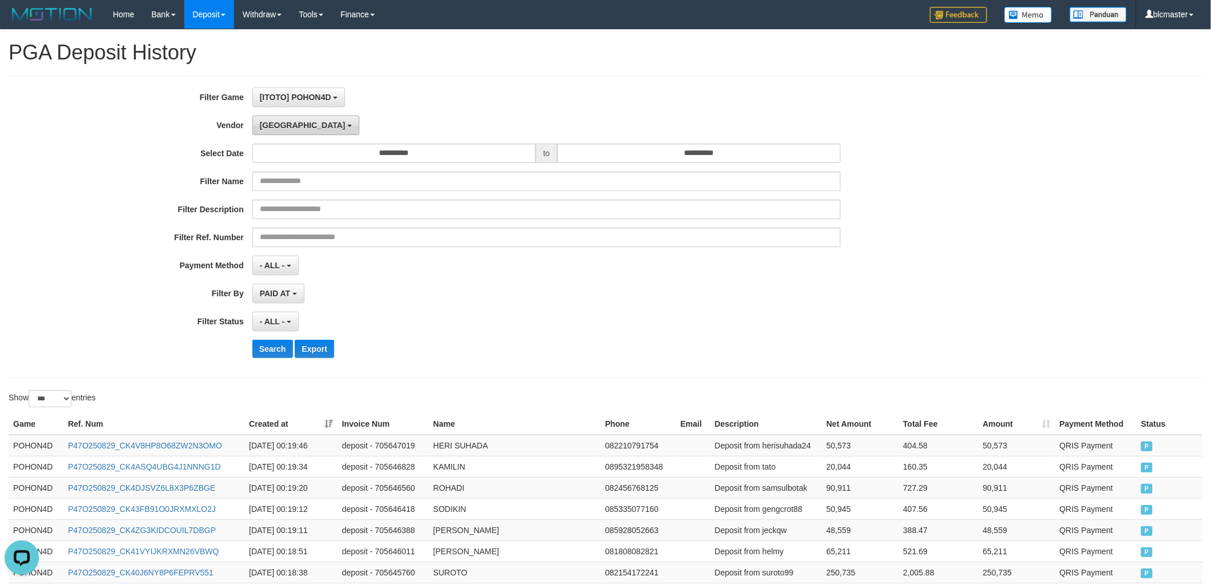
click at [275, 129] on button "[GEOGRAPHIC_DATA]" at bounding box center [305, 125] width 107 height 19
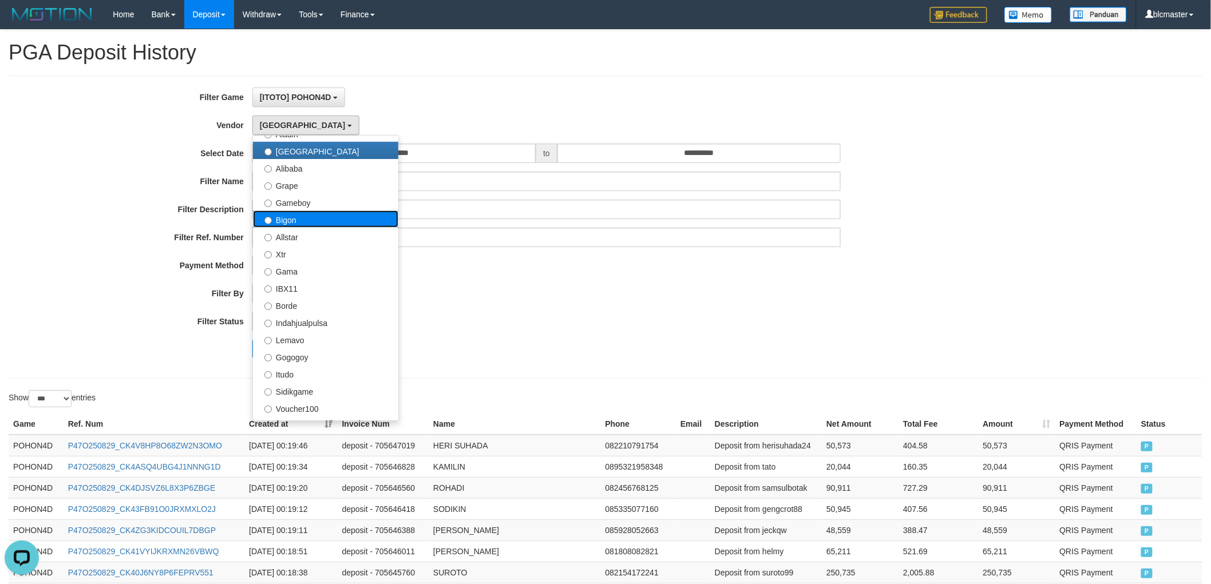
click at [307, 219] on label "Bigon" at bounding box center [325, 219] width 145 height 17
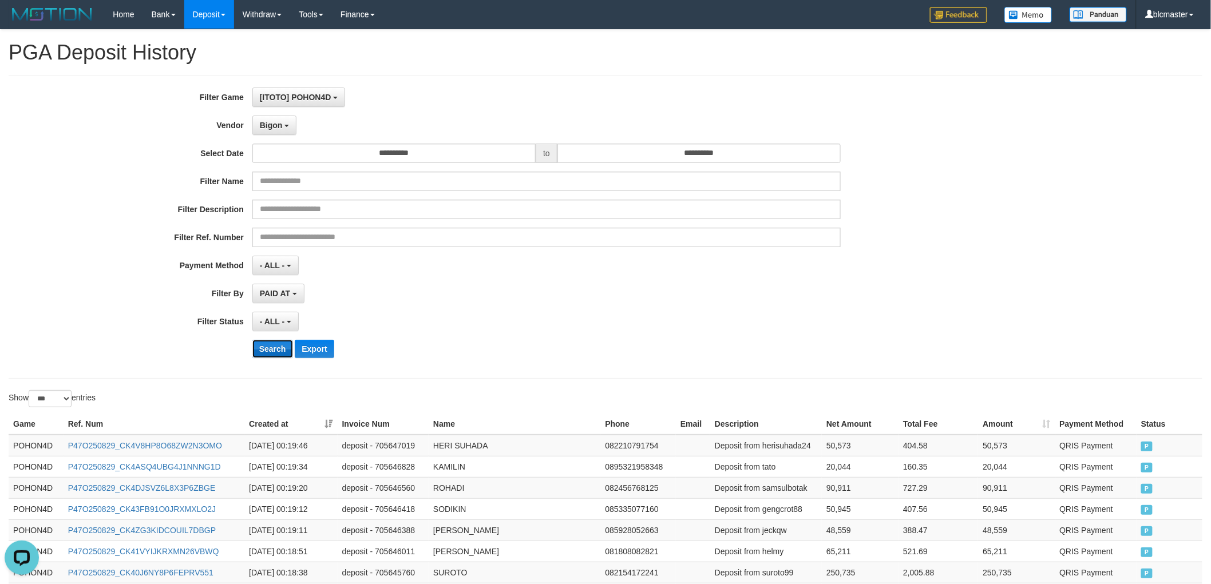
click at [283, 350] on button "Search" at bounding box center [272, 349] width 41 height 18
click at [278, 347] on button "Search" at bounding box center [272, 349] width 41 height 18
click at [275, 348] on button "Search" at bounding box center [272, 349] width 41 height 18
click at [501, 332] on div "**********" at bounding box center [504, 227] width 1009 height 279
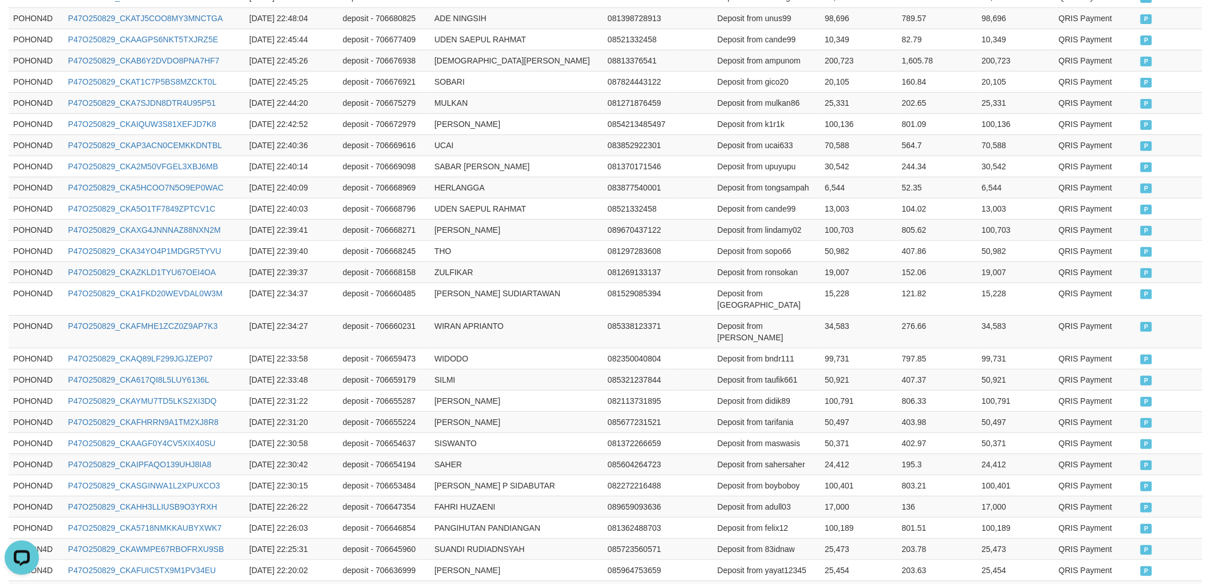
scroll to position [2119, 0]
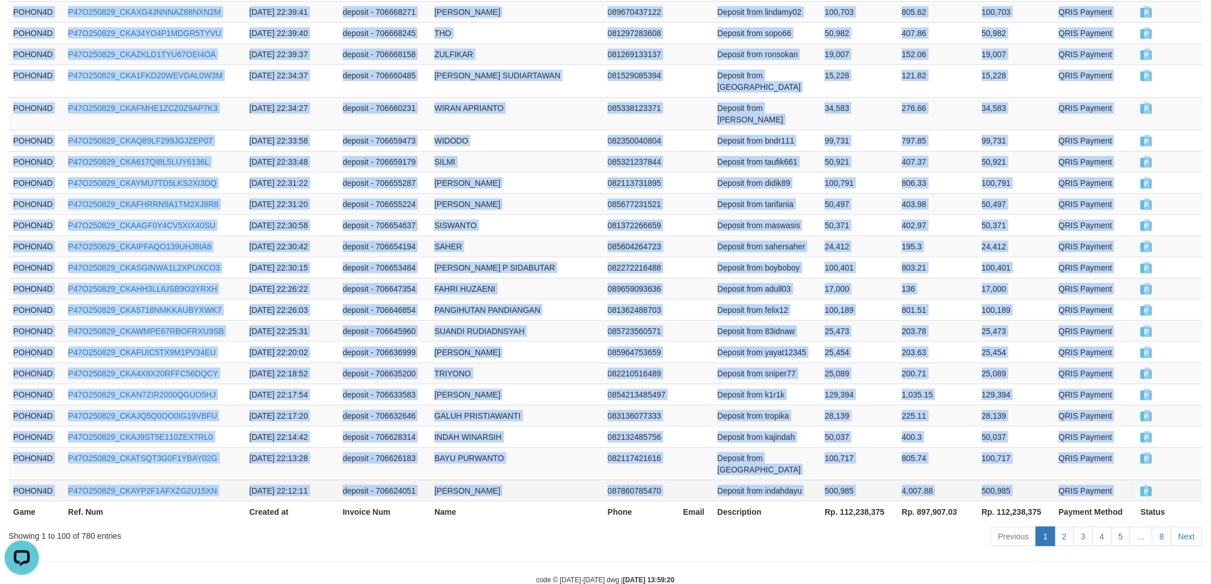
drag, startPoint x: 10, startPoint y: 316, endPoint x: 1173, endPoint y: 462, distance: 1171.6
click at [1177, 527] on link "Next" at bounding box center [1186, 536] width 31 height 19
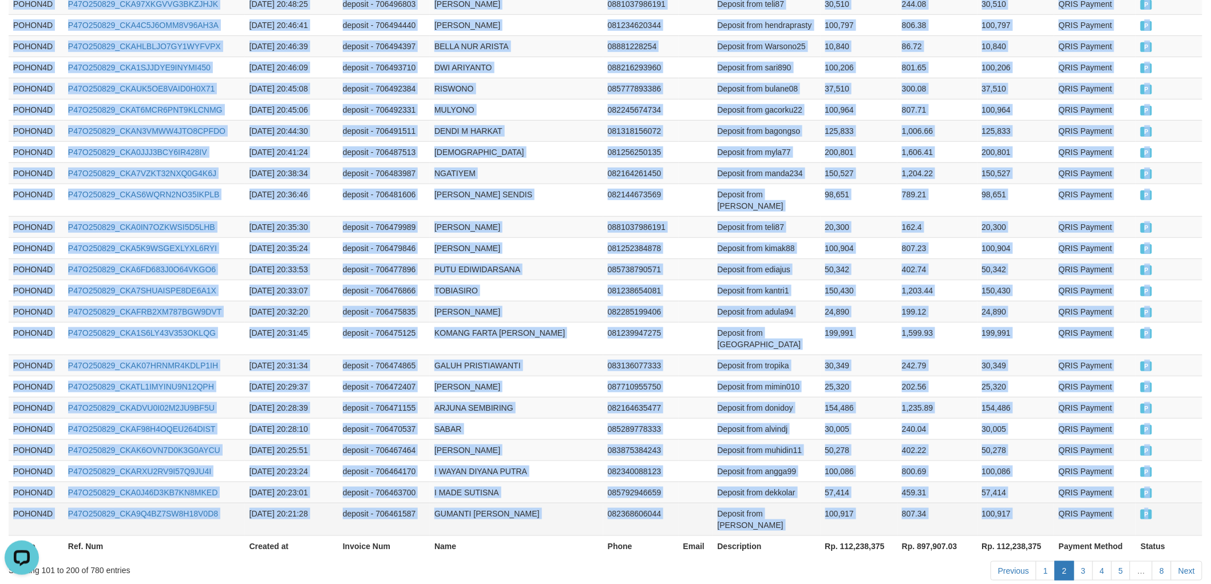
drag, startPoint x: 10, startPoint y: 254, endPoint x: 1164, endPoint y: 459, distance: 1171.4
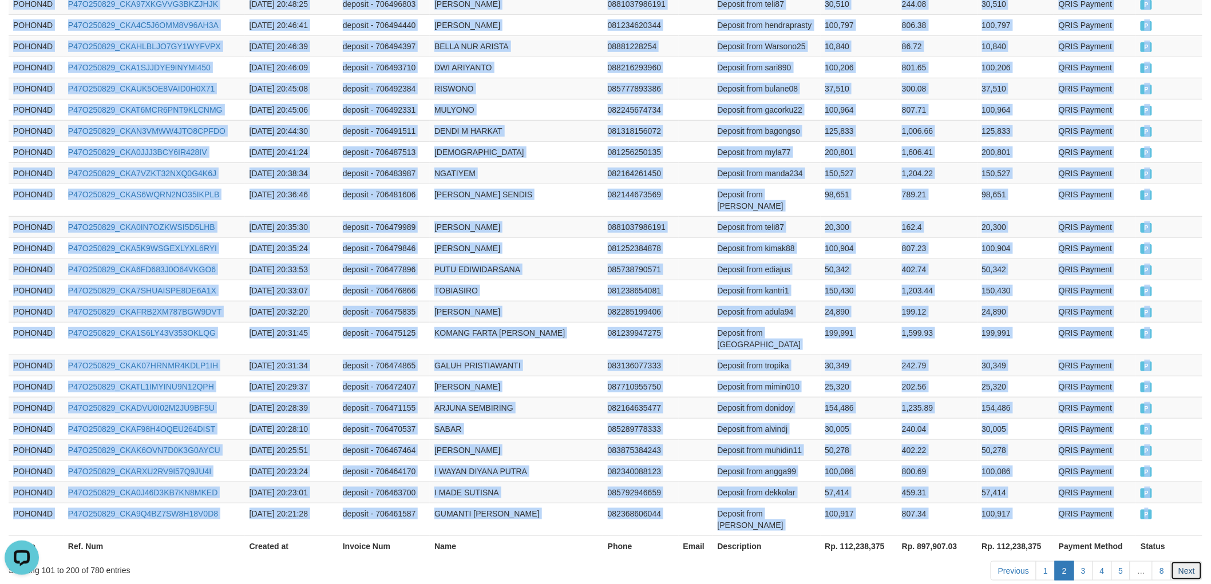
click at [1187, 561] on link "Next" at bounding box center [1186, 570] width 31 height 19
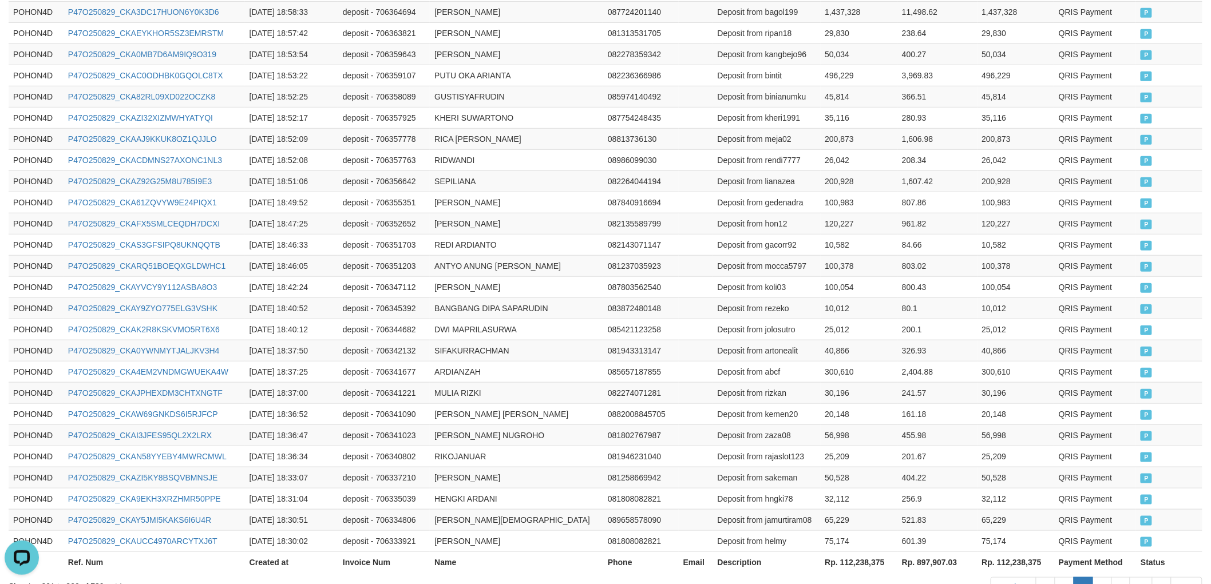
scroll to position [2085, 0]
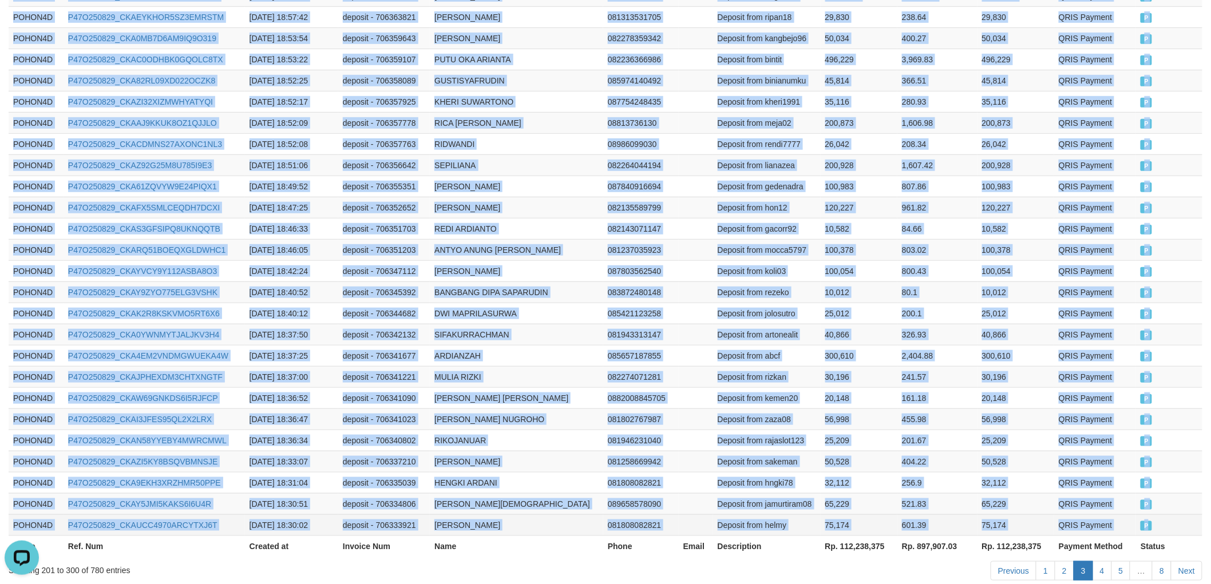
drag, startPoint x: 11, startPoint y: 191, endPoint x: 1155, endPoint y: 458, distance: 1173.9
click at [1189, 561] on link "Next" at bounding box center [1186, 570] width 31 height 19
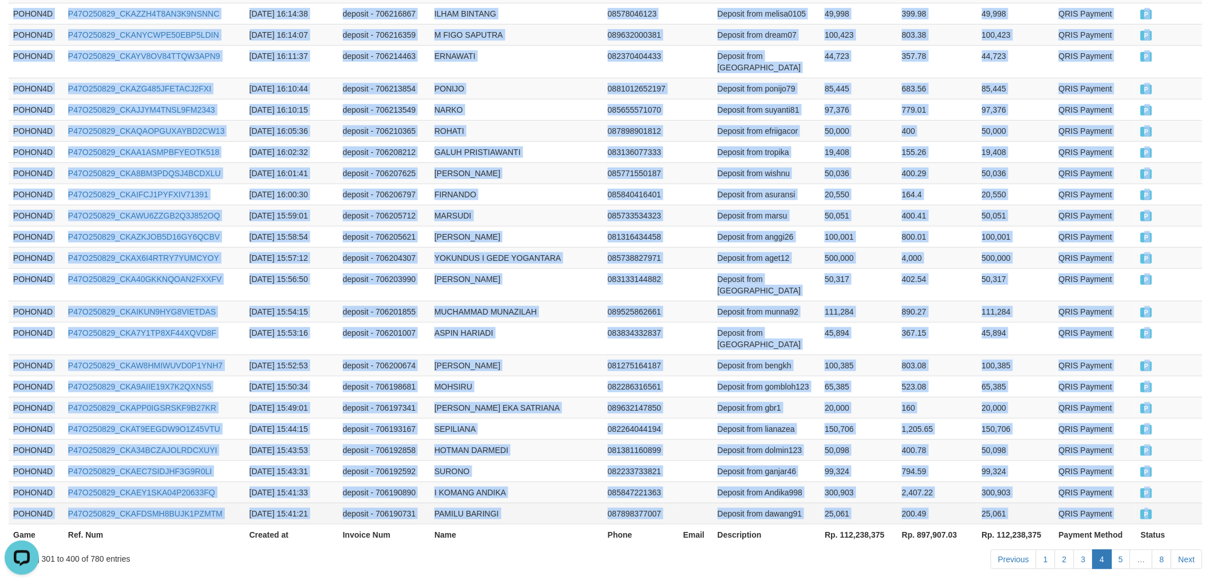
drag, startPoint x: 10, startPoint y: 252, endPoint x: 1160, endPoint y: 458, distance: 1168.8
click at [1195, 550] on link "Next" at bounding box center [1186, 559] width 31 height 19
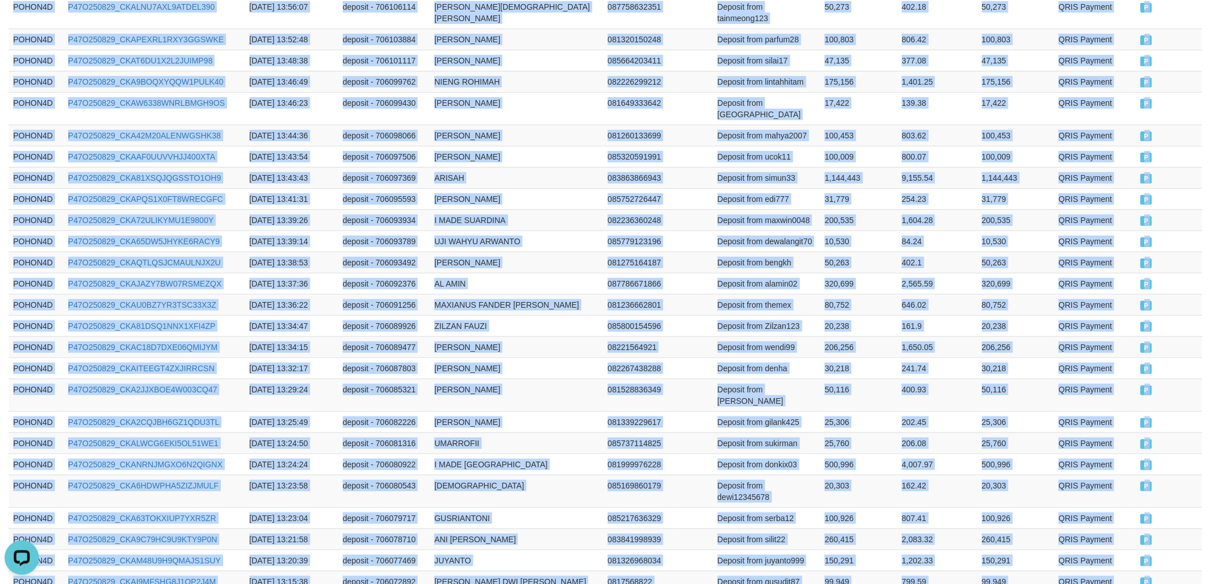
scroll to position [2142, 0]
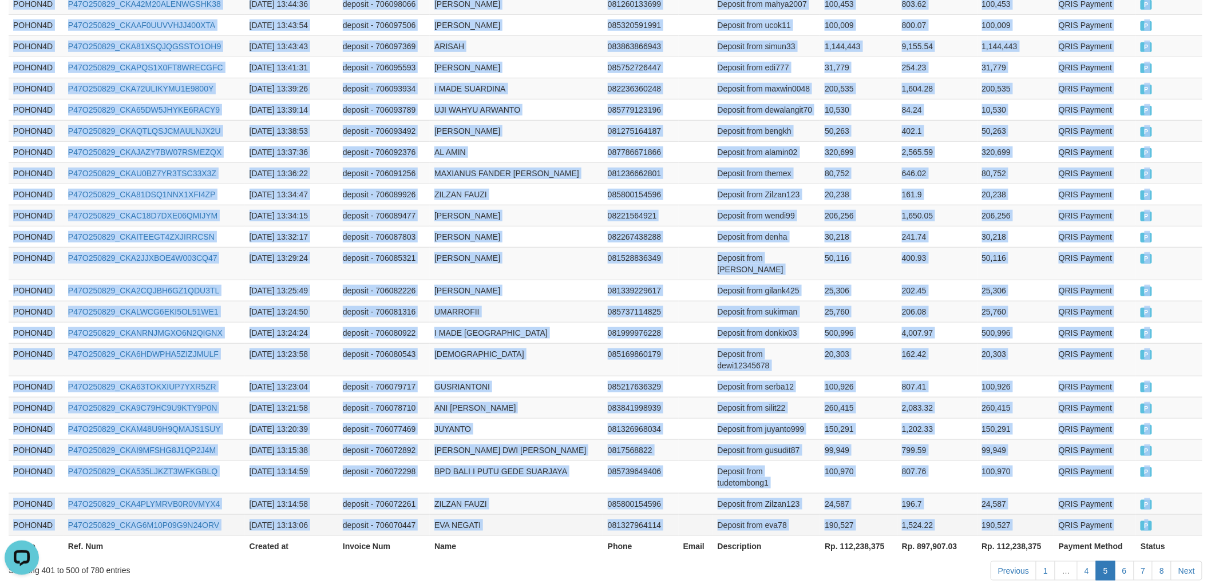
drag, startPoint x: 10, startPoint y: 319, endPoint x: 1168, endPoint y: 467, distance: 1166.9
click at [1192, 561] on link "Next" at bounding box center [1186, 570] width 31 height 19
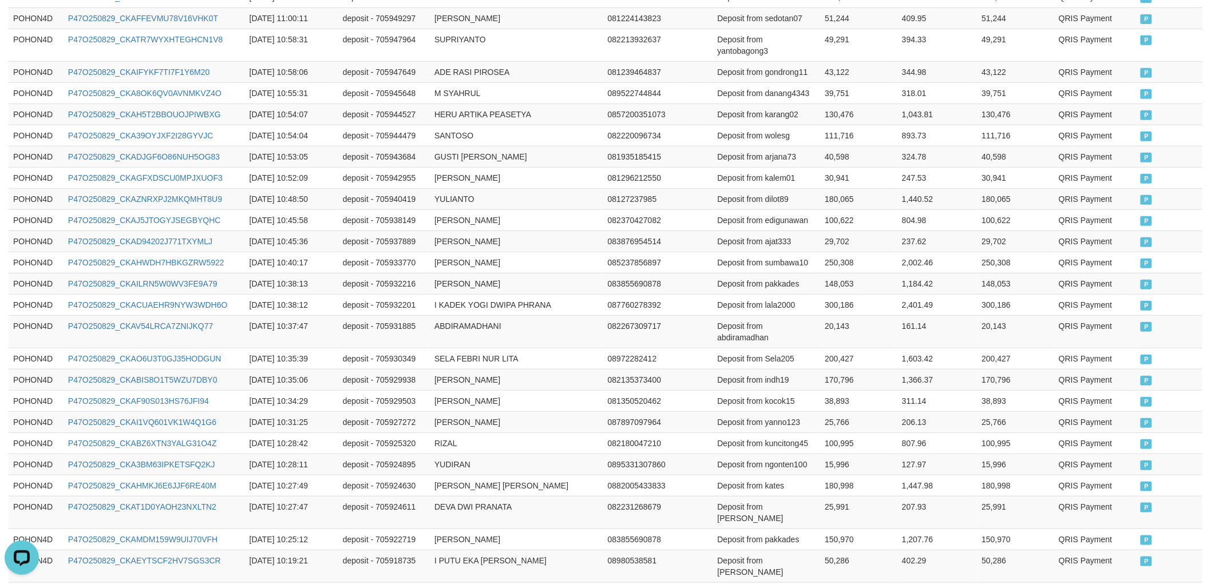
scroll to position [2112, 0]
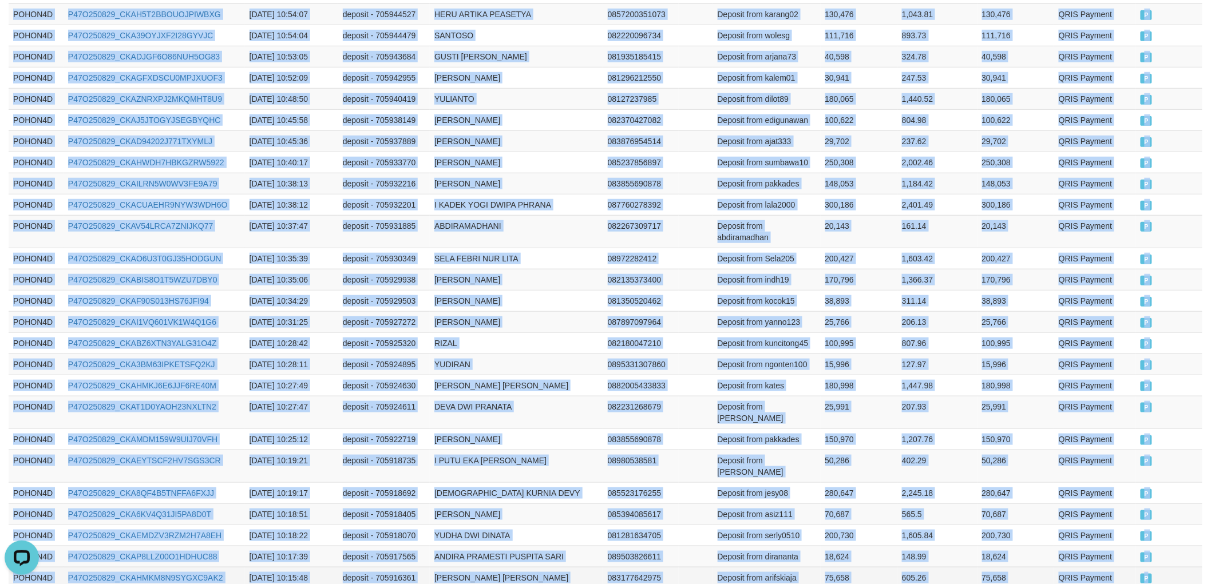
drag, startPoint x: 11, startPoint y: 191, endPoint x: 1160, endPoint y: 475, distance: 1183.0
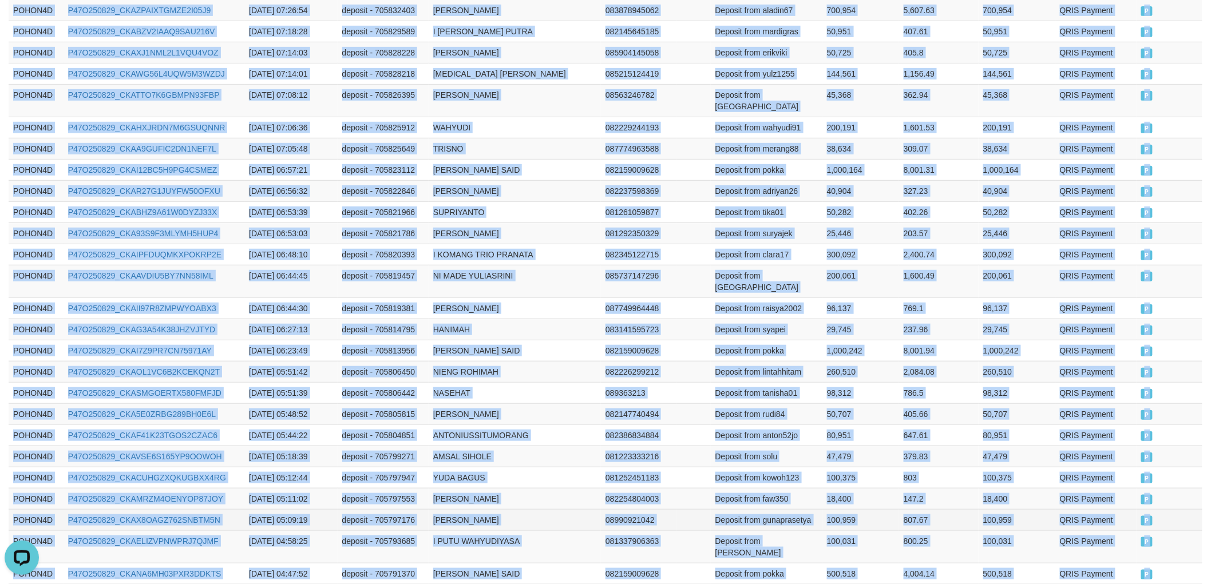
scroll to position [2100, 0]
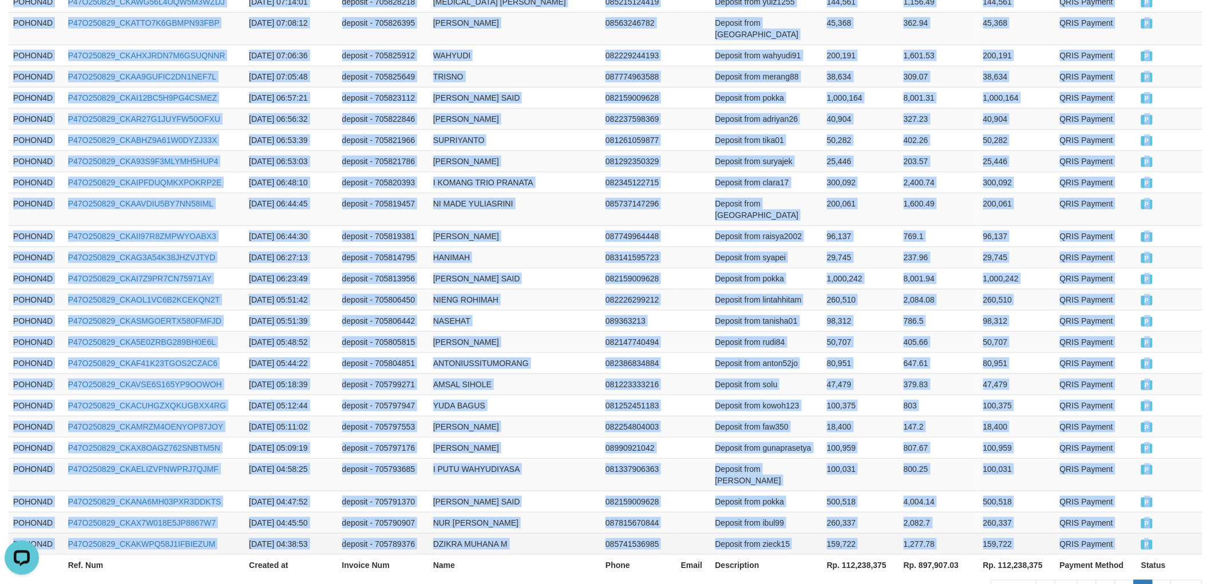
drag, startPoint x: 13, startPoint y: 190, endPoint x: 1177, endPoint y: 483, distance: 1200.7
click at [1184, 580] on link "Next" at bounding box center [1186, 589] width 31 height 19
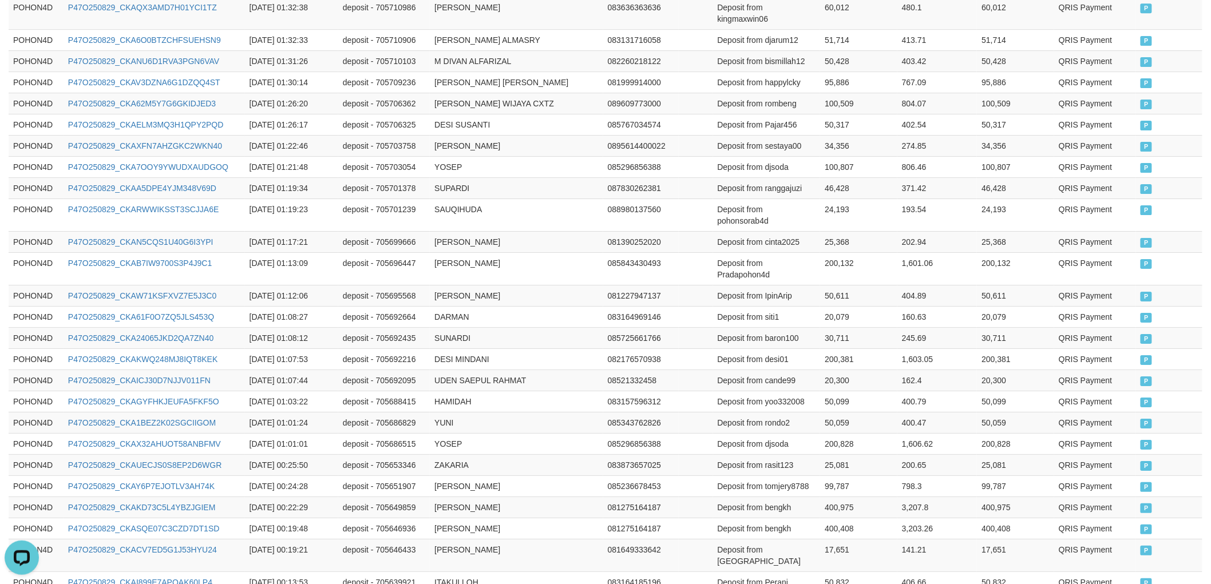
scroll to position [1695, 0]
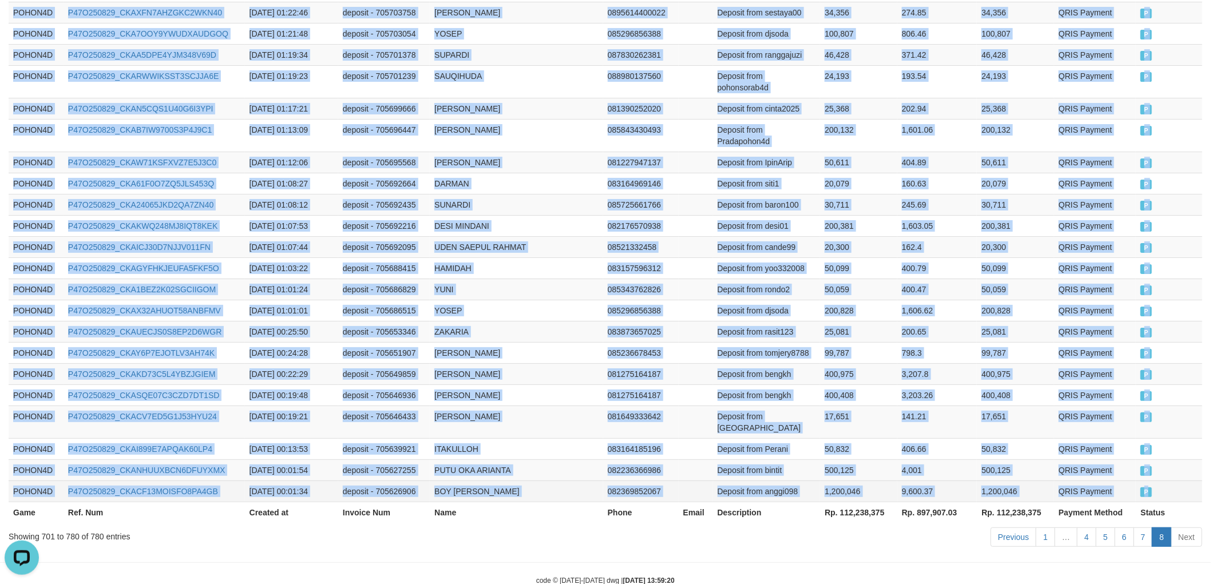
drag, startPoint x: 10, startPoint y: 191, endPoint x: 1170, endPoint y: 461, distance: 1190.7
click at [761, 342] on td "Deposit from tomjery8788" at bounding box center [767, 352] width 108 height 21
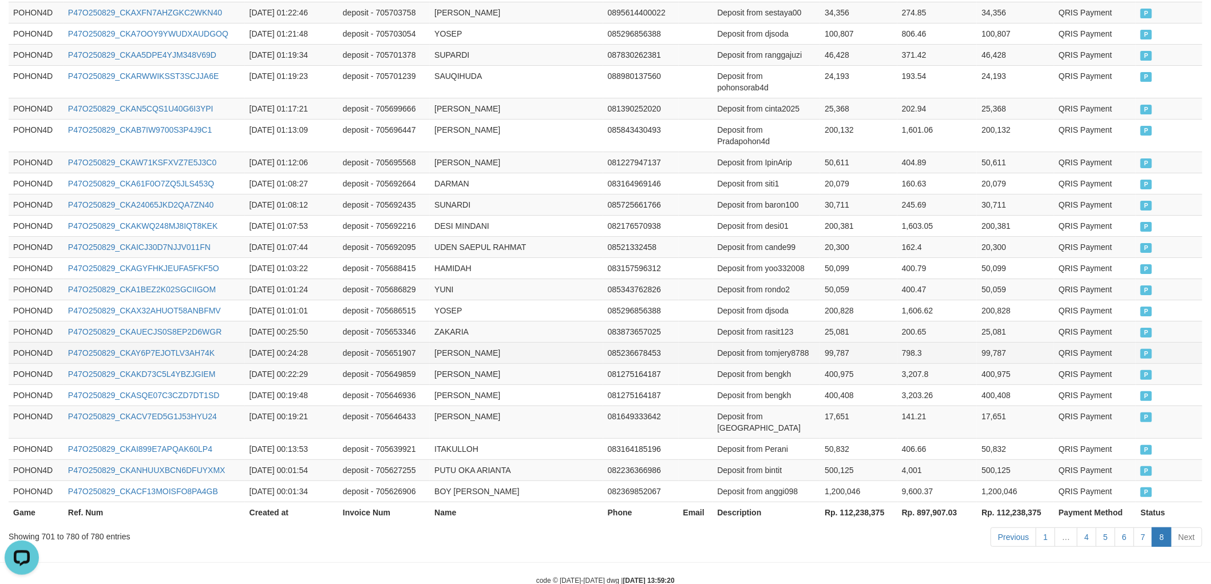
scroll to position [0, 0]
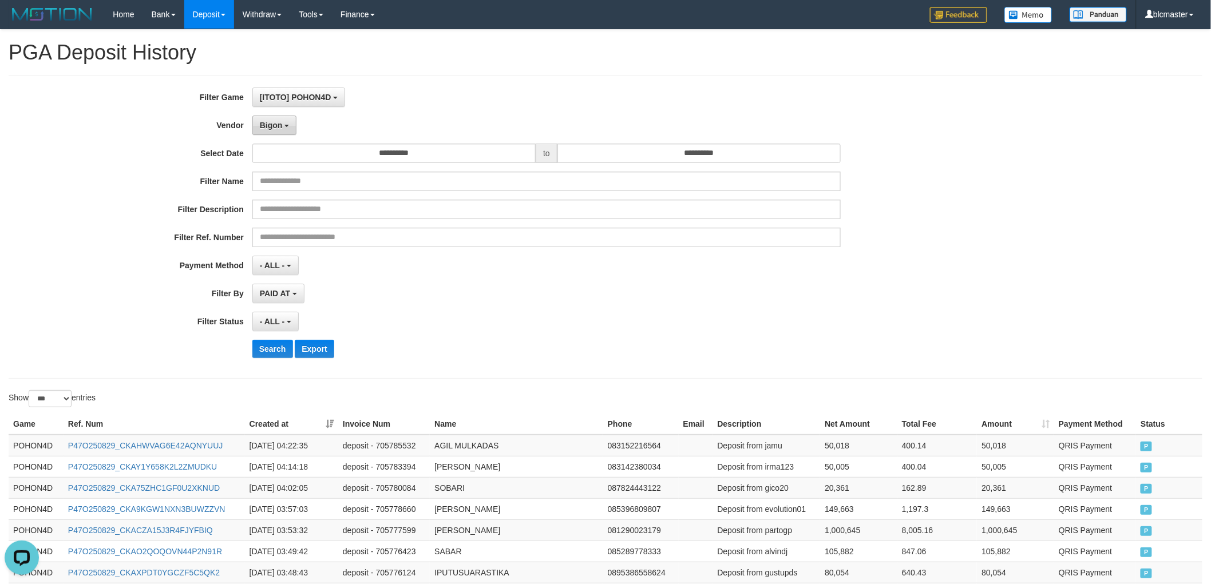
click at [287, 125] on b "button" at bounding box center [286, 126] width 5 height 2
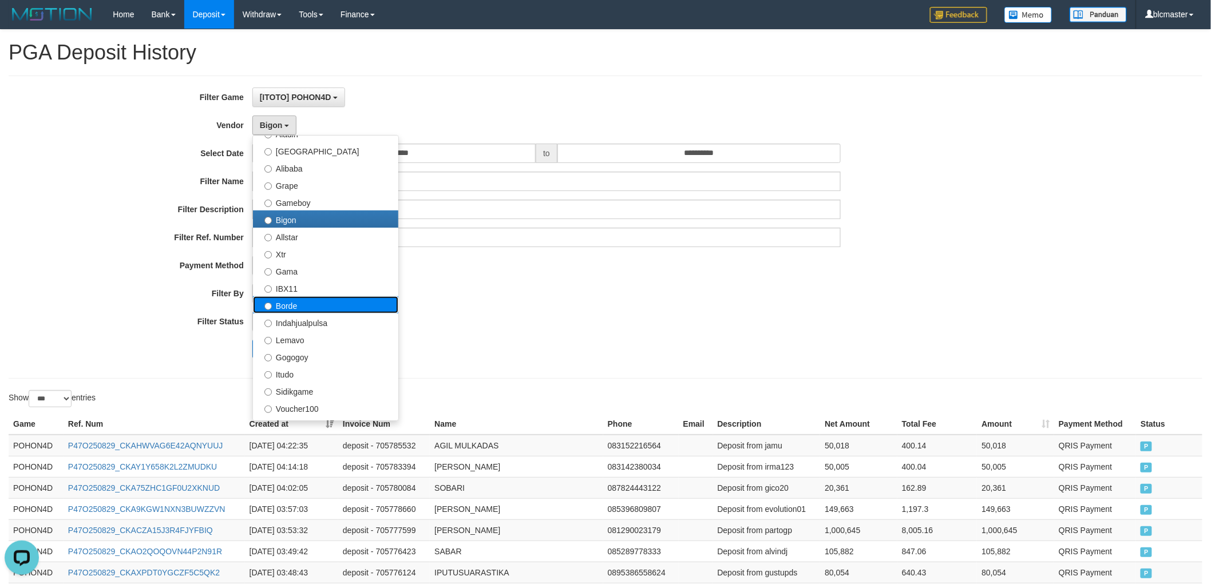
click at [323, 309] on label "Borde" at bounding box center [325, 304] width 145 height 17
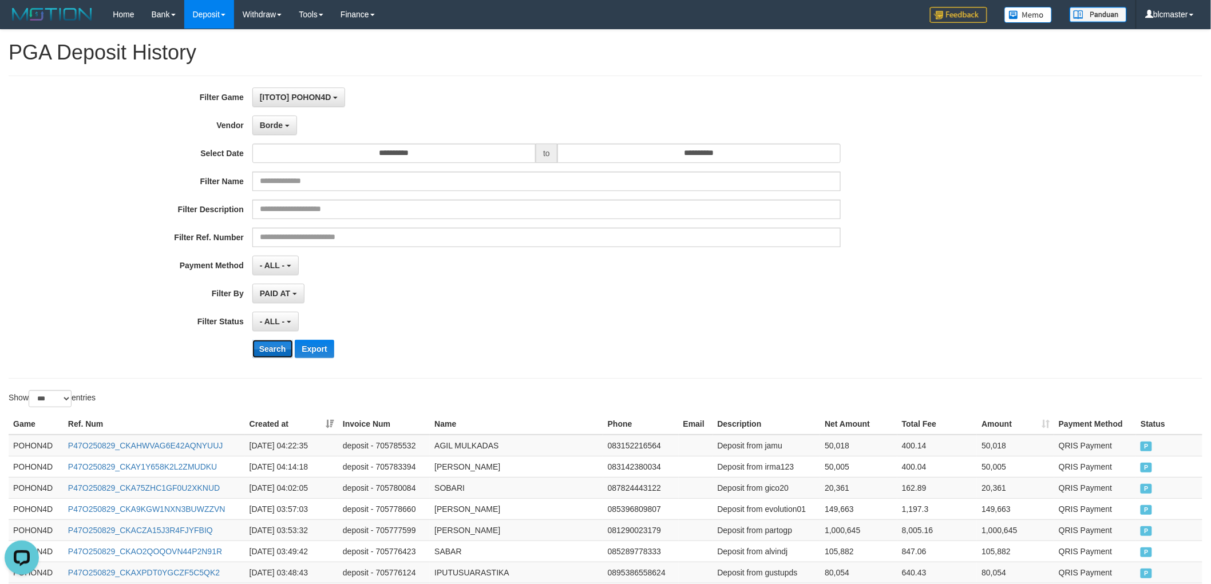
click at [269, 350] on button "Search" at bounding box center [272, 349] width 41 height 18
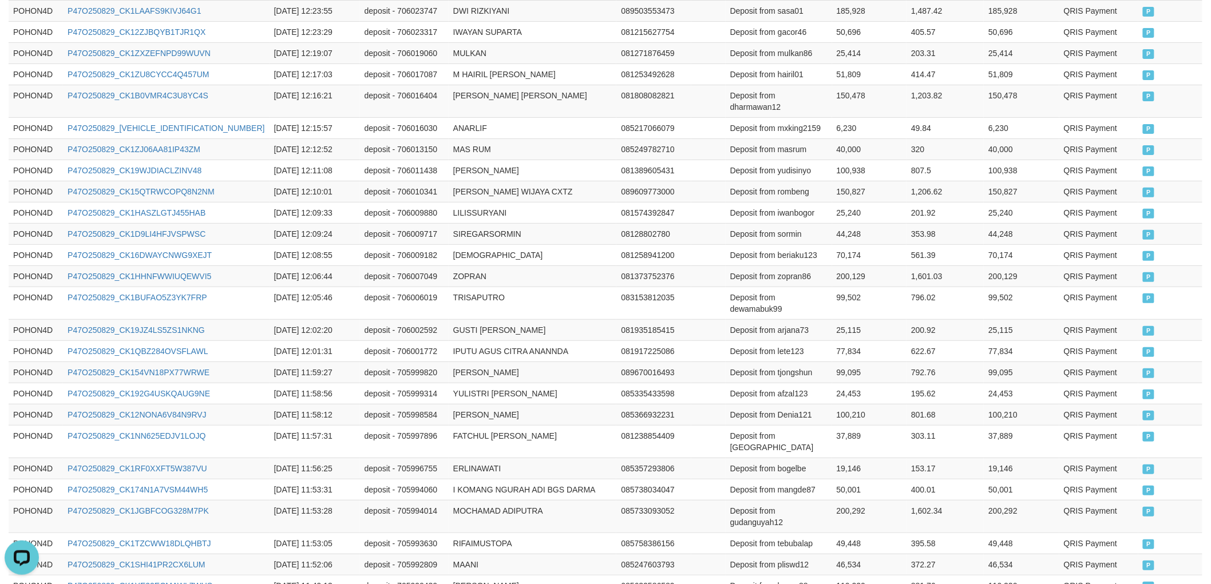
scroll to position [1918, 0]
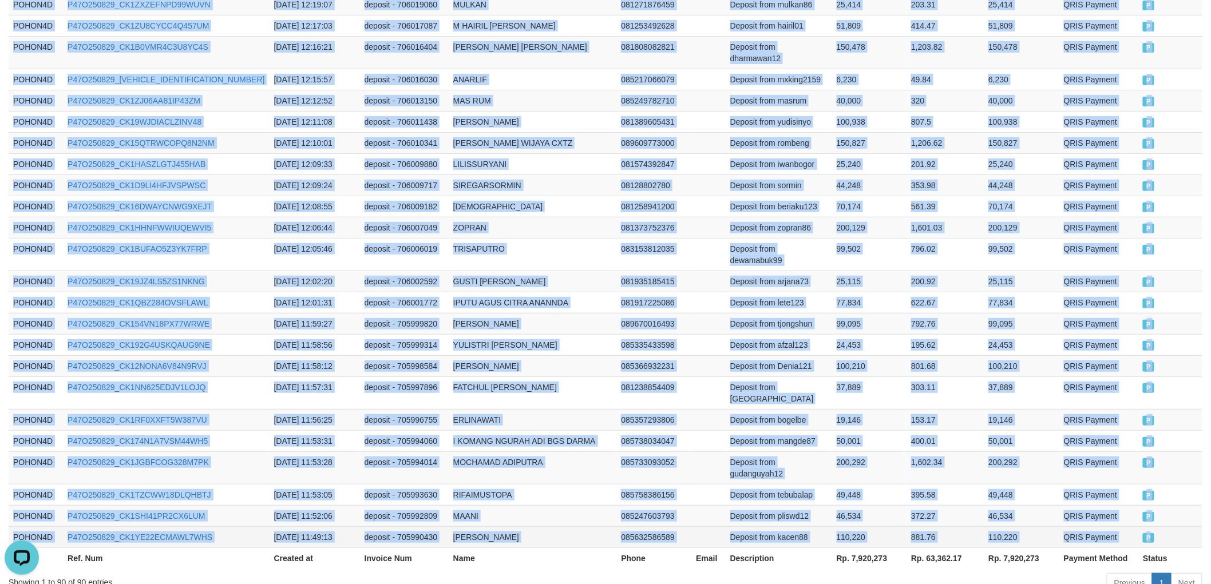
drag, startPoint x: 11, startPoint y: 314, endPoint x: 1163, endPoint y: 459, distance: 1160.2
click at [918, 451] on td "1,602.34" at bounding box center [944, 467] width 77 height 33
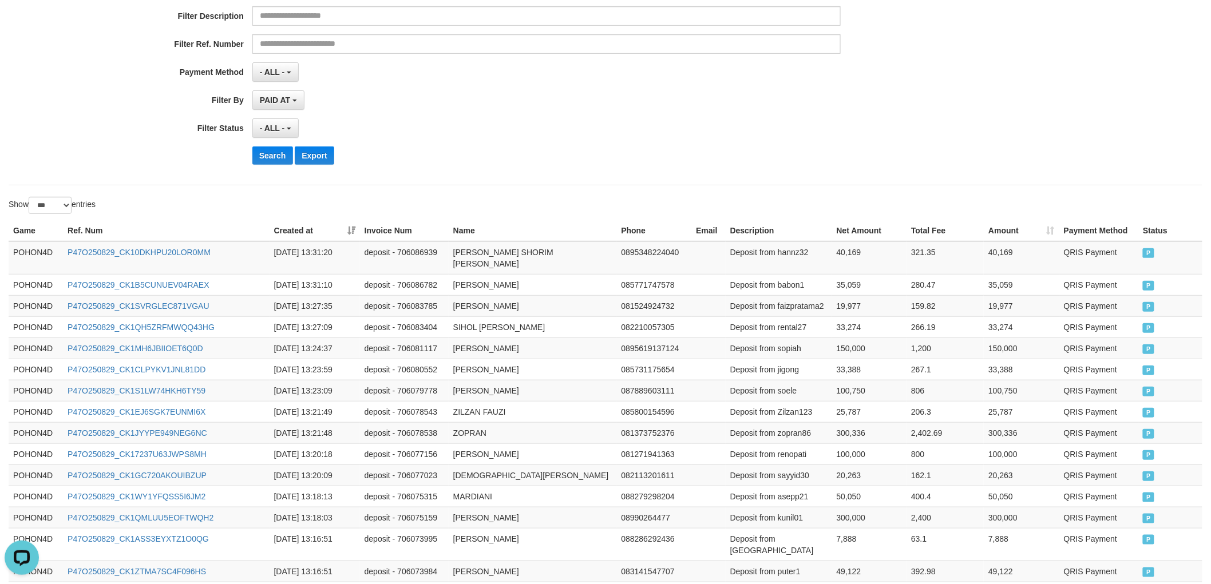
scroll to position [0, 0]
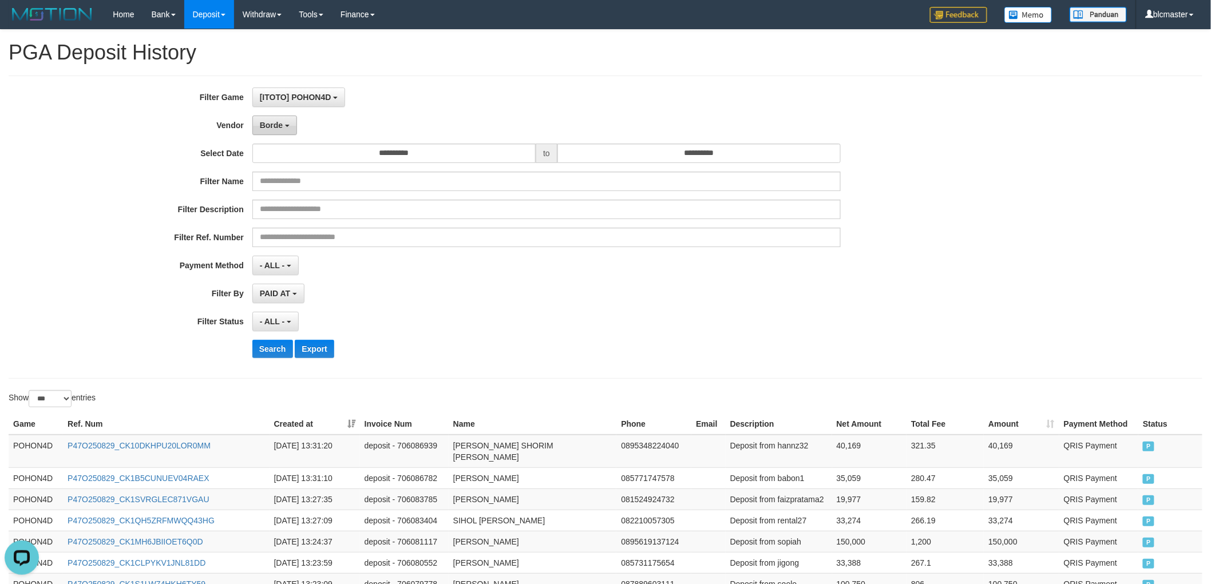
click at [271, 132] on button "Borde" at bounding box center [274, 125] width 45 height 19
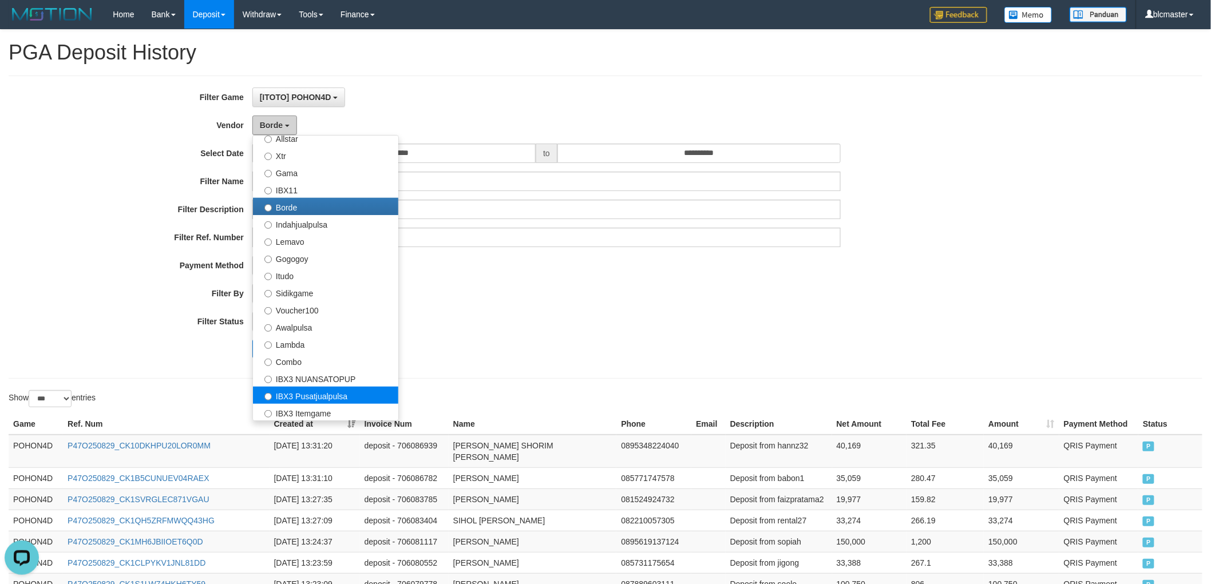
scroll to position [318, 0]
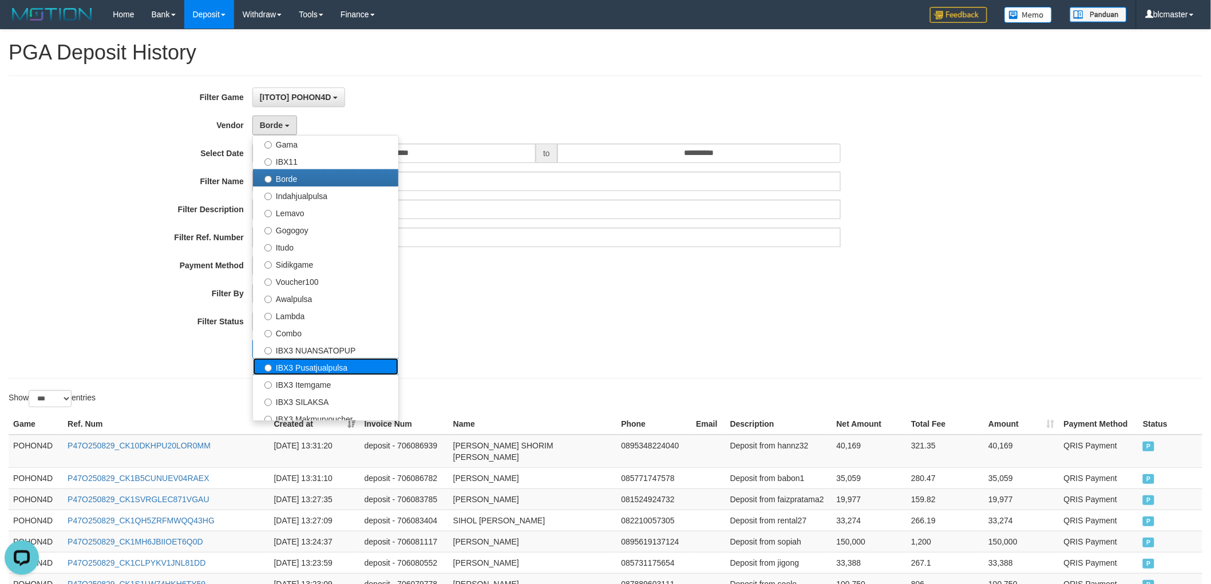
click at [347, 367] on label "IBX3 Pusatjualpulsa" at bounding box center [325, 366] width 145 height 17
select select "**********"
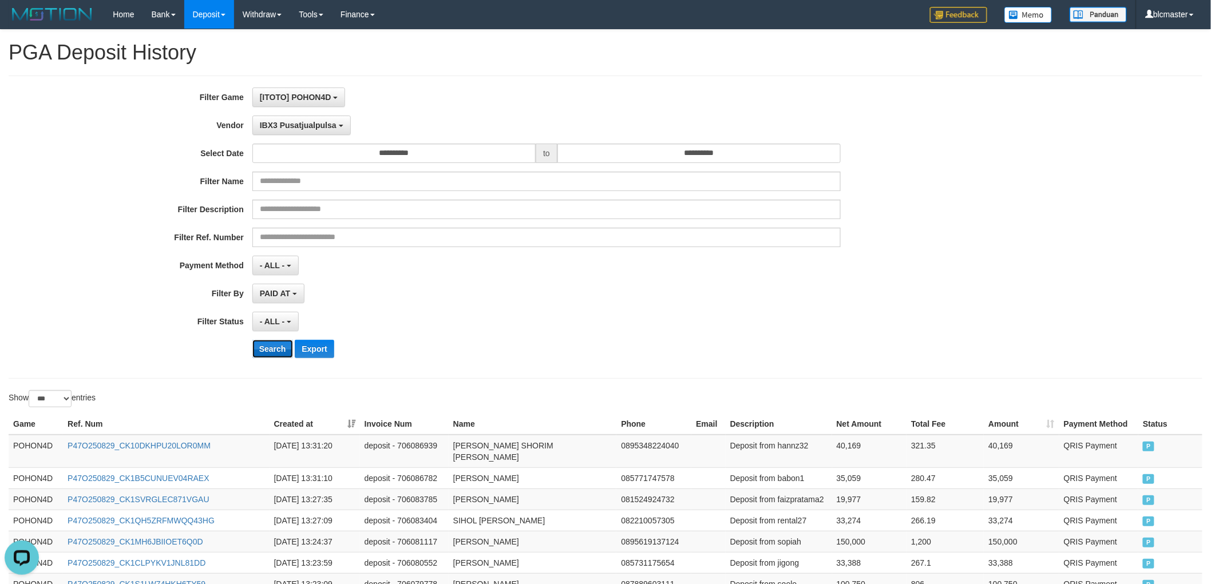
click at [255, 345] on button "Search" at bounding box center [272, 349] width 41 height 18
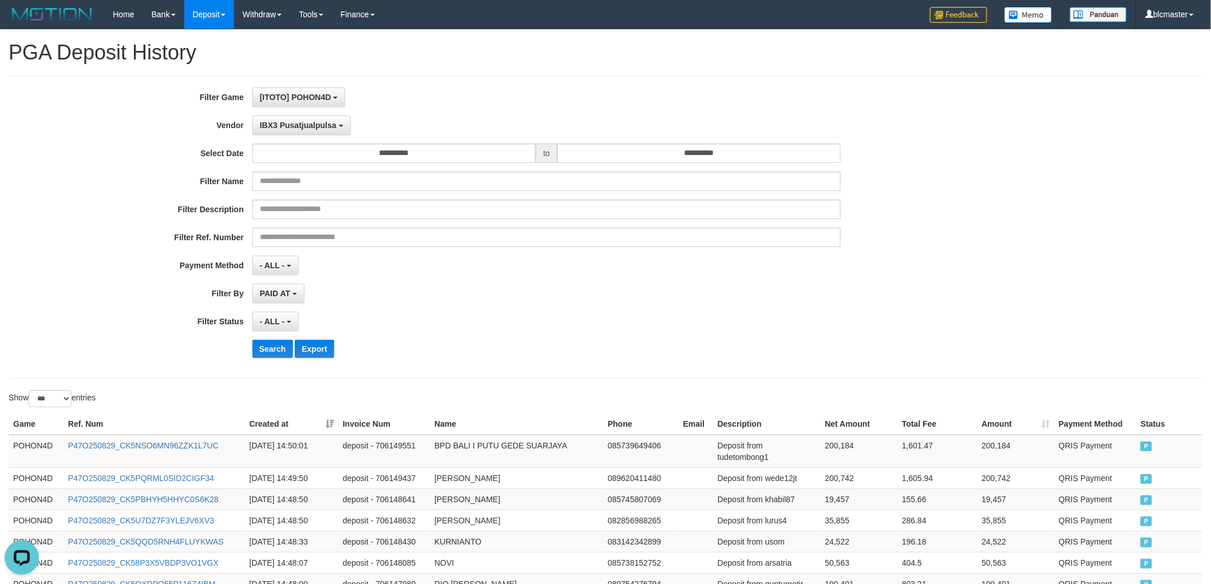
click at [715, 334] on div "**********" at bounding box center [504, 227] width 1009 height 279
click at [368, 301] on div "PAID AT PAID AT CREATED AT" at bounding box center [546, 293] width 589 height 19
click at [290, 348] on button "Search" at bounding box center [272, 349] width 41 height 18
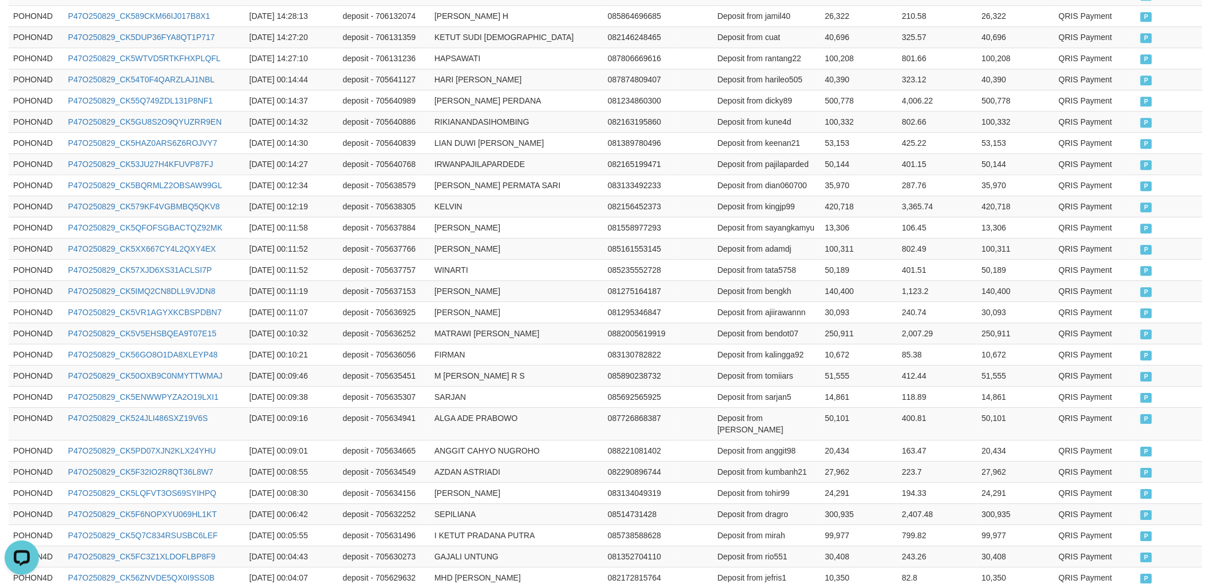
scroll to position [1354, 0]
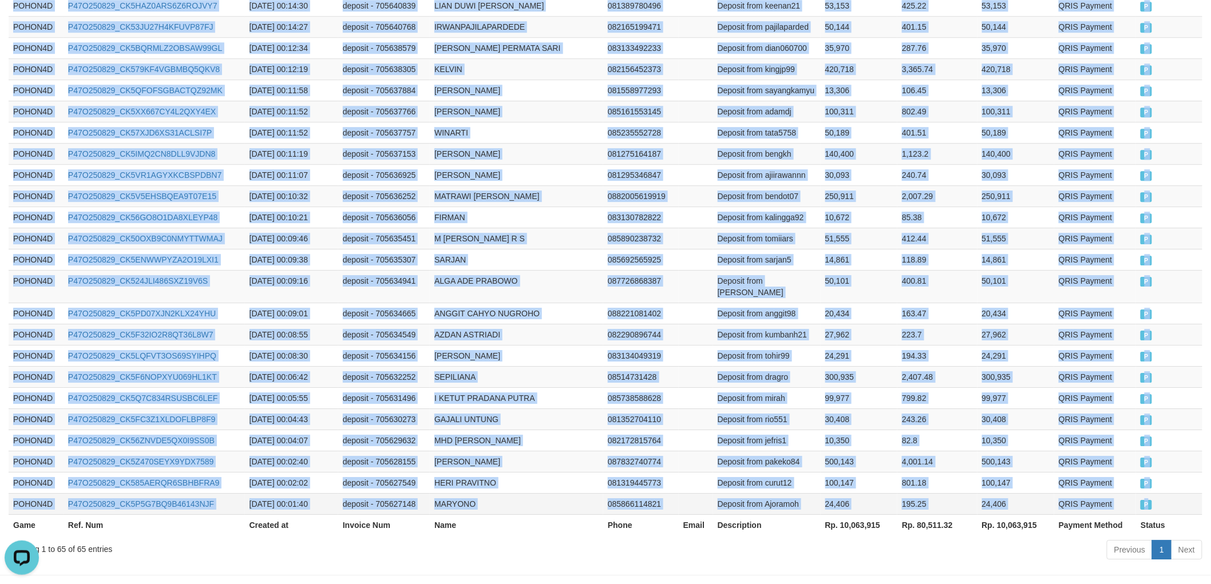
drag, startPoint x: 13, startPoint y: 187, endPoint x: 1185, endPoint y: 461, distance: 1203.3
click at [799, 324] on td "Deposit from kumbanh21" at bounding box center [767, 334] width 108 height 21
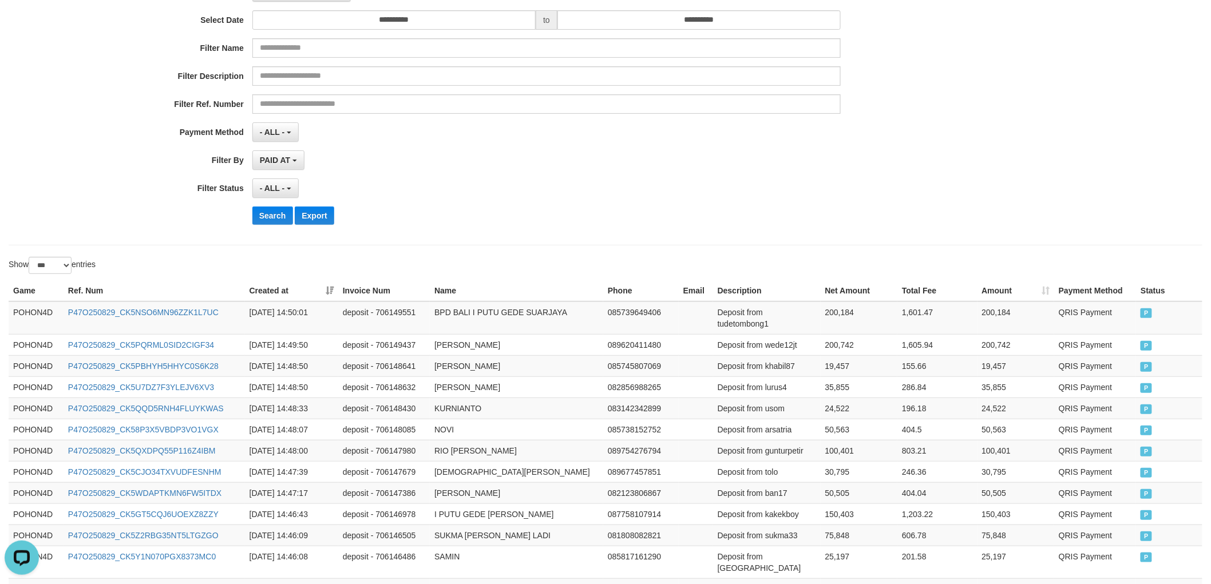
scroll to position [0, 0]
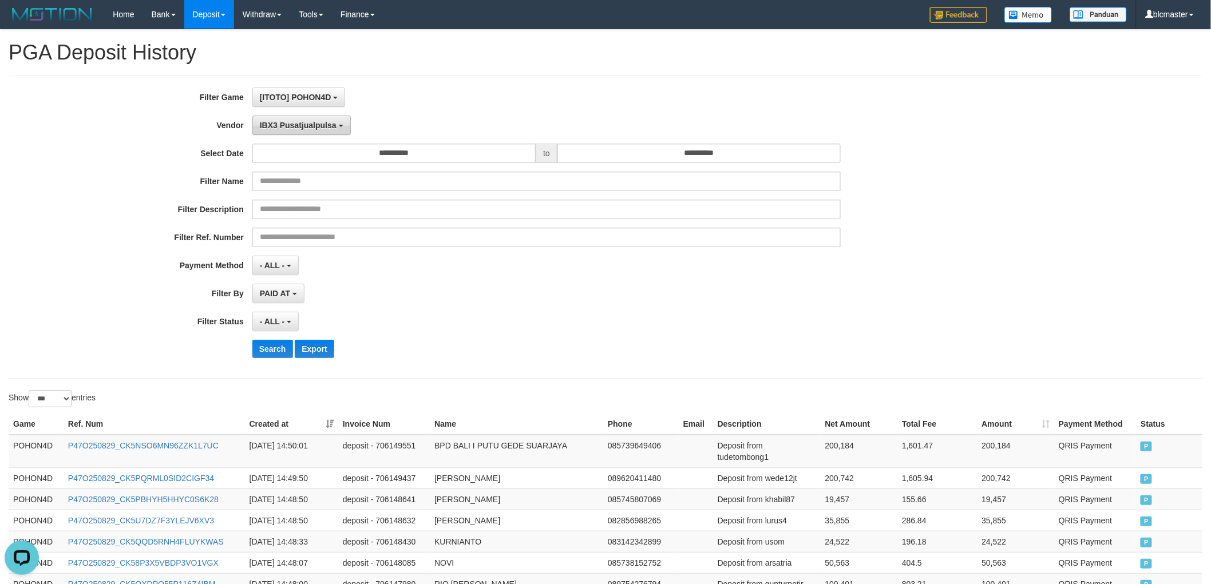
click at [340, 116] on button "IBX3 Pusatjualpulsa" at bounding box center [301, 125] width 98 height 19
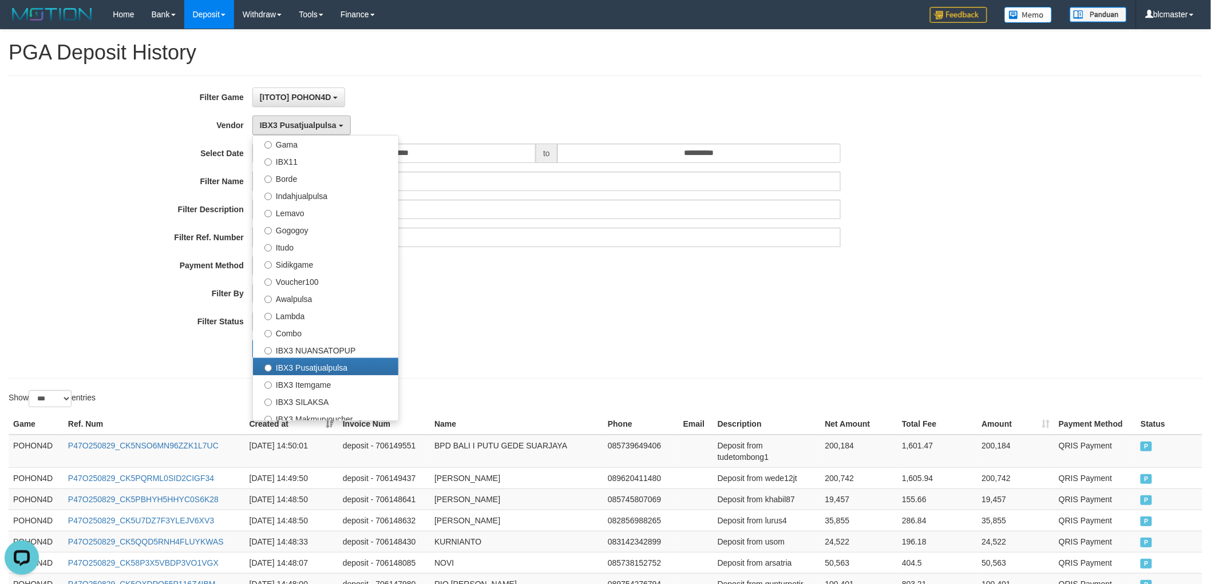
click at [458, 108] on div "**********" at bounding box center [504, 227] width 1009 height 279
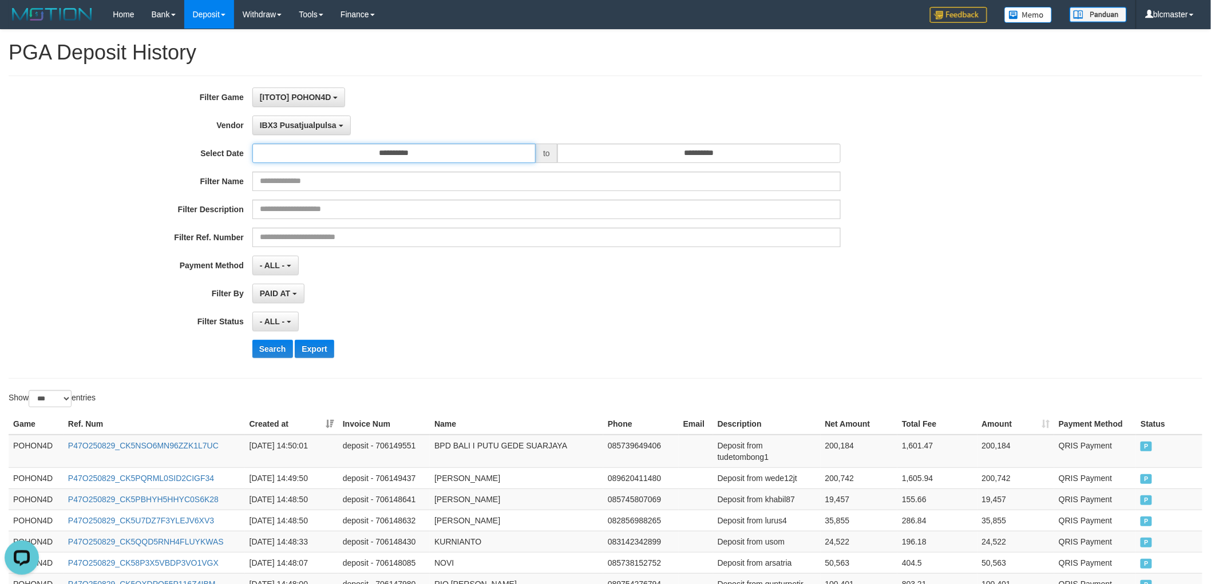
click at [379, 154] on input "**********" at bounding box center [393, 153] width 283 height 19
click at [347, 276] on td "30" at bounding box center [347, 279] width 17 height 17
type input "**********"
click at [648, 302] on div "PAID AT PAID AT CREATED AT" at bounding box center [546, 293] width 589 height 19
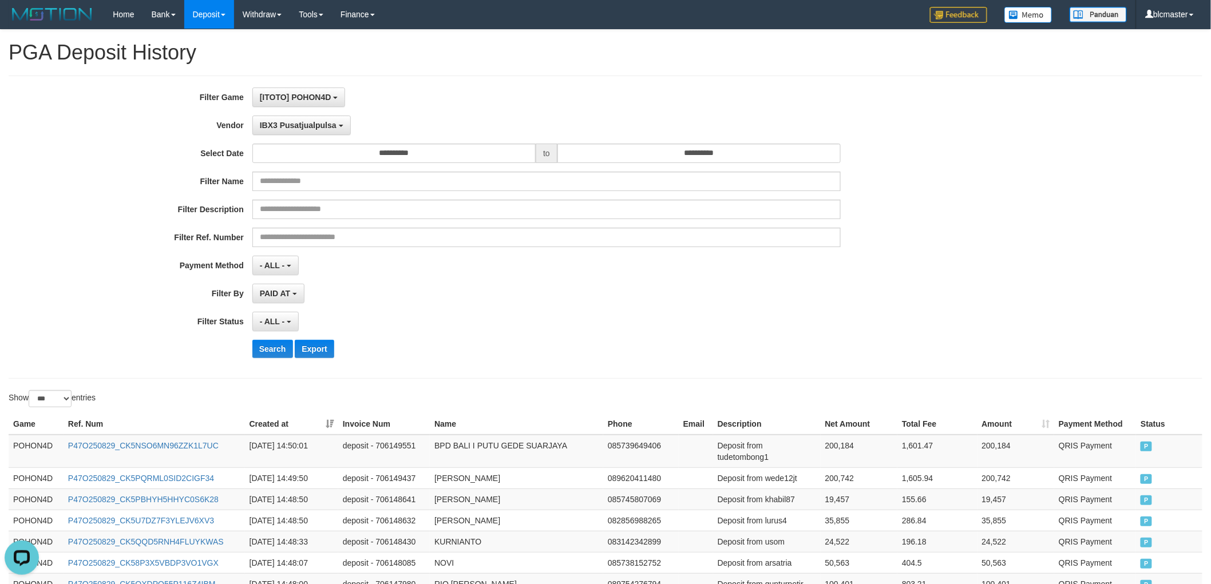
click at [307, 136] on div "**********" at bounding box center [504, 227] width 1009 height 279
click at [310, 129] on span "IBX3 Pusatjualpulsa" at bounding box center [298, 125] width 77 height 9
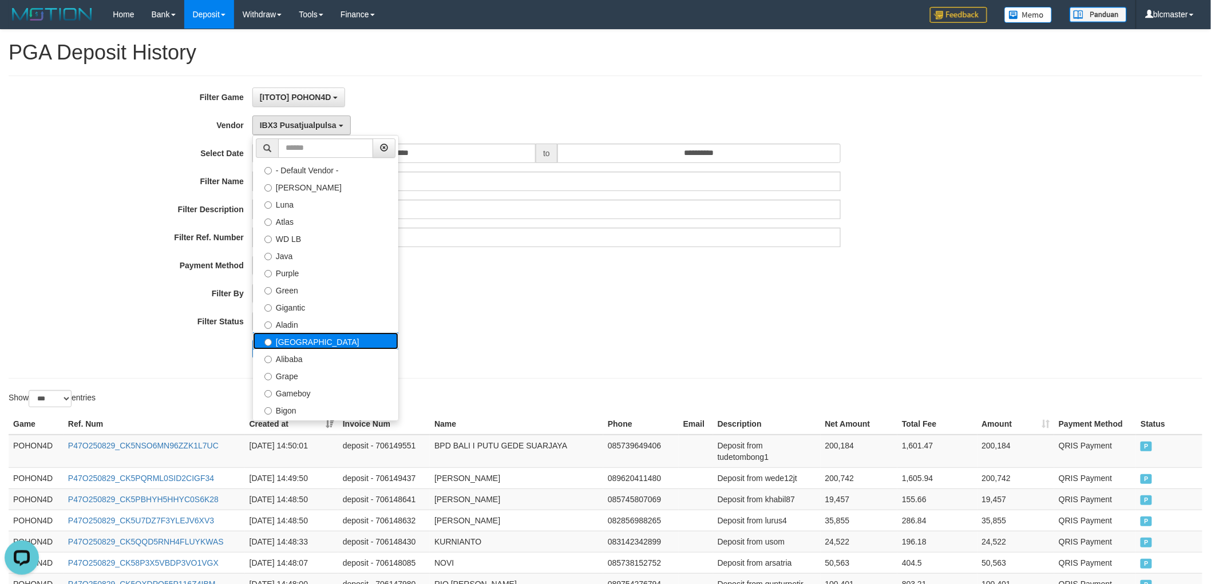
click at [325, 342] on label "[GEOGRAPHIC_DATA]" at bounding box center [325, 340] width 145 height 17
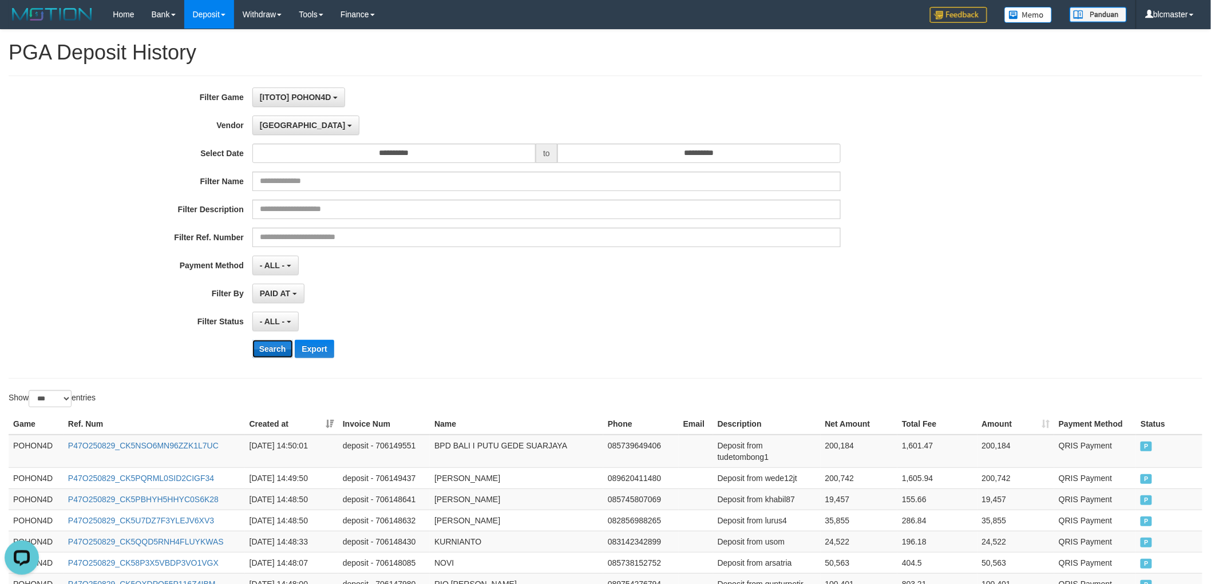
click at [261, 350] on button "Search" at bounding box center [272, 349] width 41 height 18
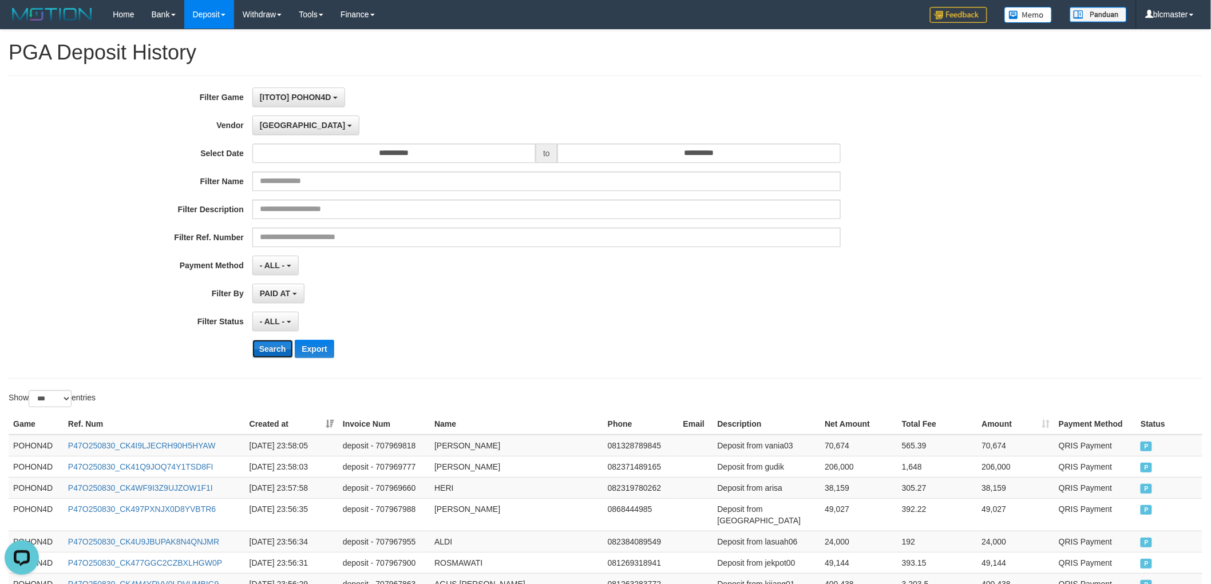
click at [261, 350] on button "Search" at bounding box center [272, 349] width 41 height 18
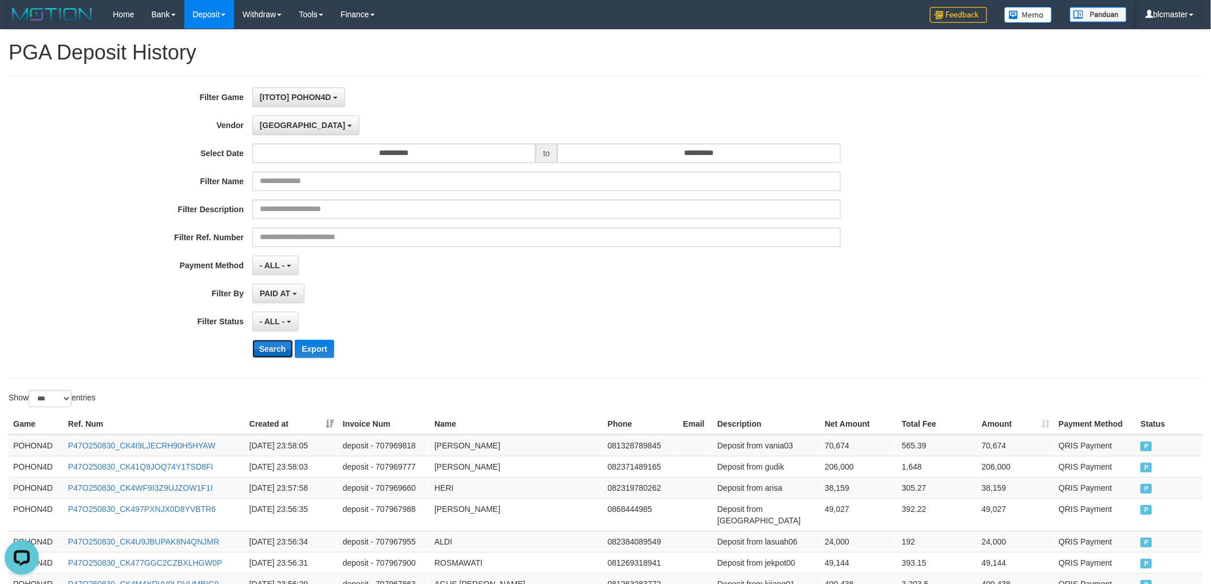
click at [261, 350] on button "Search" at bounding box center [272, 349] width 41 height 18
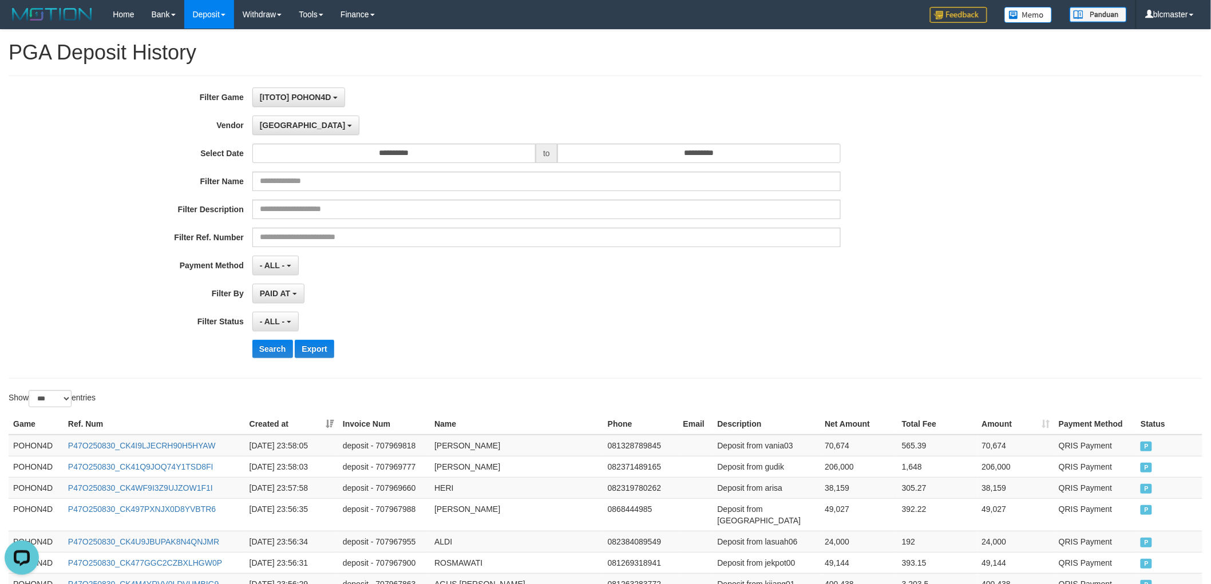
click at [392, 304] on div "**********" at bounding box center [504, 227] width 1009 height 279
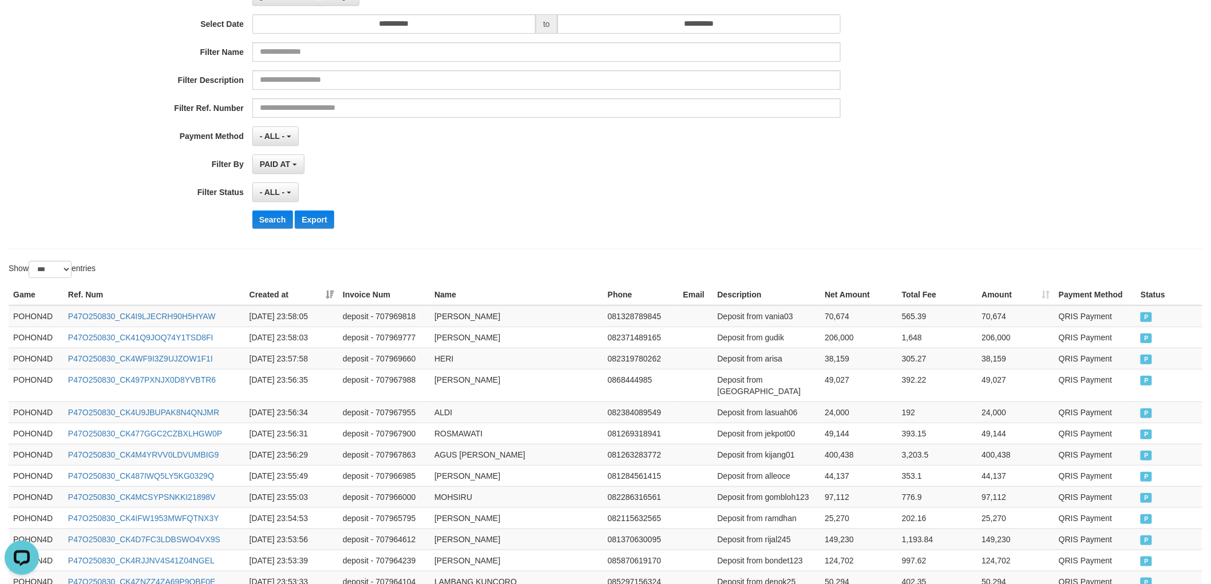
scroll to position [254, 0]
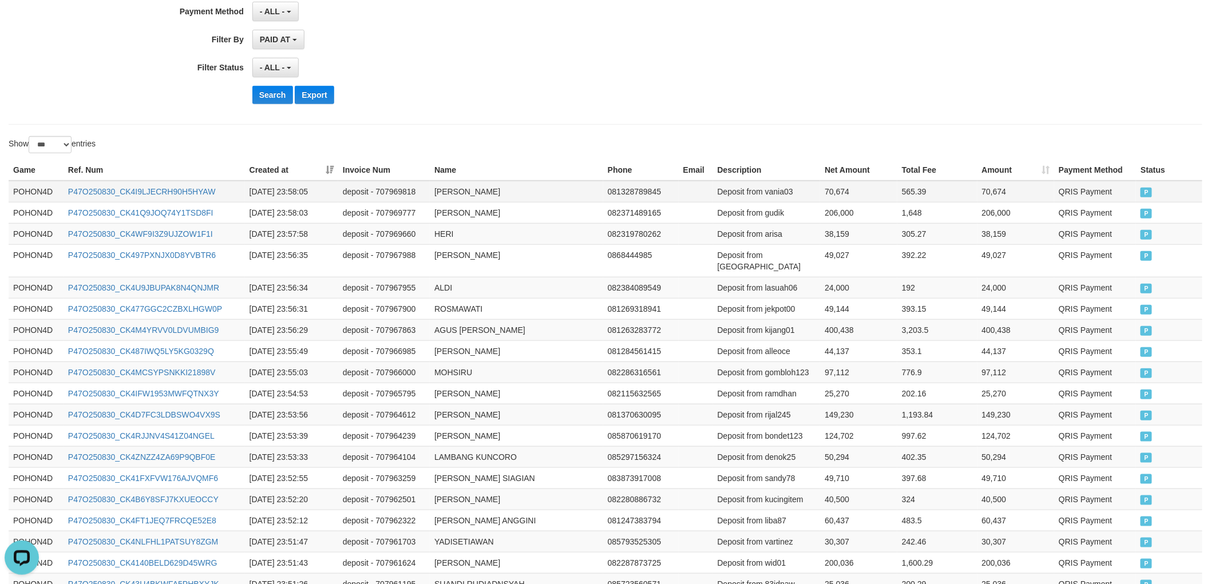
click at [15, 188] on td "POHON4D" at bounding box center [36, 192] width 55 height 22
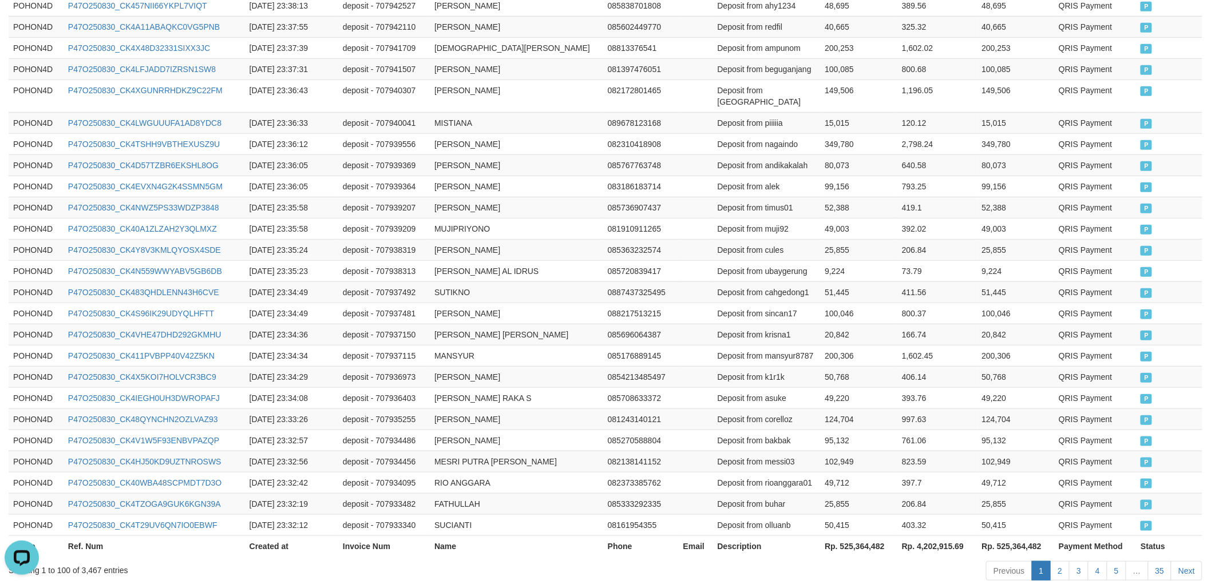
scroll to position [2085, 0]
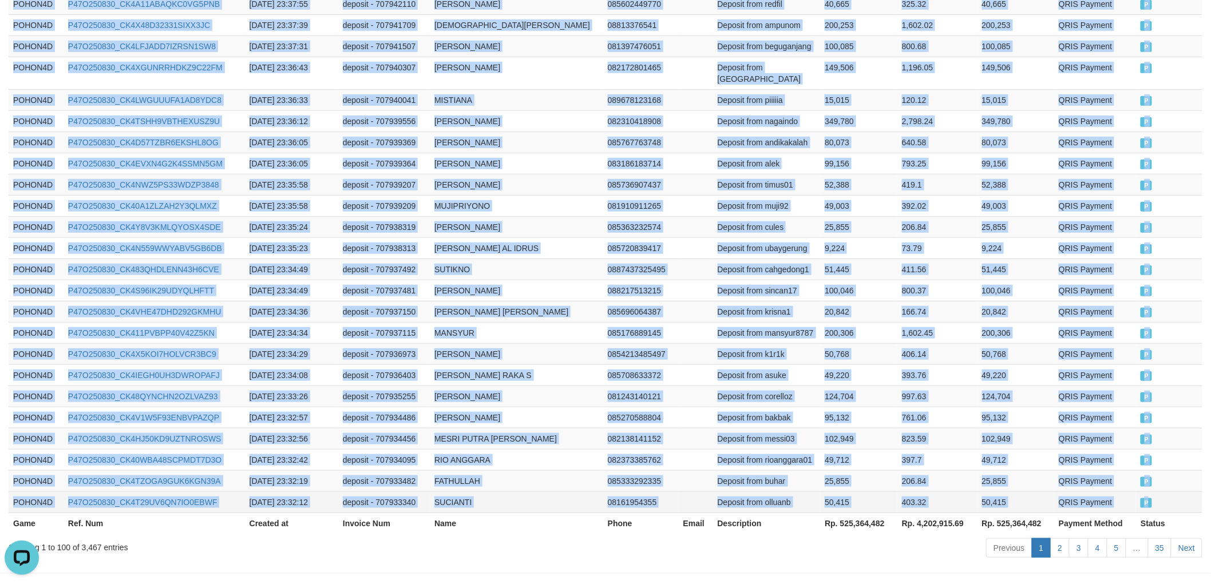
drag, startPoint x: 13, startPoint y: 190, endPoint x: 1157, endPoint y: 455, distance: 1175.0
click at [843, 386] on td "124,704" at bounding box center [858, 396] width 77 height 21
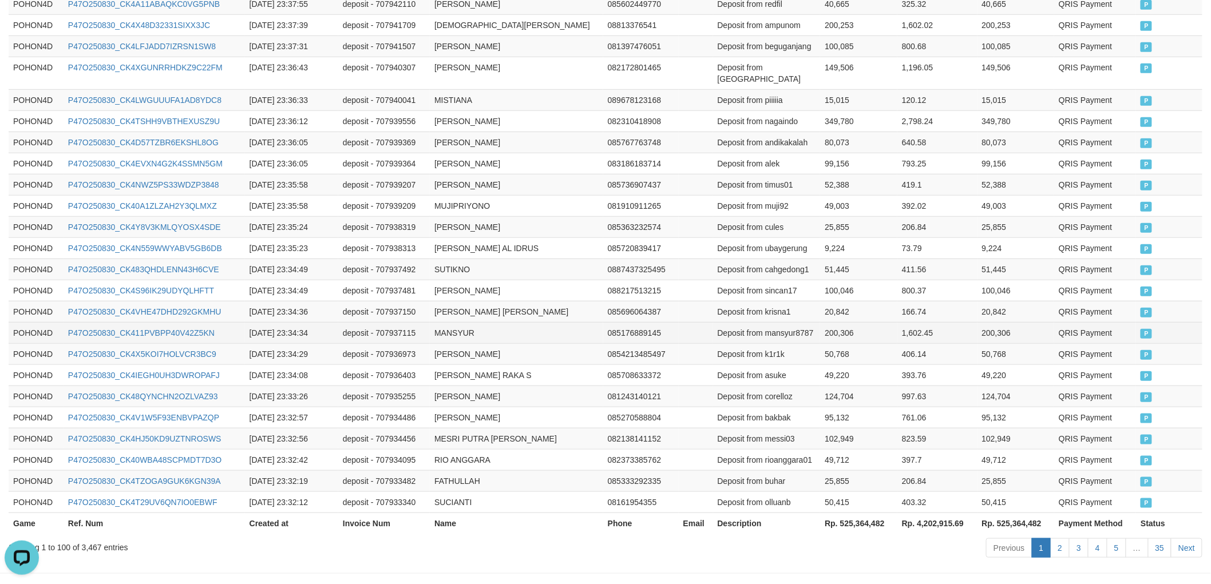
click at [743, 322] on td "Deposit from mansyur8787" at bounding box center [767, 332] width 108 height 21
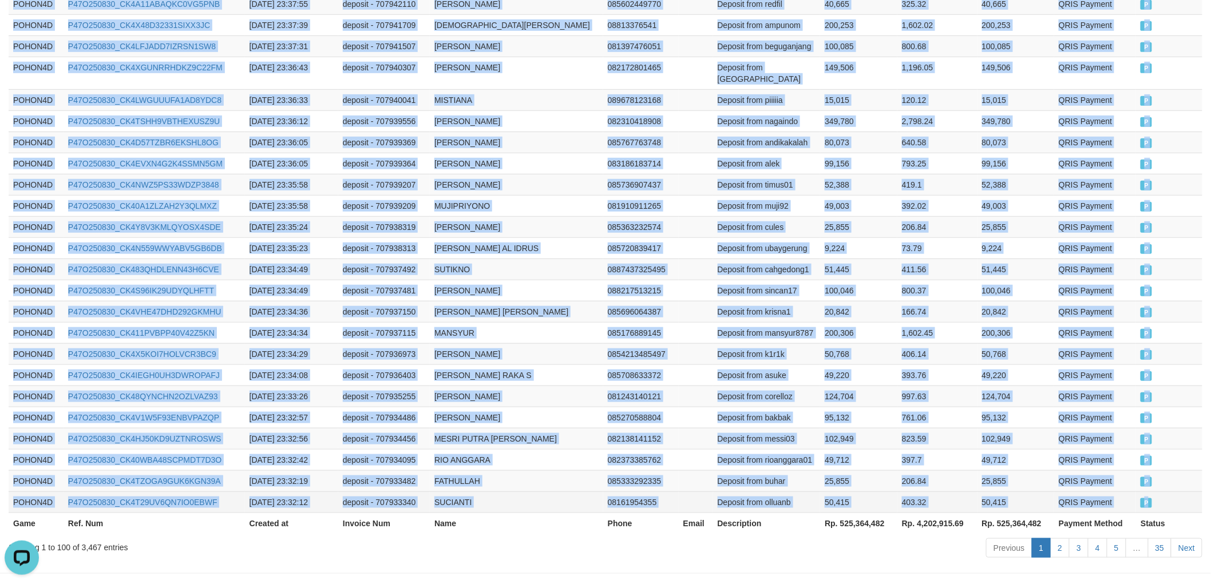
drag, startPoint x: 12, startPoint y: 191, endPoint x: 1176, endPoint y: 462, distance: 1194.8
click at [1183, 538] on link "Next" at bounding box center [1186, 547] width 31 height 19
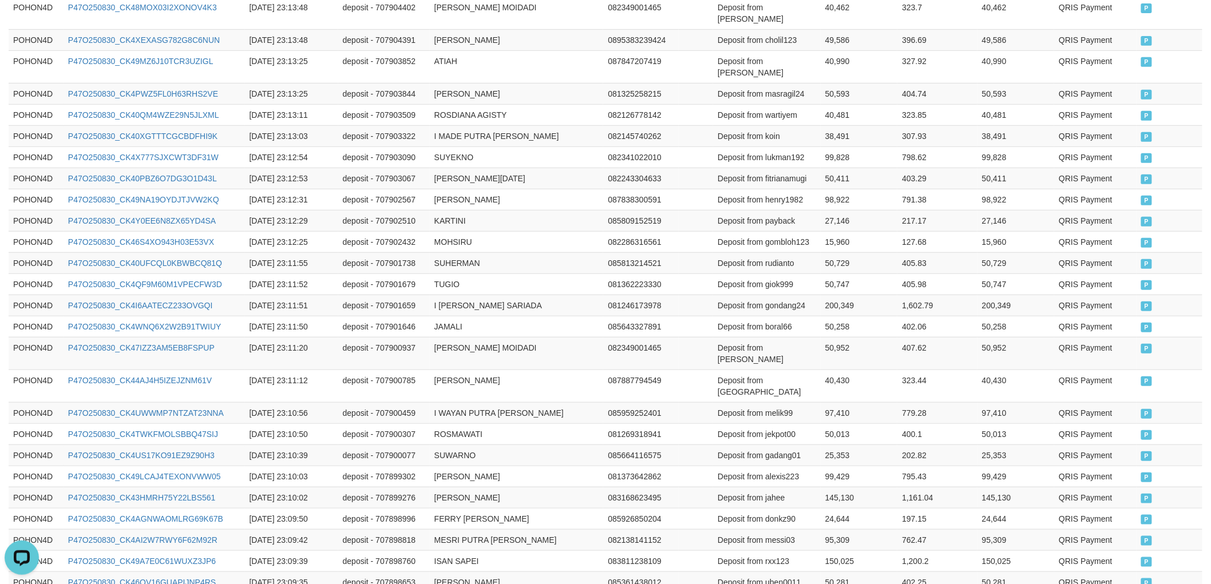
scroll to position [2096, 0]
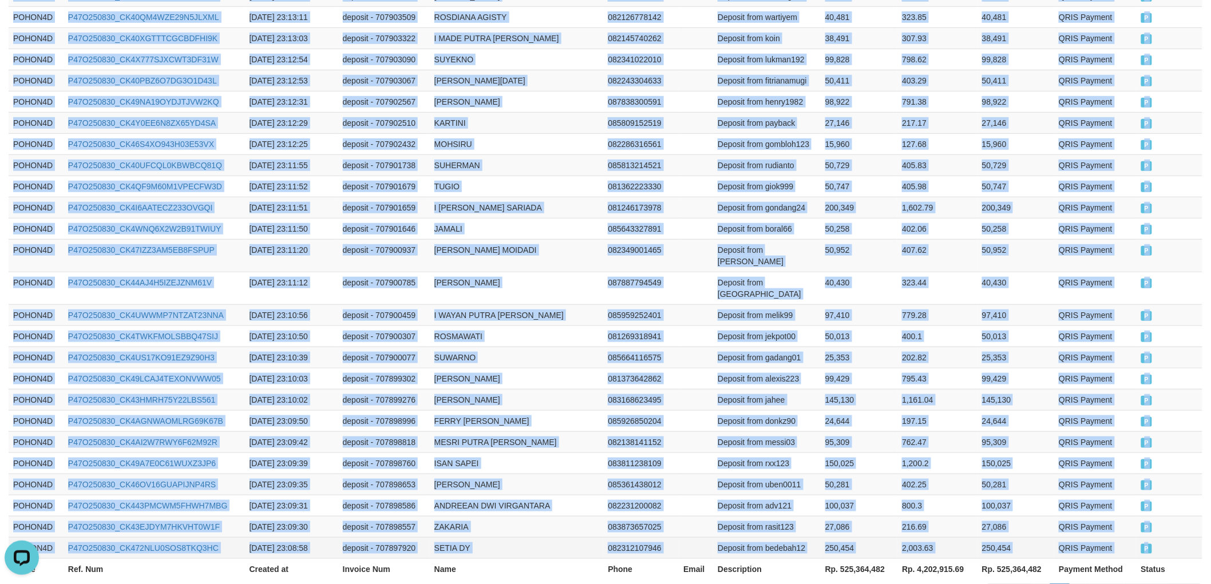
drag, startPoint x: 9, startPoint y: 254, endPoint x: 1176, endPoint y: 466, distance: 1186.1
click at [1188, 584] on link "Next" at bounding box center [1186, 593] width 31 height 19
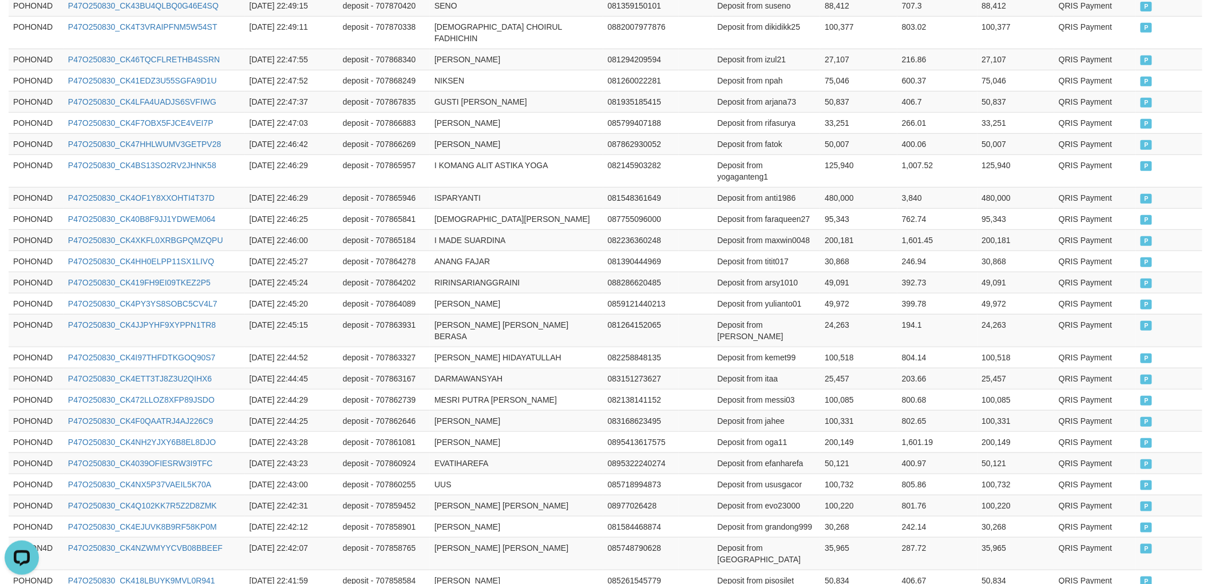
scroll to position [2119, 0]
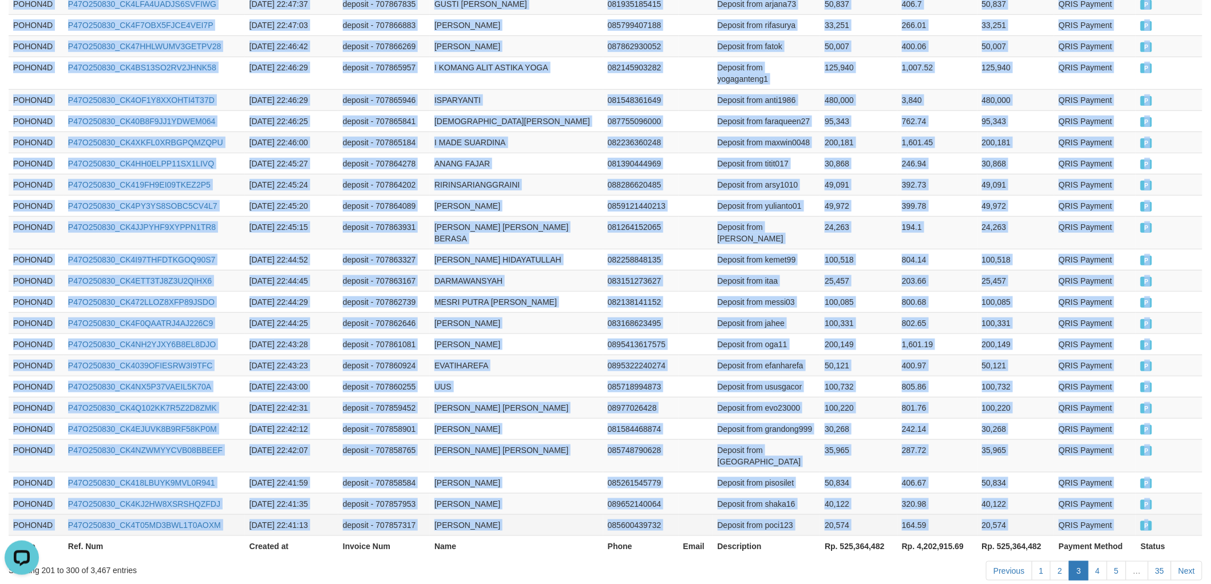
drag, startPoint x: 9, startPoint y: 250, endPoint x: 1176, endPoint y: 459, distance: 1185.6
click at [1187, 561] on link "Next" at bounding box center [1186, 570] width 31 height 19
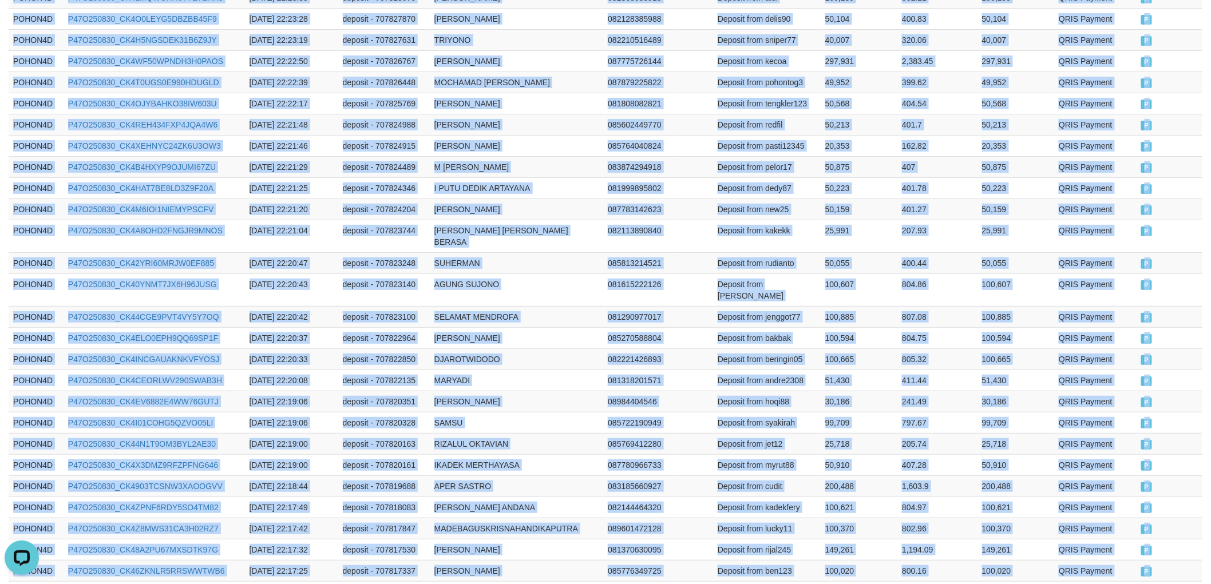
scroll to position [2096, 0]
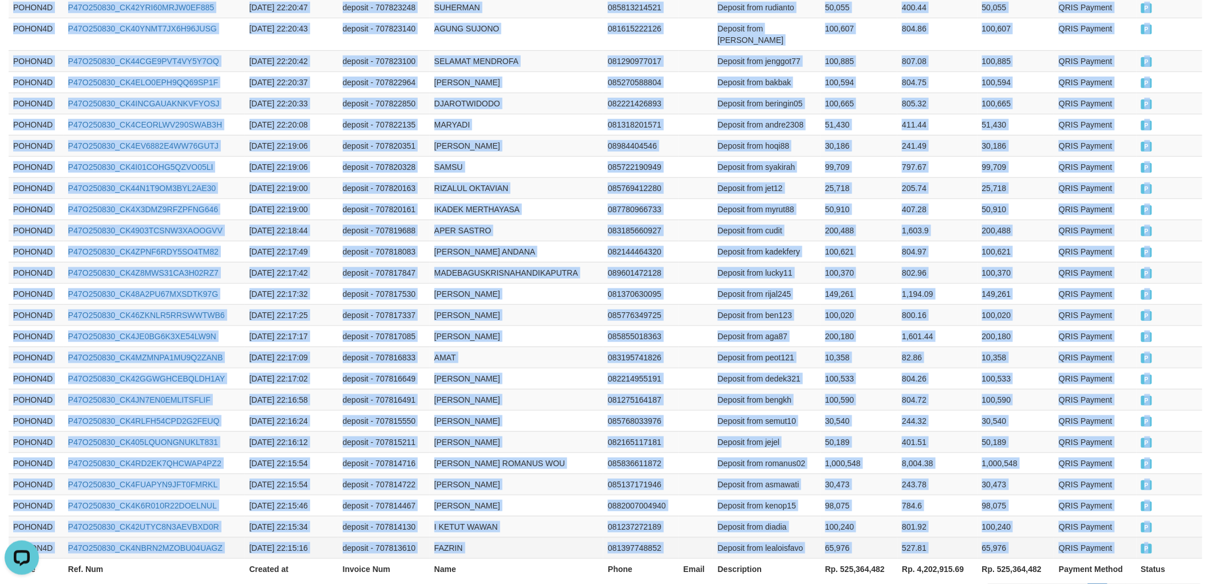
drag, startPoint x: 13, startPoint y: 193, endPoint x: 1162, endPoint y: 456, distance: 1178.5
click at [1186, 584] on link "Next" at bounding box center [1186, 593] width 31 height 19
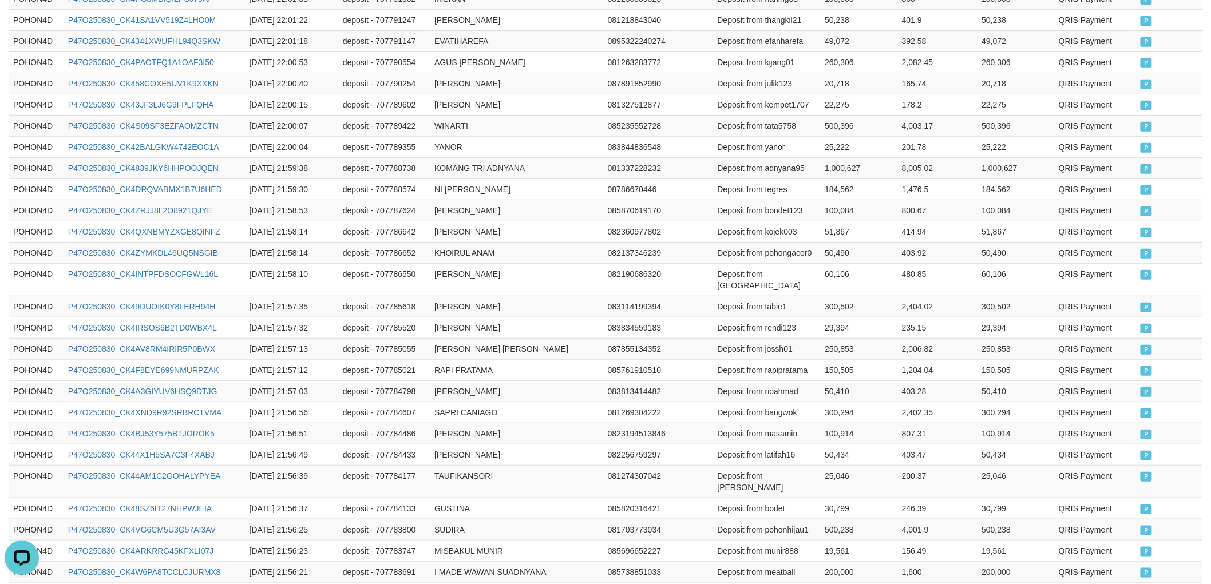
scroll to position [2119, 0]
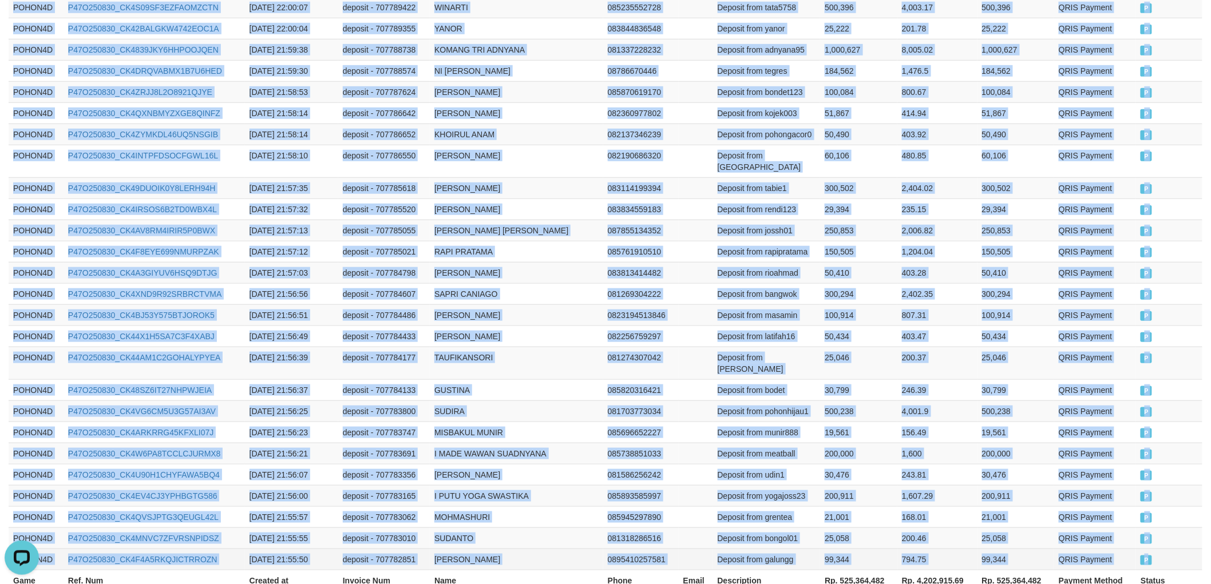
drag, startPoint x: 12, startPoint y: 125, endPoint x: 1159, endPoint y: 461, distance: 1195.2
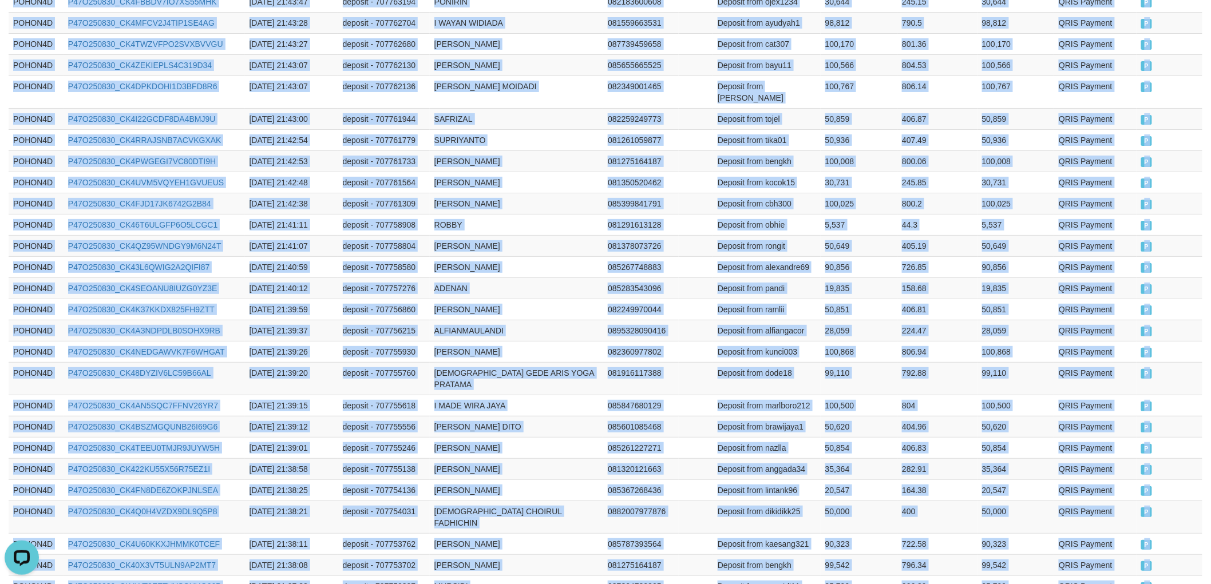
scroll to position [2020, 0]
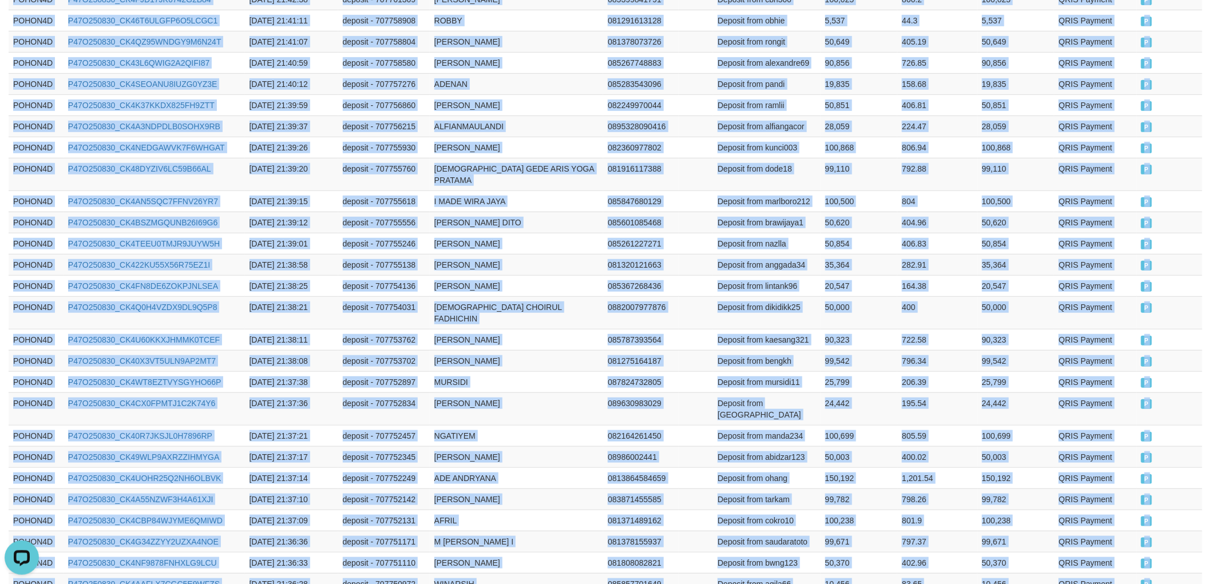
drag, startPoint x: 12, startPoint y: 318, endPoint x: 1165, endPoint y: 543, distance: 1174.7
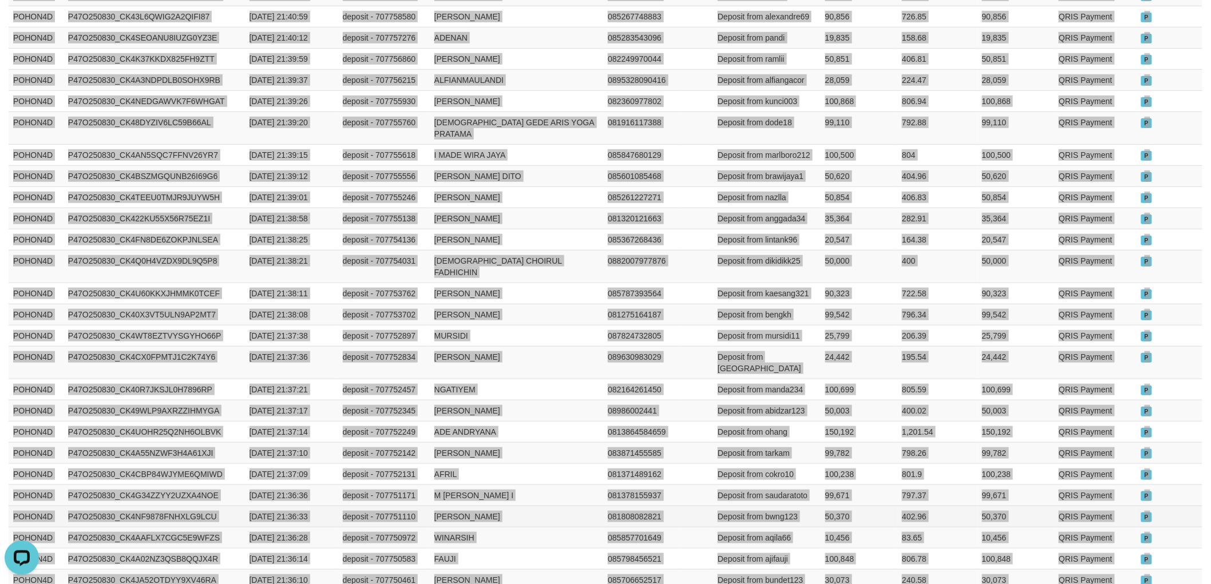
scroll to position [2108, 0]
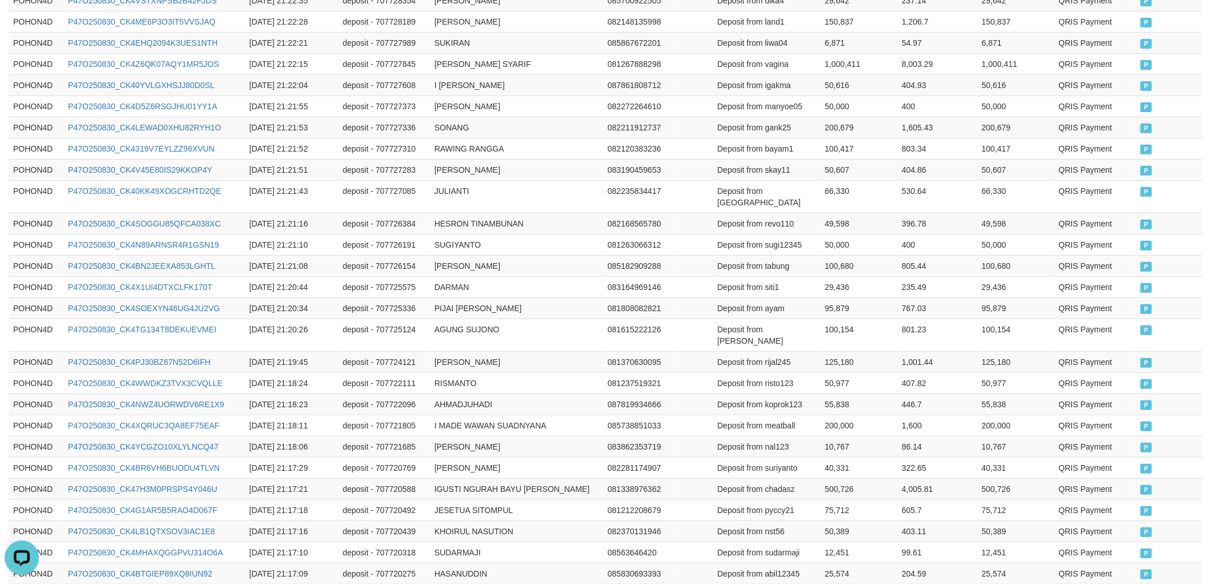
scroll to position [2085, 0]
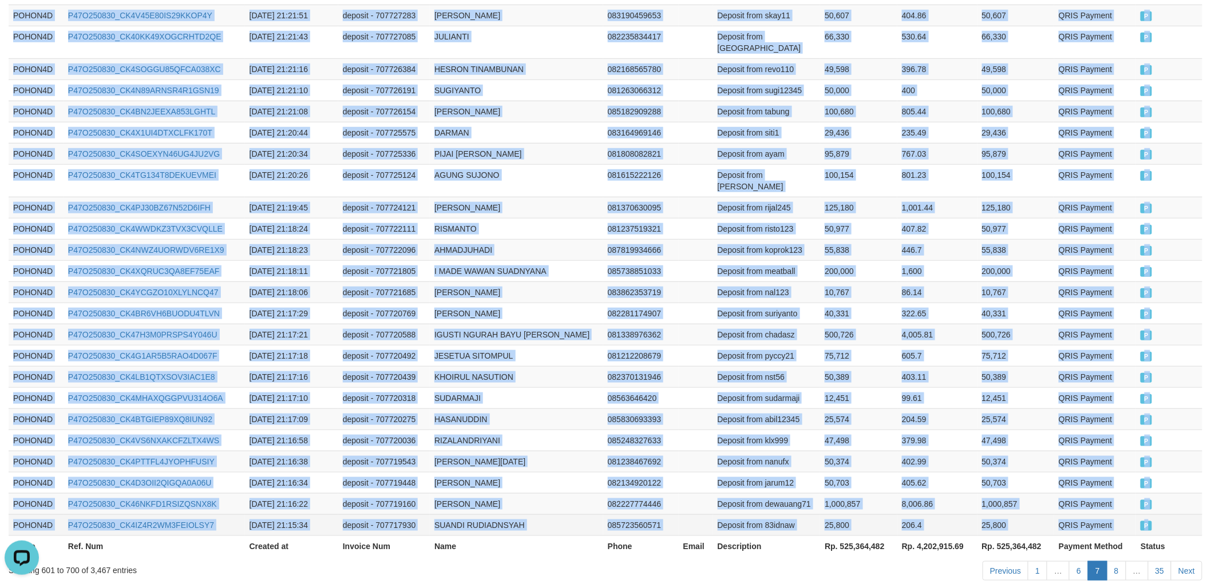
drag, startPoint x: 12, startPoint y: 315, endPoint x: 1161, endPoint y: 462, distance: 1158.8
click at [1191, 561] on link "Next" at bounding box center [1186, 570] width 31 height 19
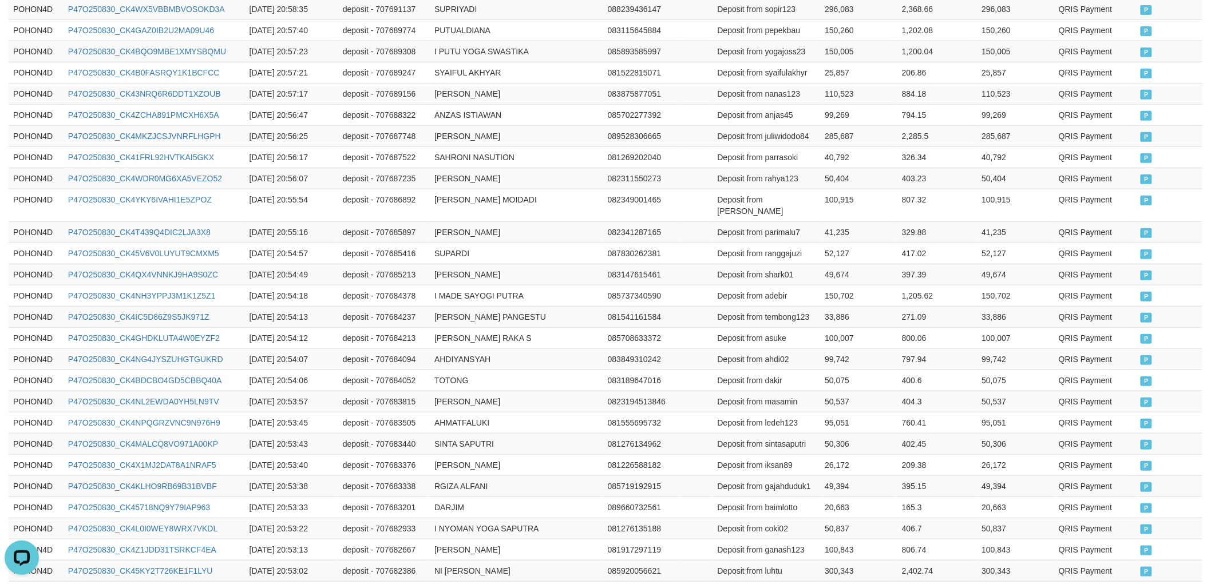
scroll to position [2096, 0]
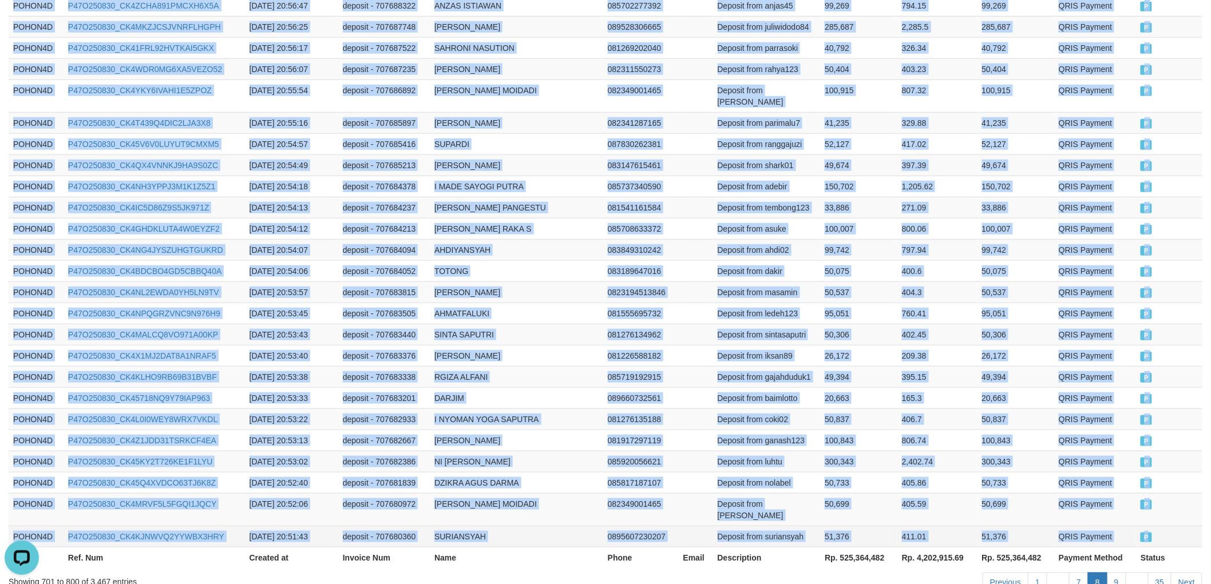
drag, startPoint x: 10, startPoint y: 254, endPoint x: 1168, endPoint y: 464, distance: 1176.8
click at [1192, 573] on link "Next" at bounding box center [1186, 582] width 31 height 19
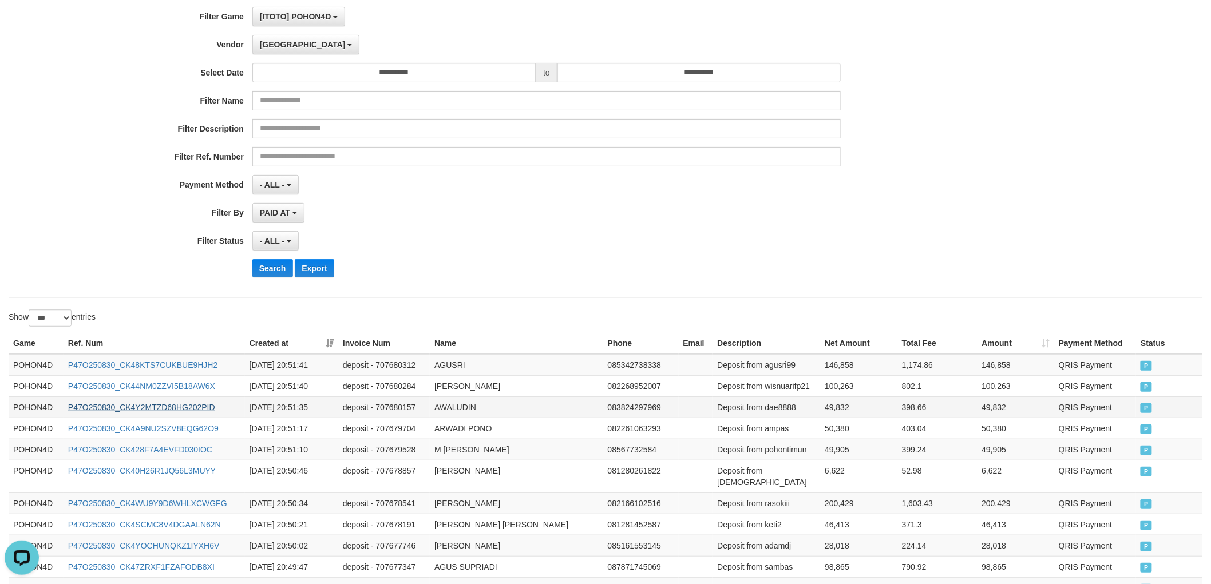
scroll to position [127, 0]
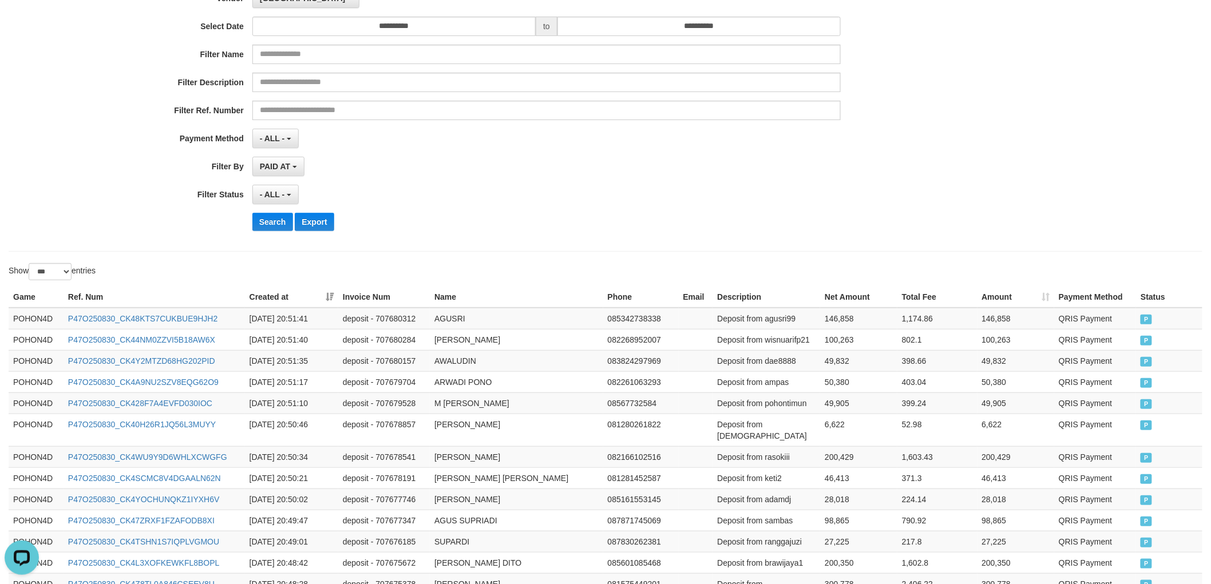
click at [180, 229] on div "Search Export" at bounding box center [504, 222] width 1009 height 18
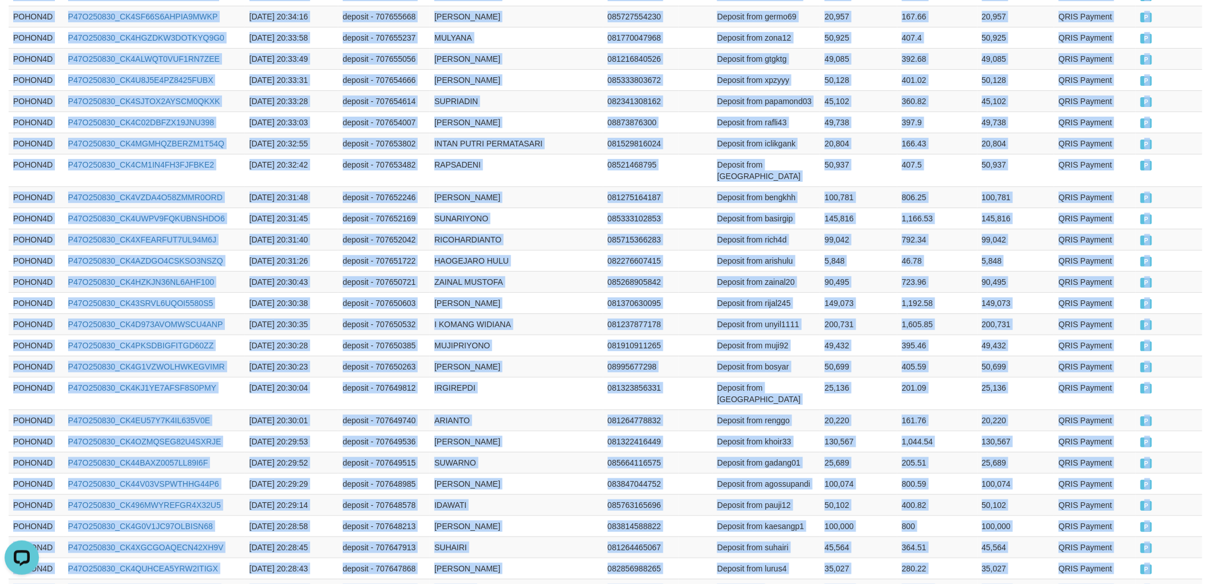
scroll to position [2108, 0]
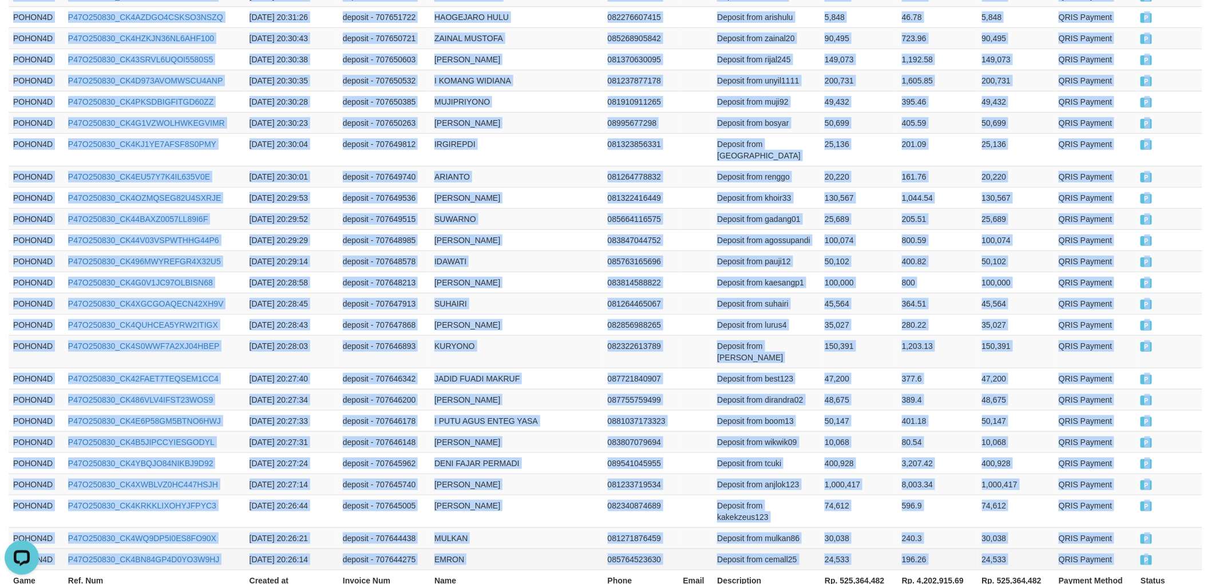
drag, startPoint x: 12, startPoint y: 316, endPoint x: 1167, endPoint y: 459, distance: 1164.0
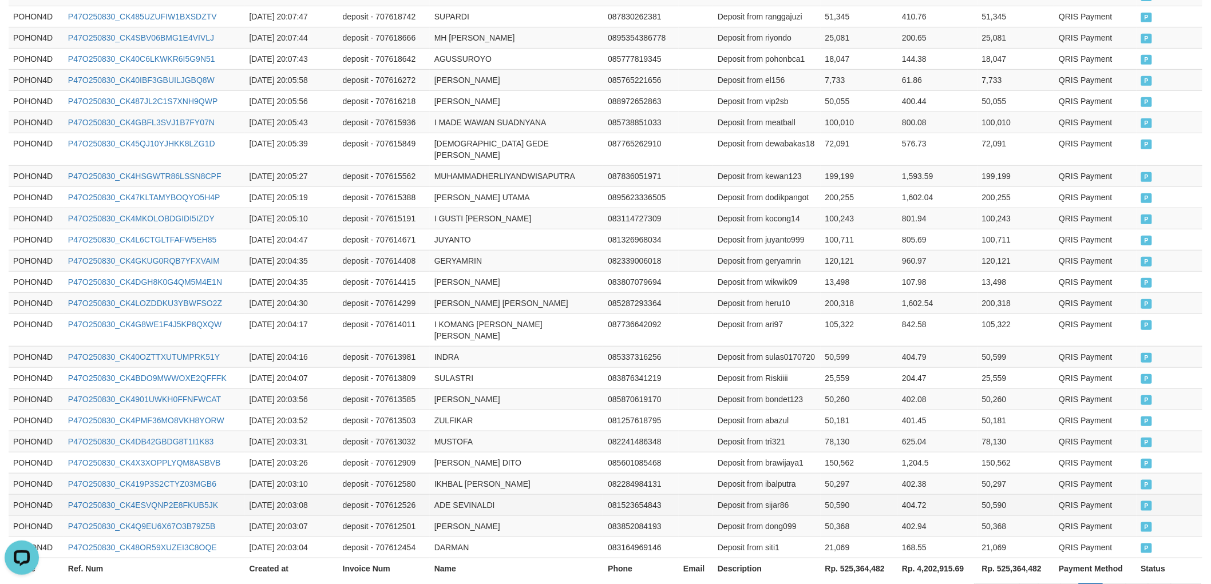
scroll to position [2085, 0]
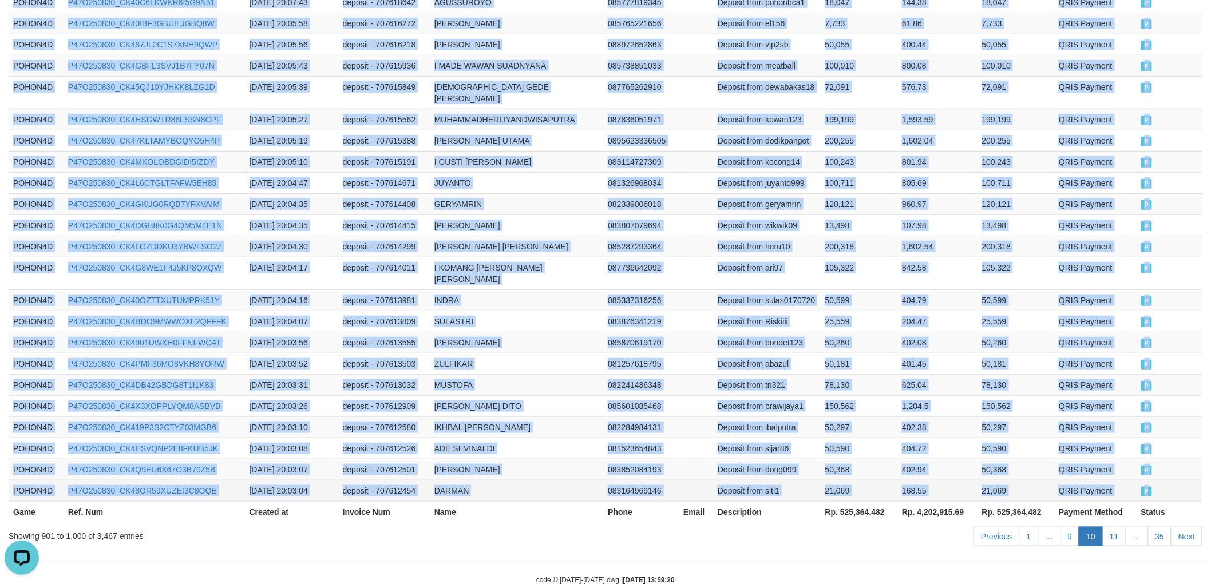
drag, startPoint x: 8, startPoint y: 190, endPoint x: 1163, endPoint y: 459, distance: 1186.1
click at [1197, 527] on link "Next" at bounding box center [1186, 536] width 31 height 19
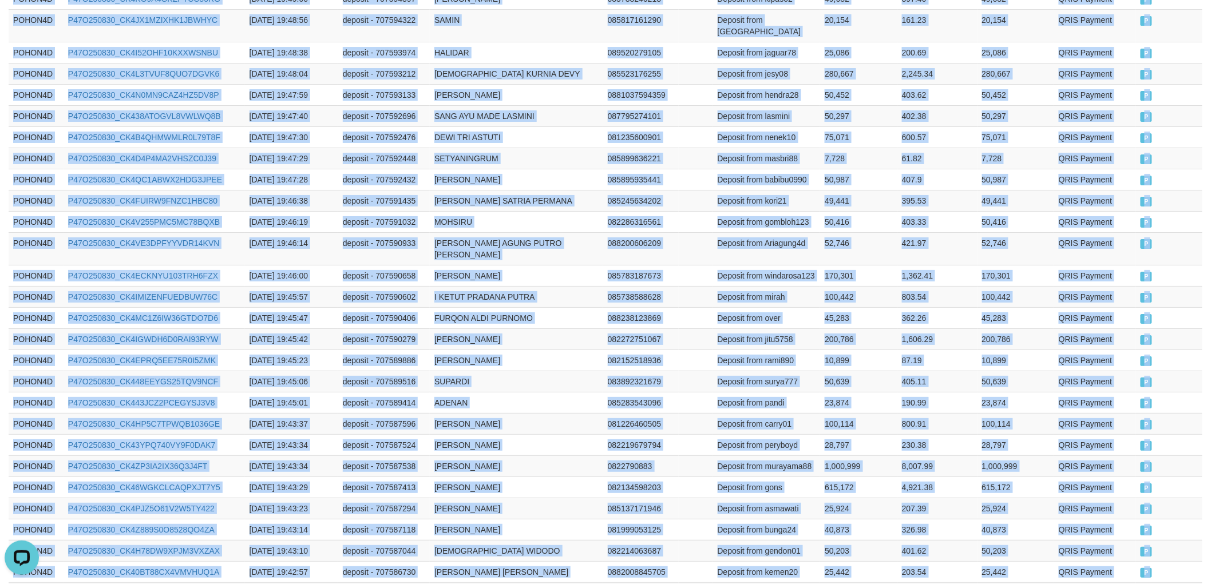
scroll to position [2108, 0]
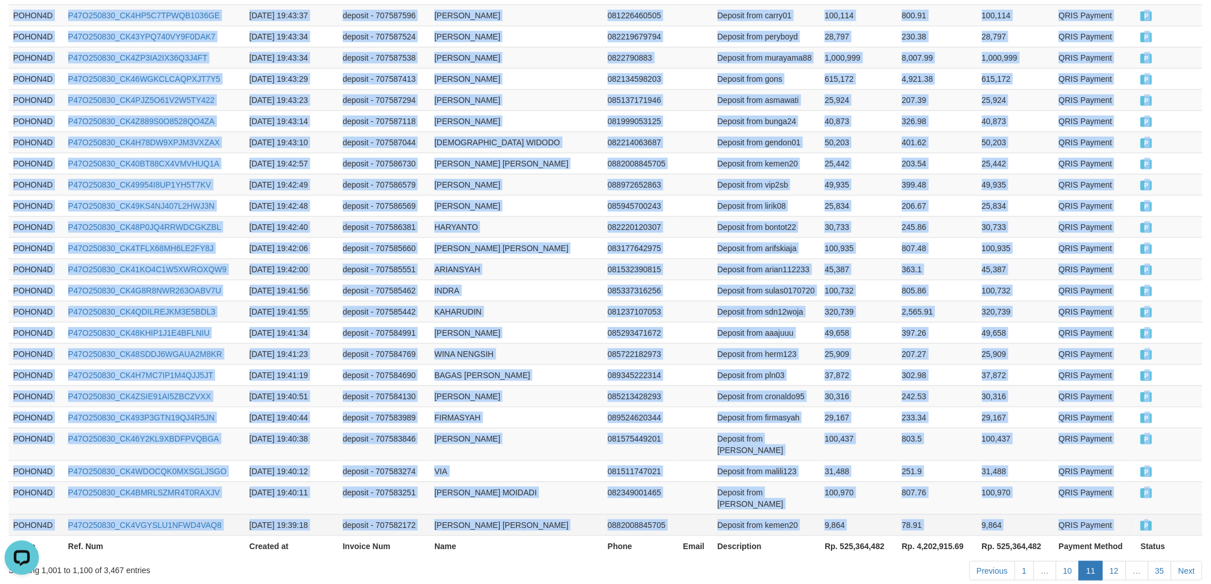
drag, startPoint x: 10, startPoint y: 318, endPoint x: 1162, endPoint y: 466, distance: 1161.7
click at [1187, 561] on link "Next" at bounding box center [1186, 570] width 31 height 19
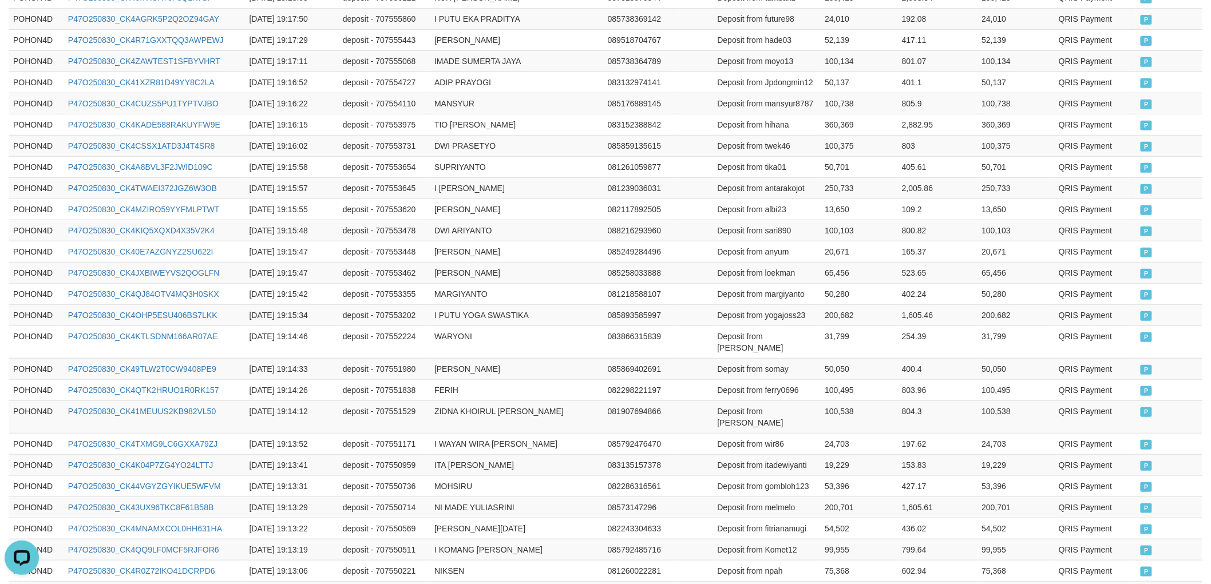
scroll to position [2085, 0]
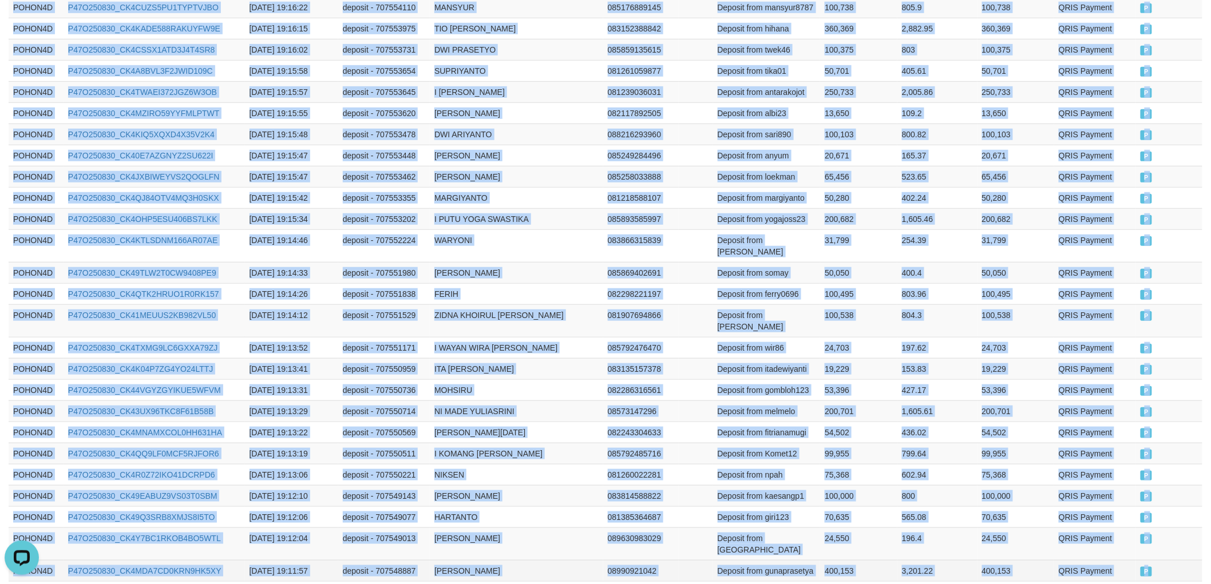
drag, startPoint x: 10, startPoint y: 192, endPoint x: 1162, endPoint y: 459, distance: 1182.8
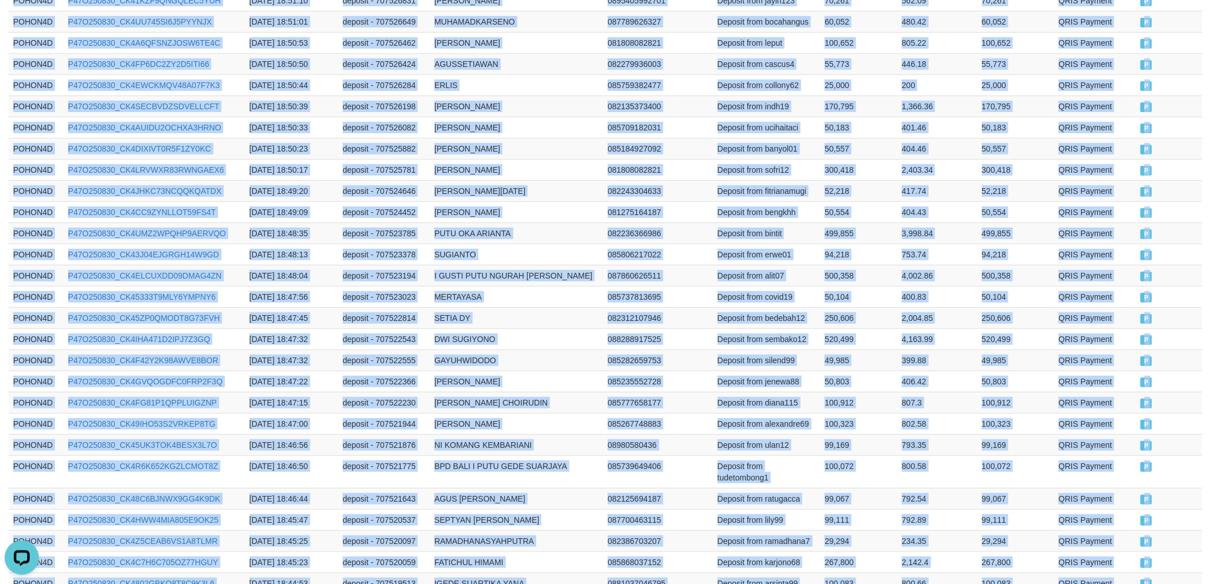
scroll to position [2119, 0]
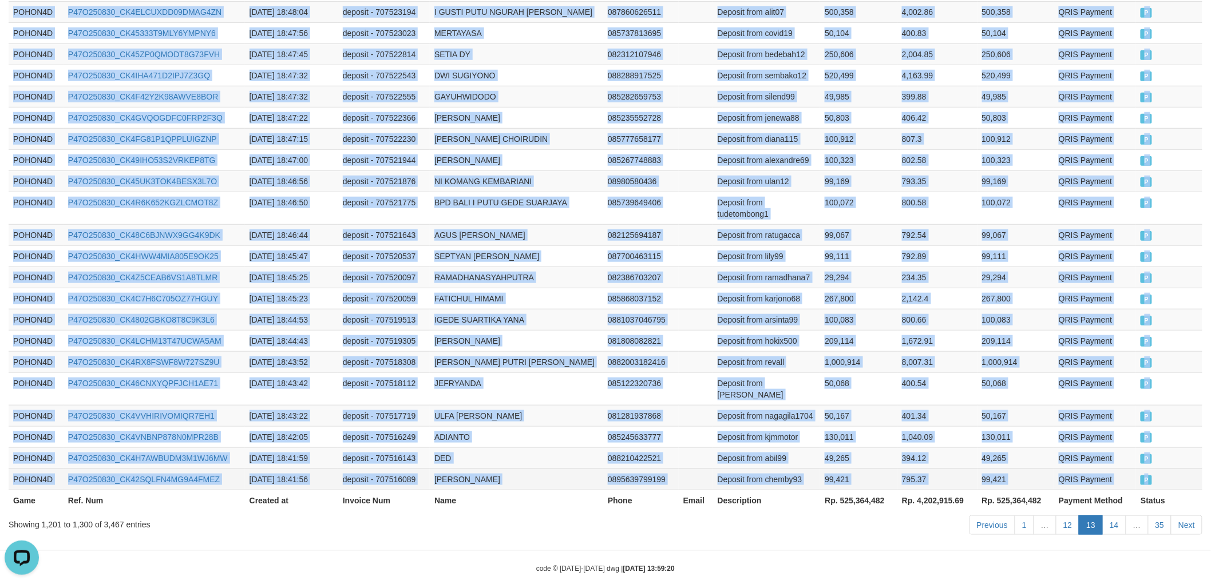
drag, startPoint x: 11, startPoint y: 127, endPoint x: 1161, endPoint y: 455, distance: 1195.7
click at [1189, 515] on link "Next" at bounding box center [1186, 524] width 31 height 19
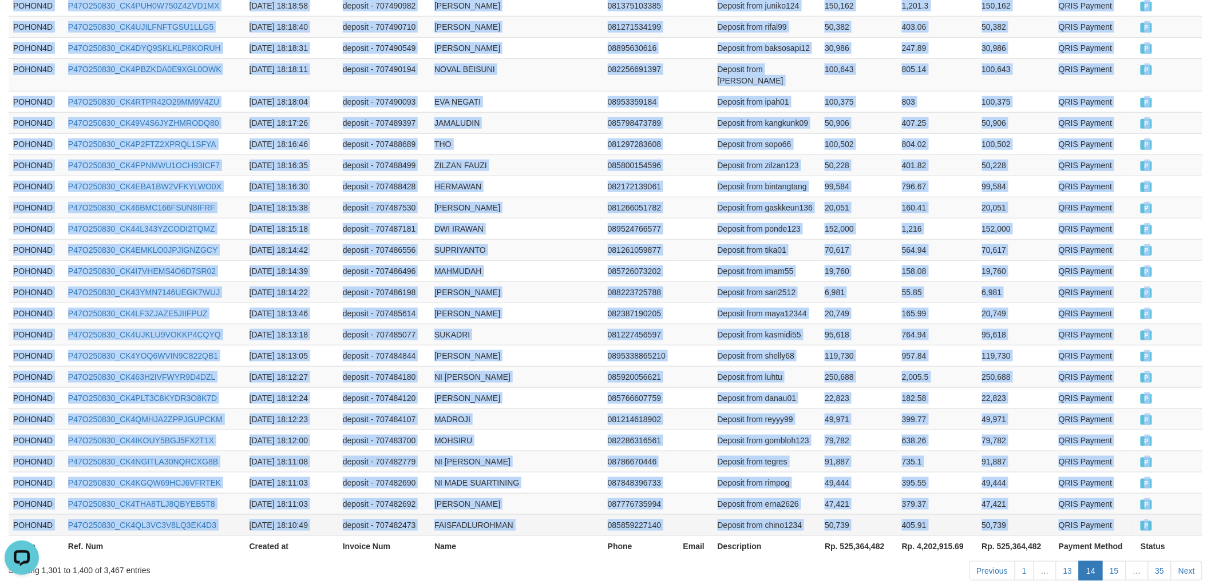
drag, startPoint x: 12, startPoint y: 252, endPoint x: 1156, endPoint y: 466, distance: 1164.1
click at [1187, 561] on link "Next" at bounding box center [1186, 570] width 31 height 19
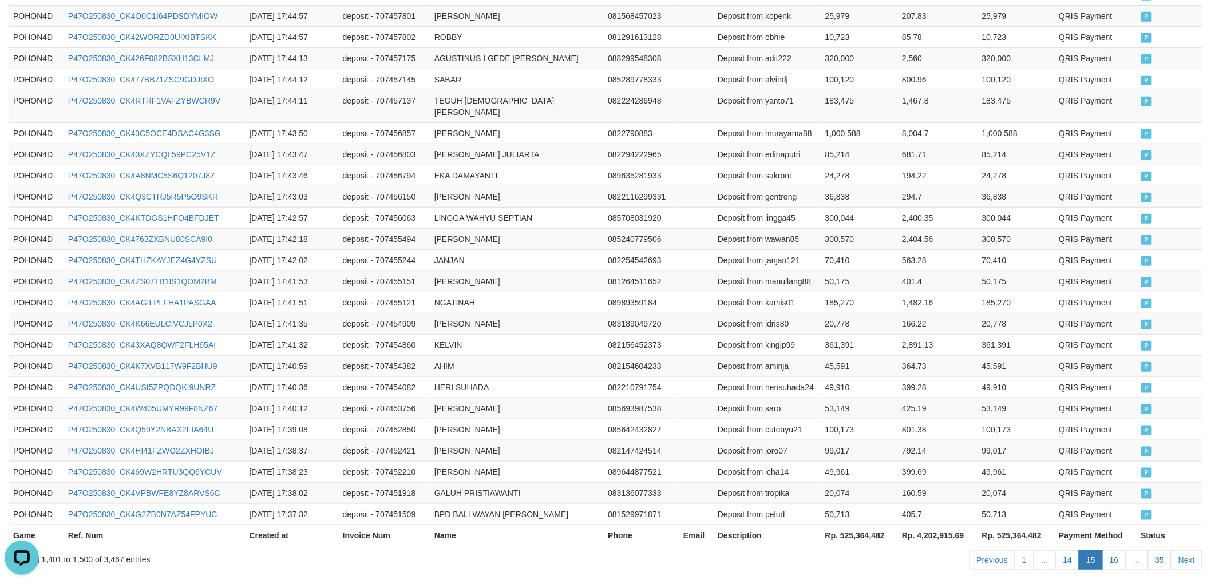
scroll to position [2108, 0]
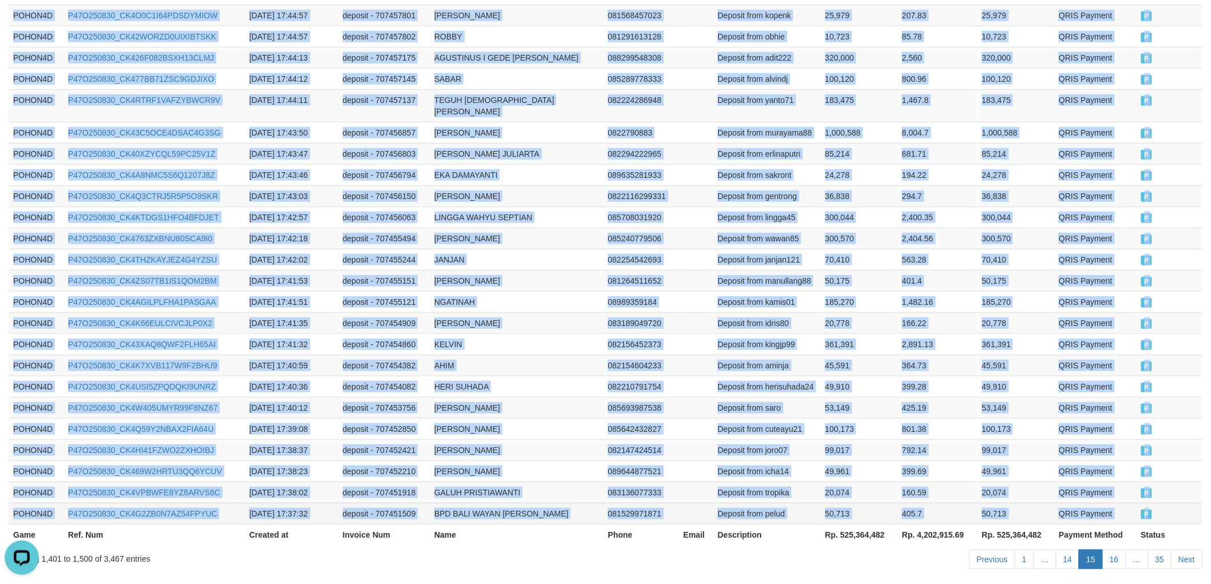
drag, startPoint x: 10, startPoint y: 188, endPoint x: 1162, endPoint y: 463, distance: 1184.2
click at [1184, 550] on link "Next" at bounding box center [1186, 559] width 31 height 19
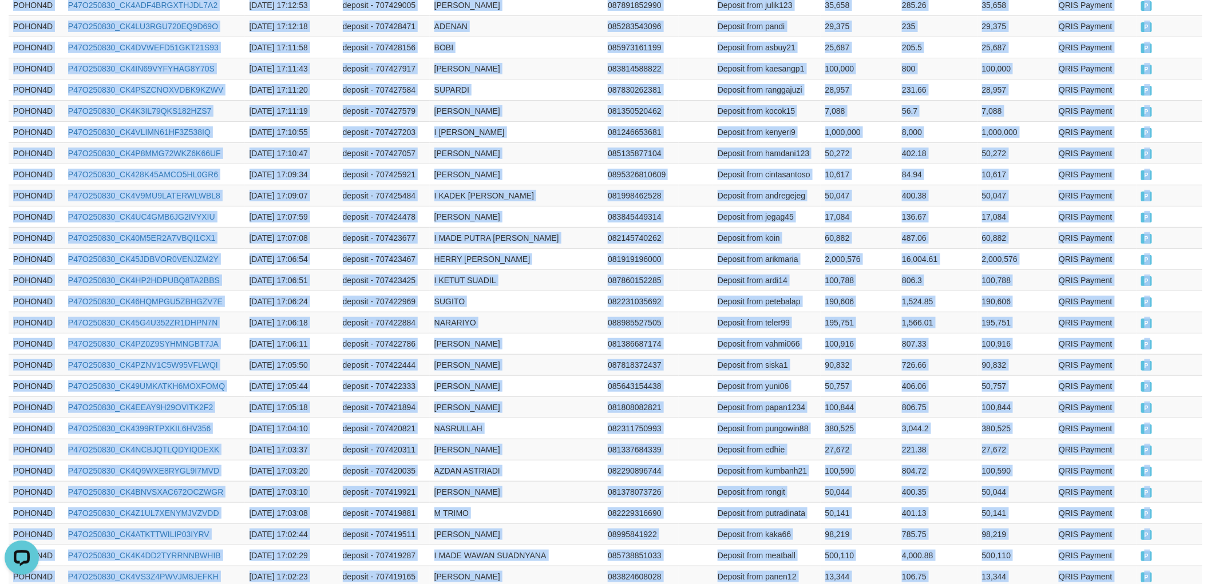
scroll to position [2085, 0]
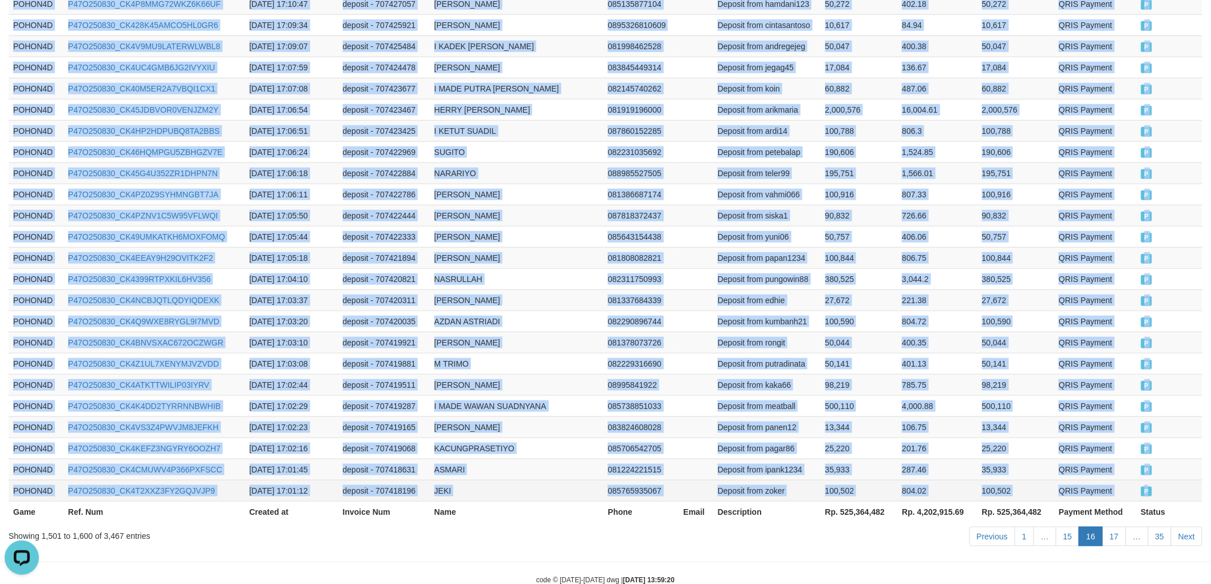
drag, startPoint x: 14, startPoint y: 191, endPoint x: 1164, endPoint y: 465, distance: 1182.1
click at [1180, 527] on link "Next" at bounding box center [1186, 536] width 31 height 19
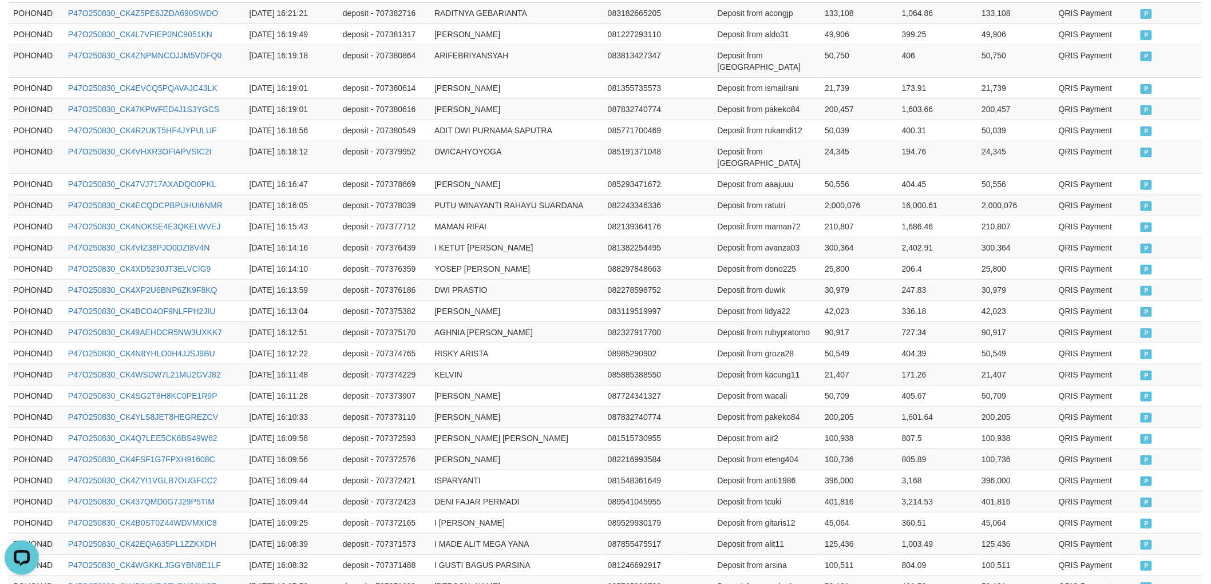
scroll to position [2108, 0]
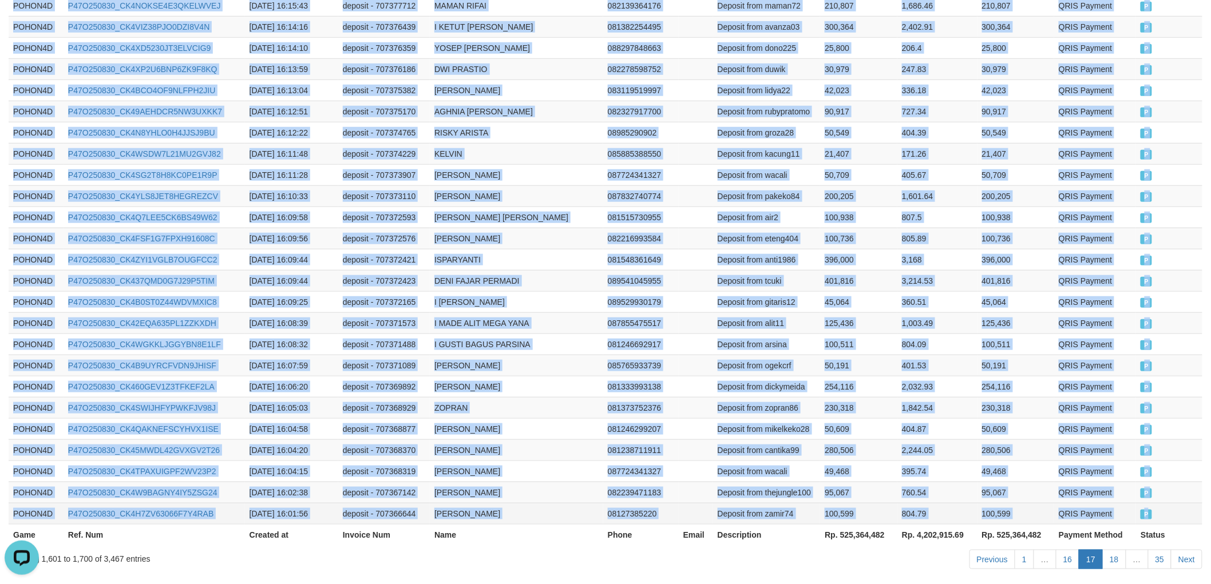
drag, startPoint x: 12, startPoint y: 255, endPoint x: 1166, endPoint y: 462, distance: 1172.4
click at [1187, 550] on link "Next" at bounding box center [1186, 559] width 31 height 19
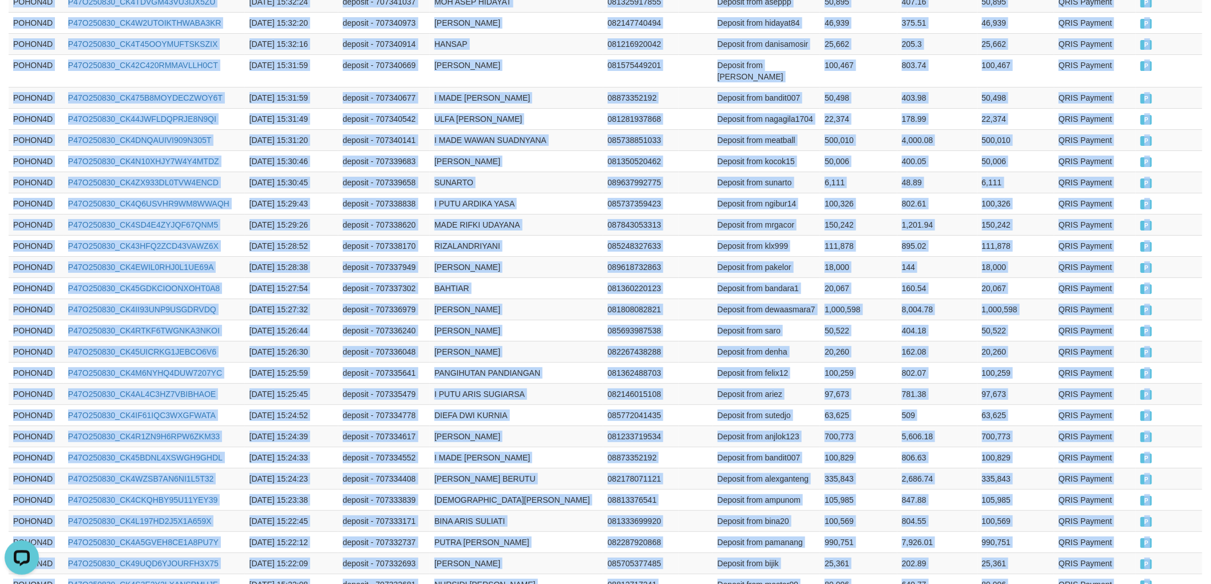
scroll to position [2096, 0]
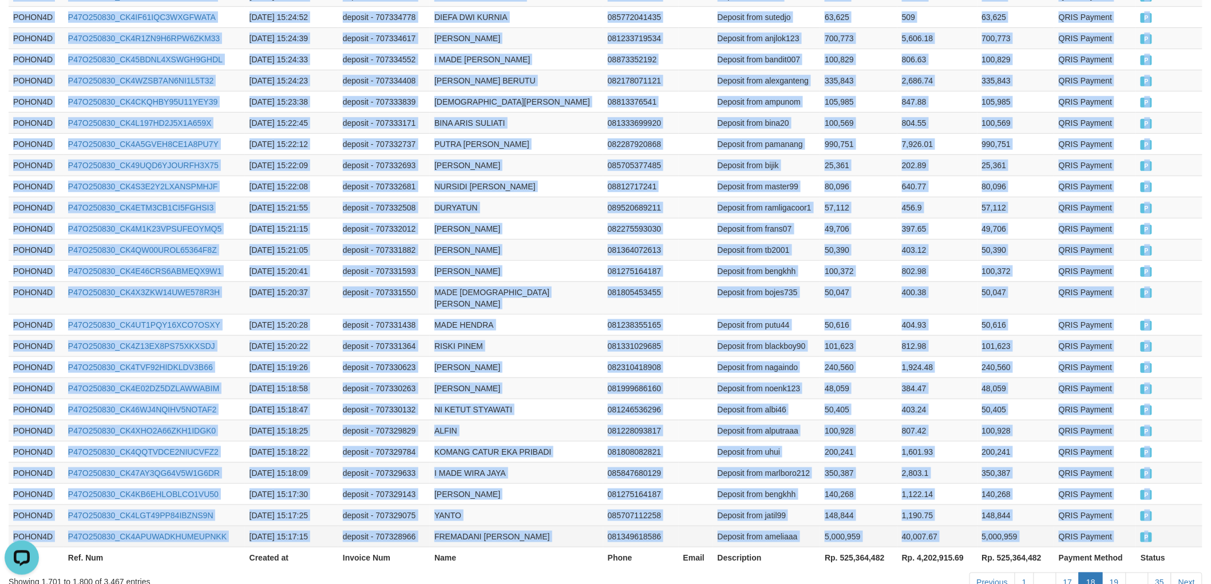
drag, startPoint x: 9, startPoint y: 123, endPoint x: 1160, endPoint y: 454, distance: 1197.1
click at [1183, 573] on link "Next" at bounding box center [1186, 582] width 31 height 19
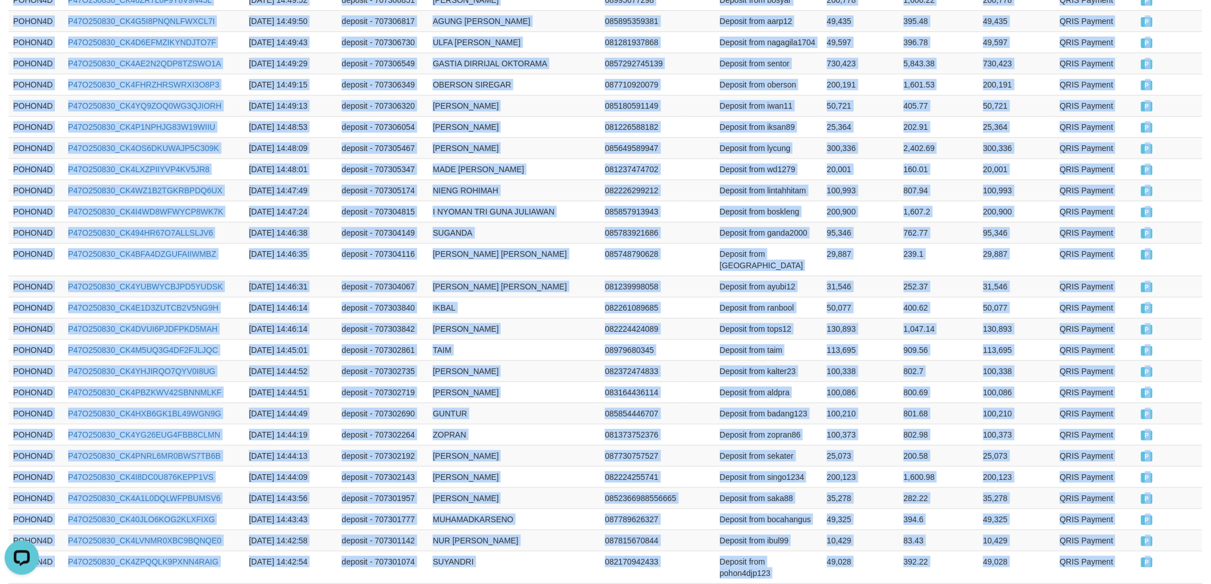
scroll to position [2108, 0]
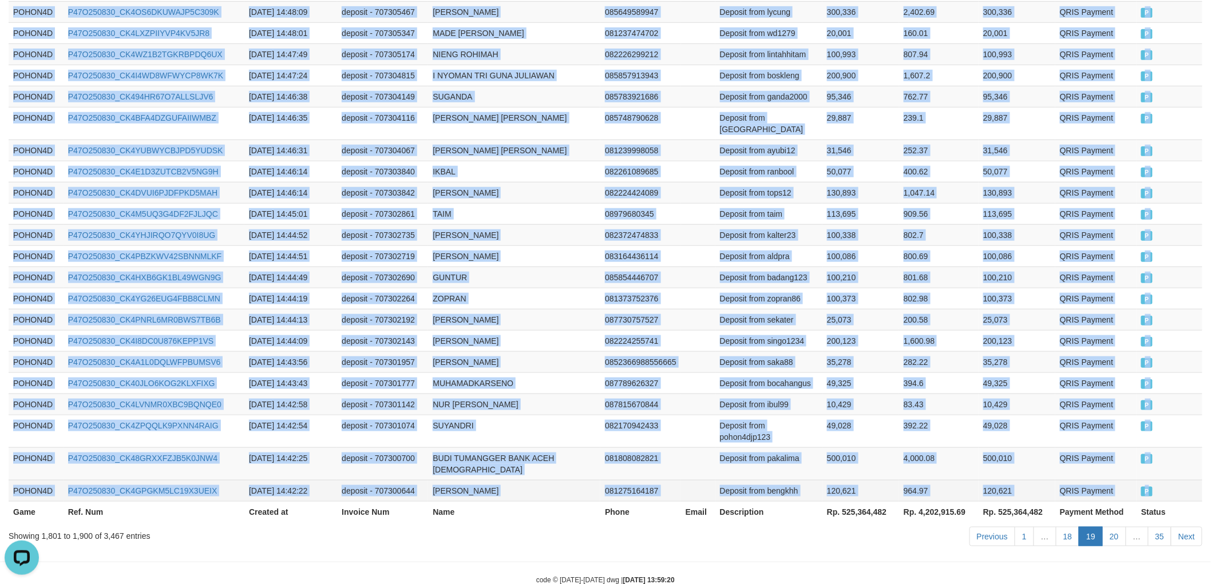
drag, startPoint x: 10, startPoint y: 253, endPoint x: 1166, endPoint y: 463, distance: 1175.1
click at [1195, 527] on link "Next" at bounding box center [1186, 536] width 31 height 19
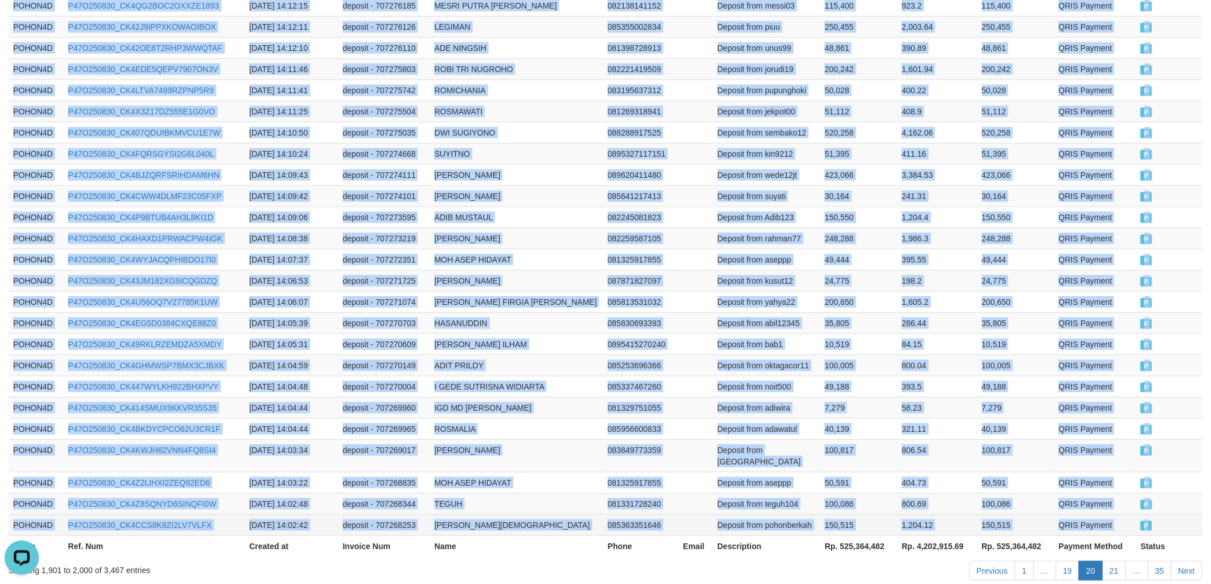
drag, startPoint x: 9, startPoint y: 187, endPoint x: 1171, endPoint y: 462, distance: 1194.5
click at [1192, 561] on link "Next" at bounding box center [1186, 570] width 31 height 19
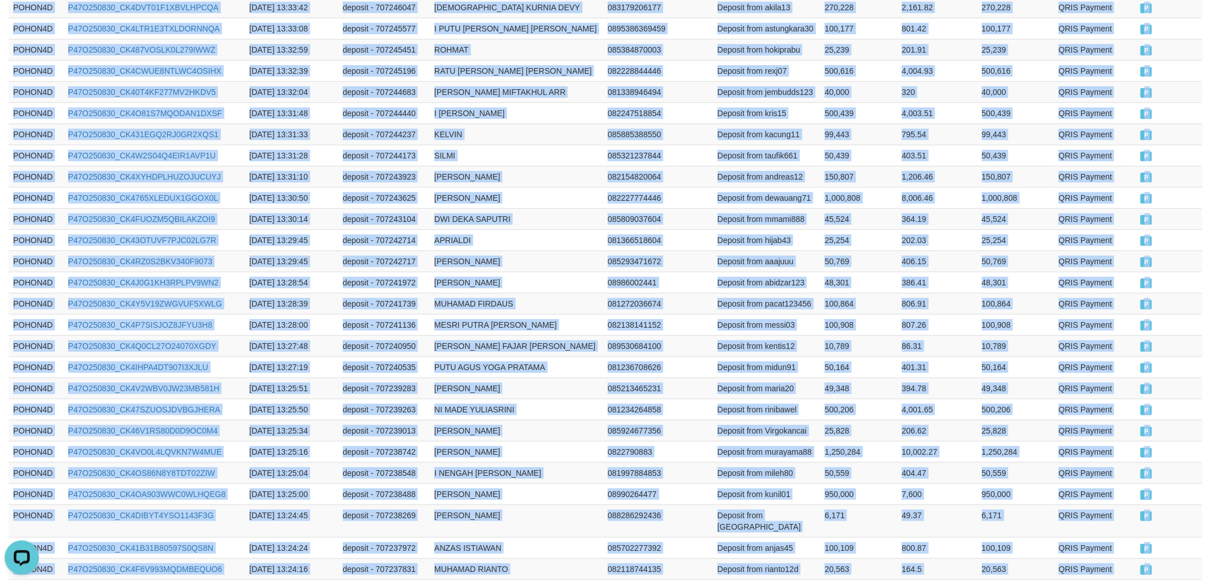
scroll to position [2014, 0]
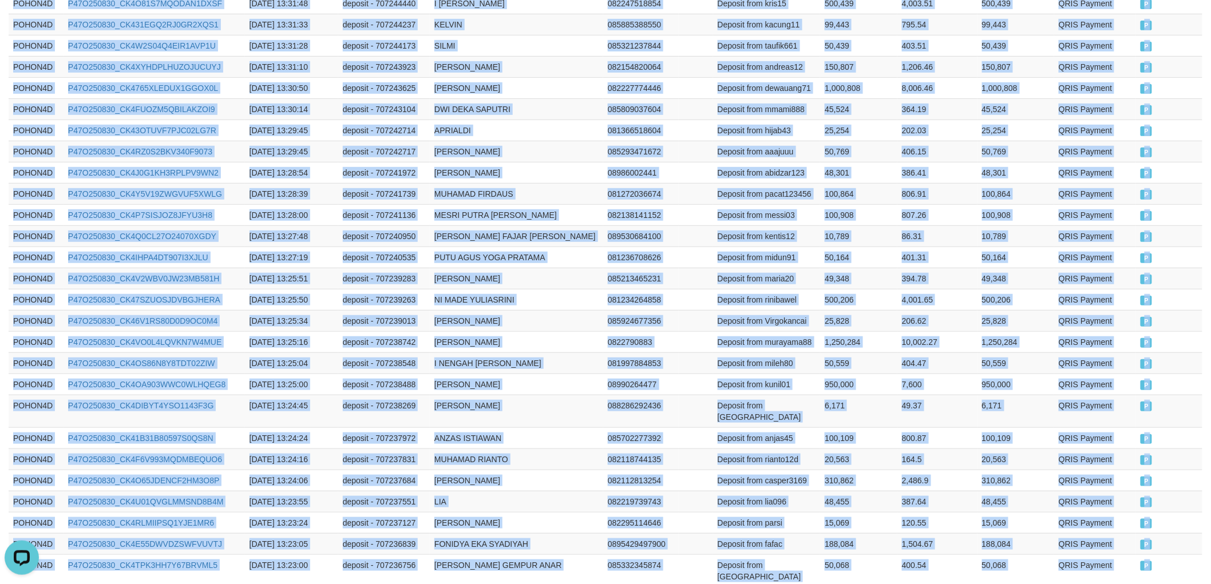
drag, startPoint x: 12, startPoint y: 127, endPoint x: 1157, endPoint y: 546, distance: 1219.7
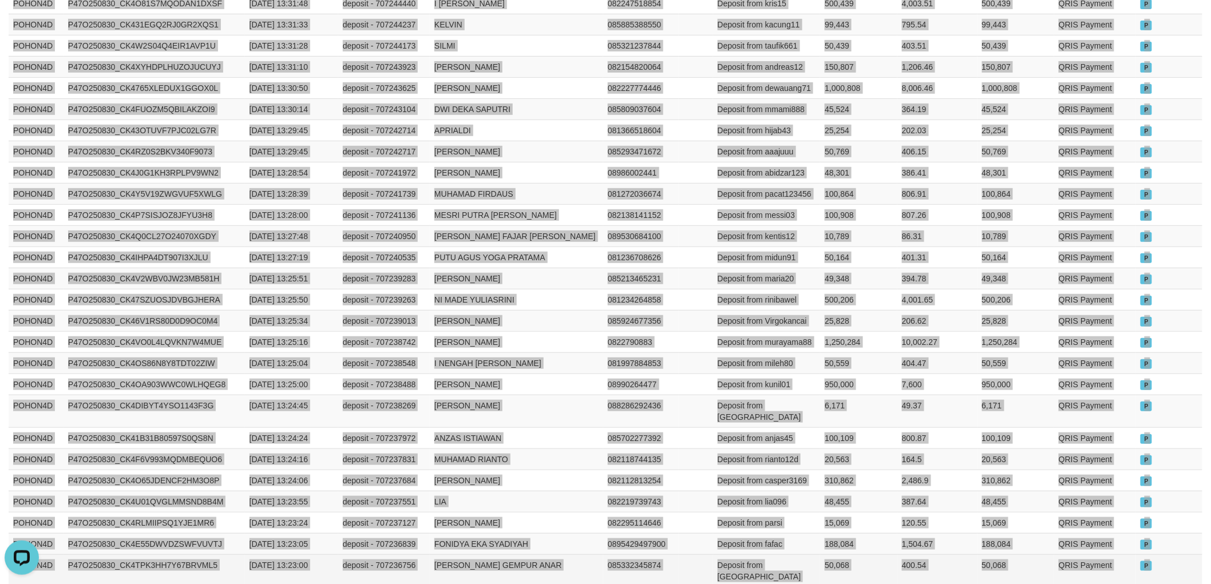
scroll to position [2077, 0]
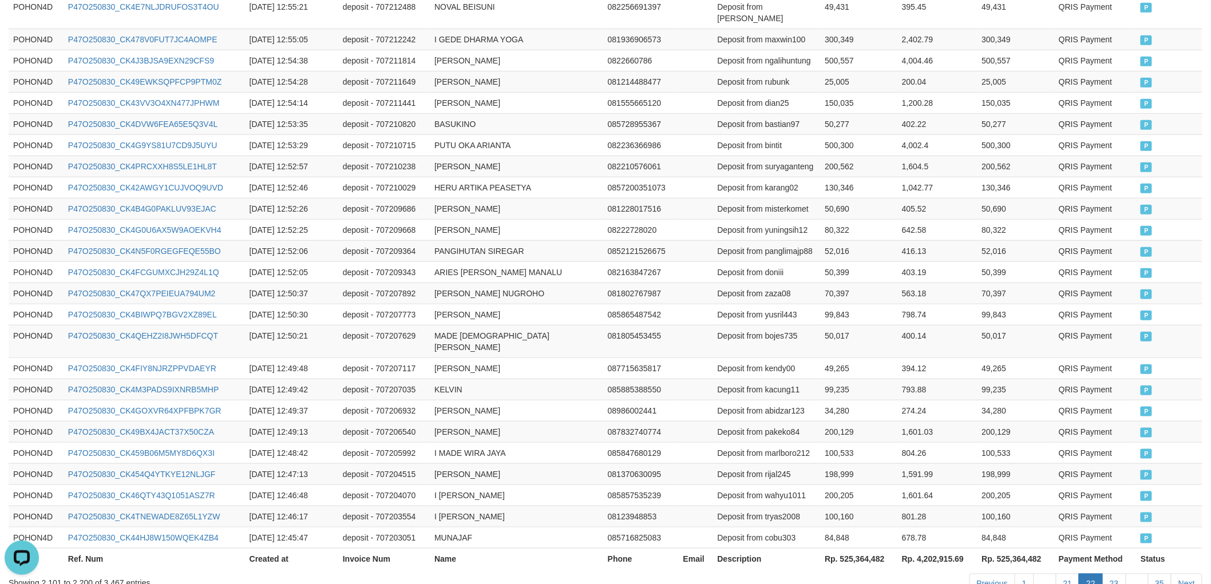
scroll to position [2096, 0]
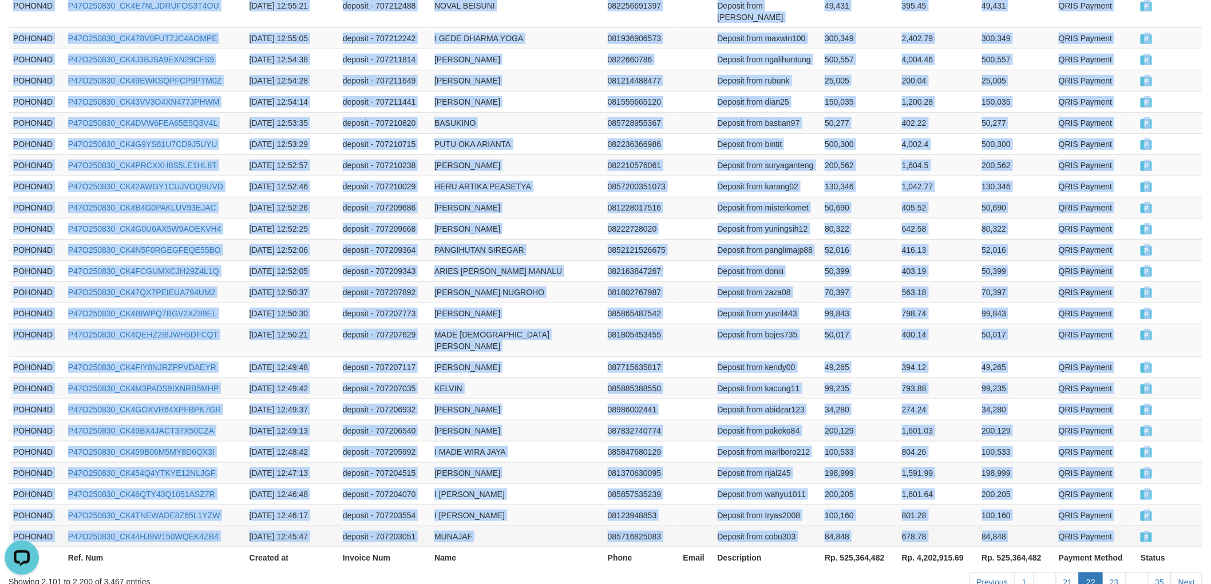
drag, startPoint x: 11, startPoint y: 189, endPoint x: 1155, endPoint y: 465, distance: 1175.7
click at [1186, 573] on link "Next" at bounding box center [1186, 582] width 31 height 19
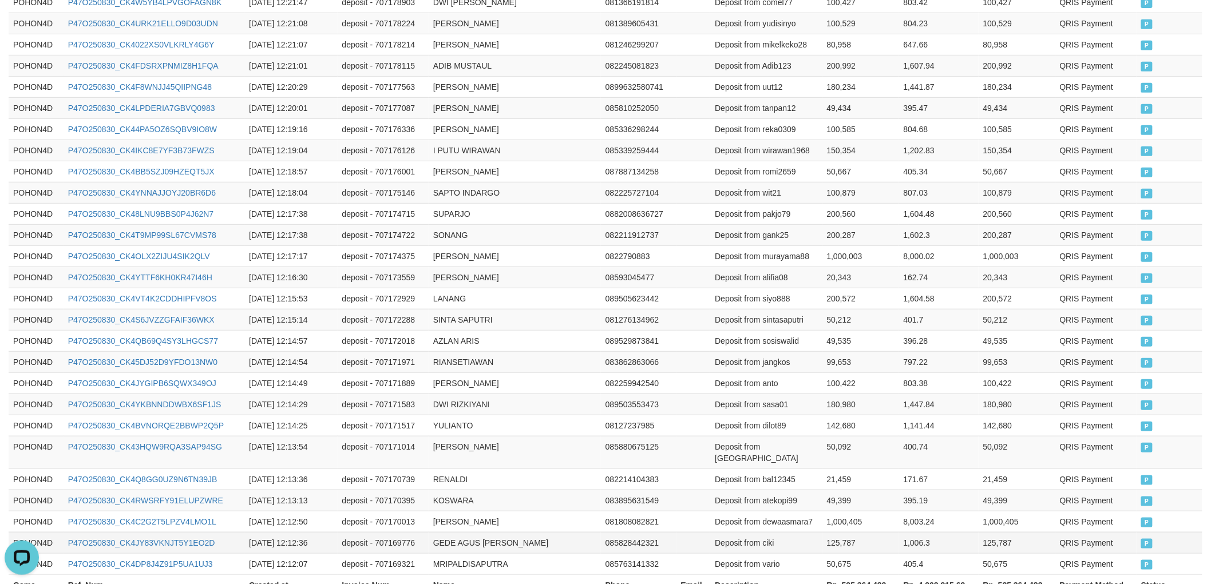
scroll to position [2085, 0]
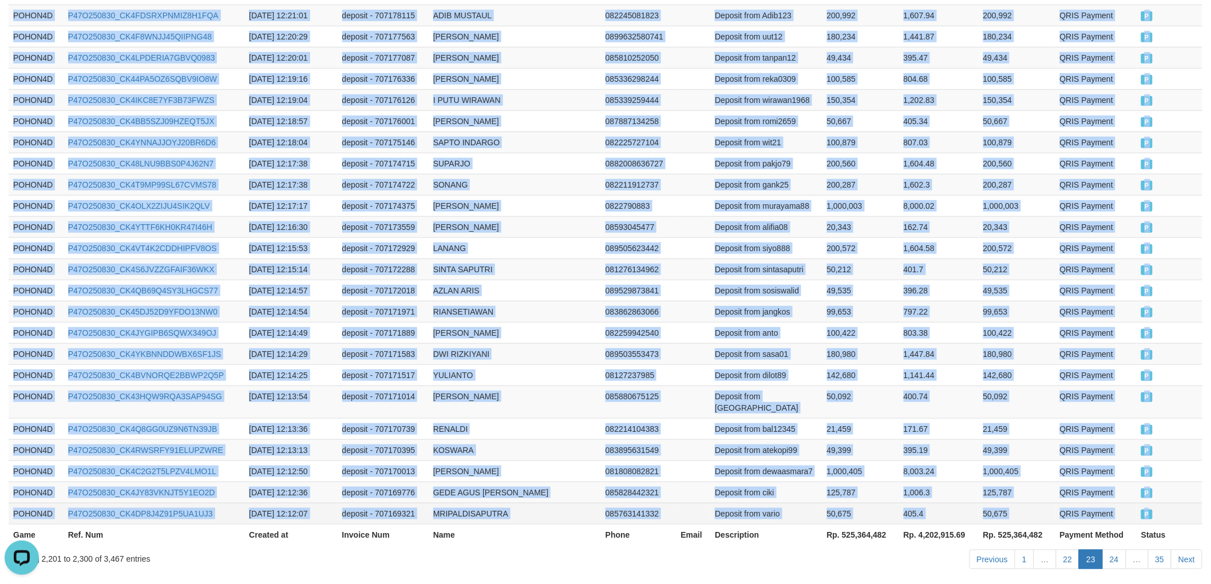
drag, startPoint x: 12, startPoint y: 188, endPoint x: 1173, endPoint y: 466, distance: 1193.8
click at [1190, 550] on link "Next" at bounding box center [1186, 559] width 31 height 19
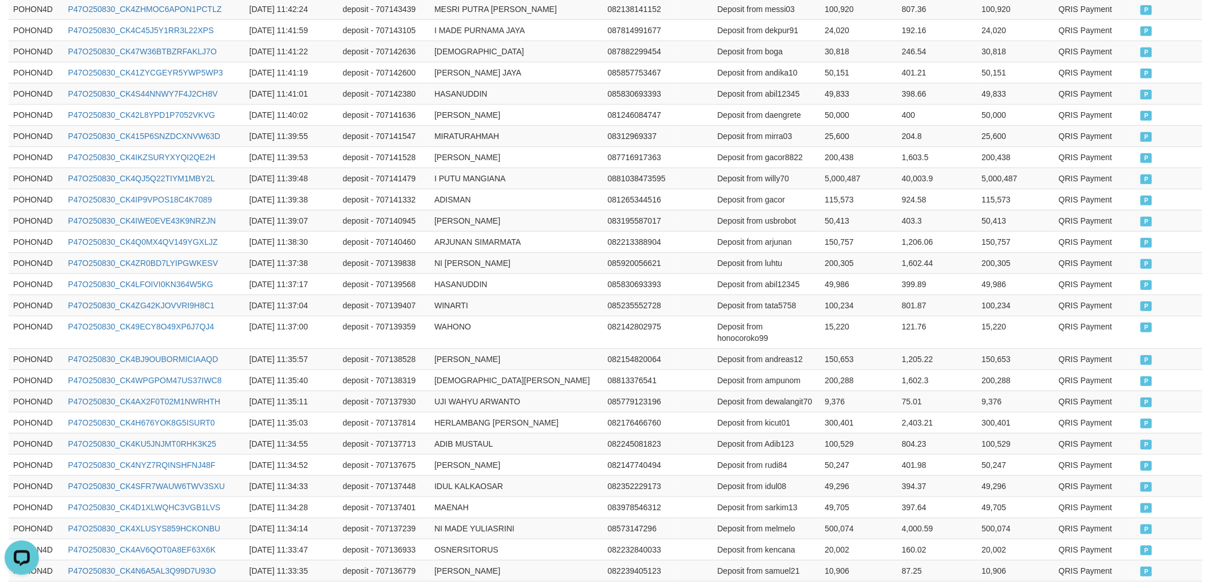
scroll to position [2131, 0]
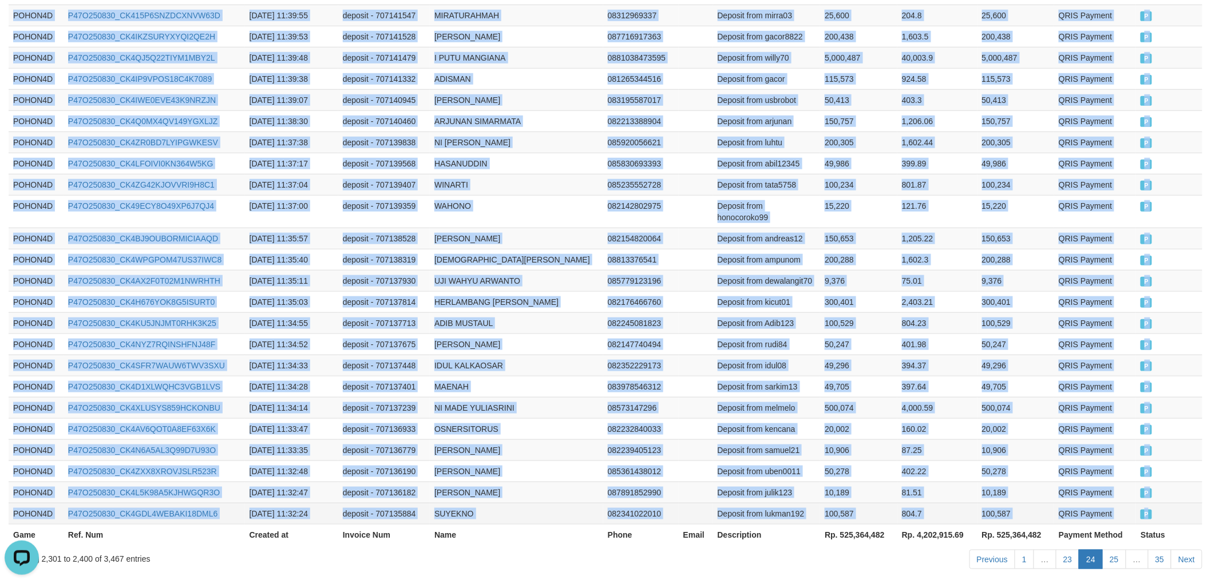
drag, startPoint x: 13, startPoint y: 254, endPoint x: 1164, endPoint y: 457, distance: 1168.7
click at [1186, 550] on link "Next" at bounding box center [1186, 559] width 31 height 19
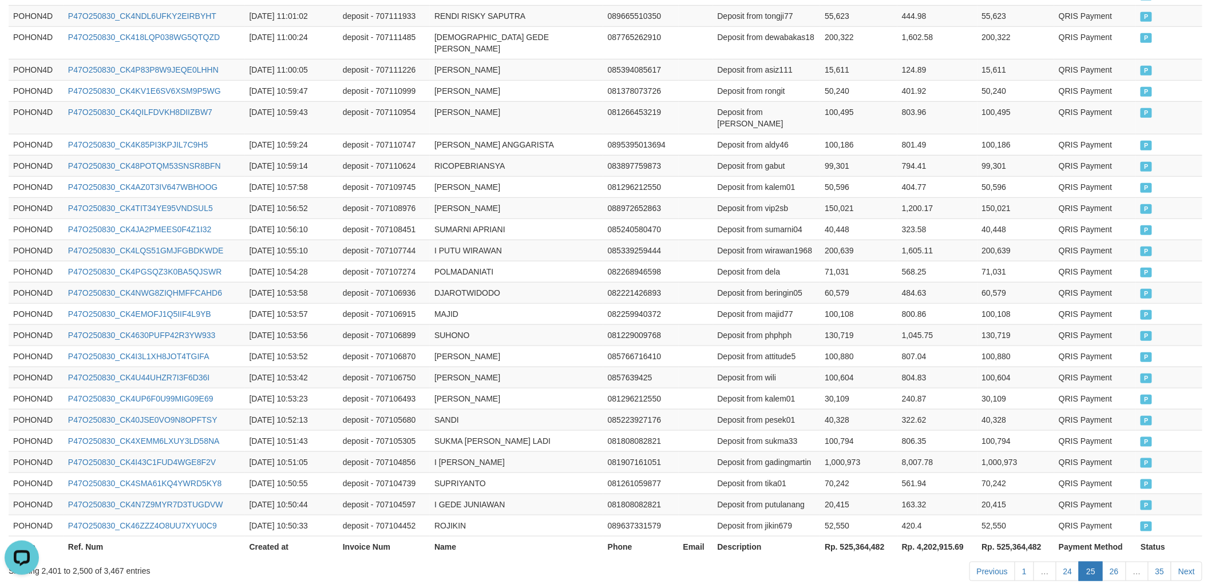
scroll to position [2085, 0]
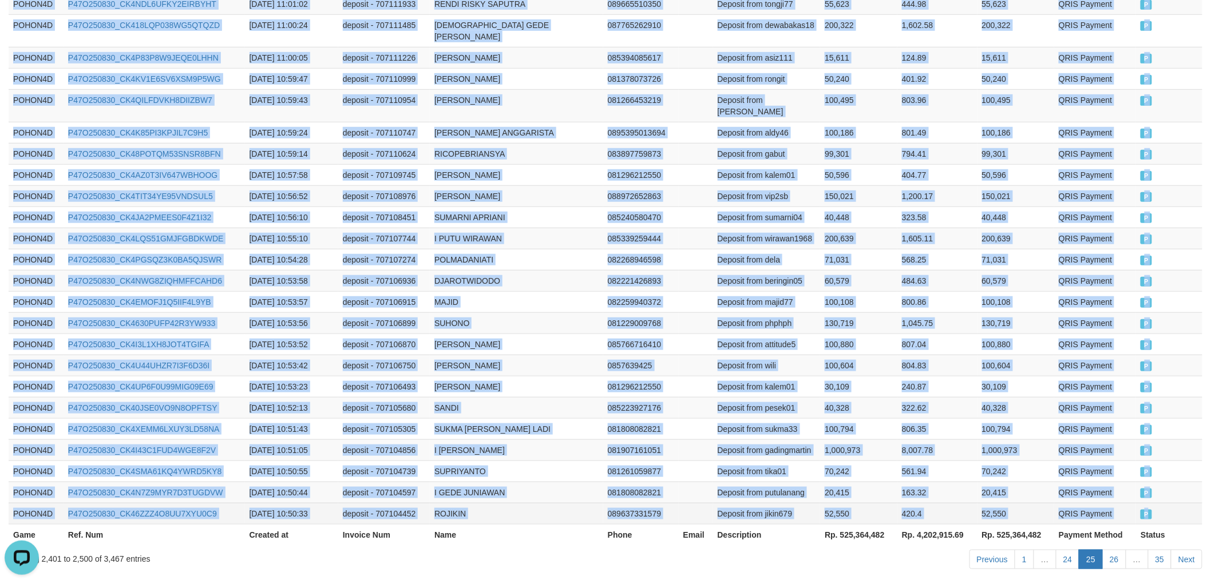
drag, startPoint x: 11, startPoint y: 188, endPoint x: 1169, endPoint y: 458, distance: 1189.0
click at [1181, 550] on link "Next" at bounding box center [1186, 559] width 31 height 19
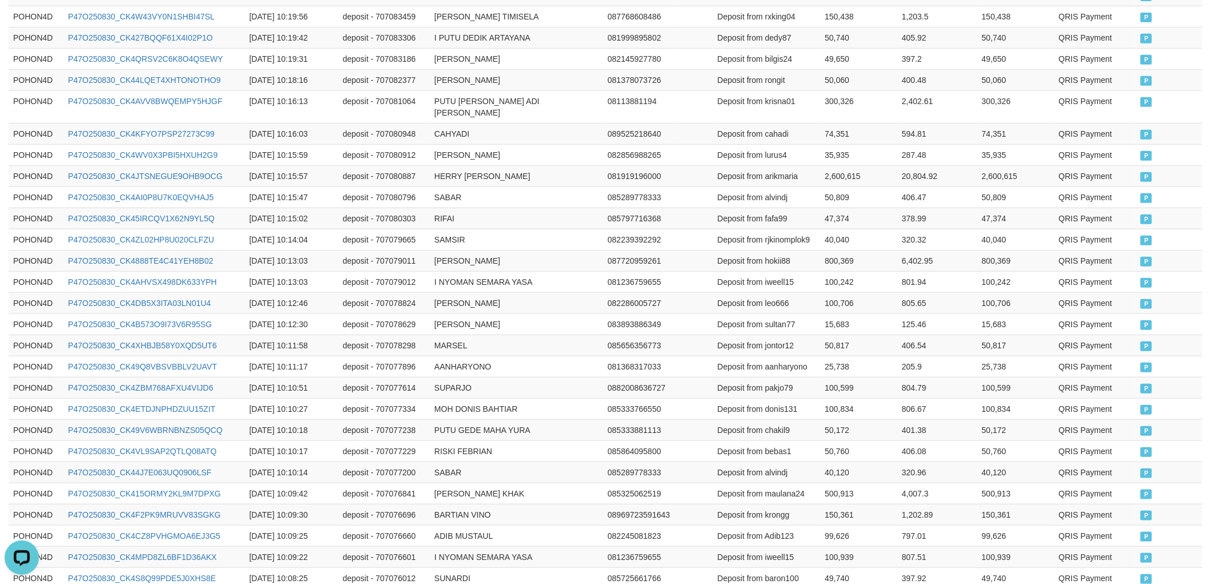
scroll to position [2119, 0]
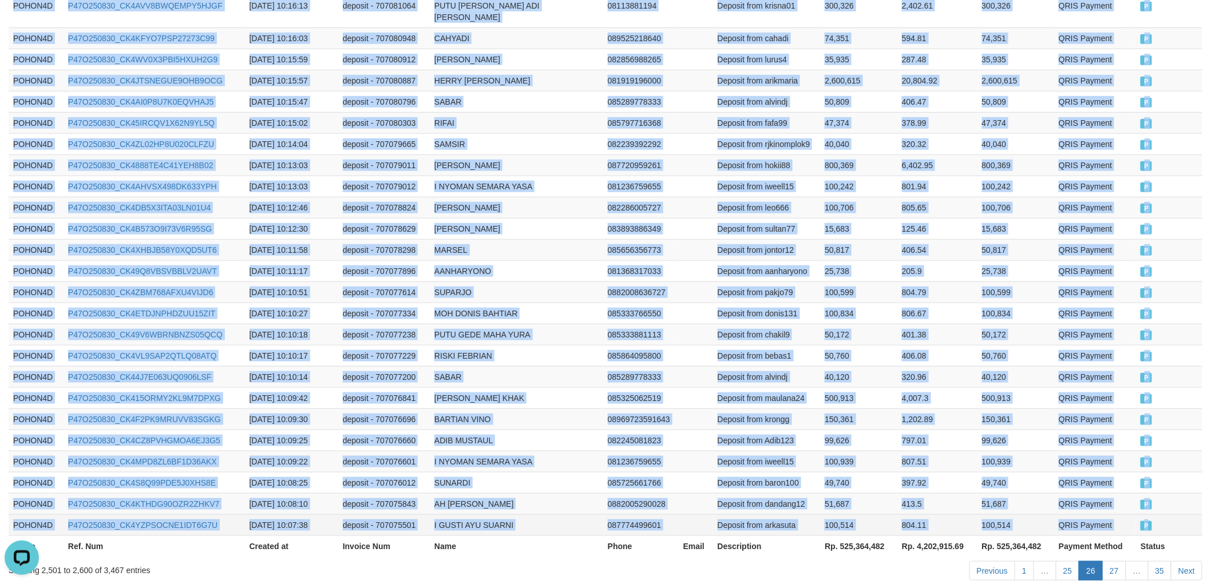
drag, startPoint x: 10, startPoint y: 251, endPoint x: 1173, endPoint y: 459, distance: 1182.1
click at [1182, 561] on link "Next" at bounding box center [1186, 570] width 31 height 19
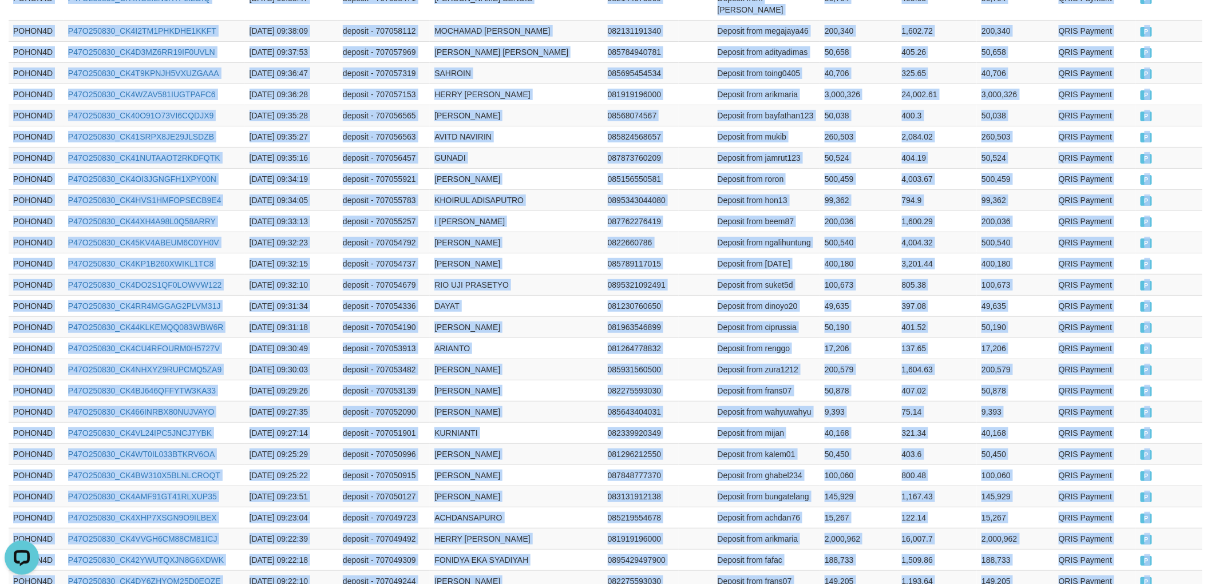
scroll to position [2096, 0]
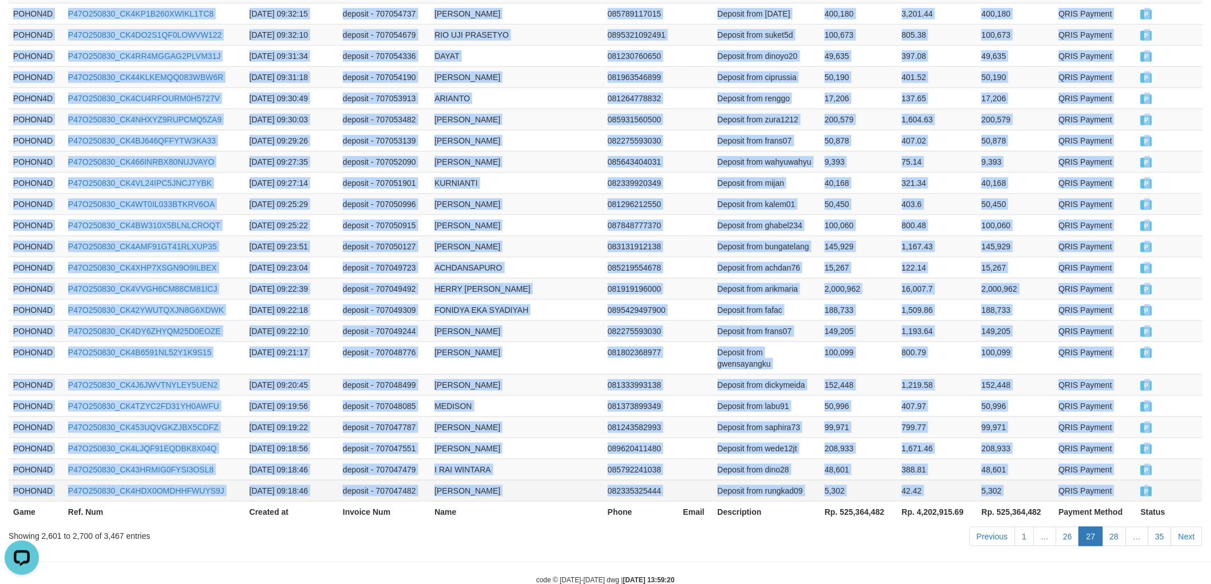
drag, startPoint x: 11, startPoint y: 380, endPoint x: 1160, endPoint y: 459, distance: 1151.5
click at [1185, 527] on link "Next" at bounding box center [1186, 536] width 31 height 19
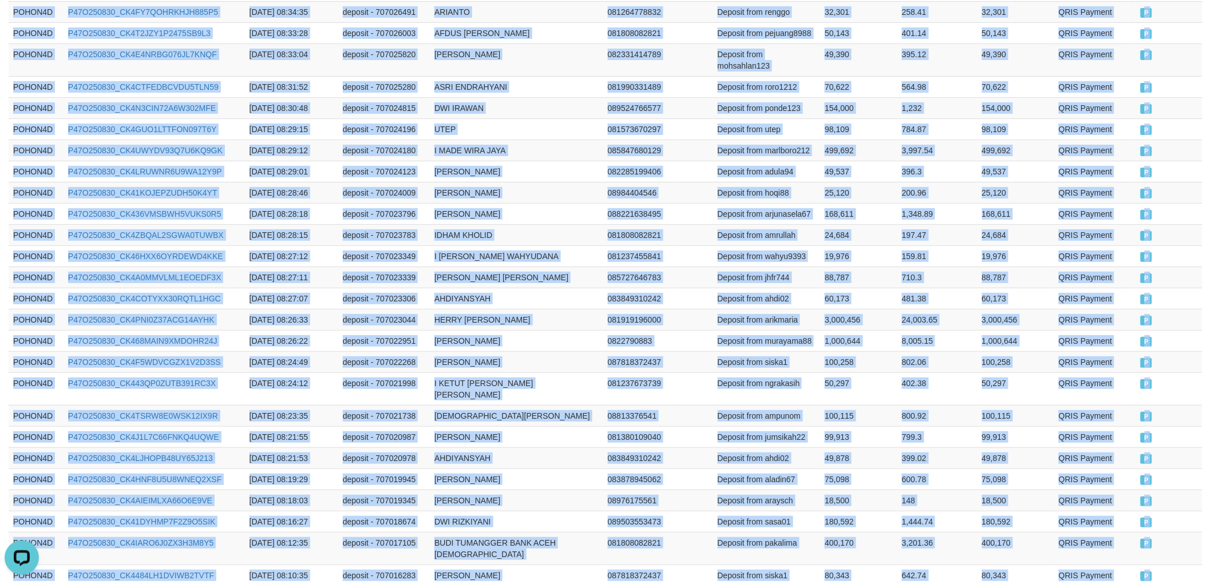
scroll to position [2016, 0]
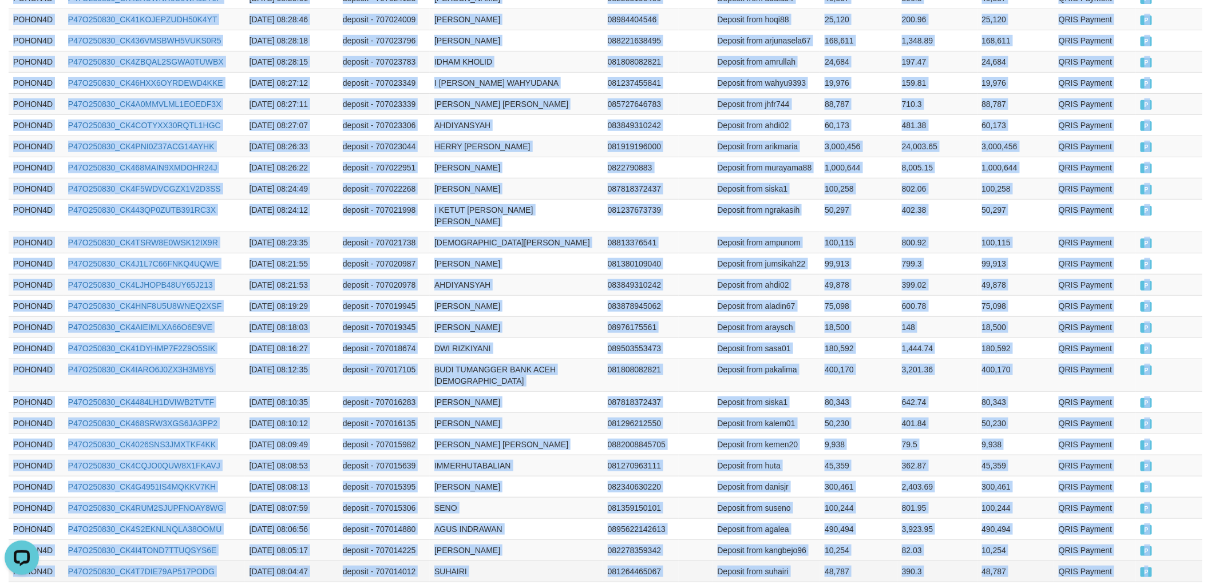
drag, startPoint x: 10, startPoint y: 190, endPoint x: 1163, endPoint y: 546, distance: 1205.9
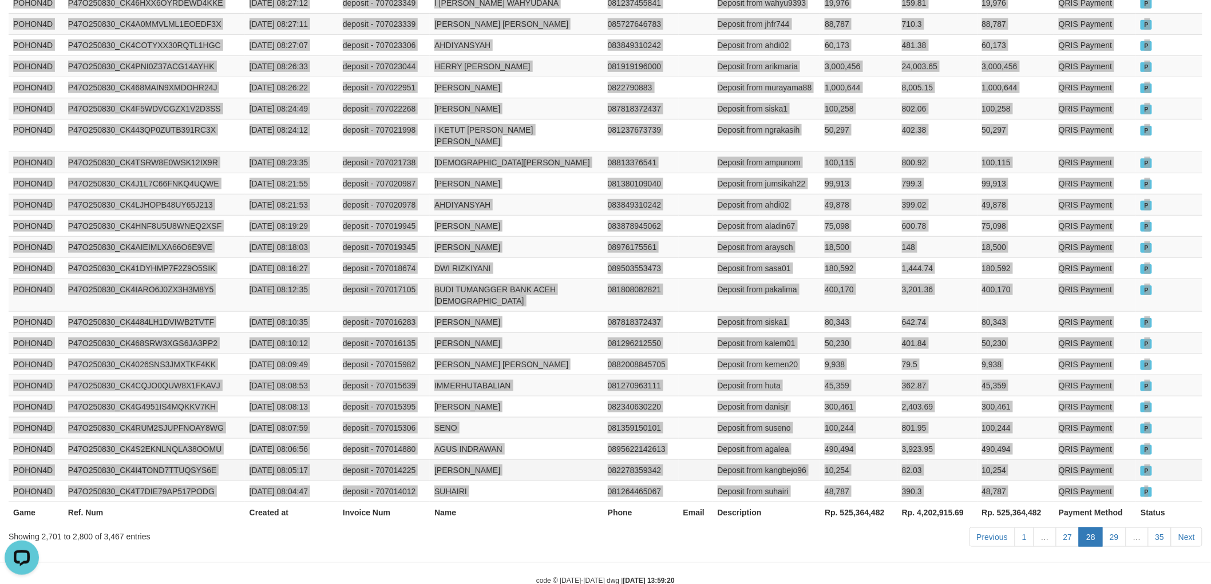
scroll to position [2096, 0]
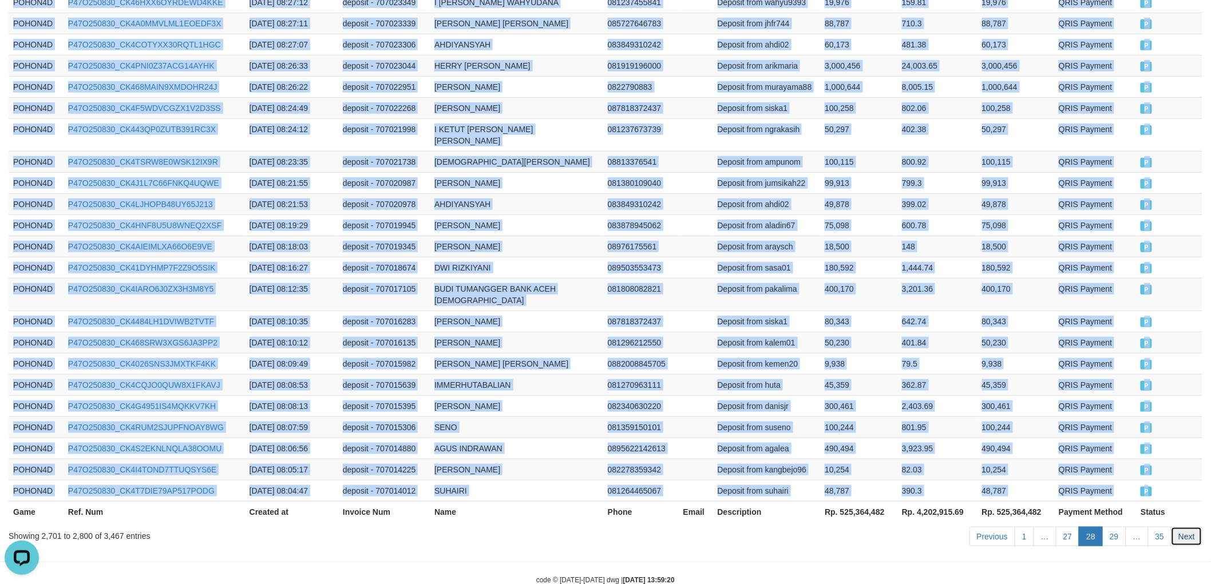
click at [1185, 527] on link "Next" at bounding box center [1186, 536] width 31 height 19
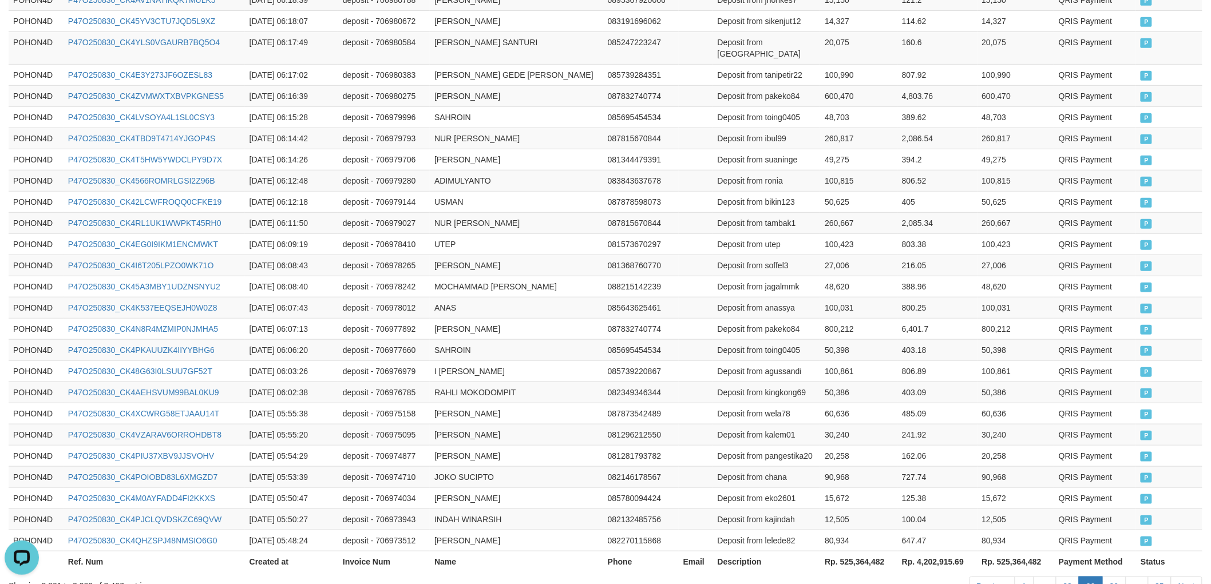
scroll to position [2085, 0]
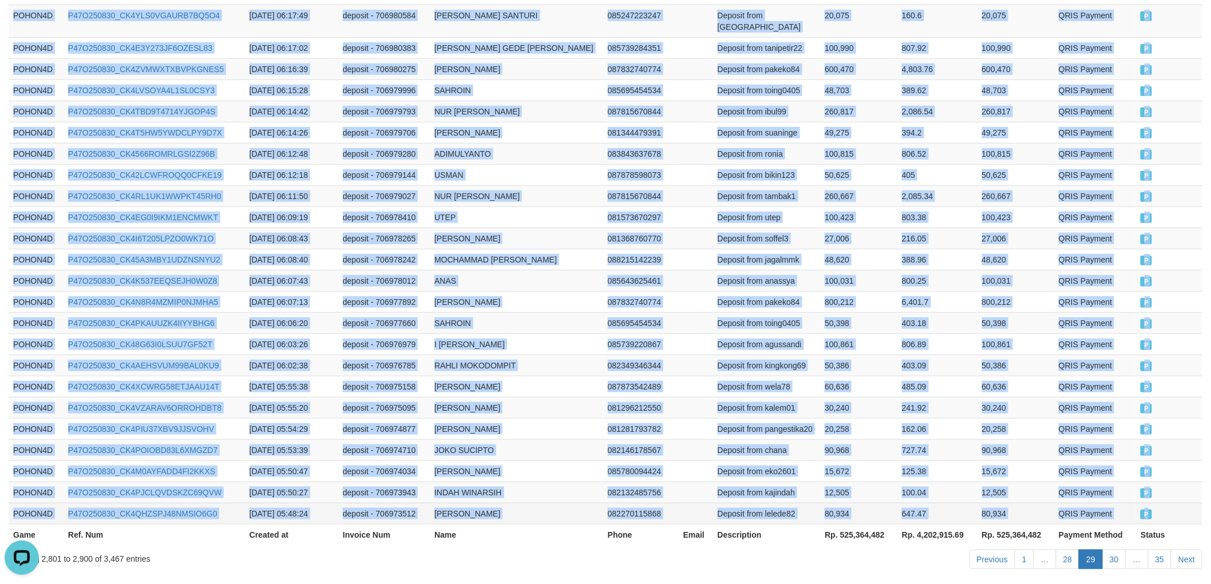
drag, startPoint x: 12, startPoint y: 191, endPoint x: 1171, endPoint y: 466, distance: 1190.9
click at [1187, 550] on link "Next" at bounding box center [1186, 559] width 31 height 19
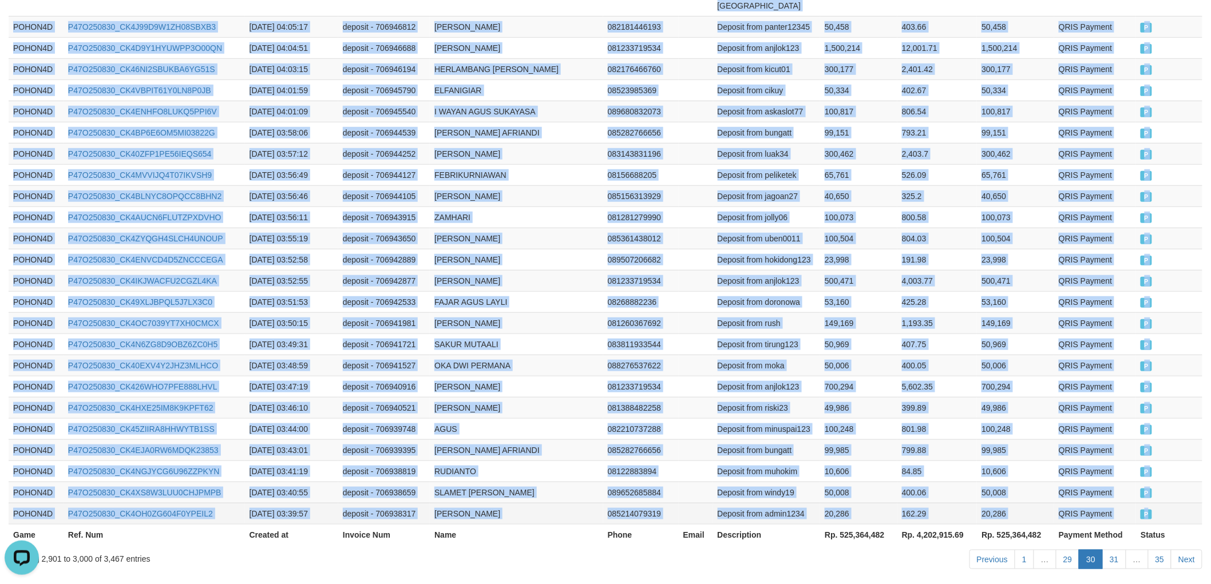
drag, startPoint x: 12, startPoint y: 188, endPoint x: 1160, endPoint y: 462, distance: 1180.5
click at [1180, 550] on link "Next" at bounding box center [1186, 559] width 31 height 19
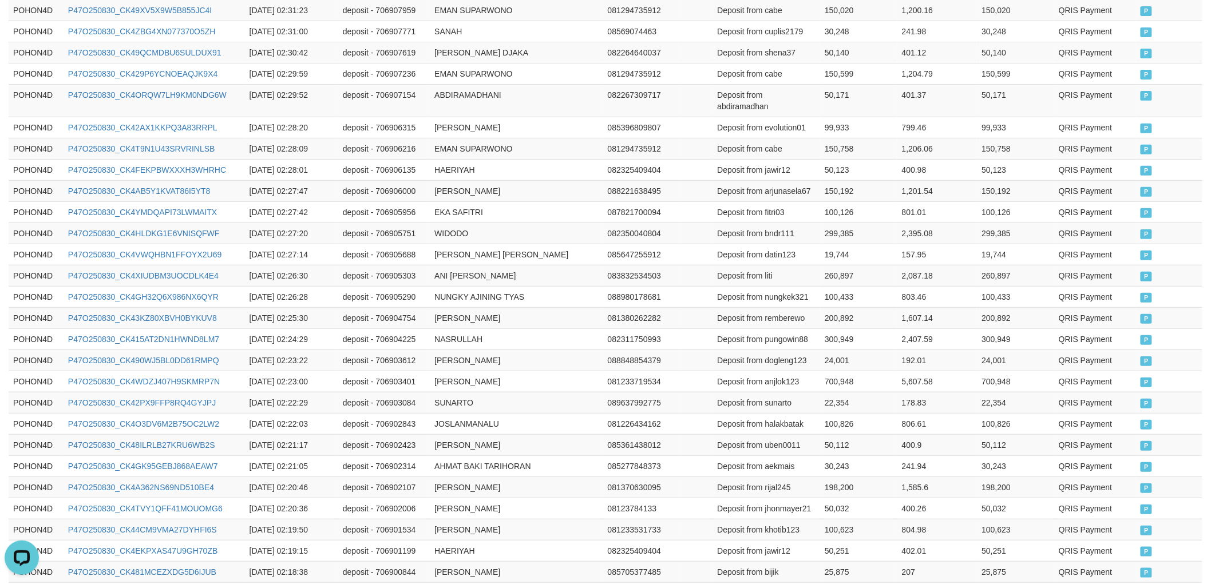
scroll to position [2096, 0]
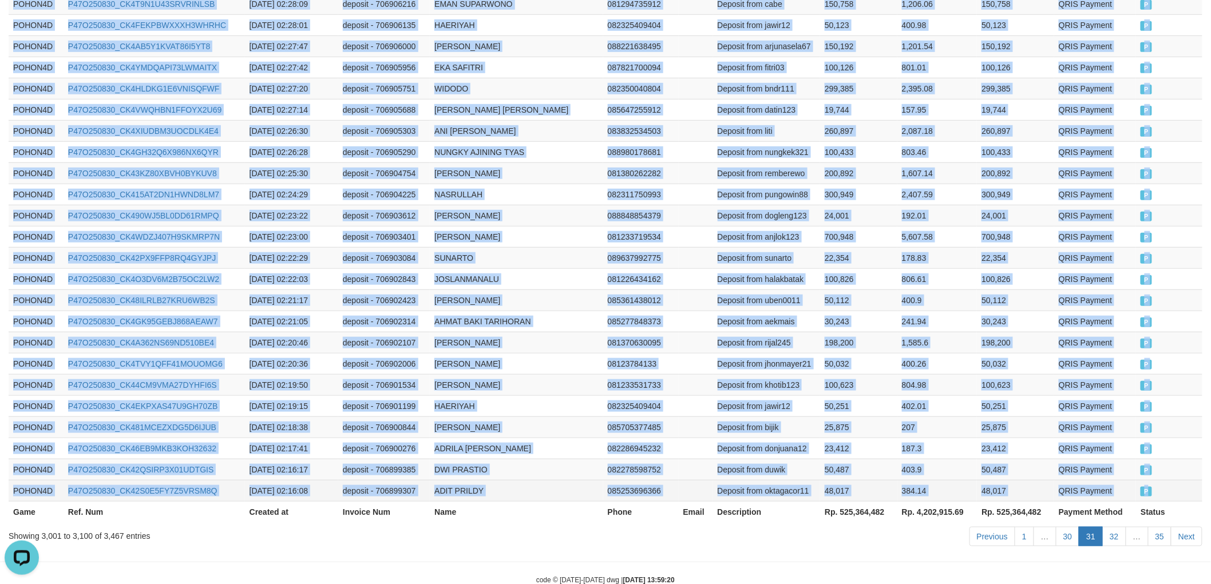
drag, startPoint x: 11, startPoint y: 253, endPoint x: 1164, endPoint y: 459, distance: 1170.5
click at [1189, 527] on link "Next" at bounding box center [1186, 536] width 31 height 19
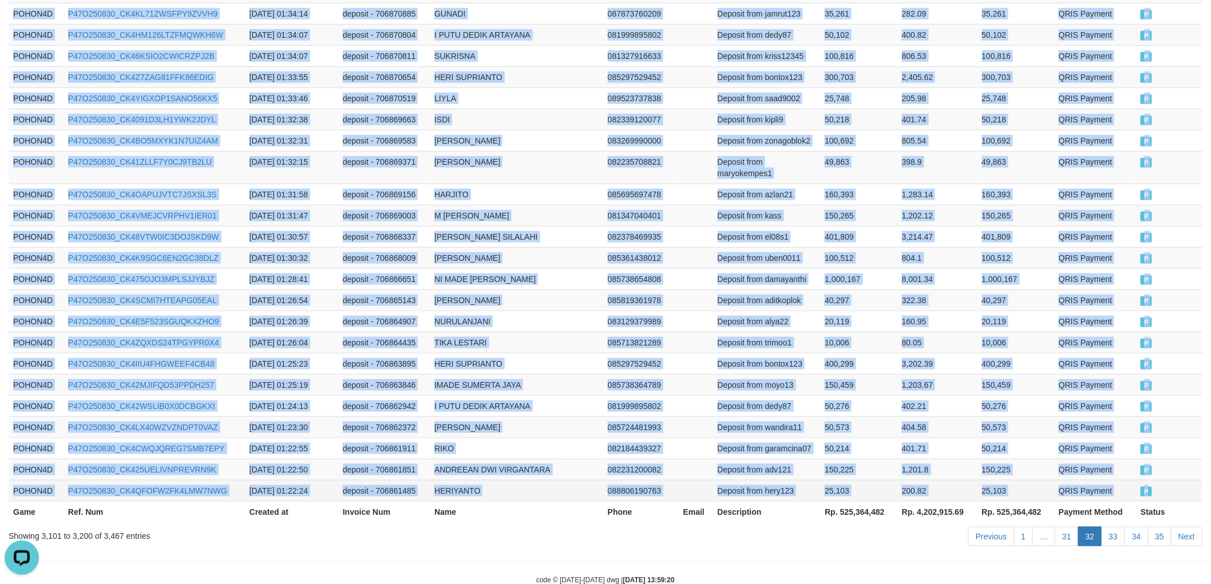
drag, startPoint x: 10, startPoint y: 316, endPoint x: 1169, endPoint y: 462, distance: 1168.8
click at [1191, 527] on link "Next" at bounding box center [1186, 536] width 31 height 19
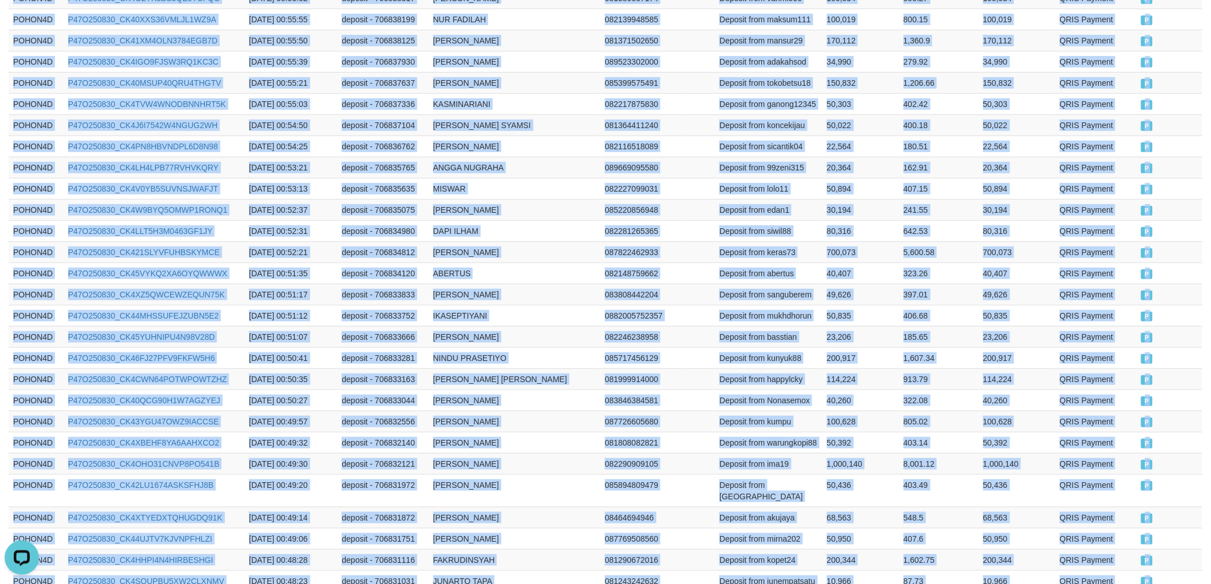
scroll to position [2131, 0]
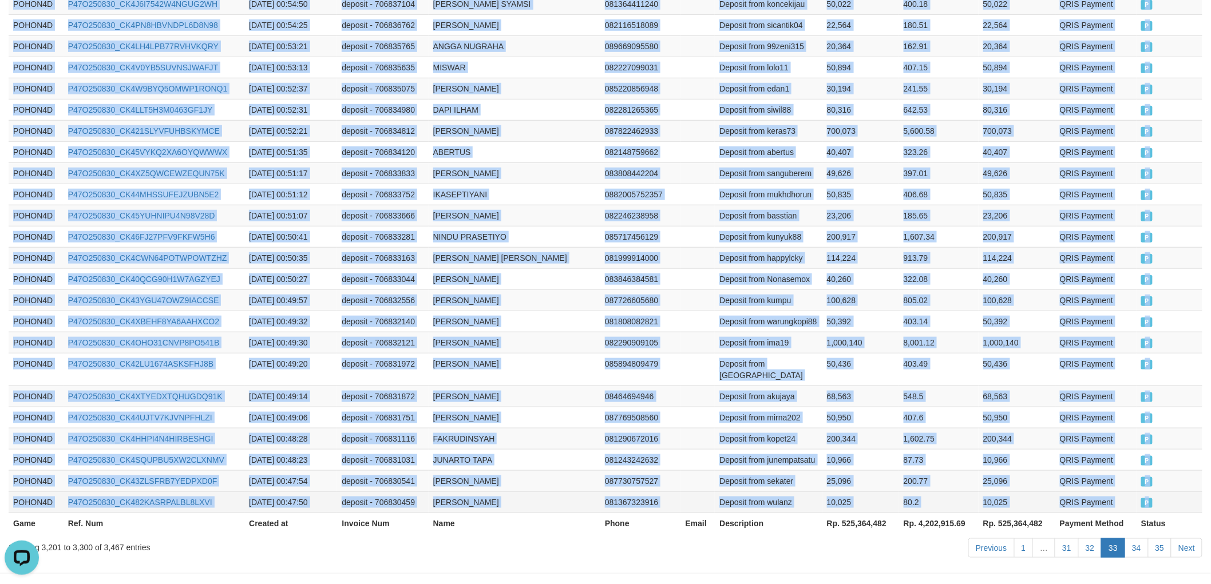
drag, startPoint x: 12, startPoint y: 193, endPoint x: 1169, endPoint y: 465, distance: 1188.8
click at [1190, 538] on link "Next" at bounding box center [1186, 547] width 31 height 19
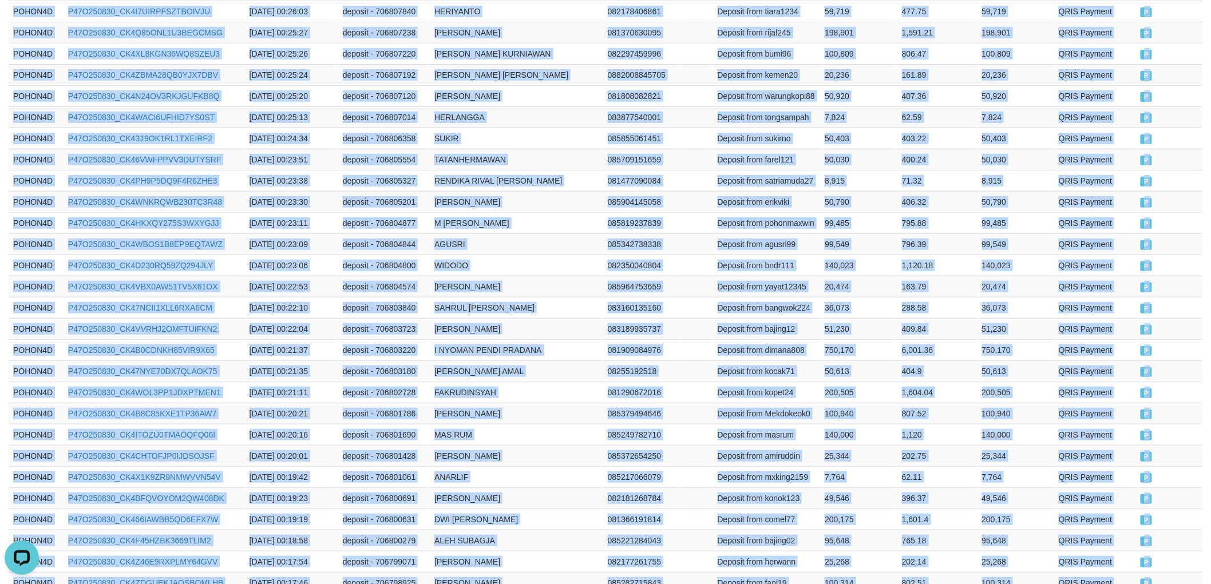
scroll to position [2085, 0]
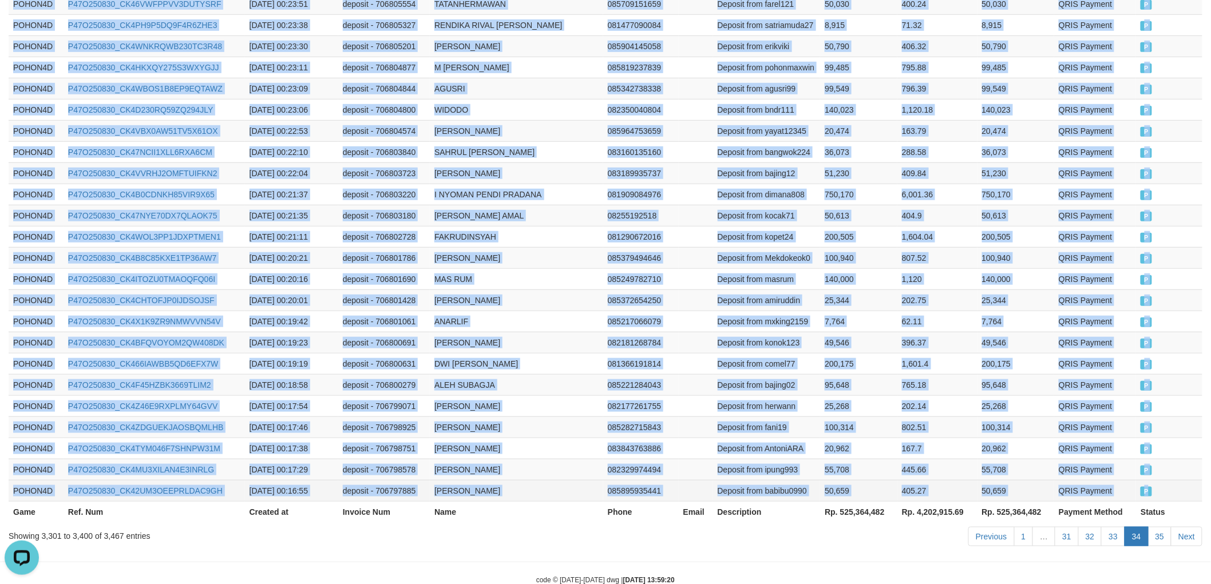
drag, startPoint x: 11, startPoint y: 190, endPoint x: 1183, endPoint y: 458, distance: 1201.4
click at [1187, 527] on link "Next" at bounding box center [1186, 536] width 31 height 19
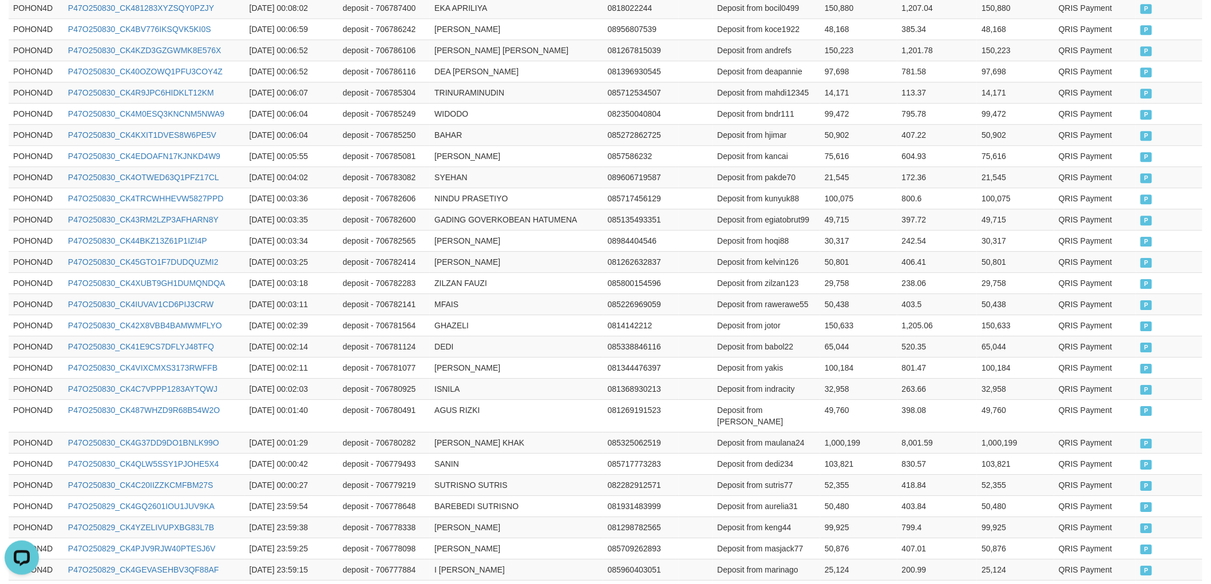
scroll to position [1385, 0]
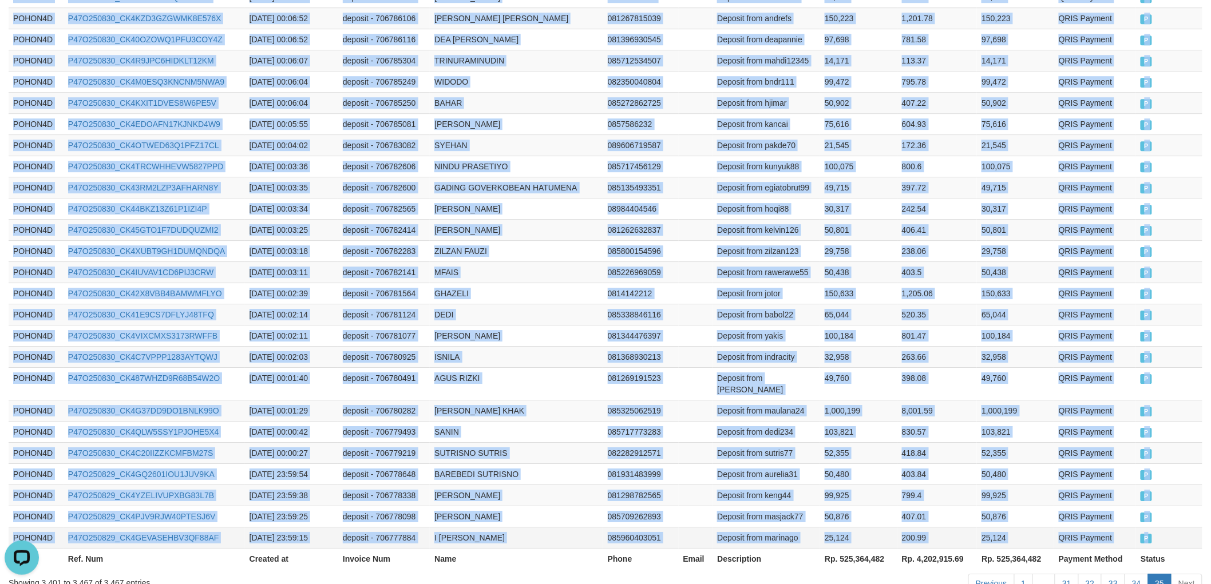
drag, startPoint x: 12, startPoint y: 190, endPoint x: 1167, endPoint y: 459, distance: 1186.1
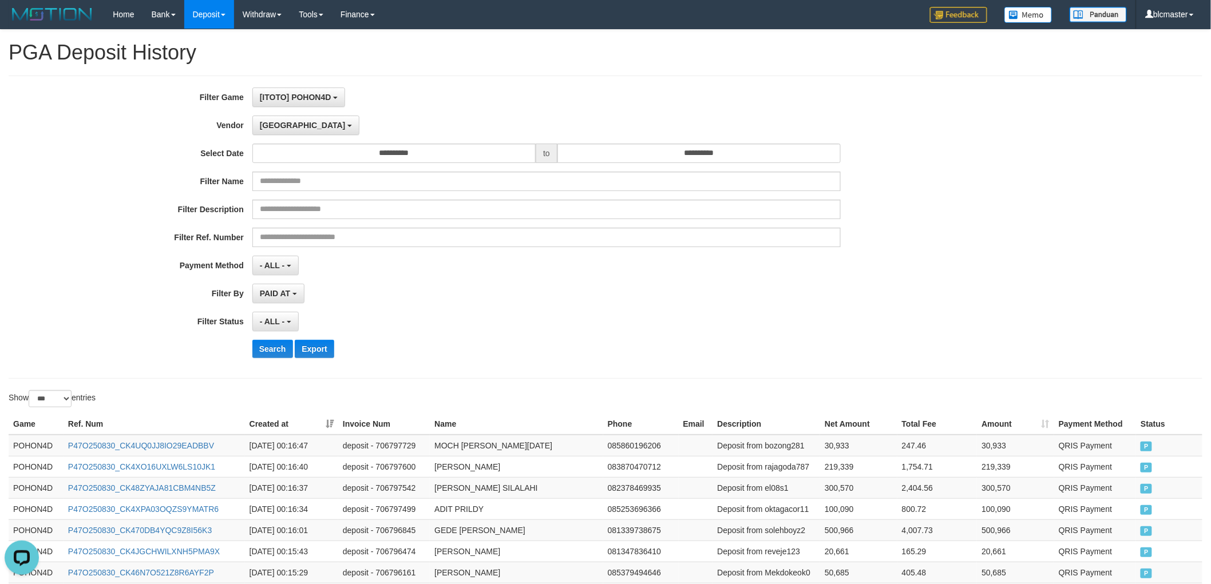
click at [281, 136] on div "**********" at bounding box center [504, 227] width 1009 height 279
click at [280, 130] on button "[GEOGRAPHIC_DATA]" at bounding box center [305, 125] width 107 height 19
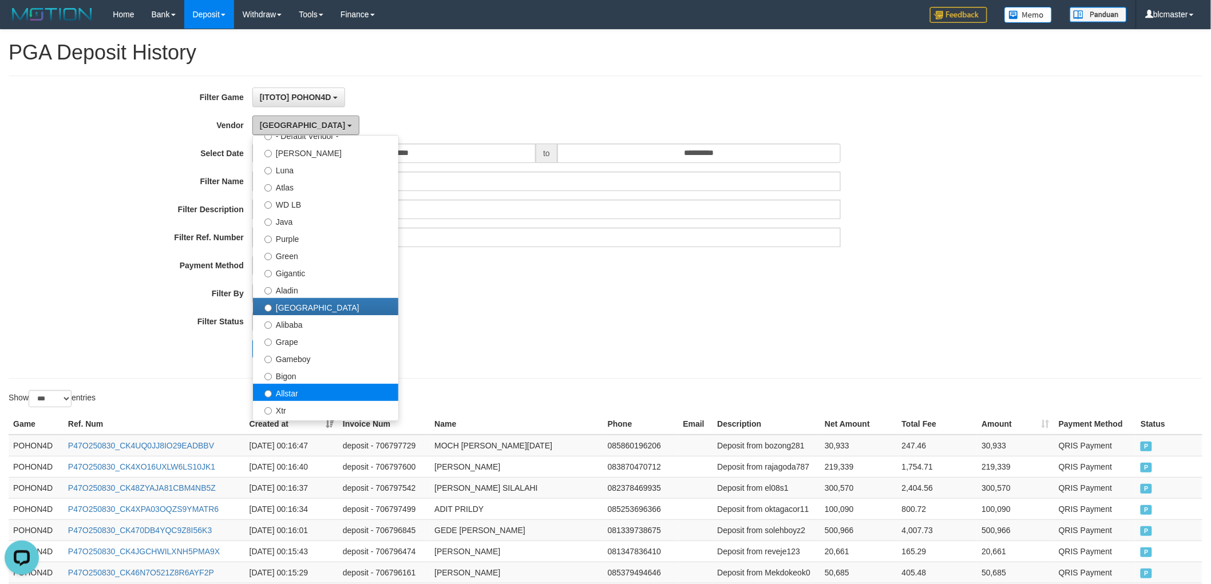
scroll to position [64, 0]
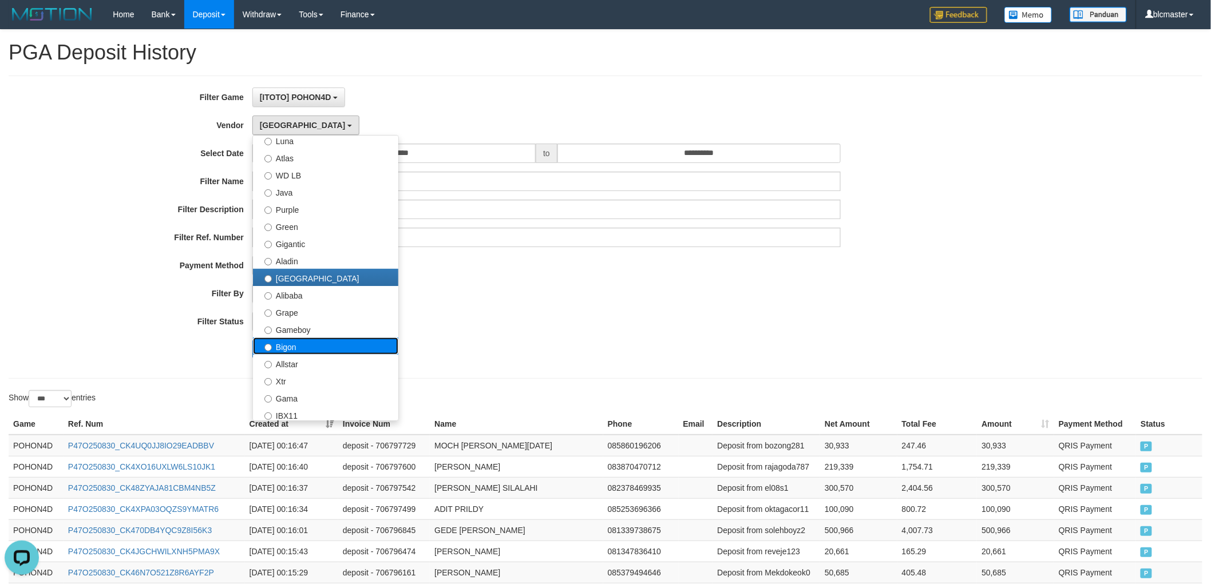
click at [315, 351] on label "Bigon" at bounding box center [325, 346] width 145 height 17
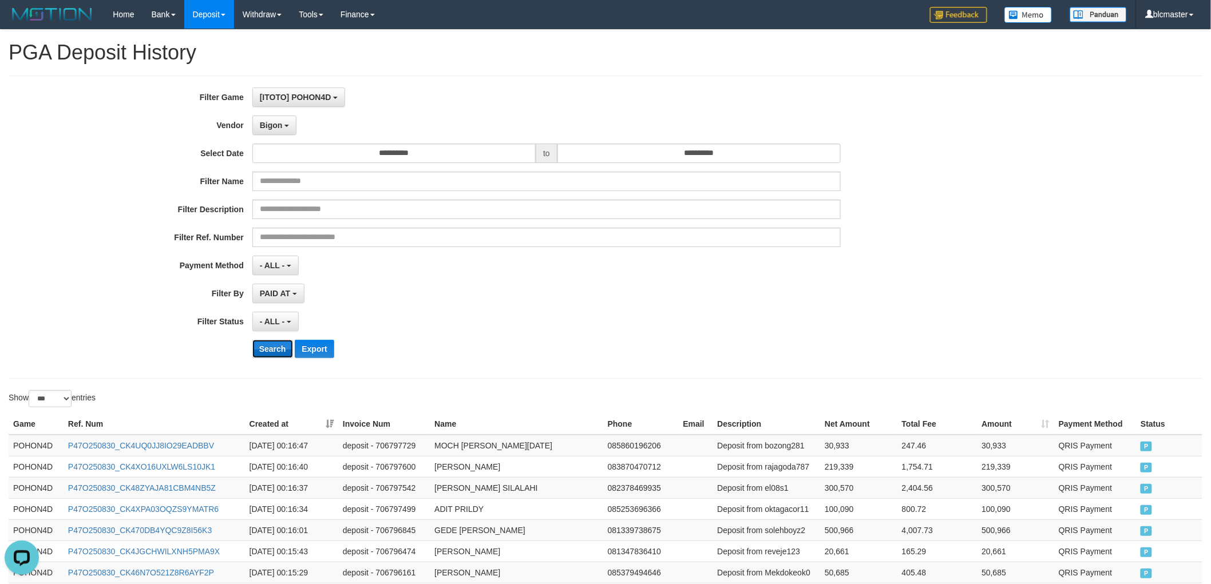
click at [267, 352] on button "Search" at bounding box center [272, 349] width 41 height 18
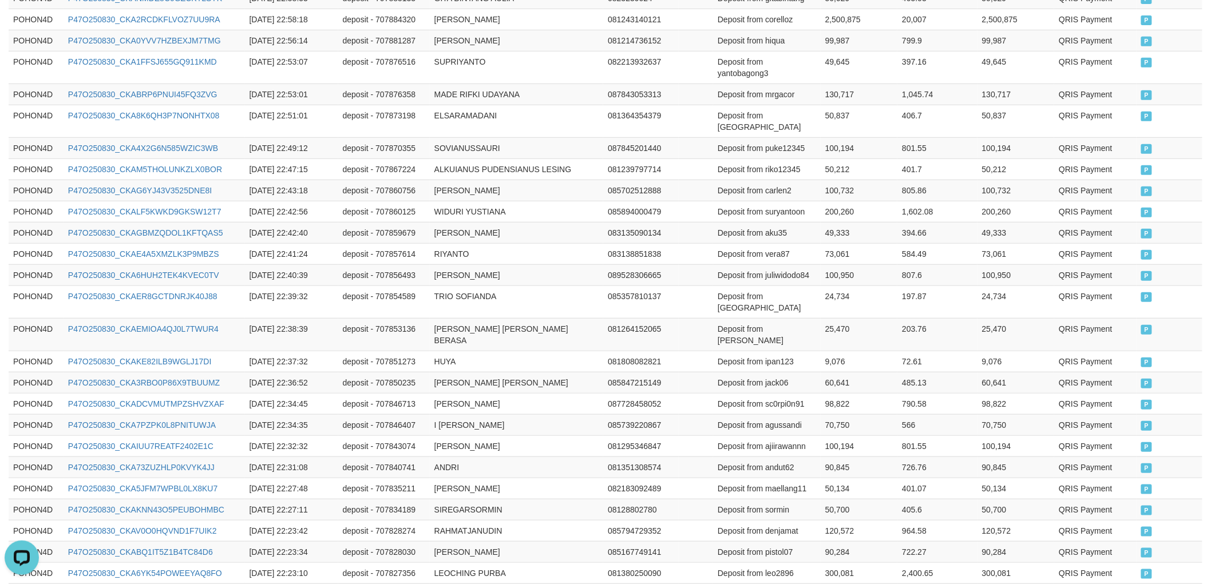
scroll to position [2096, 0]
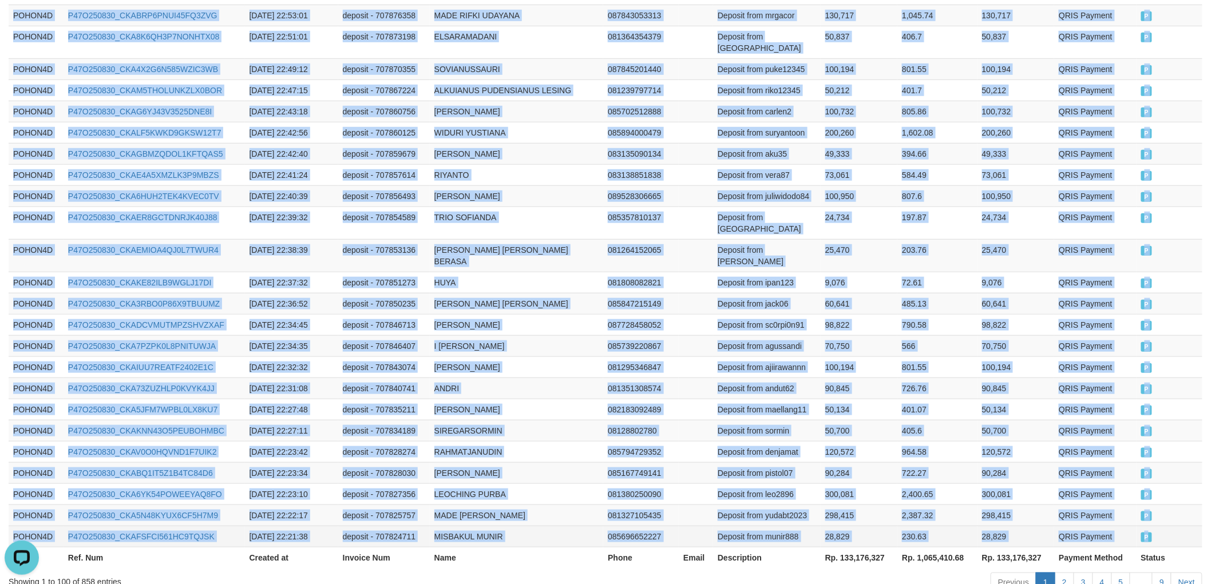
drag, startPoint x: 12, startPoint y: 252, endPoint x: 1174, endPoint y: 467, distance: 1181.6
click at [1180, 573] on link "Next" at bounding box center [1186, 582] width 31 height 19
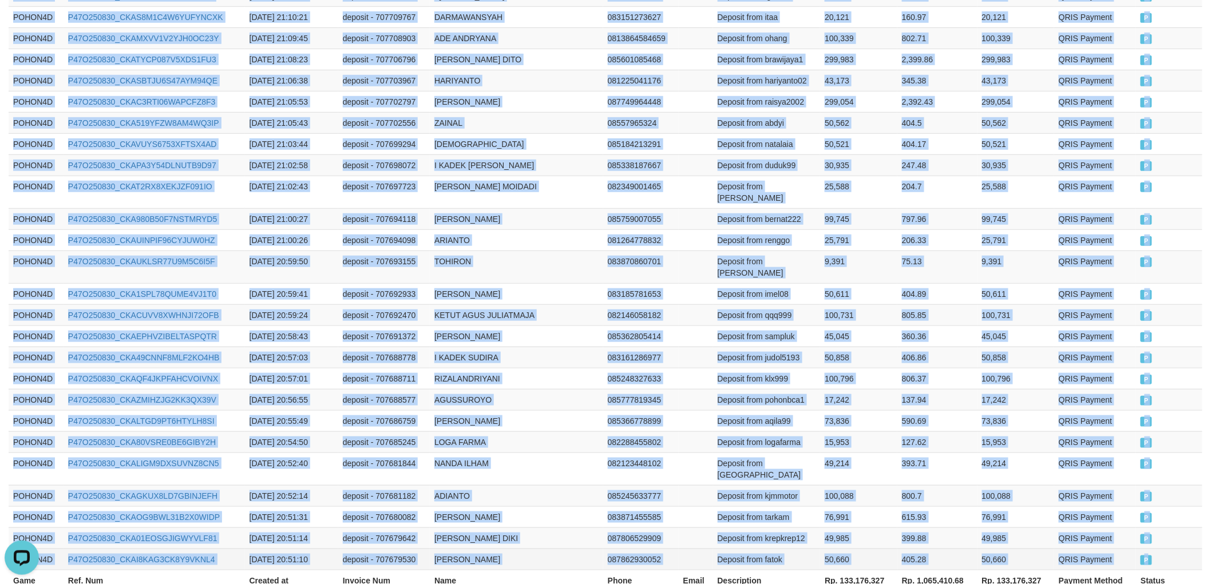
drag, startPoint x: 9, startPoint y: 252, endPoint x: 1157, endPoint y: 462, distance: 1167.4
click at [408, 431] on td "deposit - 707685245" at bounding box center [384, 441] width 92 height 21
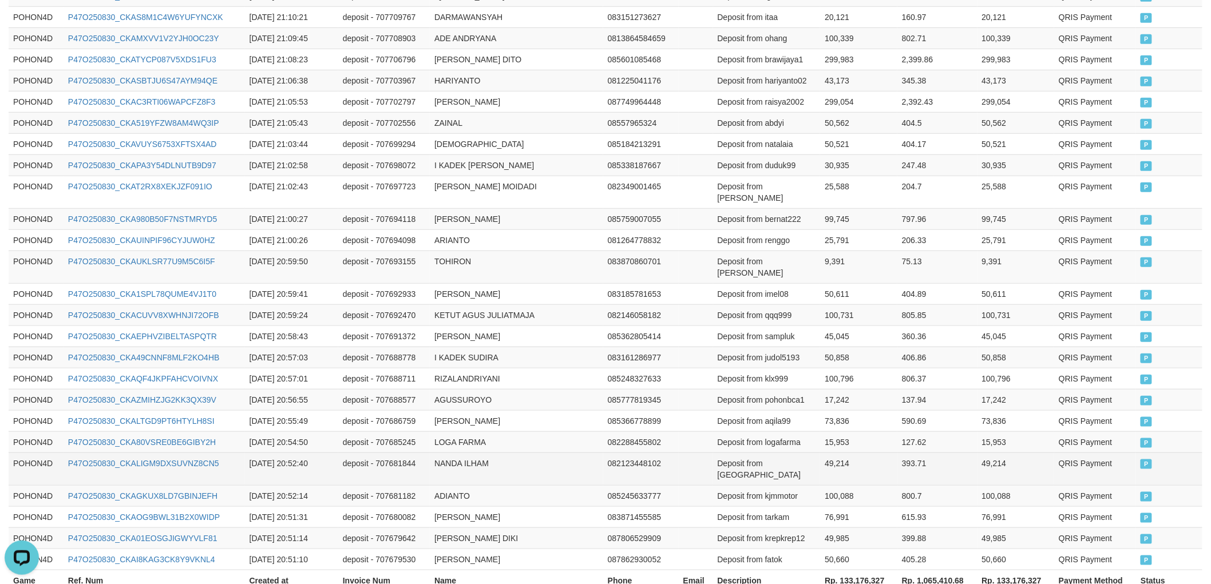
click at [523, 453] on td "NANDA ILHAM" at bounding box center [516, 469] width 173 height 33
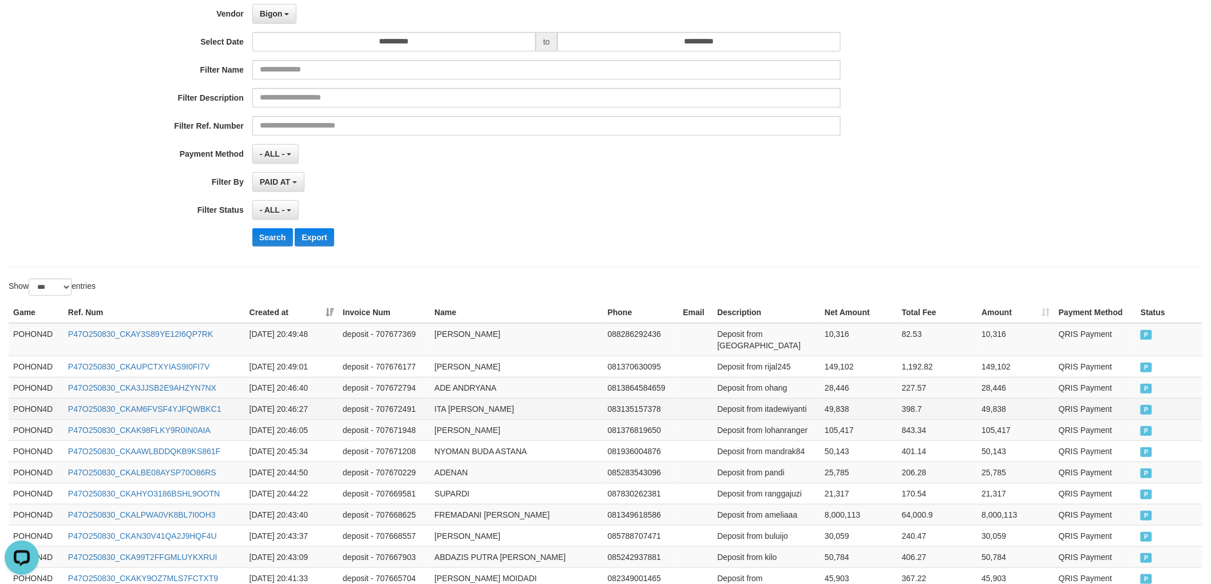
scroll to position [254, 0]
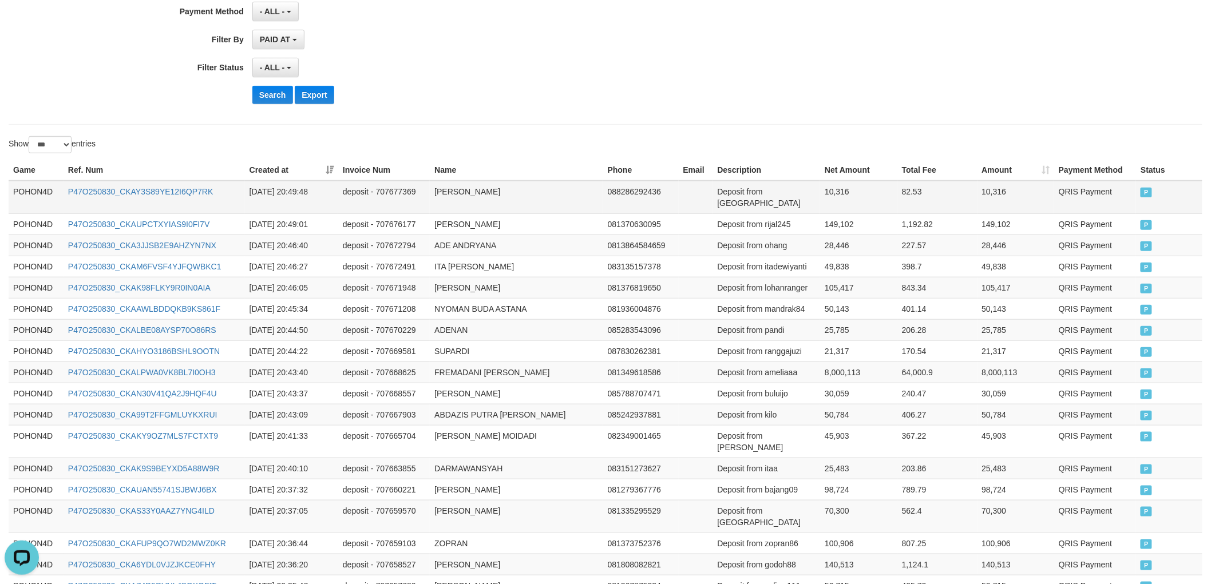
click at [9, 185] on td "POHON4D" at bounding box center [36, 197] width 55 height 33
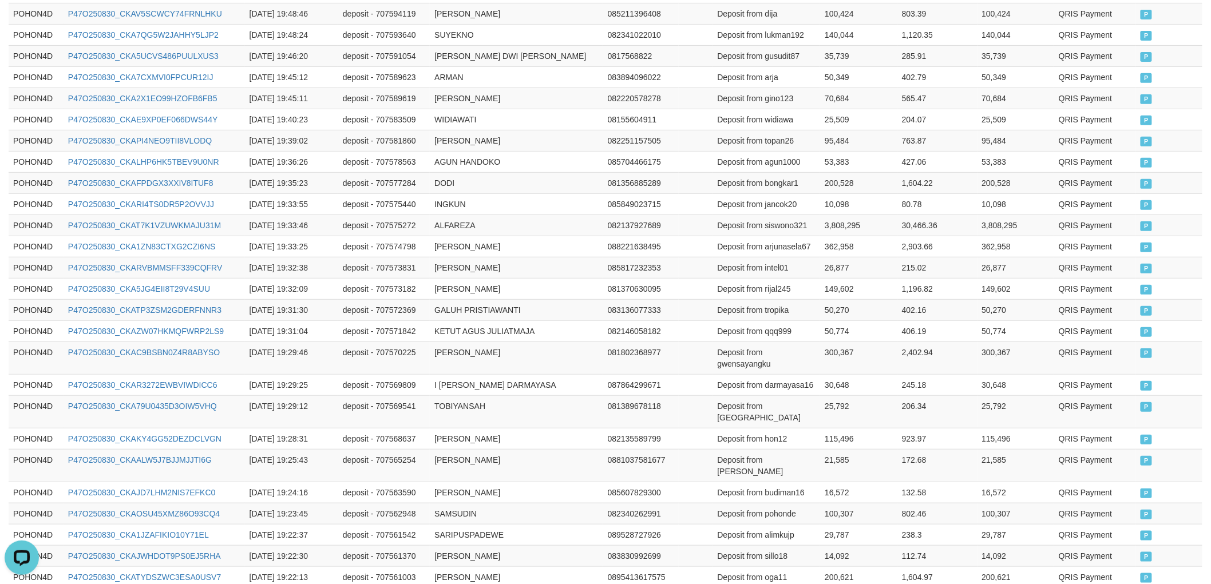
scroll to position [2096, 0]
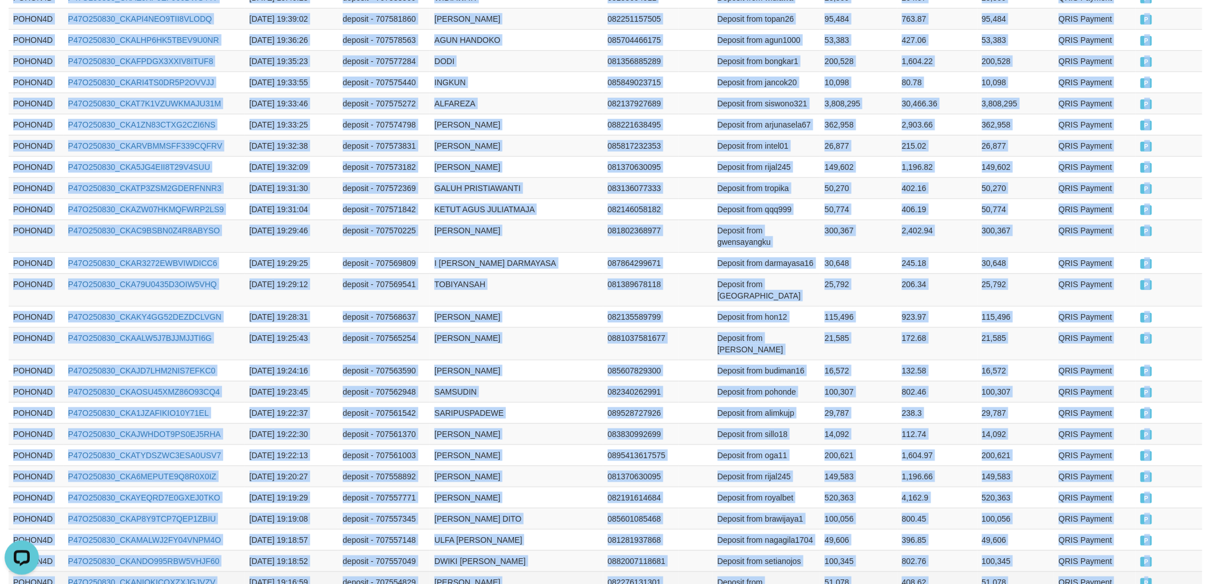
drag, startPoint x: 13, startPoint y: 191, endPoint x: 1157, endPoint y: 465, distance: 1176.7
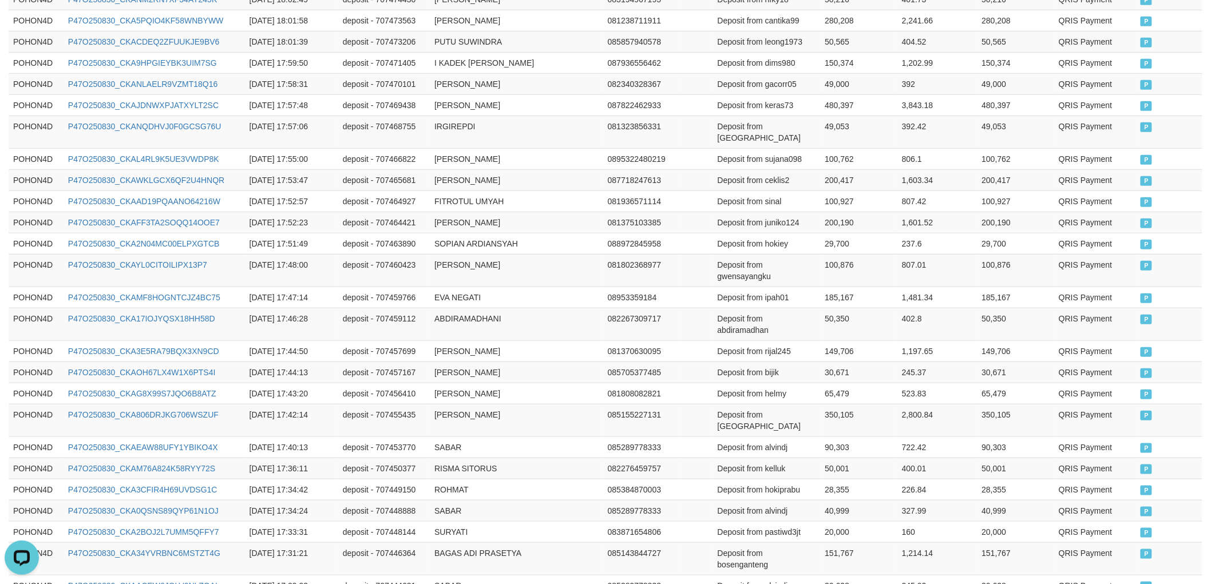
scroll to position [2142, 0]
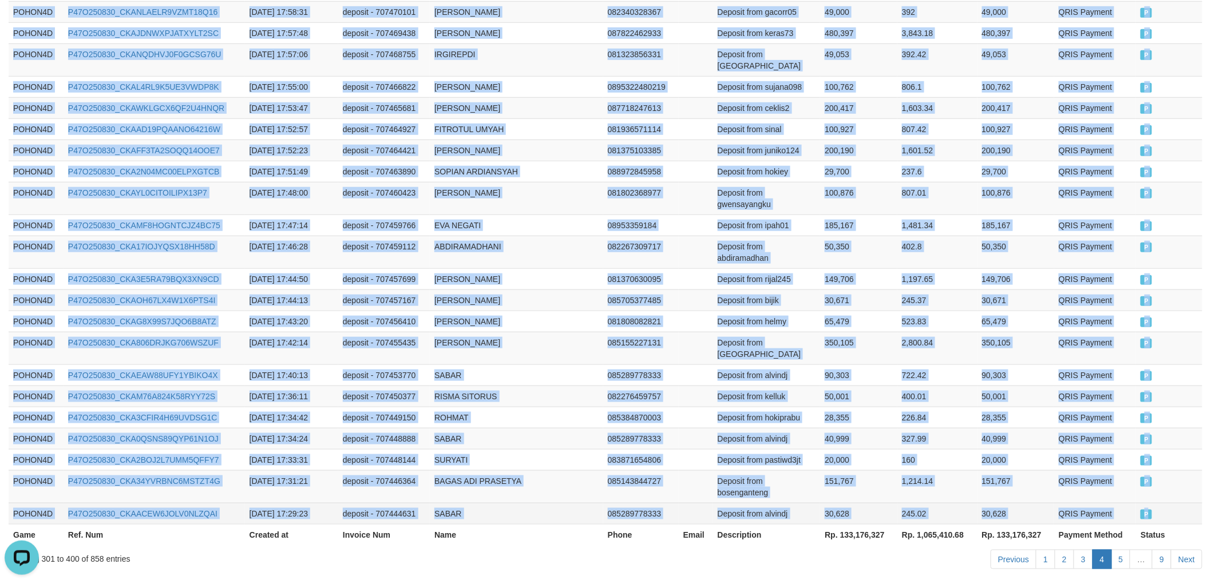
drag, startPoint x: 10, startPoint y: 189, endPoint x: 1162, endPoint y: 463, distance: 1184.4
click at [1189, 550] on link "Next" at bounding box center [1186, 559] width 31 height 19
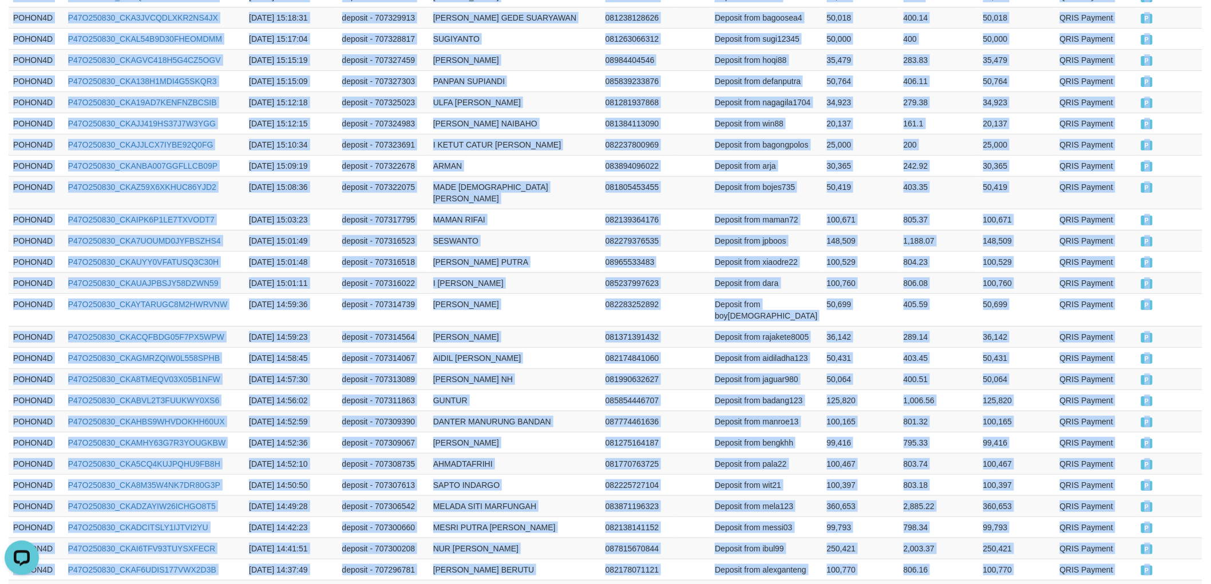
scroll to position [2096, 0]
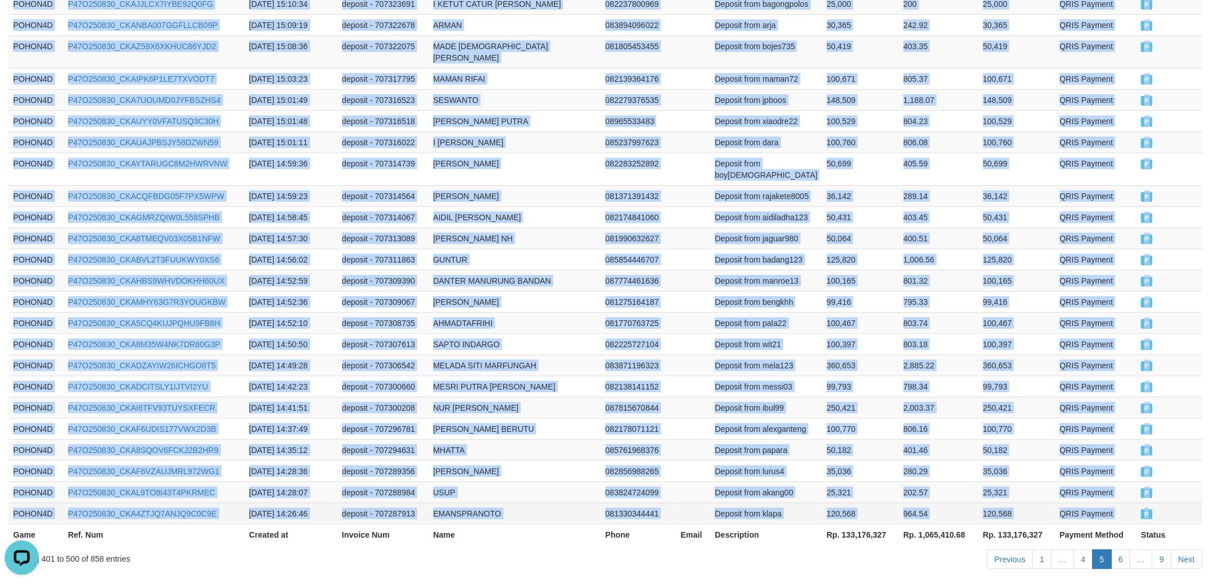
drag, startPoint x: 11, startPoint y: 251, endPoint x: 1171, endPoint y: 459, distance: 1178.3
click at [1181, 550] on link "Next" at bounding box center [1186, 559] width 31 height 19
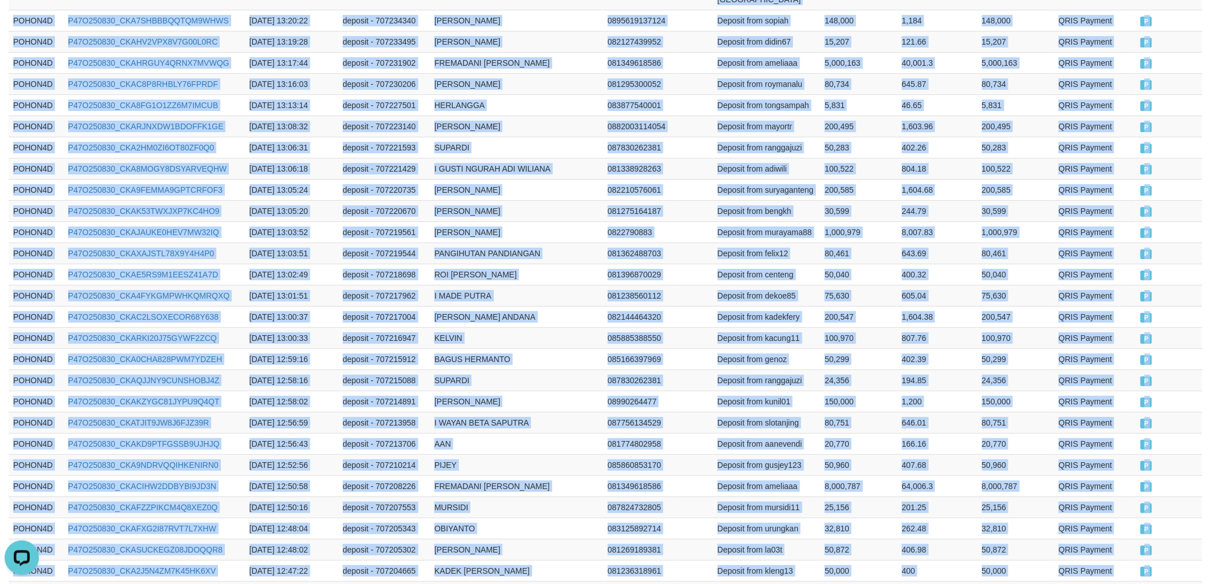
scroll to position [2085, 0]
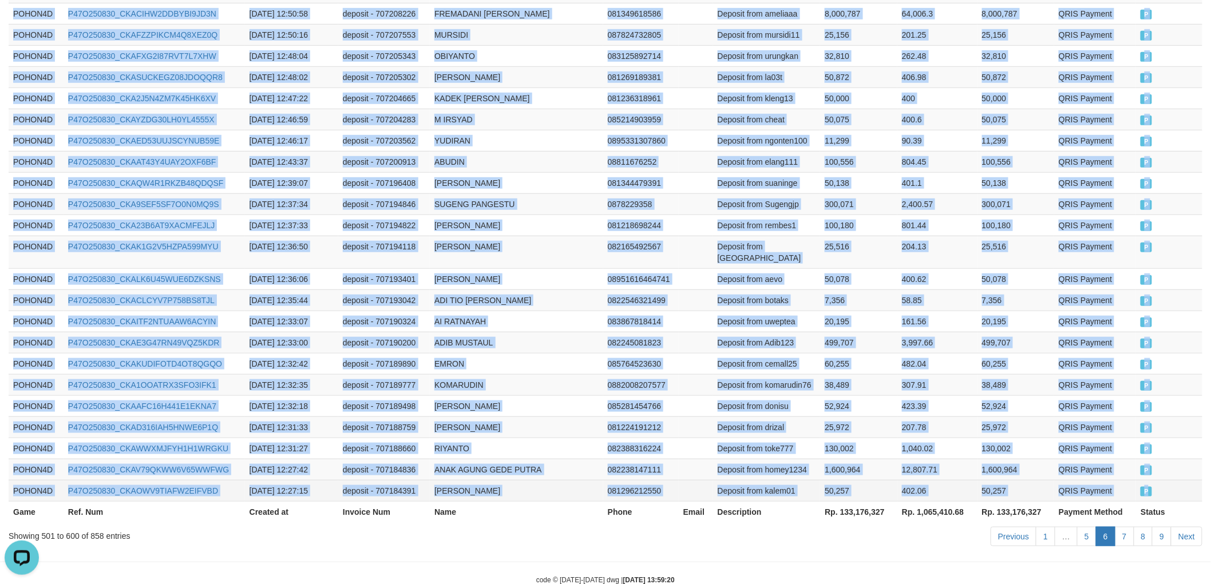
drag, startPoint x: 10, startPoint y: 126, endPoint x: 1171, endPoint y: 455, distance: 1207.1
click at [1196, 527] on link "Next" at bounding box center [1186, 536] width 31 height 19
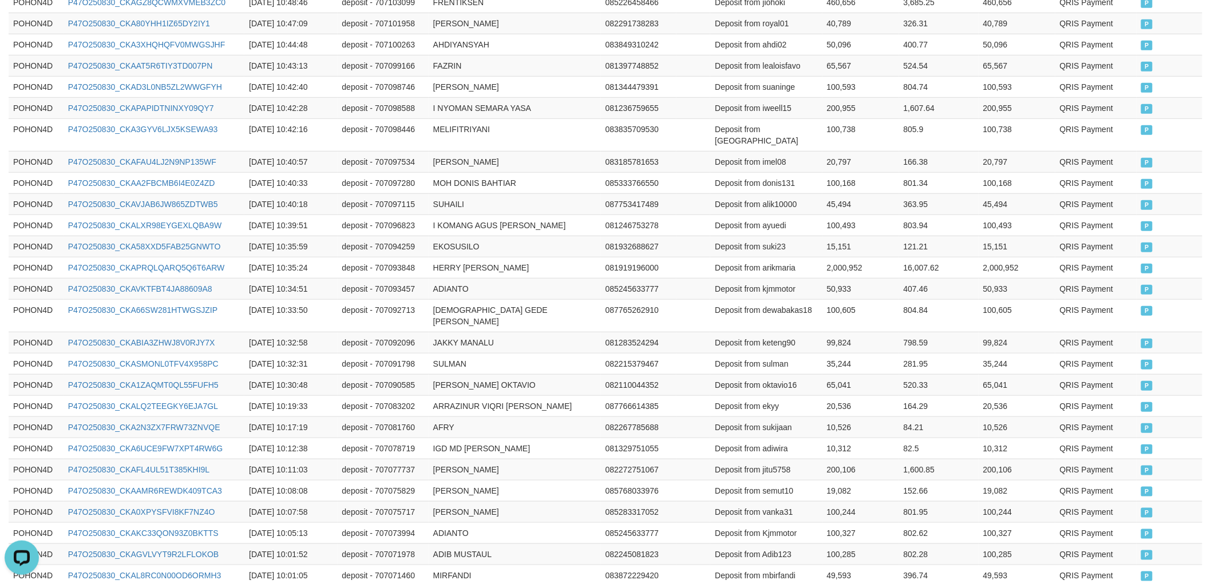
scroll to position [2096, 0]
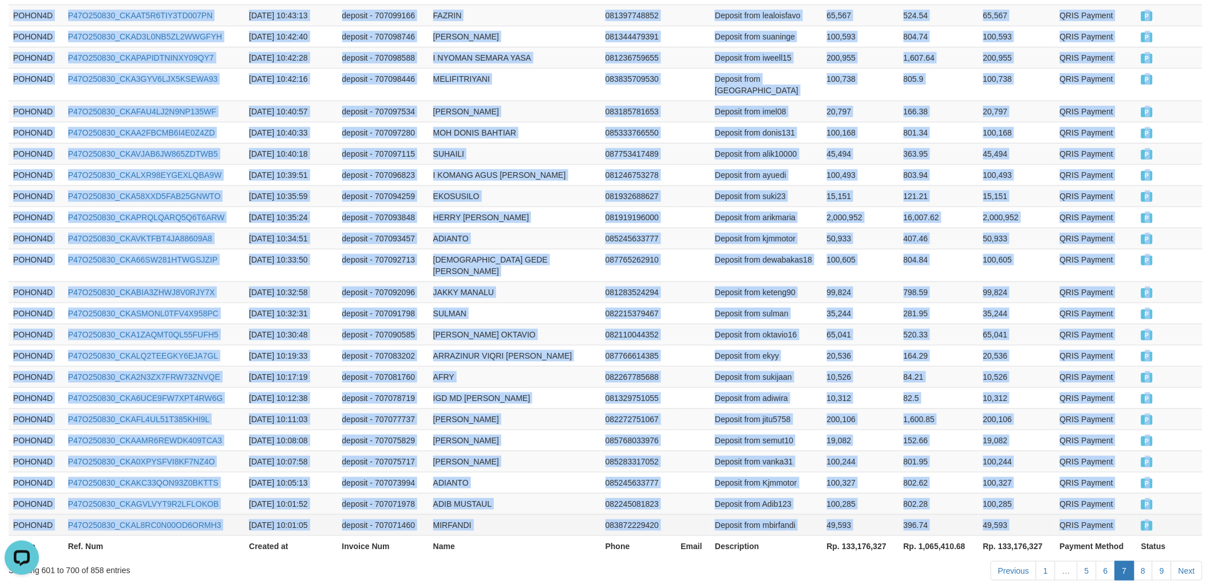
drag, startPoint x: 10, startPoint y: 253, endPoint x: 1185, endPoint y: 454, distance: 1192.2
click at [1185, 561] on link "Next" at bounding box center [1186, 570] width 31 height 19
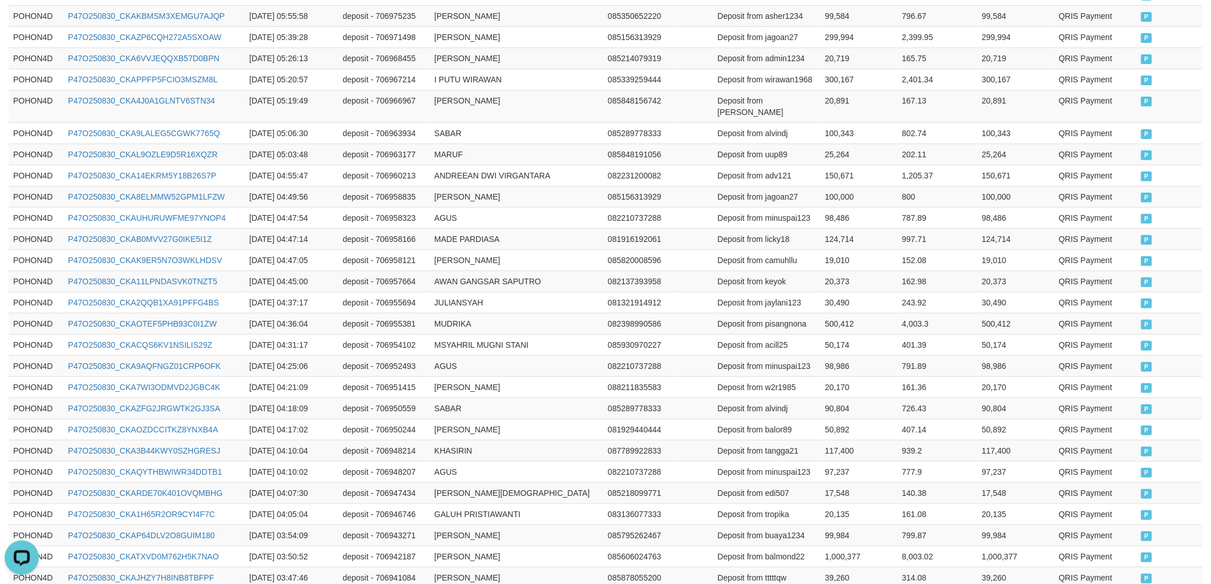
scroll to position [2085, 0]
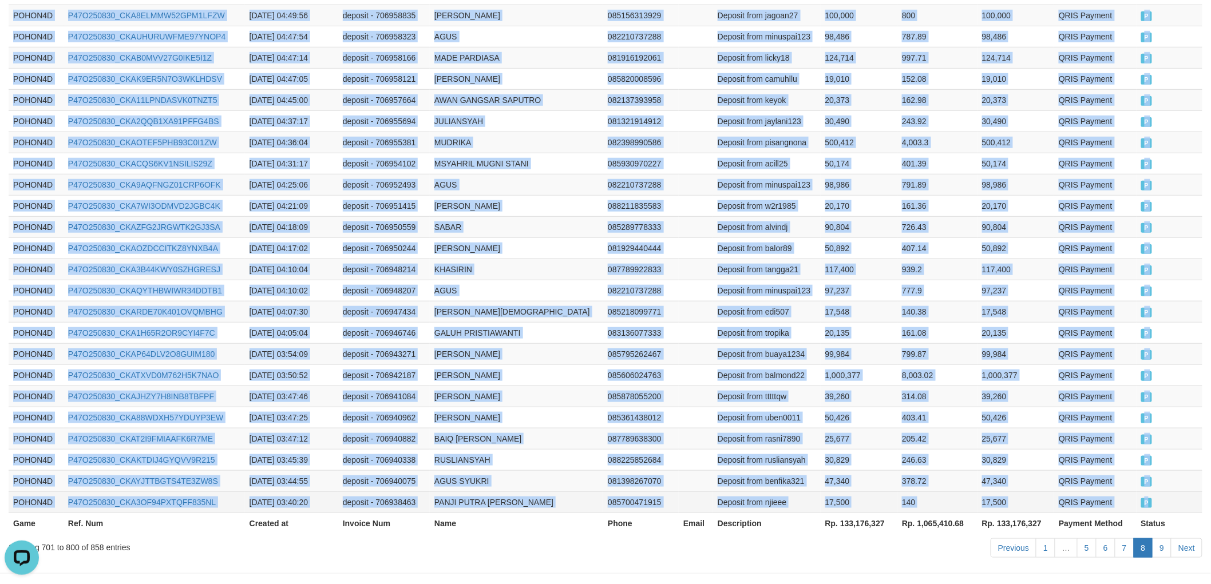
drag, startPoint x: 11, startPoint y: 317, endPoint x: 1167, endPoint y: 464, distance: 1165.0
click at [1191, 538] on link "Next" at bounding box center [1186, 547] width 31 height 19
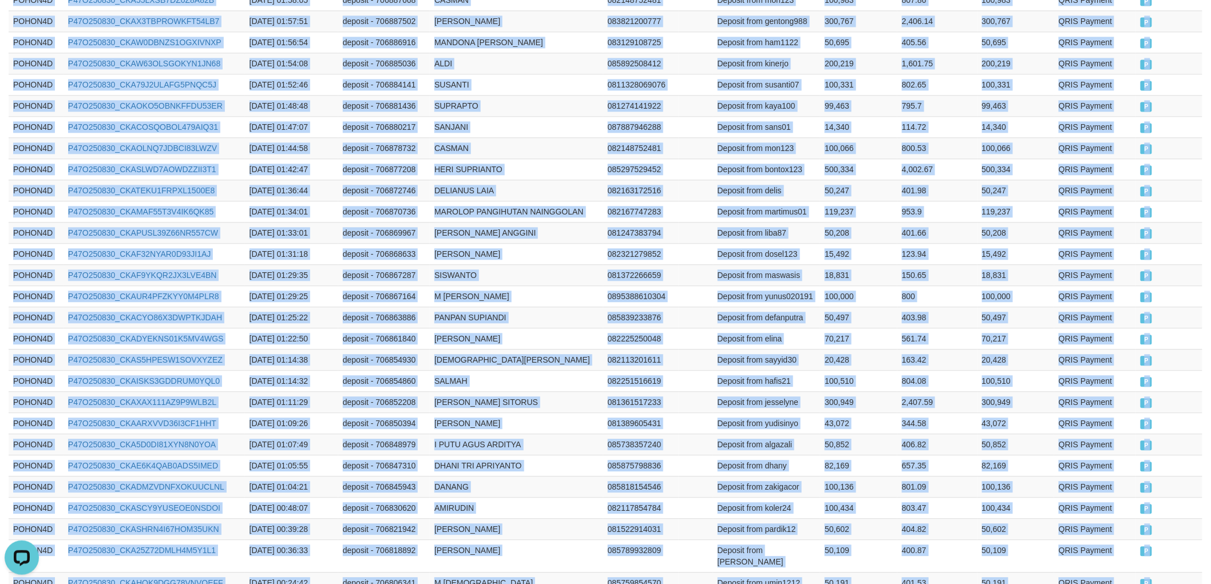
scroll to position [1205, 0]
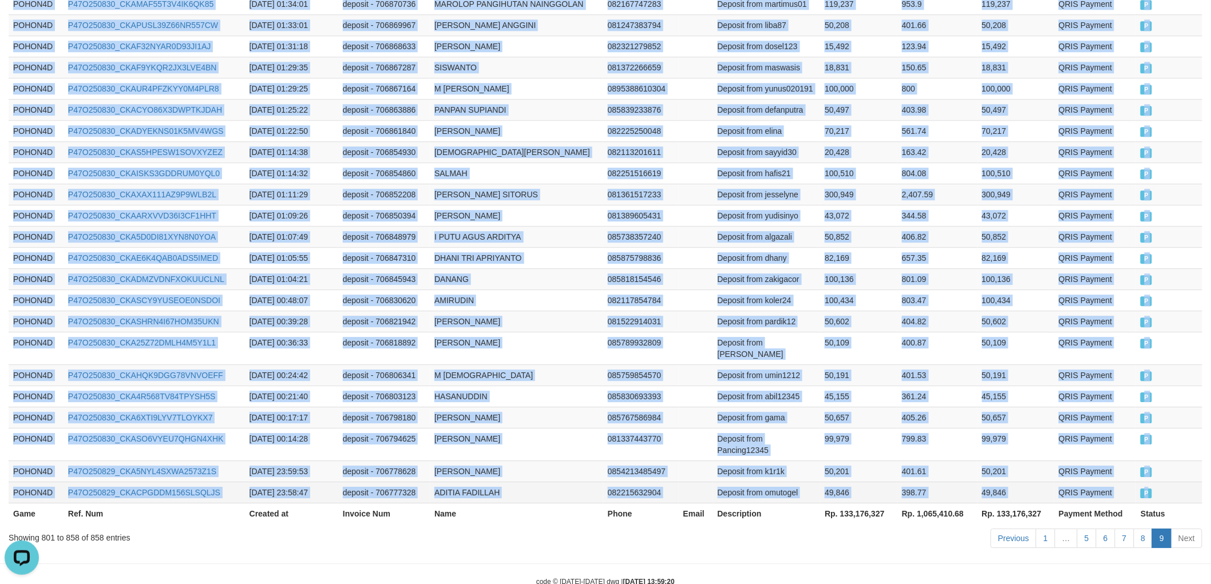
drag, startPoint x: 12, startPoint y: 187, endPoint x: 1168, endPoint y: 467, distance: 1189.9
click at [626, 268] on td "085818154546" at bounding box center [641, 278] width 76 height 21
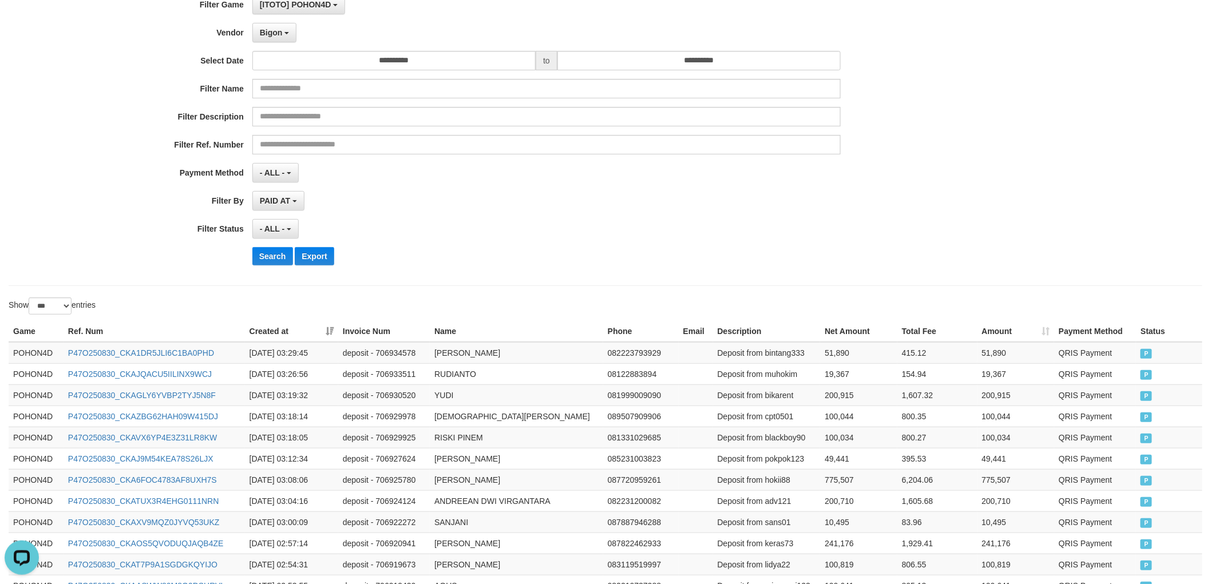
scroll to position [0, 0]
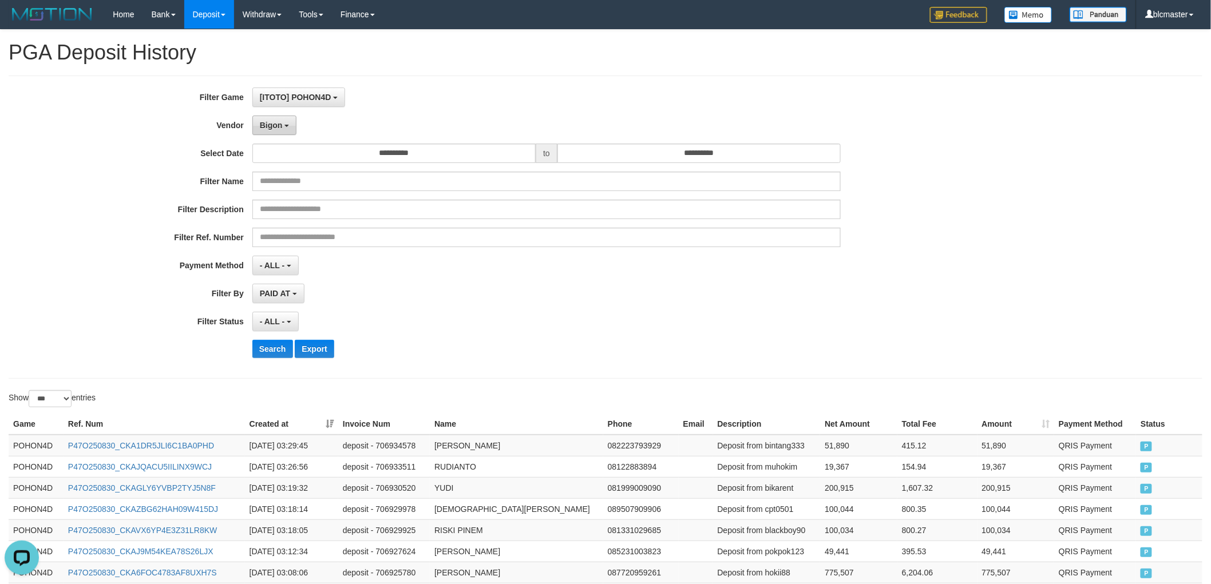
click at [285, 117] on button "Bigon" at bounding box center [274, 125] width 45 height 19
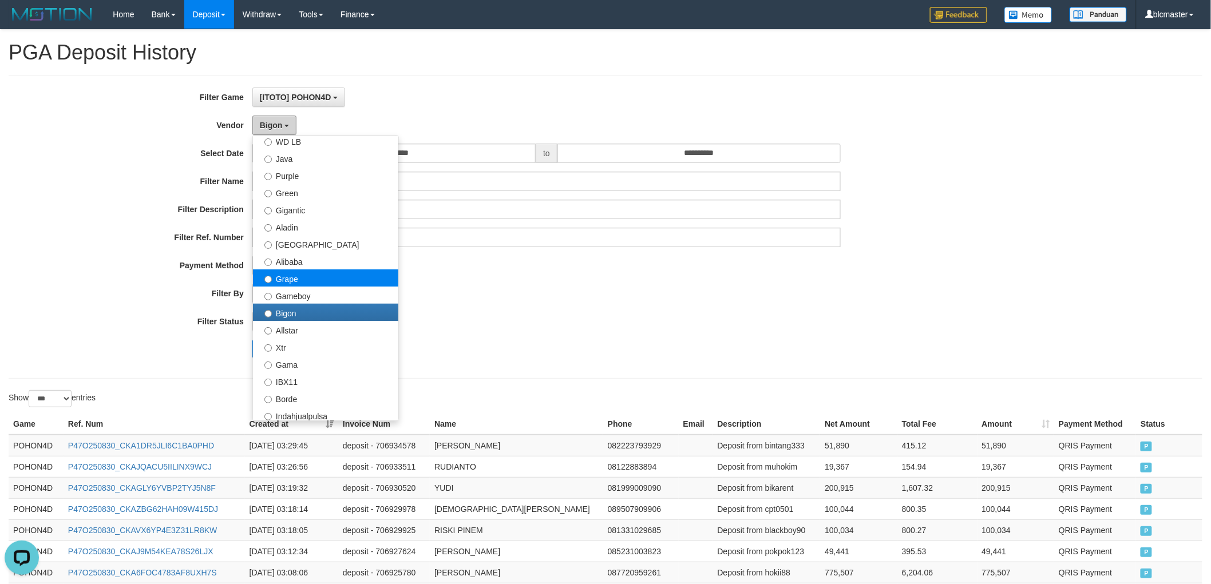
scroll to position [127, 0]
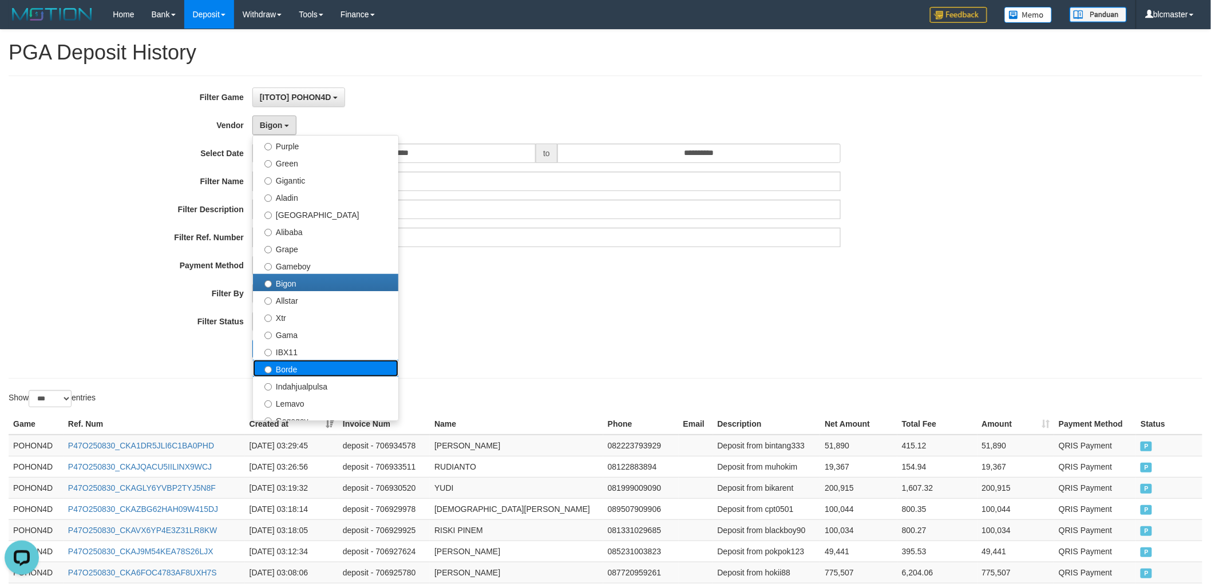
click at [311, 367] on label "Borde" at bounding box center [325, 368] width 145 height 17
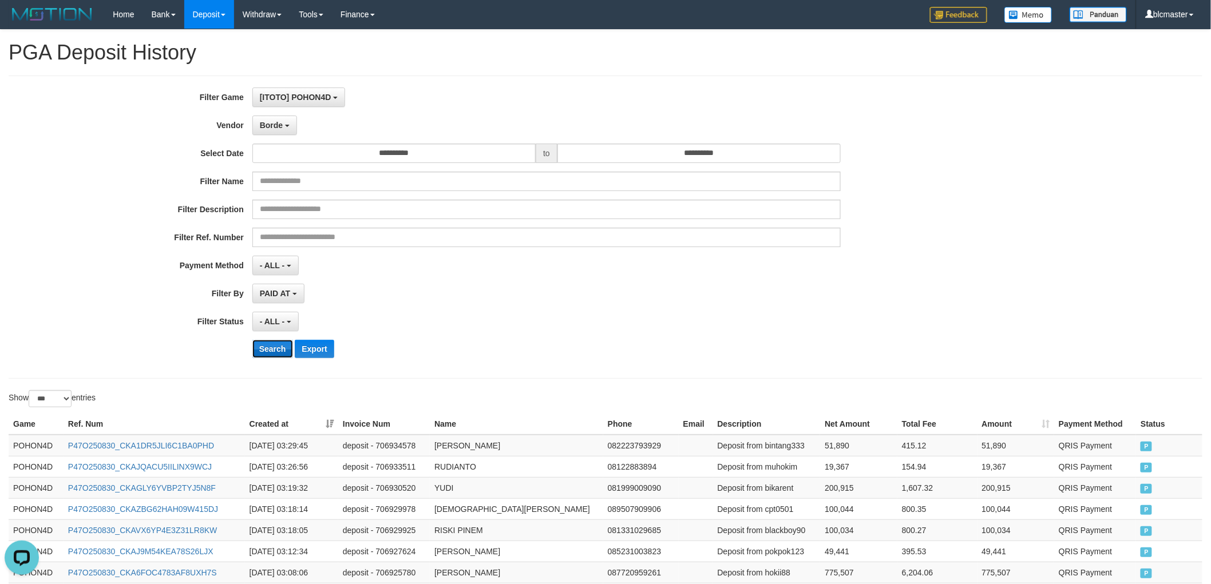
click at [260, 347] on button "Search" at bounding box center [272, 349] width 41 height 18
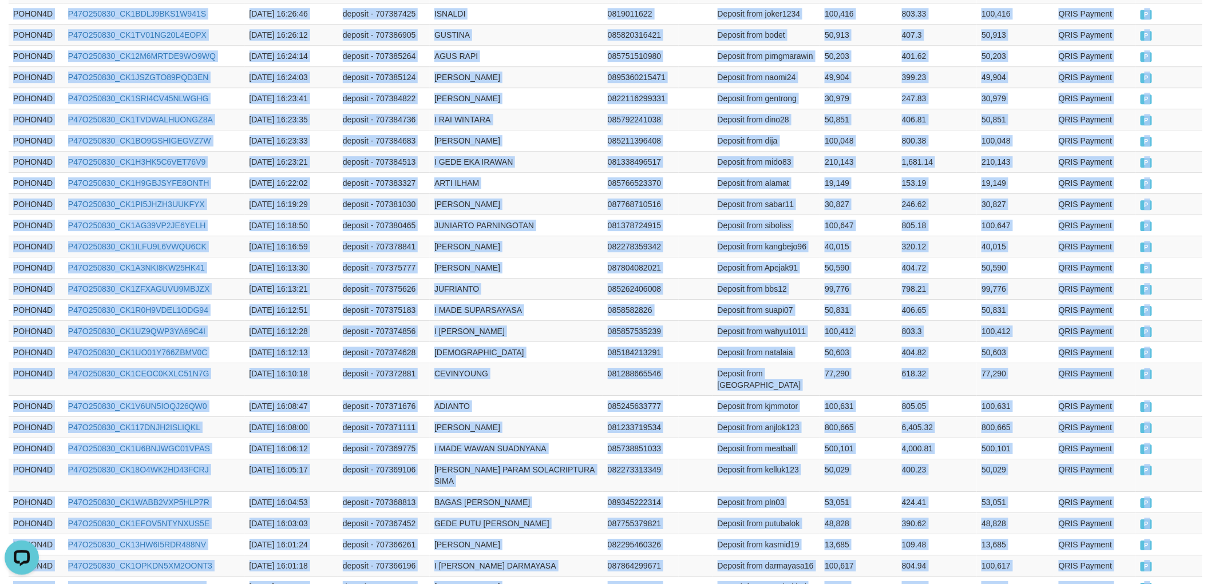
scroll to position [1872, 0]
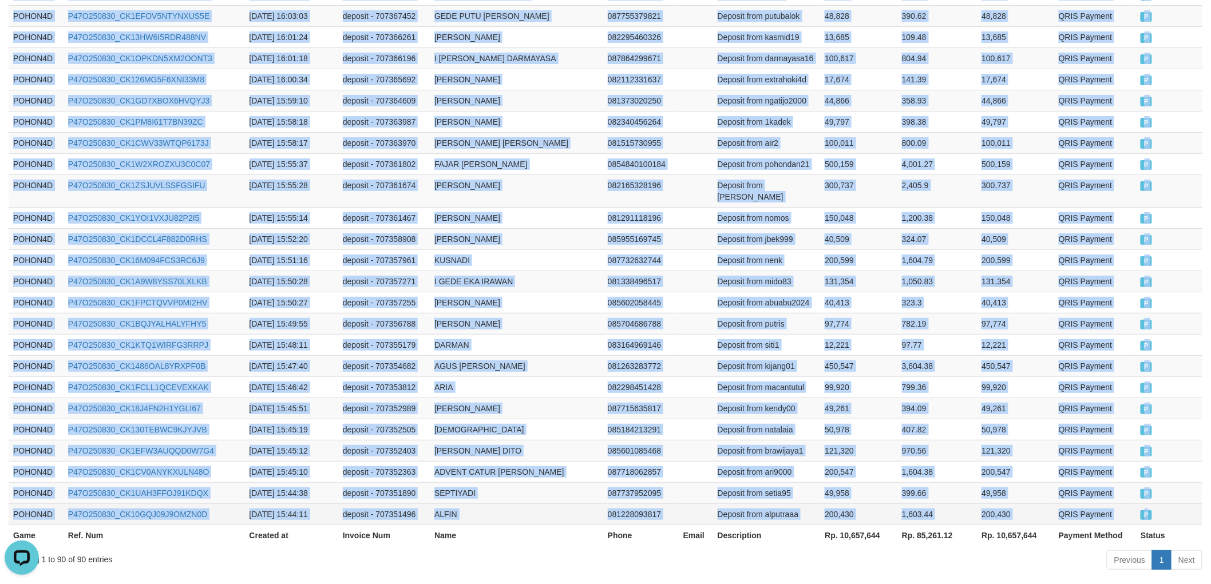
drag, startPoint x: 14, startPoint y: 316, endPoint x: 1172, endPoint y: 458, distance: 1166.0
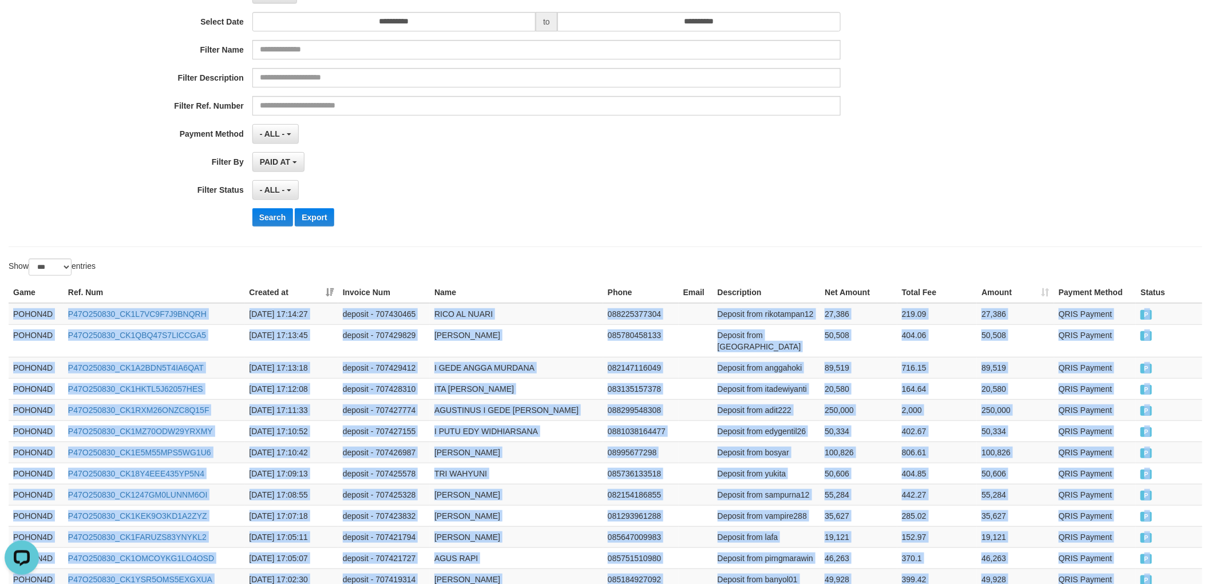
scroll to position [0, 0]
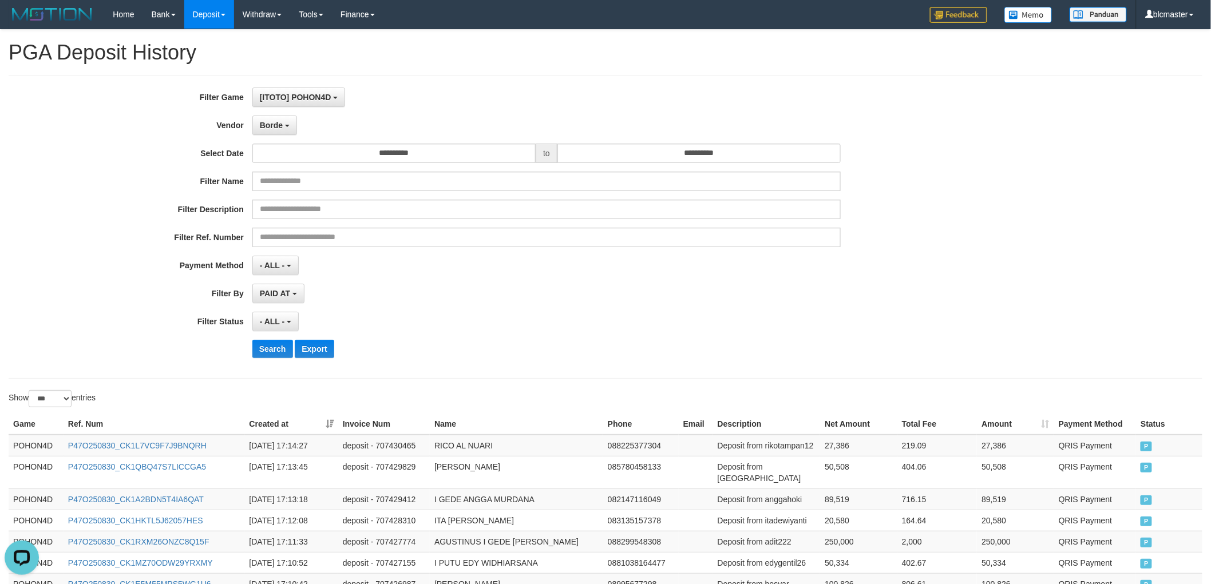
click at [296, 136] on div "**********" at bounding box center [504, 227] width 1009 height 279
click at [284, 127] on button "Borde" at bounding box center [274, 125] width 45 height 19
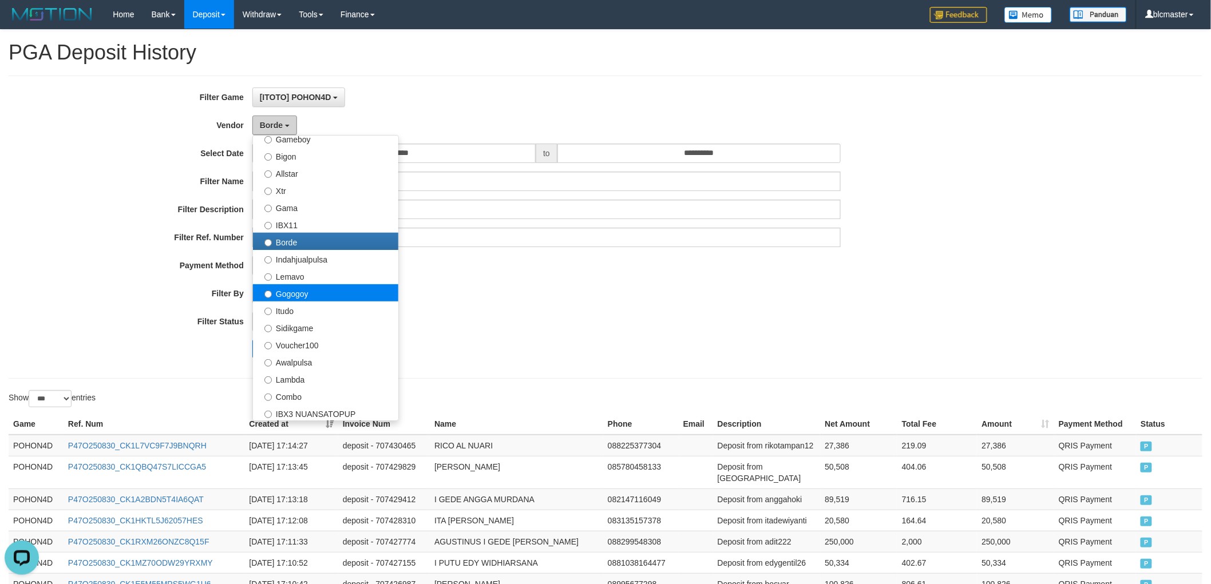
scroll to position [318, 0]
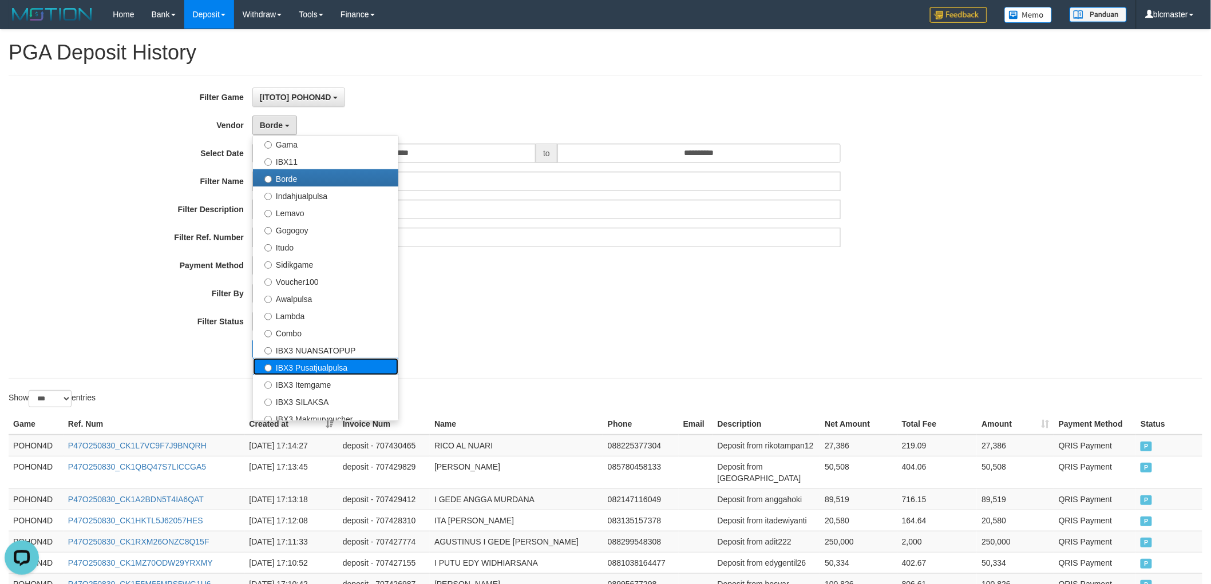
click at [329, 365] on label "IBX3 Pusatjualpulsa" at bounding box center [325, 366] width 145 height 17
select select "**********"
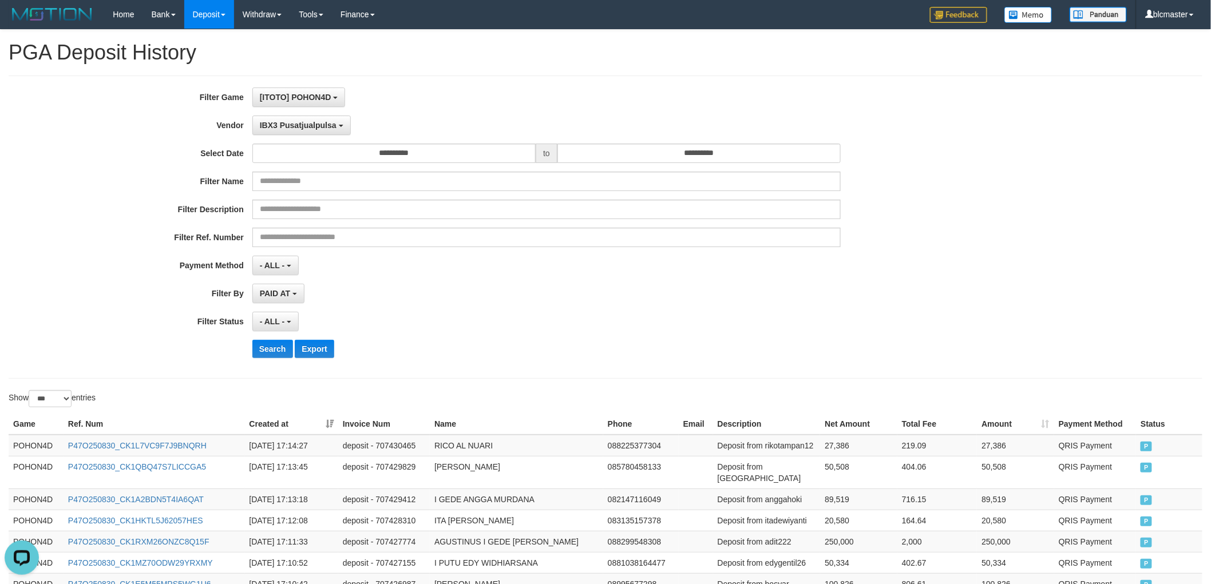
click at [411, 308] on div "**********" at bounding box center [504, 227] width 1009 height 279
click at [263, 351] on button "Search" at bounding box center [272, 349] width 41 height 18
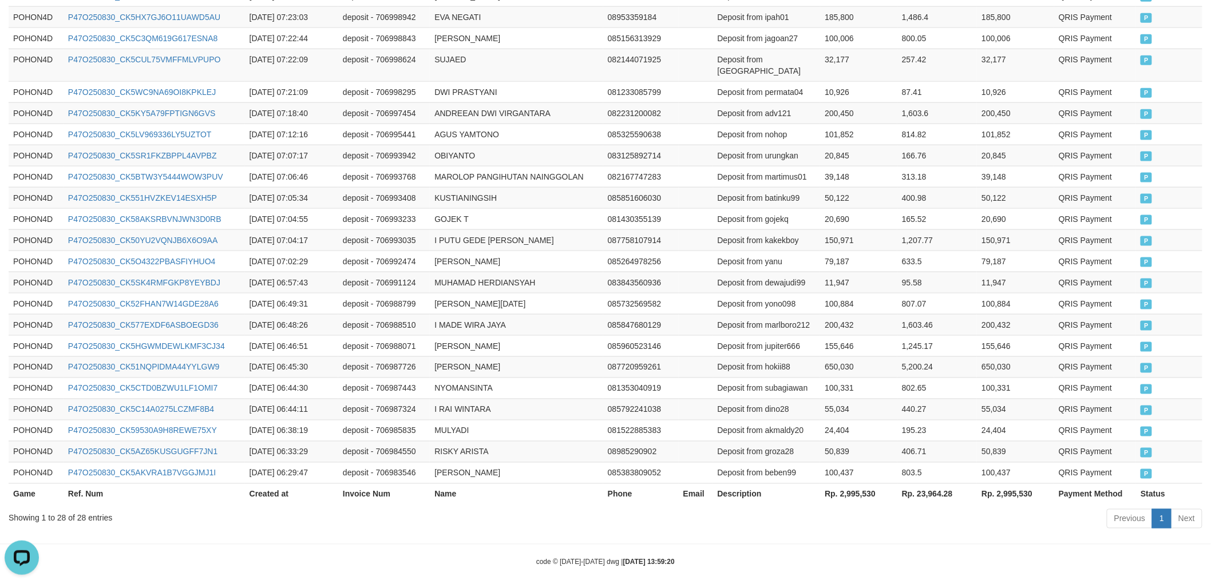
scroll to position [558, 0]
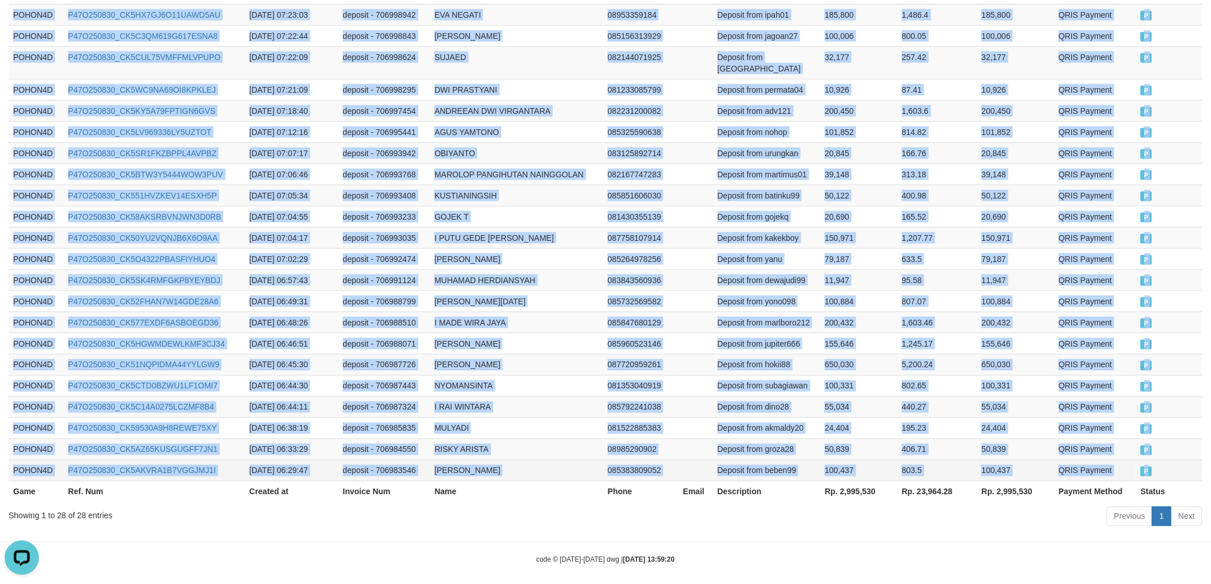
drag, startPoint x: 11, startPoint y: 315, endPoint x: 1164, endPoint y: 456, distance: 1161.4
click at [1164, 456] on tbody "POHON4D P47O250830_CK5IUY84Y2EMKN9ZSKG [DATE] 07:33:55 deposit - 707002522 [PER…" at bounding box center [605, 179] width 1193 height 605
